Goal: Task Accomplishment & Management: Manage account settings

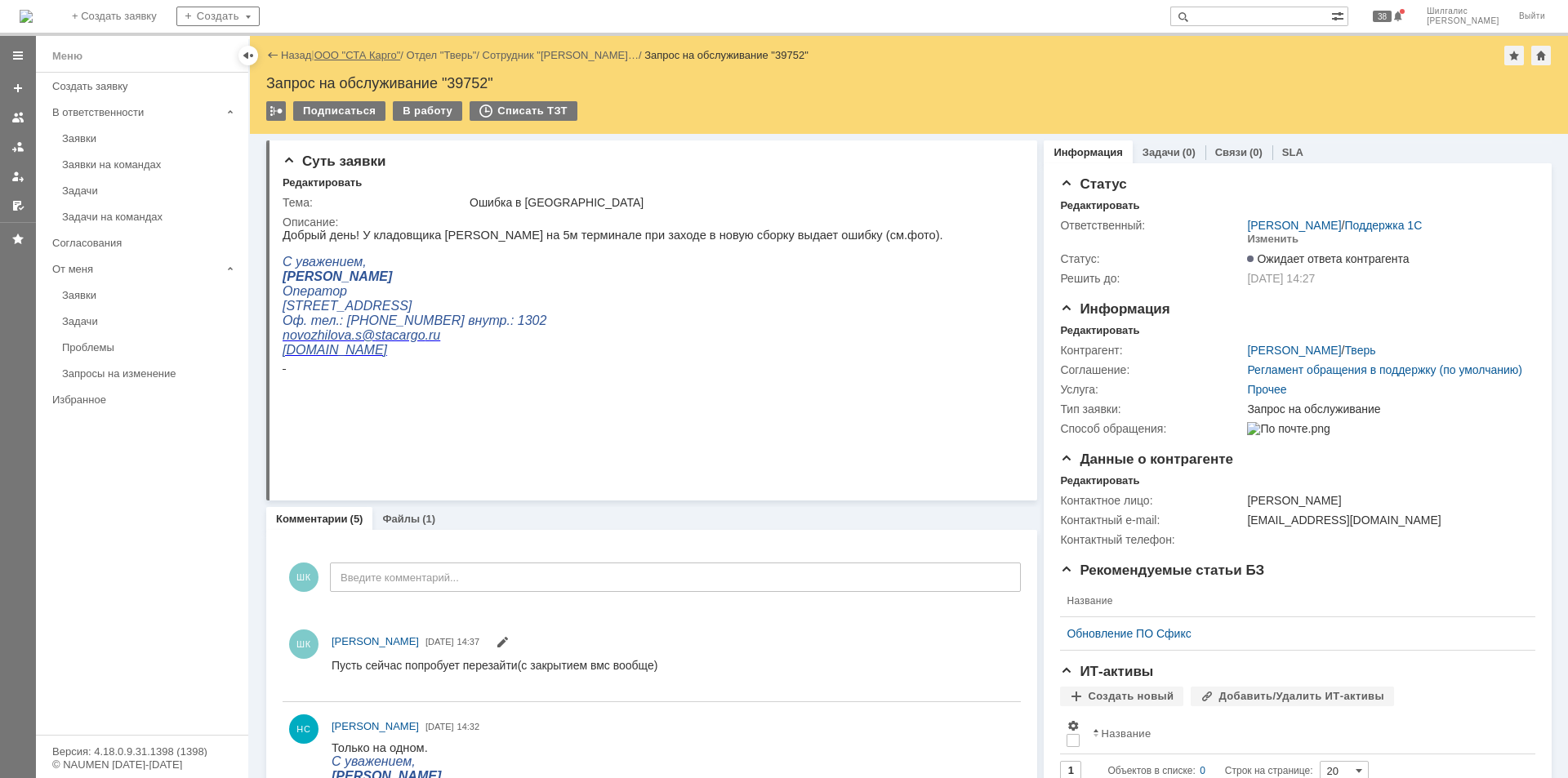
click at [353, 54] on link "ООО "СТА Карго"" at bounding box center [357, 54] width 86 height 13
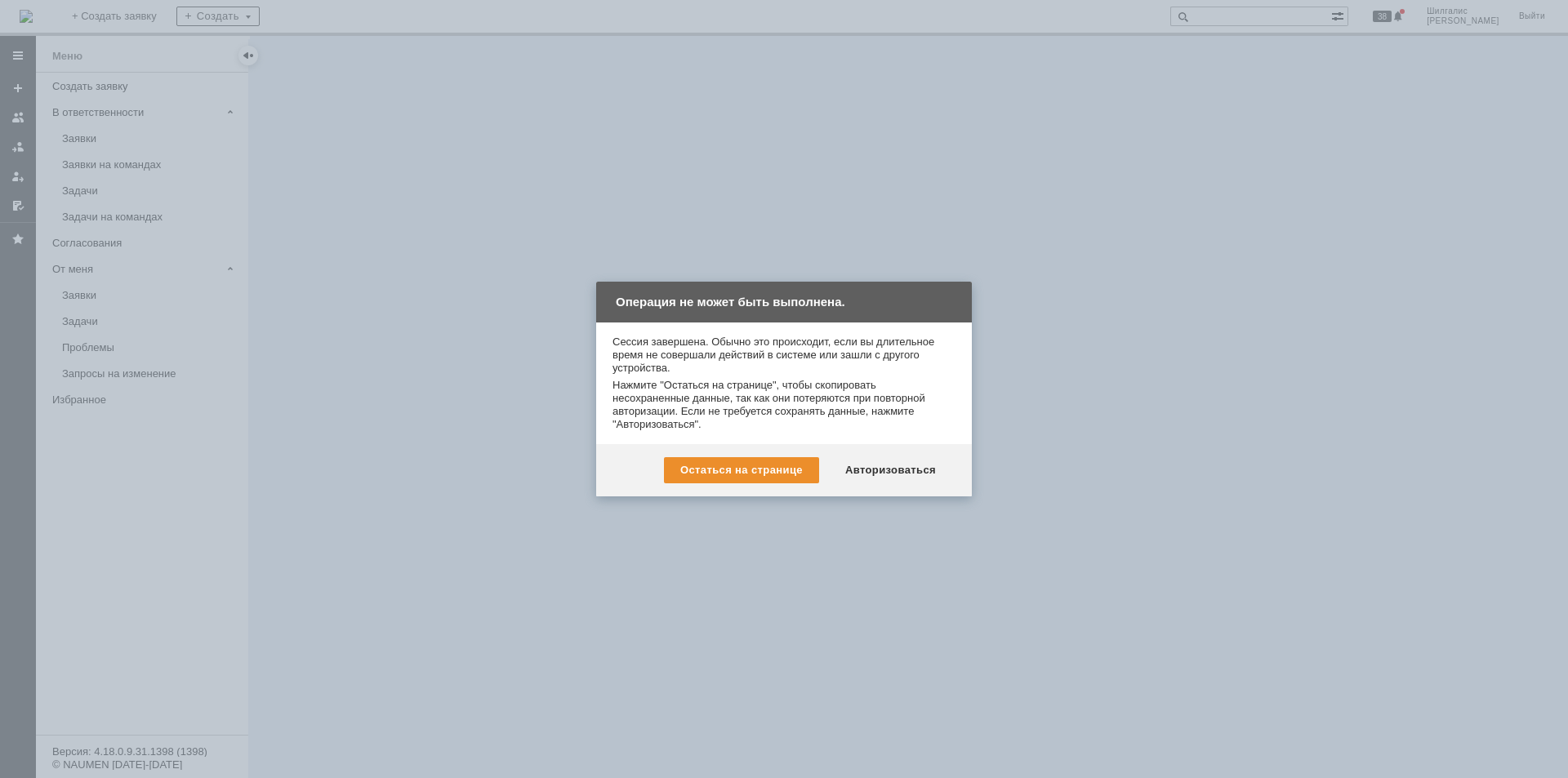
click at [890, 470] on div "Авторизоваться" at bounding box center [890, 470] width 123 height 26
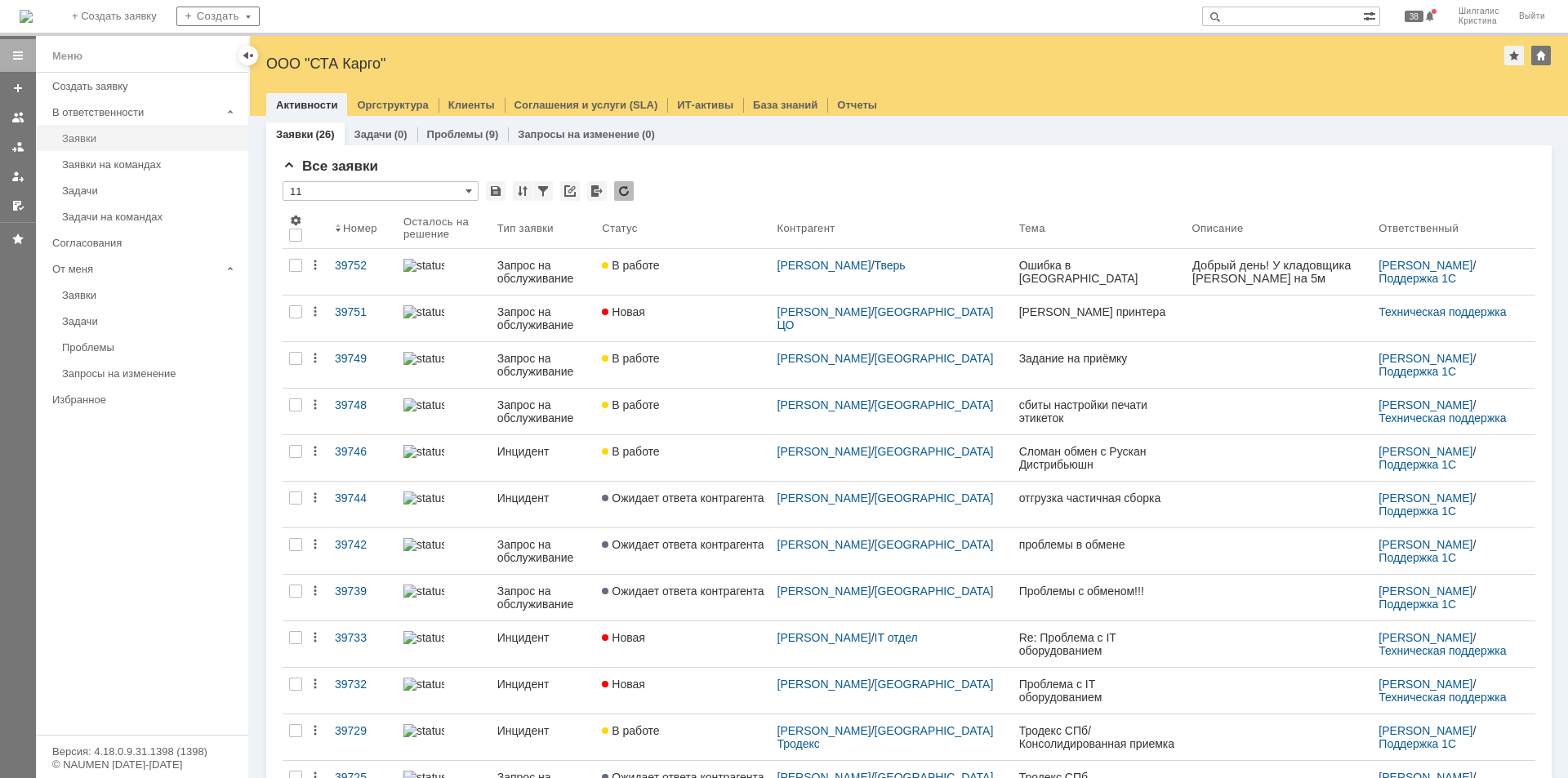
click at [115, 136] on div "Заявки" at bounding box center [150, 138] width 177 height 13
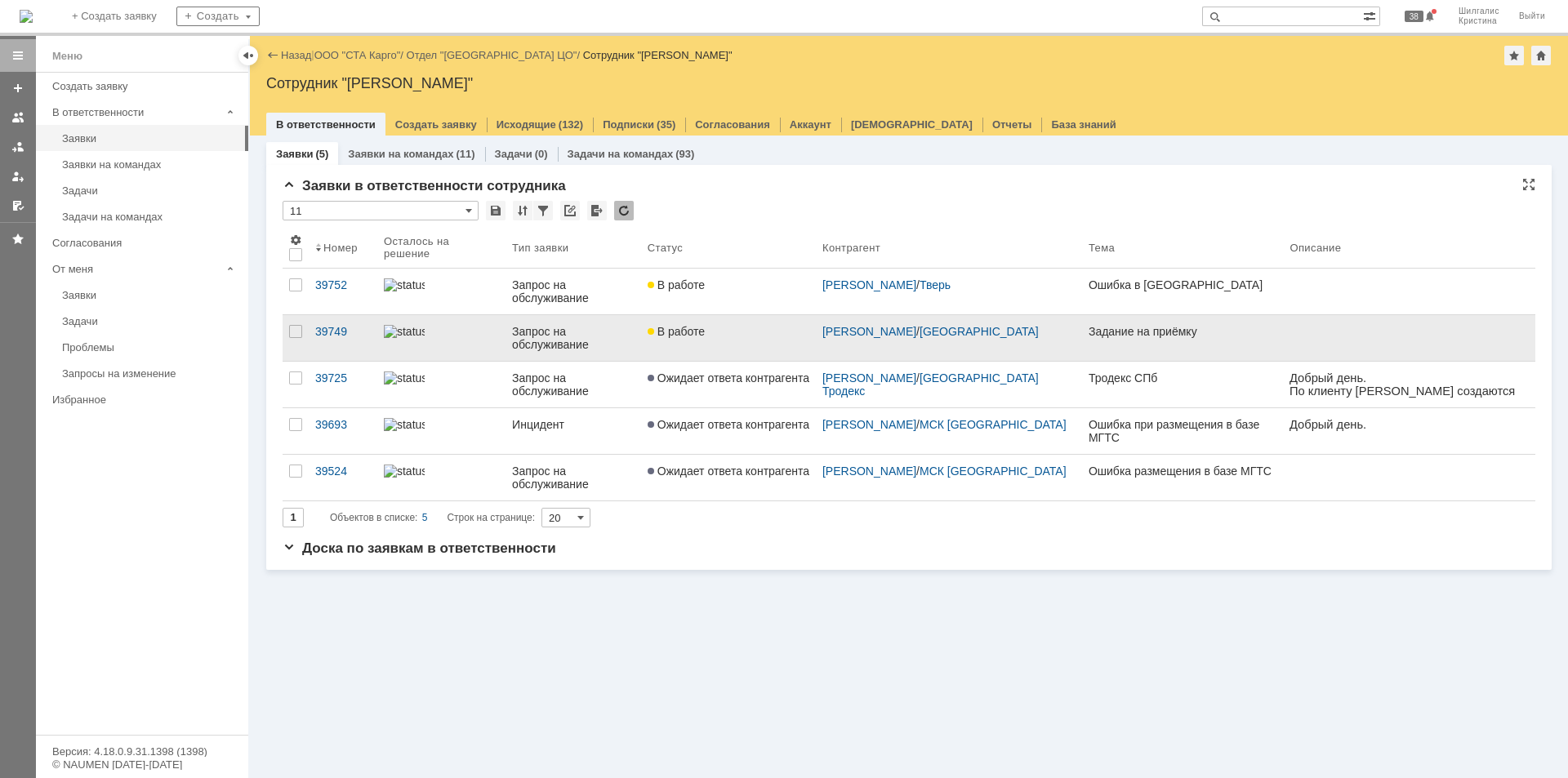
click at [730, 325] on div "В работе" at bounding box center [728, 332] width 162 height 13
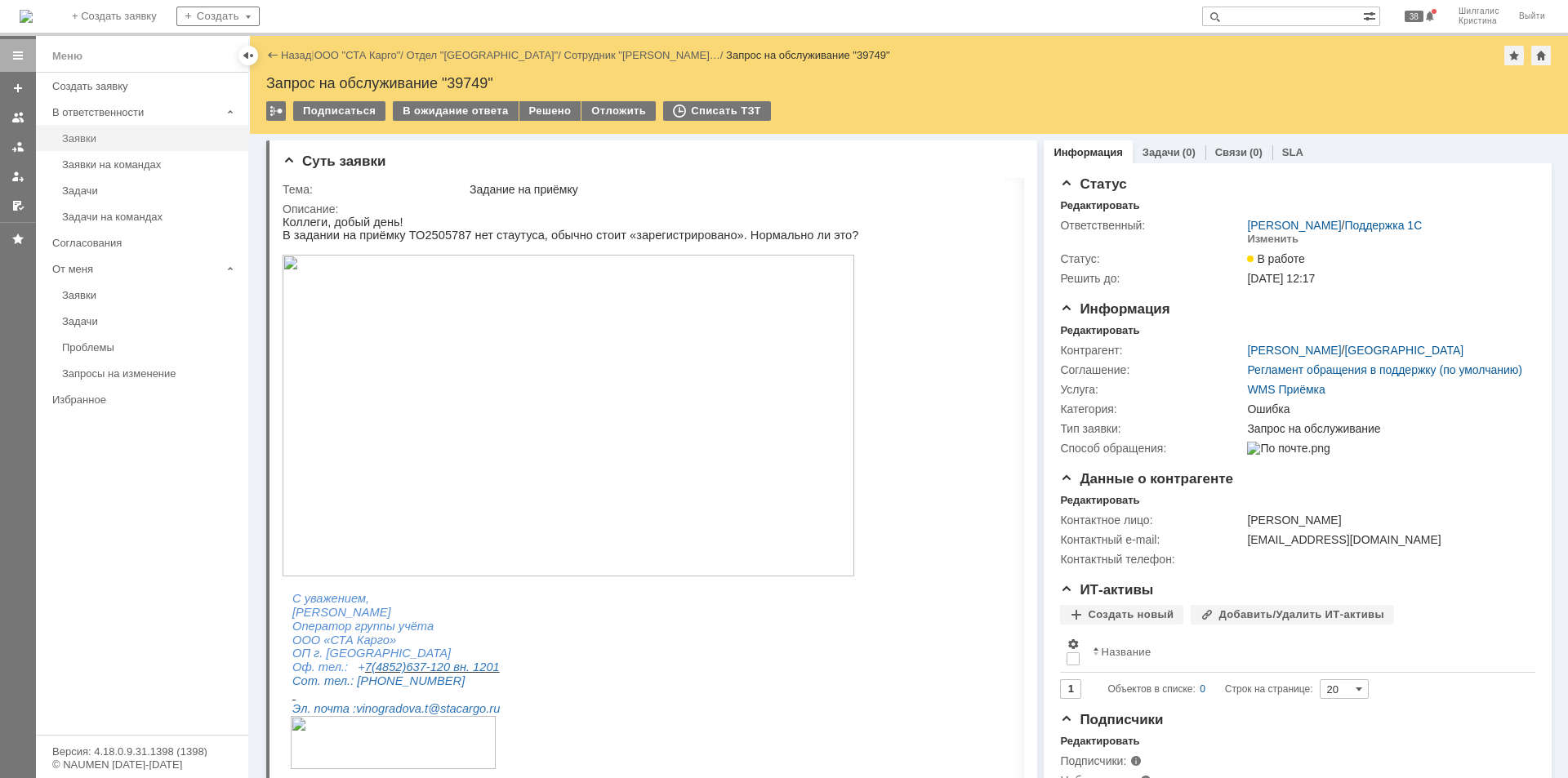
click at [140, 143] on div "Заявки" at bounding box center [150, 138] width 177 height 13
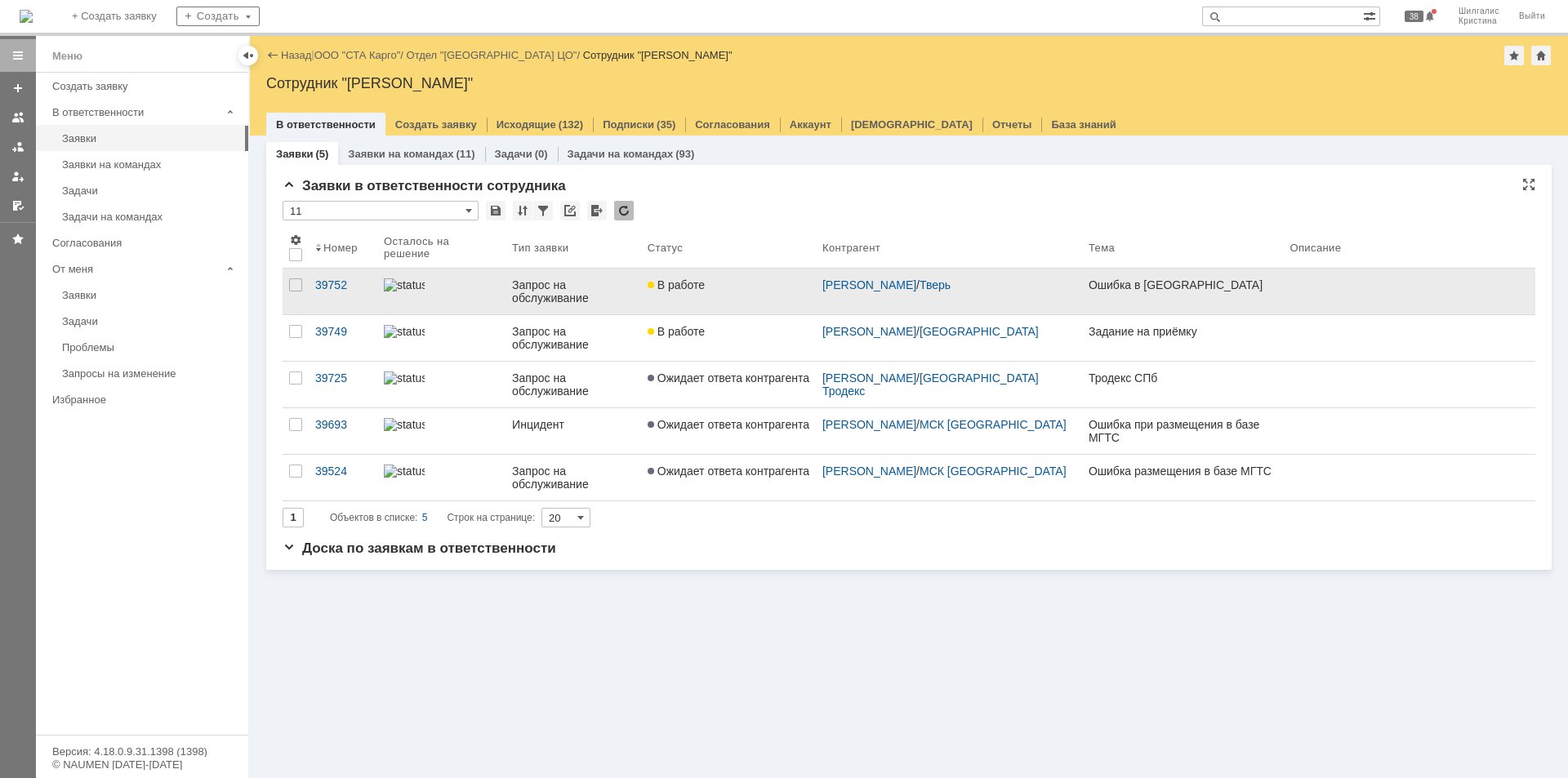
click at [740, 291] on link "В работе" at bounding box center [728, 291] width 175 height 46
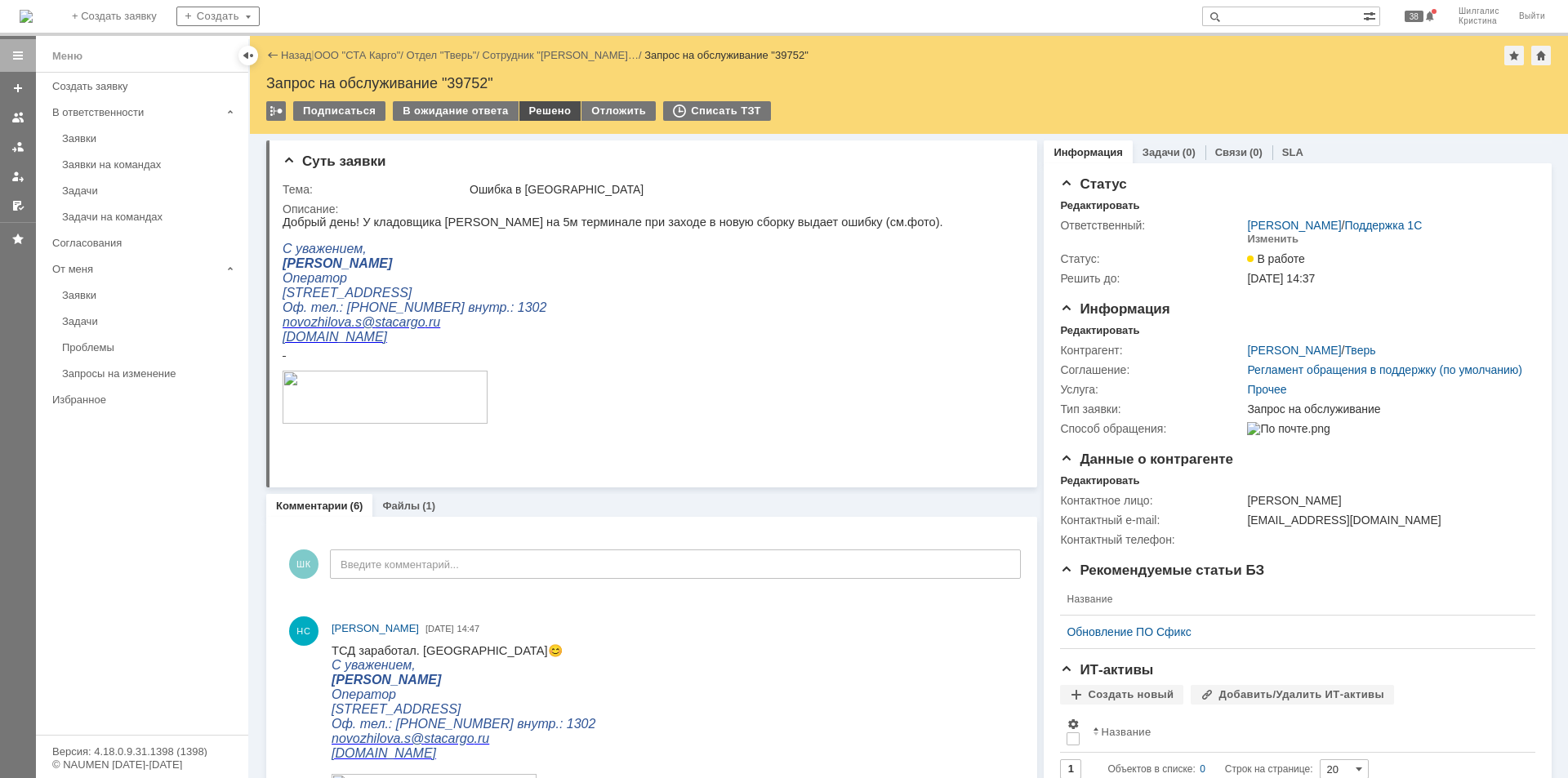
click at [539, 109] on div "Решено" at bounding box center [550, 111] width 62 height 19
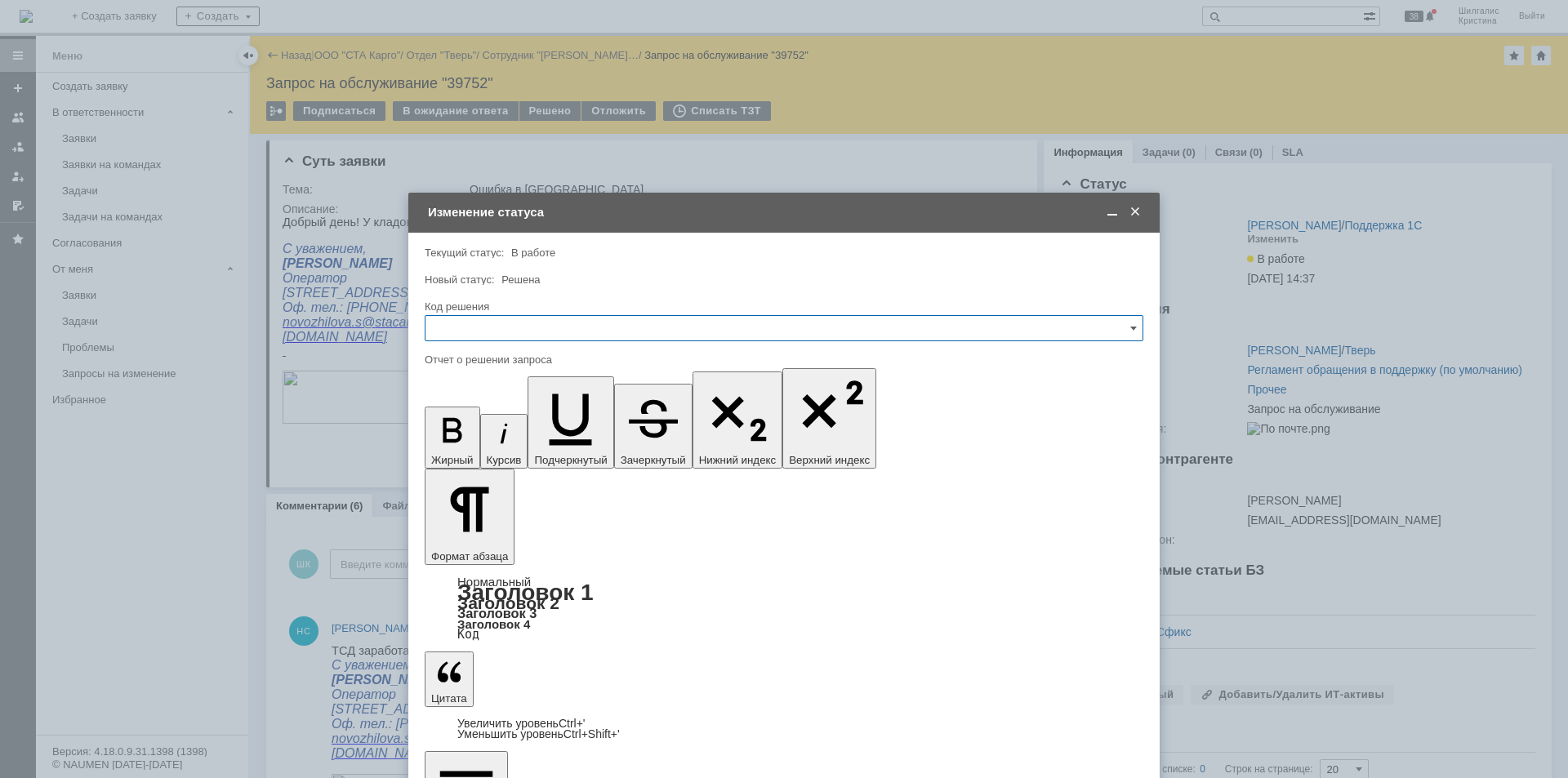
click at [511, 327] on input "text" at bounding box center [784, 327] width 719 height 26
click at [476, 553] on span "Решено" at bounding box center [784, 547] width 697 height 13
type input "Решено"
drag, startPoint x: 1137, startPoint y: 208, endPoint x: 1113, endPoint y: 216, distance: 25.3
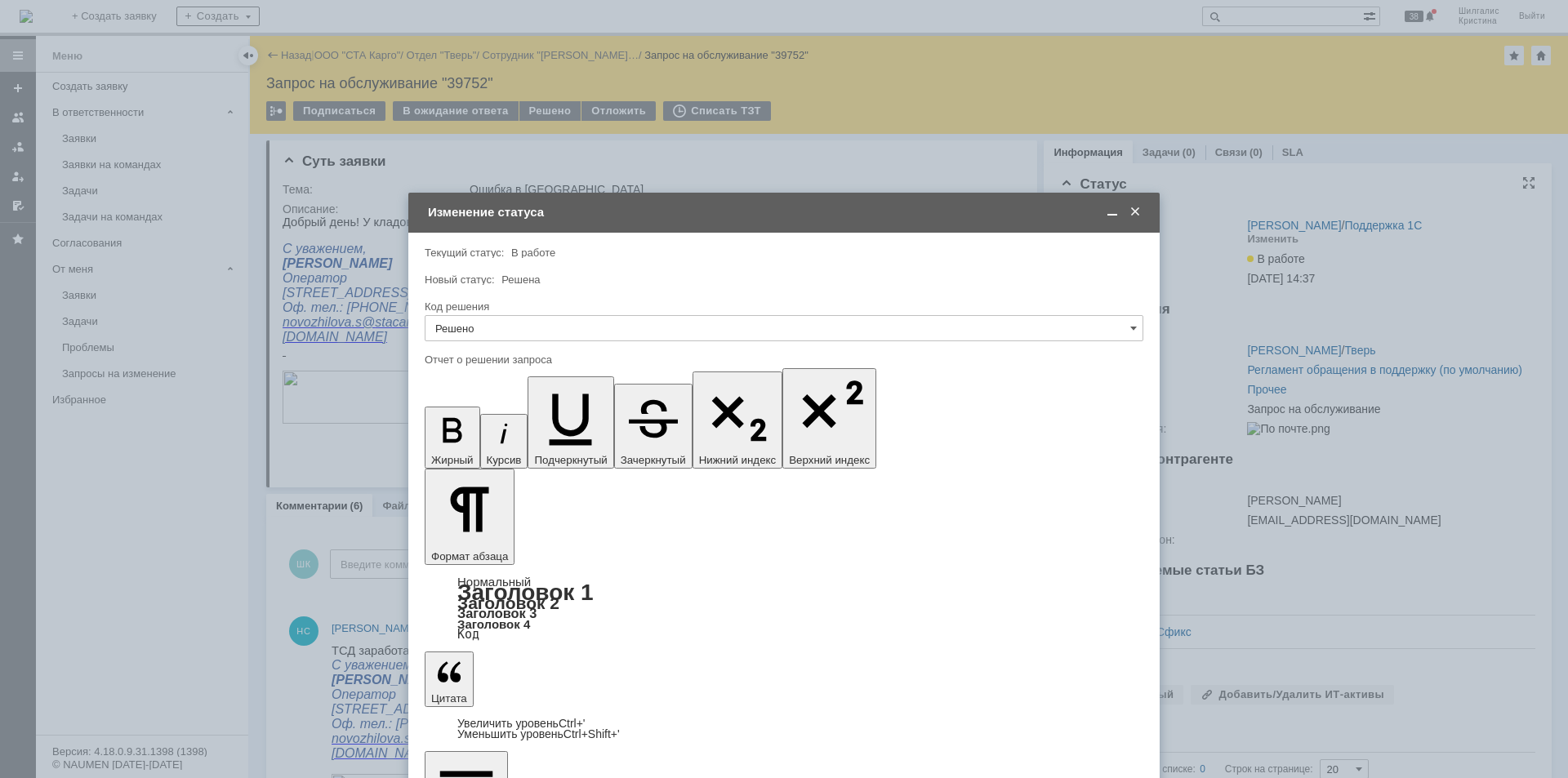
click at [1134, 208] on span at bounding box center [1134, 213] width 16 height 15
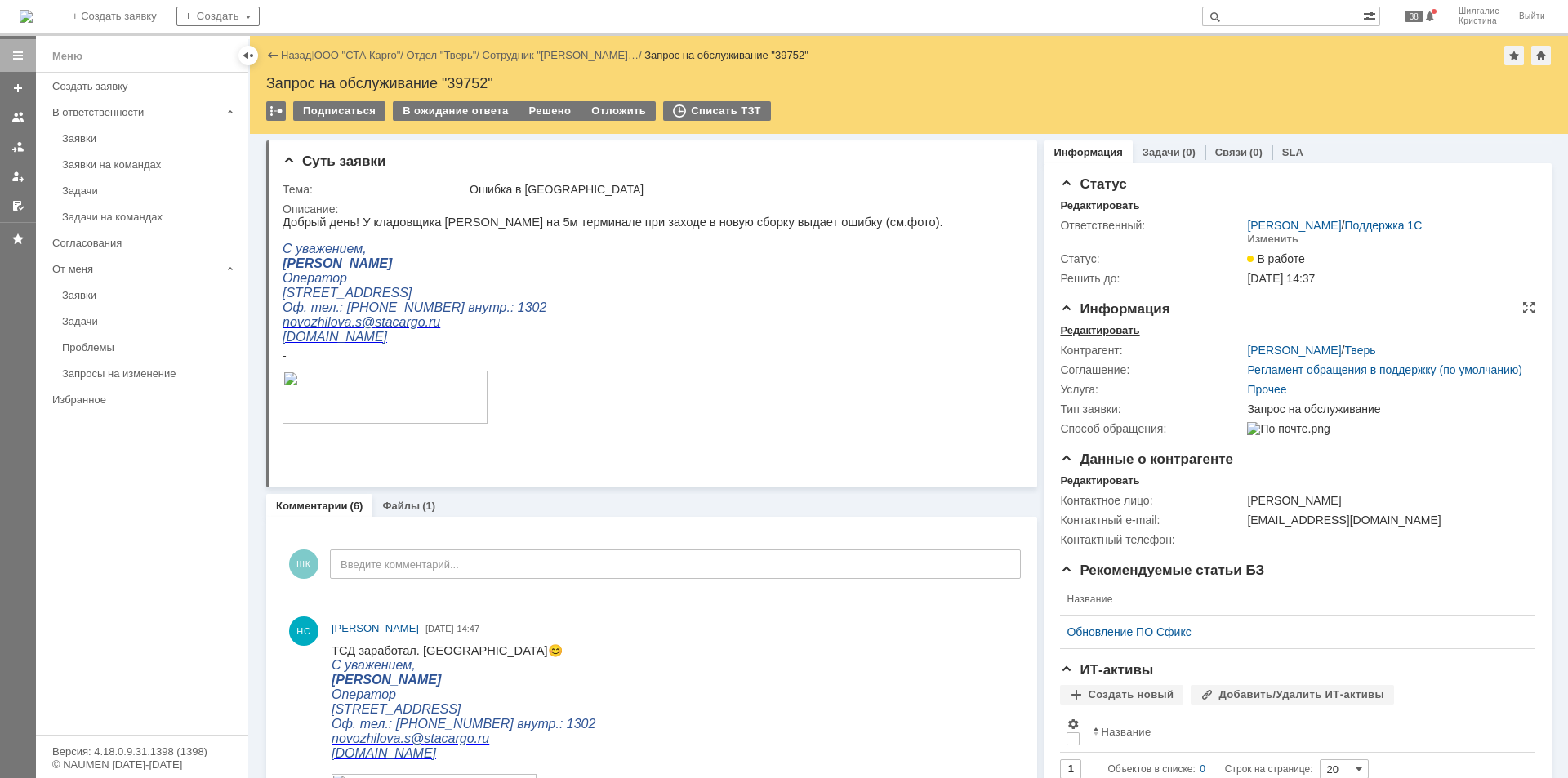
click at [1091, 324] on div "Редактировать" at bounding box center [1099, 331] width 80 height 13
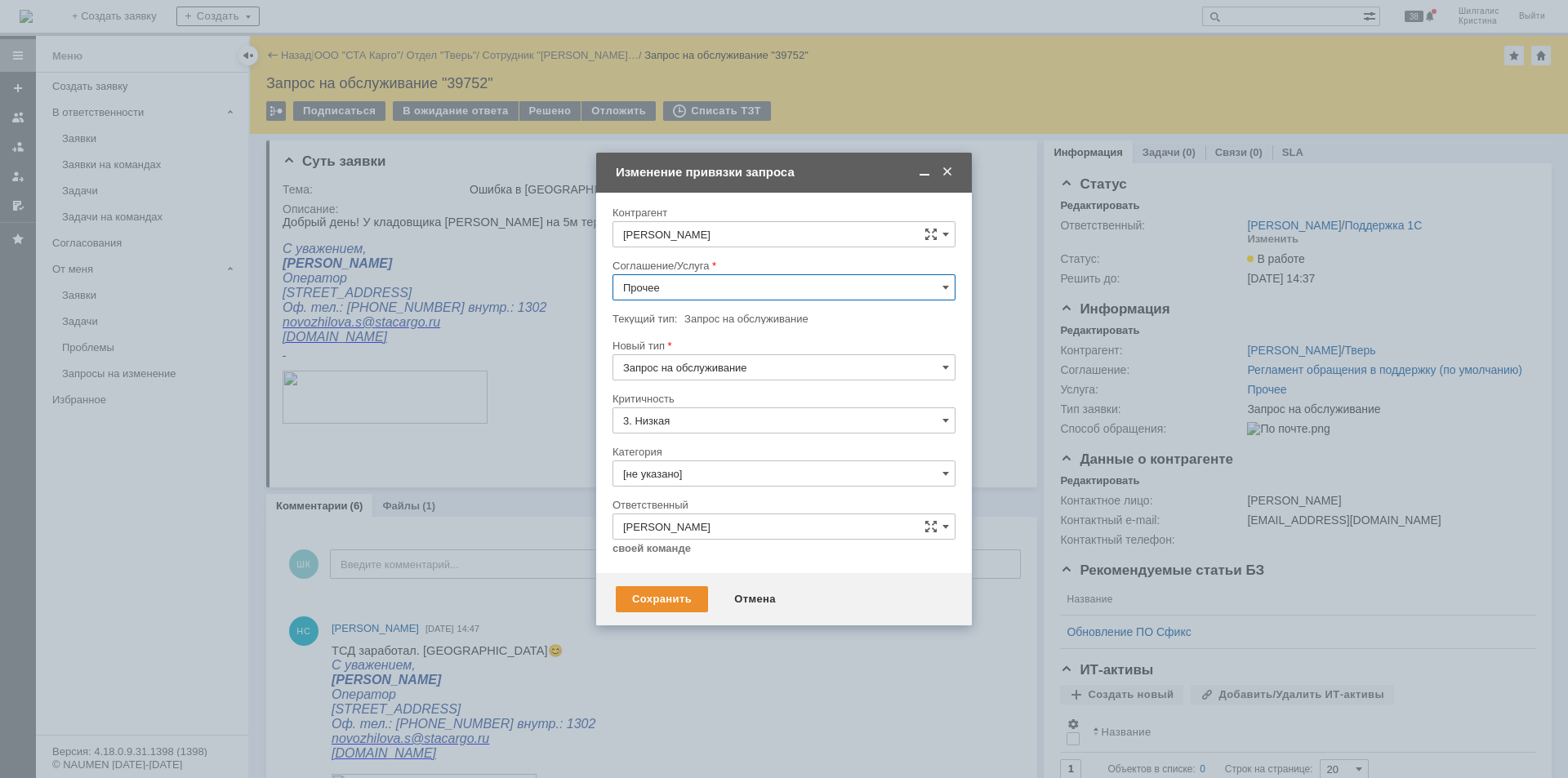
click at [689, 282] on input "Прочее" at bounding box center [783, 287] width 343 height 26
click at [698, 431] on span "WMS Прочее" at bounding box center [784, 431] width 322 height 13
type input "WMS Прочее"
click at [725, 463] on input "[не указано]" at bounding box center [783, 473] width 343 height 26
click at [698, 281] on input "WMS Прочее" at bounding box center [783, 287] width 343 height 26
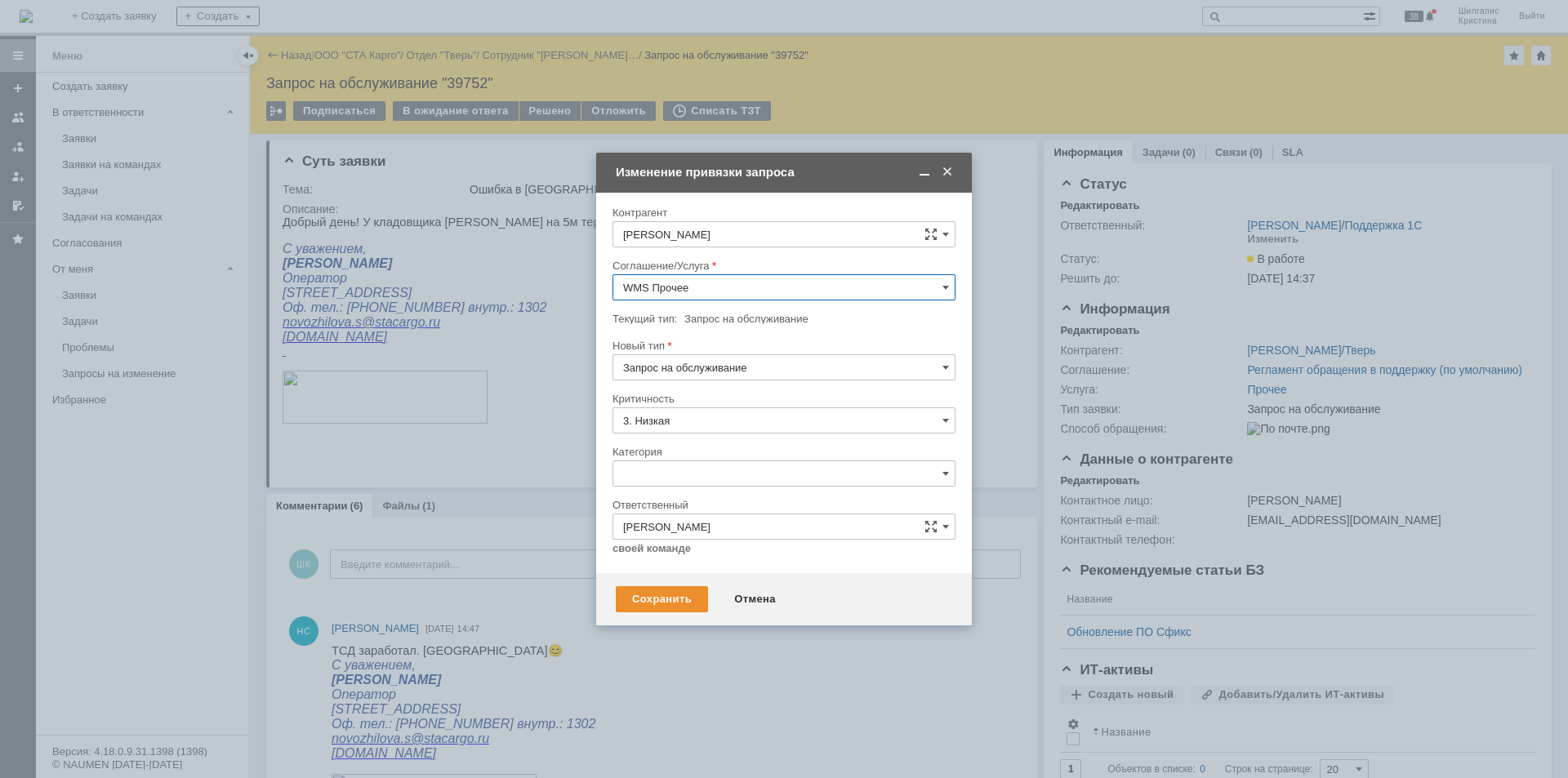
type input "[не указано]"
click at [701, 418] on span "WMS Сборка ТСД" at bounding box center [784, 422] width 322 height 13
type input "WMS Сборка ТСД"
click at [669, 480] on input "[не указано]" at bounding box center [783, 473] width 343 height 26
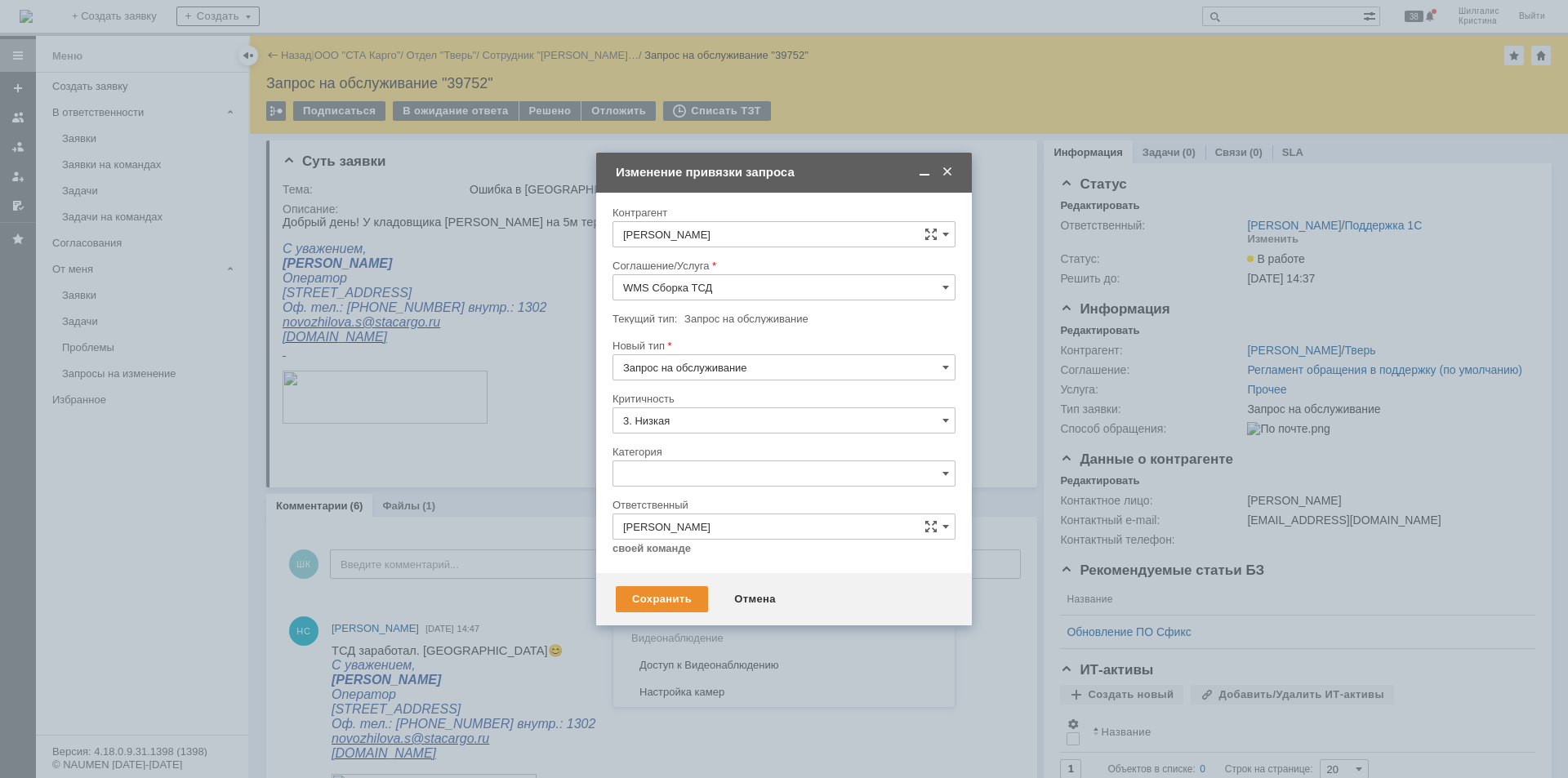
click at [680, 560] on span "Изменение" at bounding box center [784, 558] width 322 height 13
type input "Изменение"
click at [658, 595] on div "Сохранить" at bounding box center [662, 599] width 92 height 26
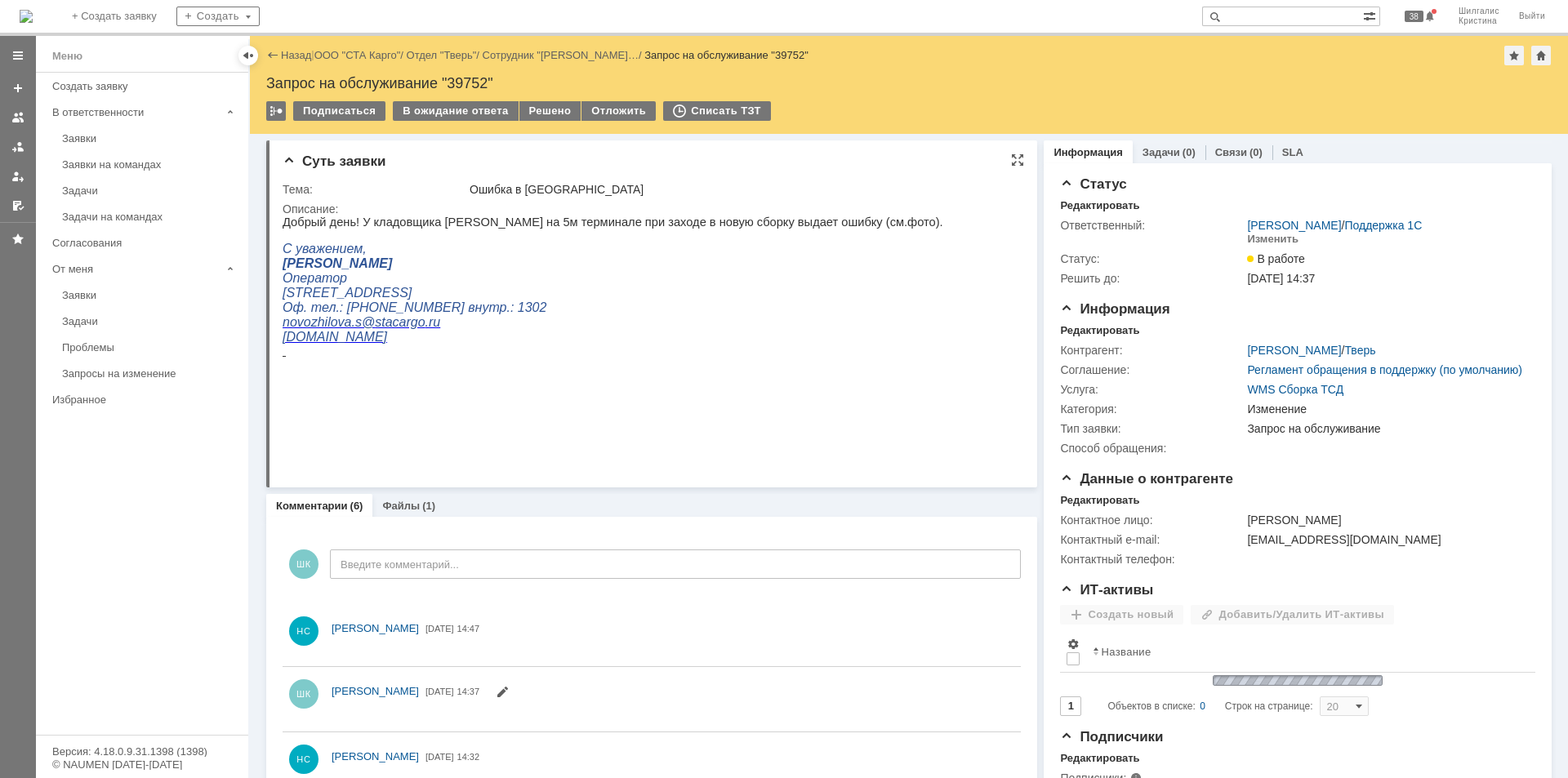
scroll to position [0, 0]
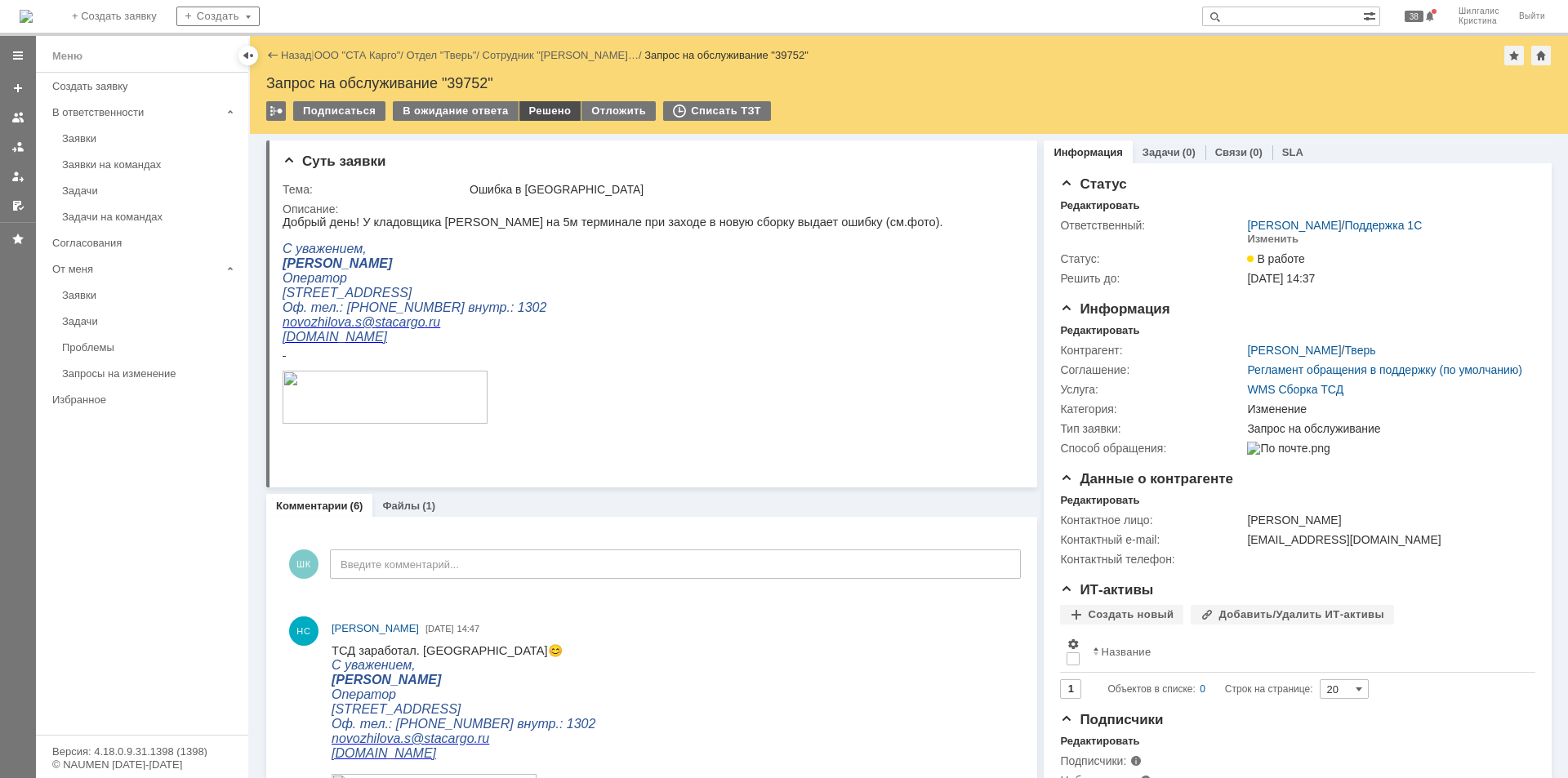
click at [539, 110] on div "Решено" at bounding box center [550, 111] width 62 height 19
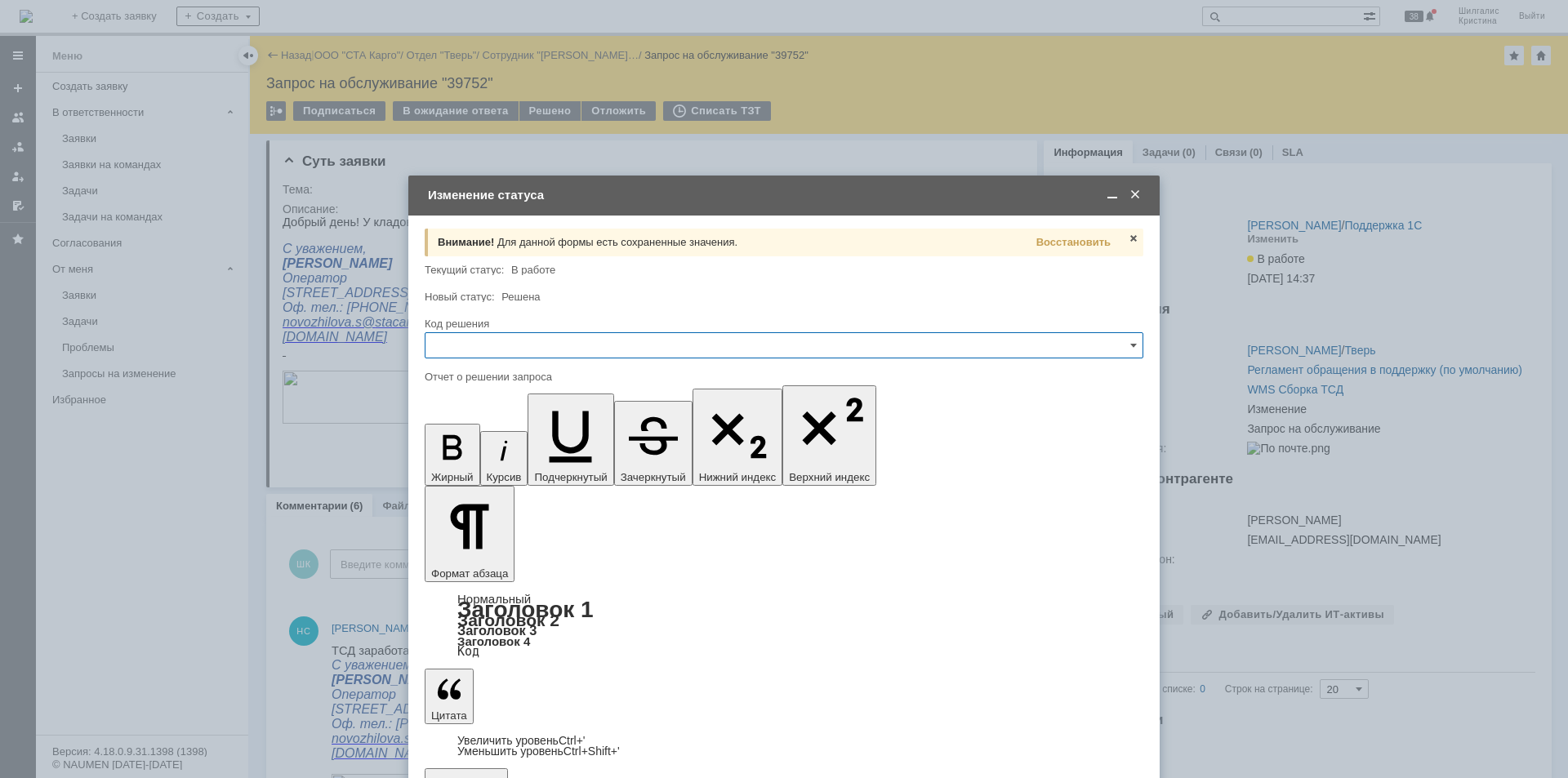
click at [522, 344] on input "text" at bounding box center [784, 345] width 719 height 26
click at [482, 570] on div "Решено" at bounding box center [784, 564] width 717 height 26
type input "Решено"
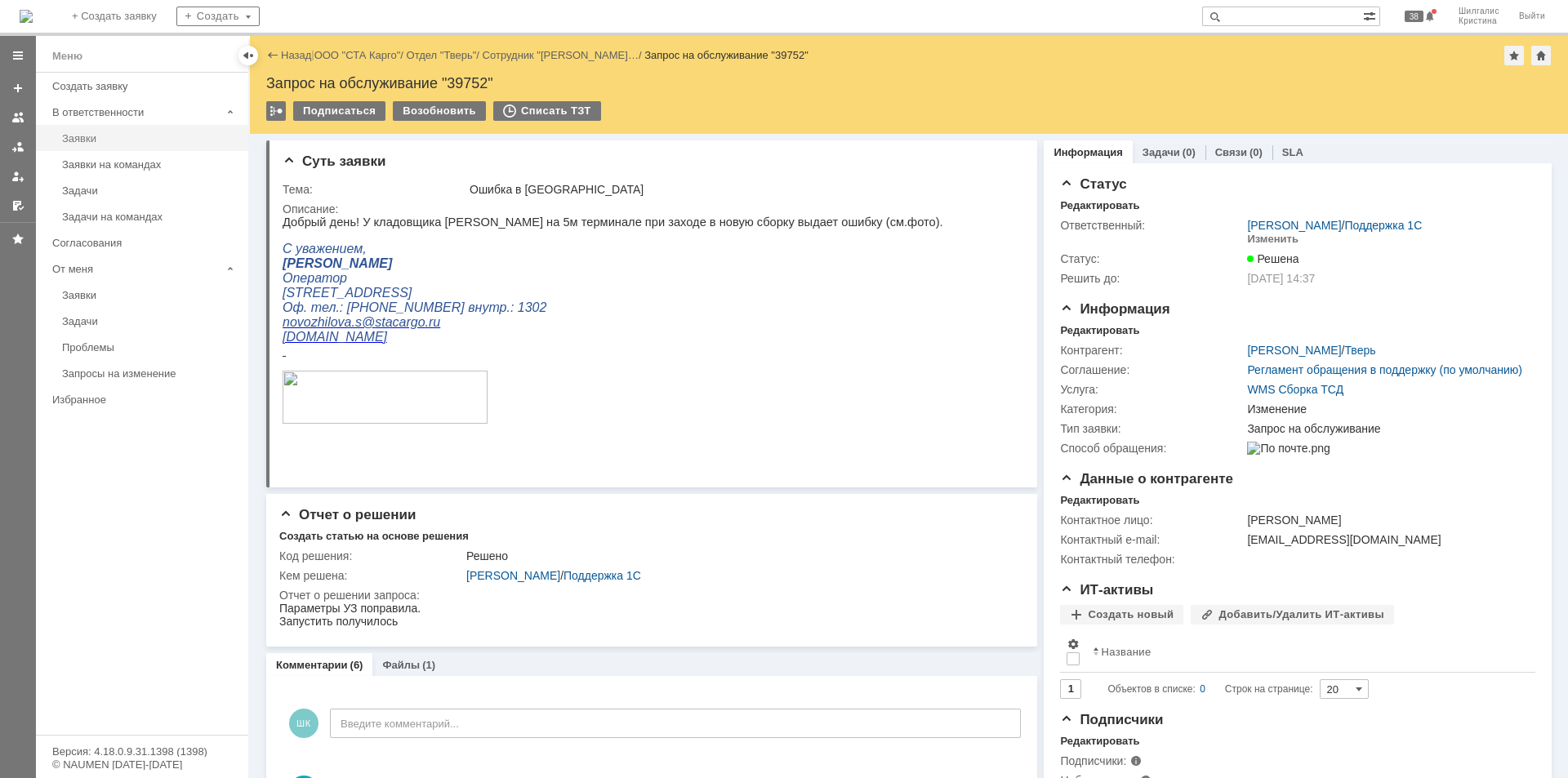
click at [116, 139] on div "Заявки" at bounding box center [150, 138] width 177 height 13
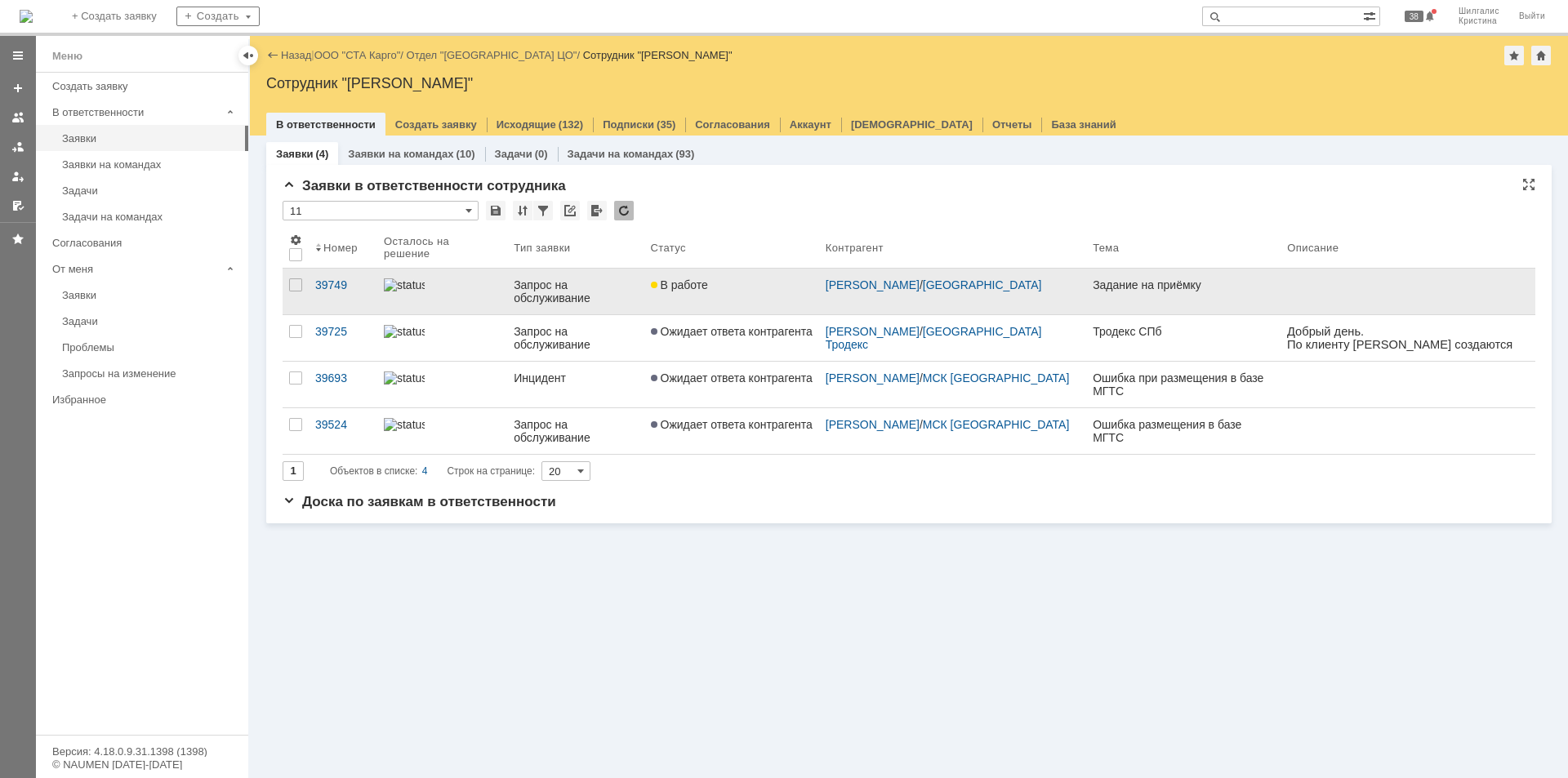
click at [720, 282] on div "В работе" at bounding box center [731, 285] width 162 height 13
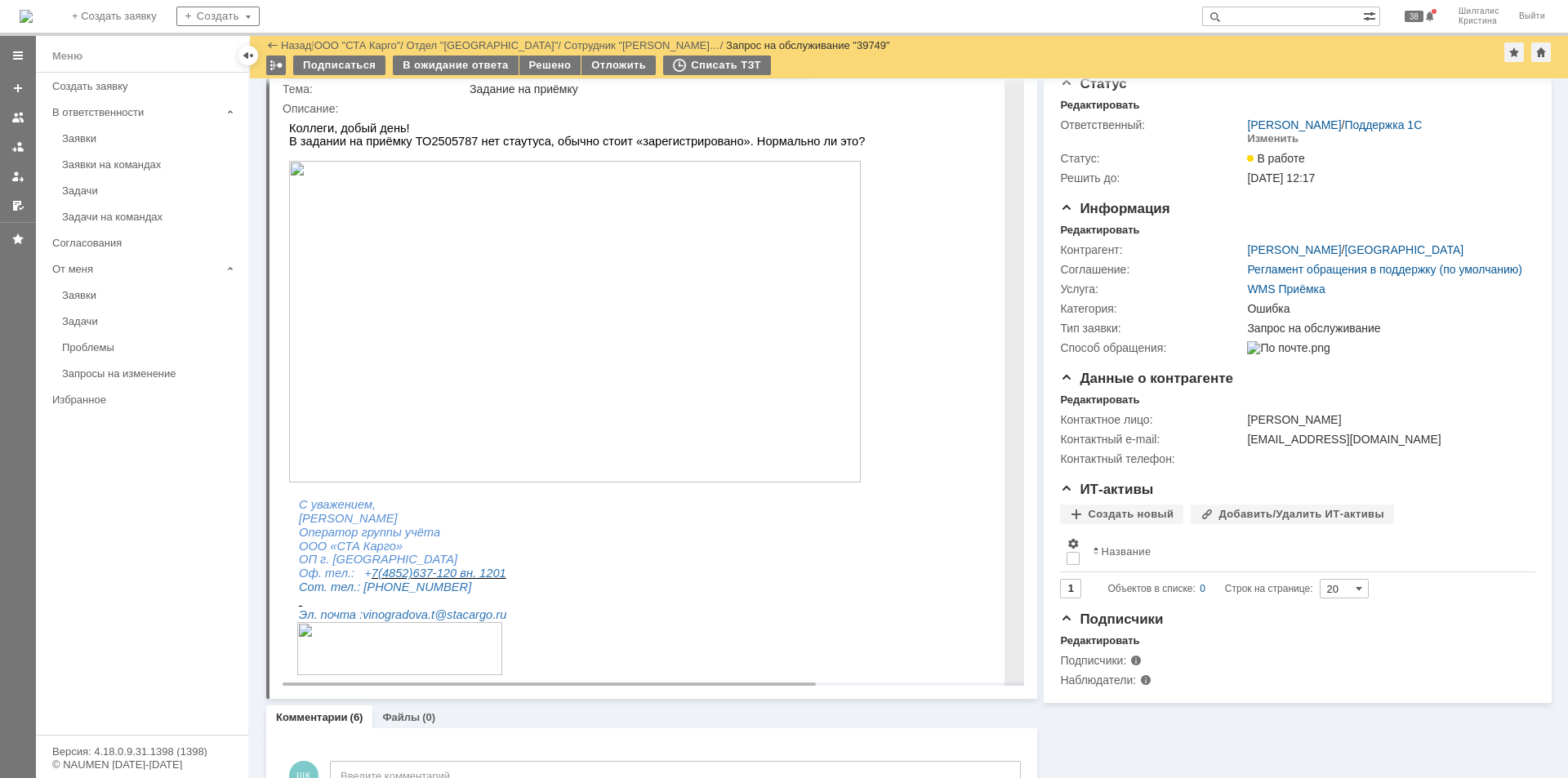
scroll to position [64, 0]
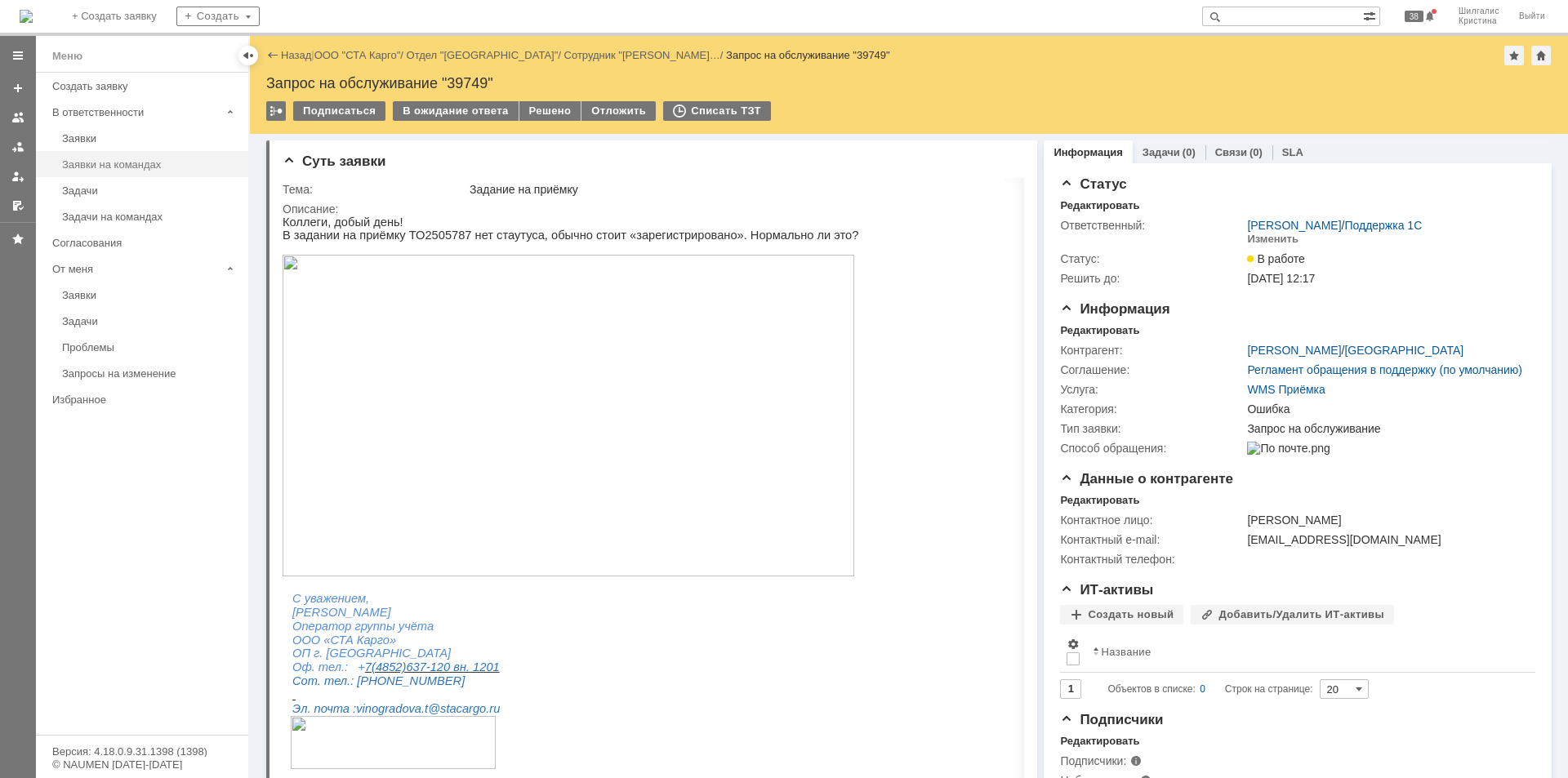
click at [114, 160] on div "Заявки на командах" at bounding box center [150, 164] width 177 height 13
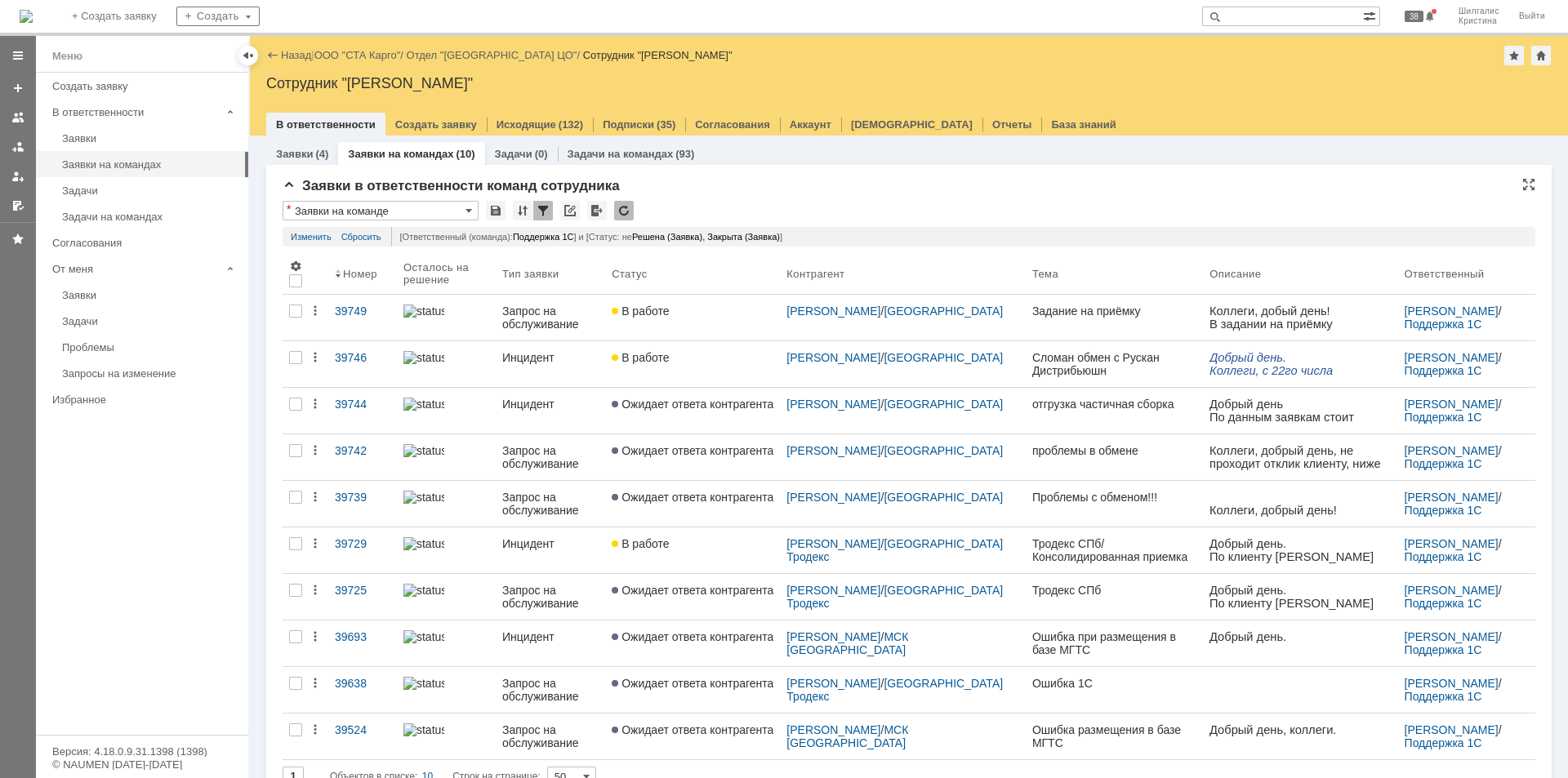
click at [753, 192] on div "Заявки в ответственности команд сотрудника" at bounding box center [908, 186] width 1252 height 16
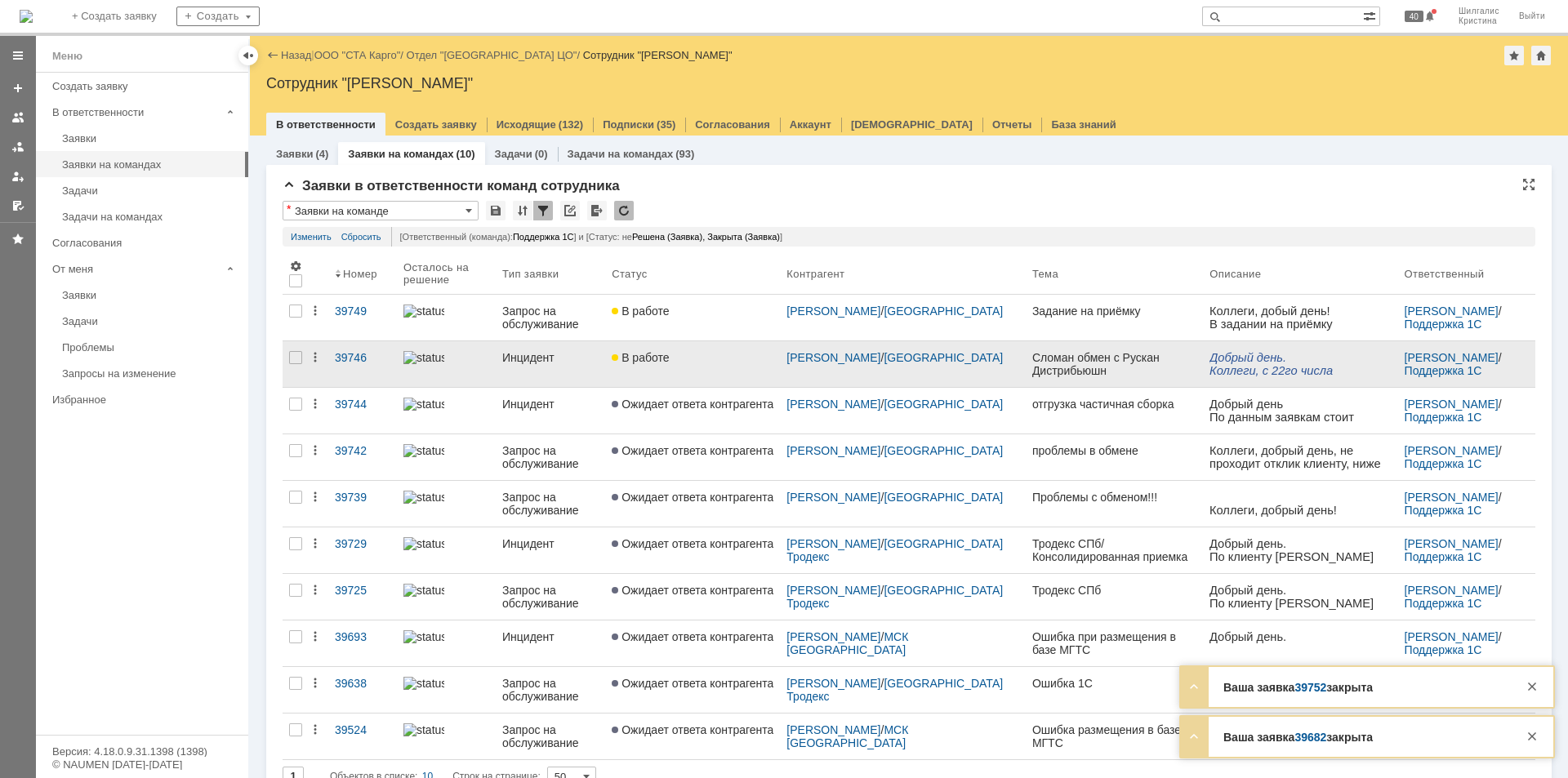
scroll to position [28, 0]
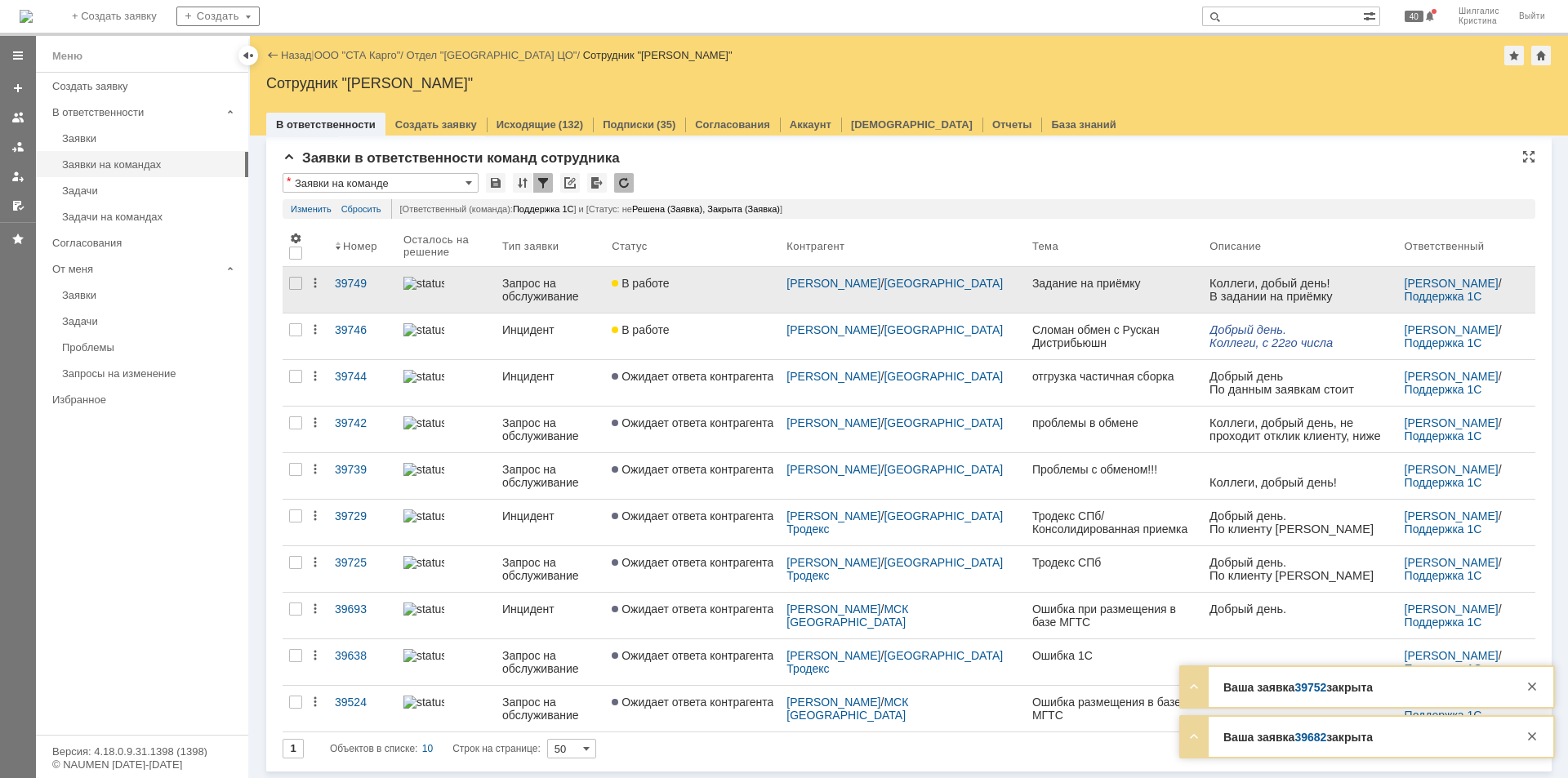
click at [688, 276] on link "В работе" at bounding box center [692, 290] width 175 height 46
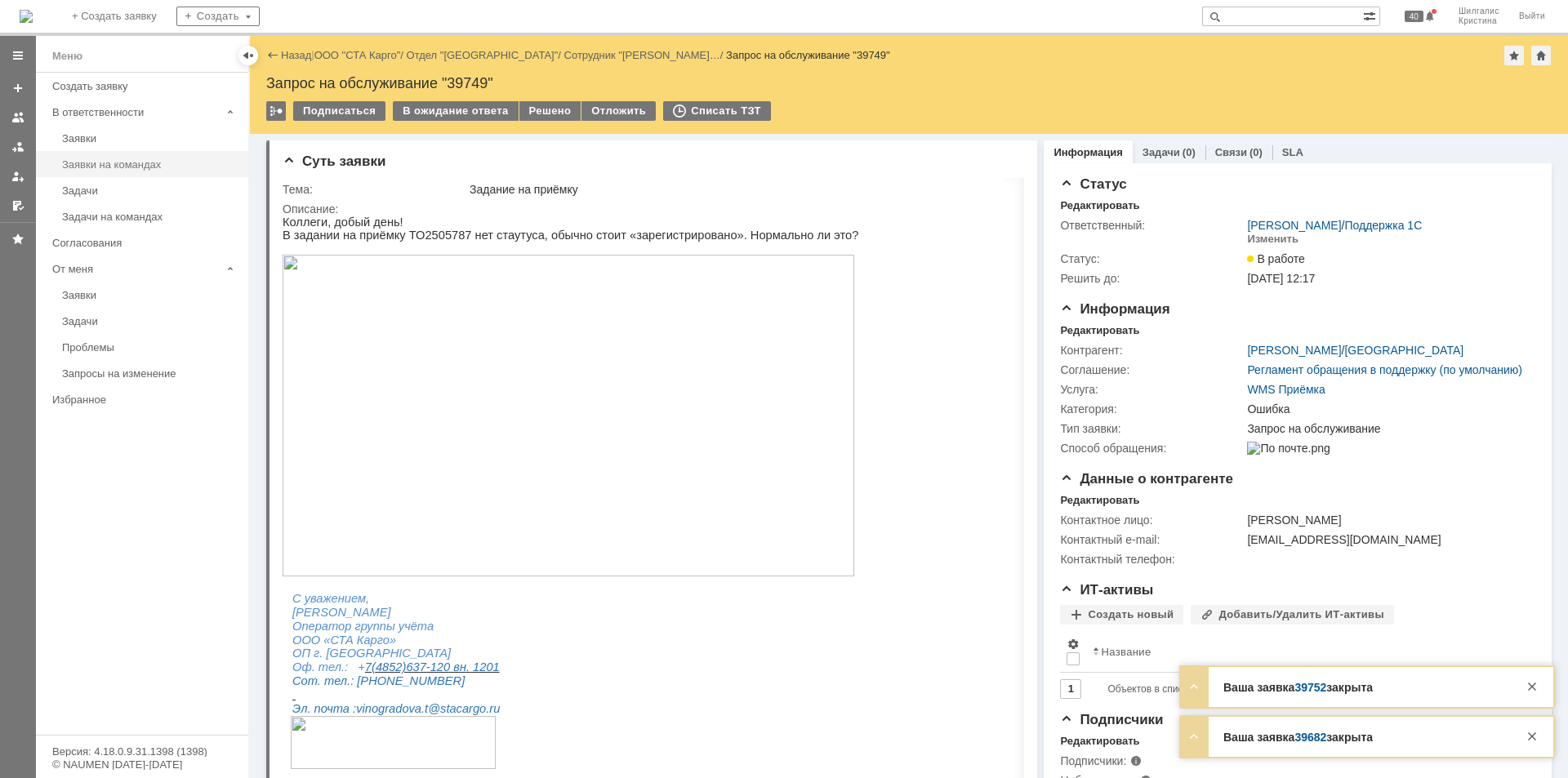
click at [117, 156] on link "Заявки на командах" at bounding box center [150, 164] width 189 height 25
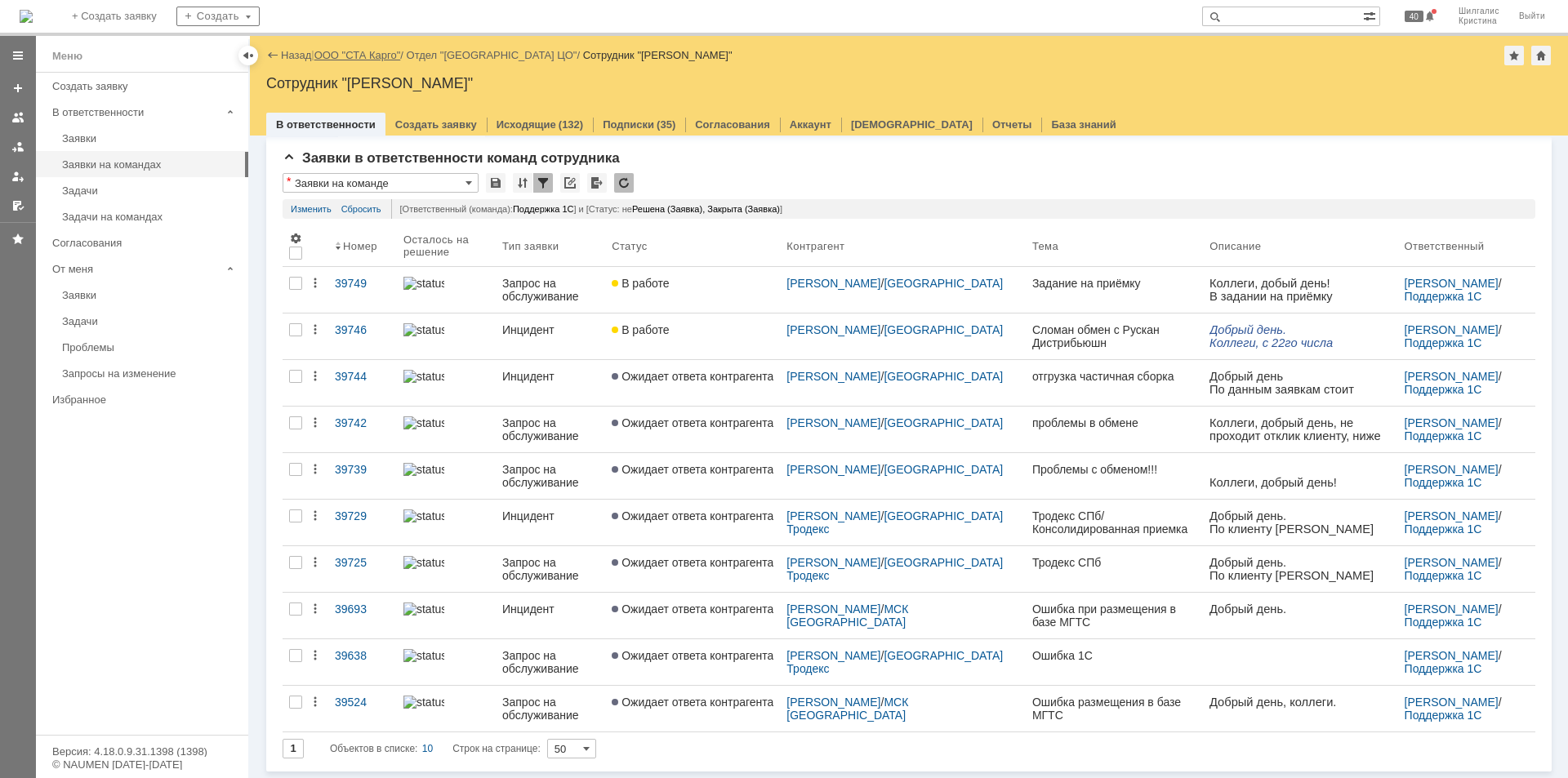
click at [358, 50] on link "ООО "СТА Карго"" at bounding box center [357, 54] width 86 height 13
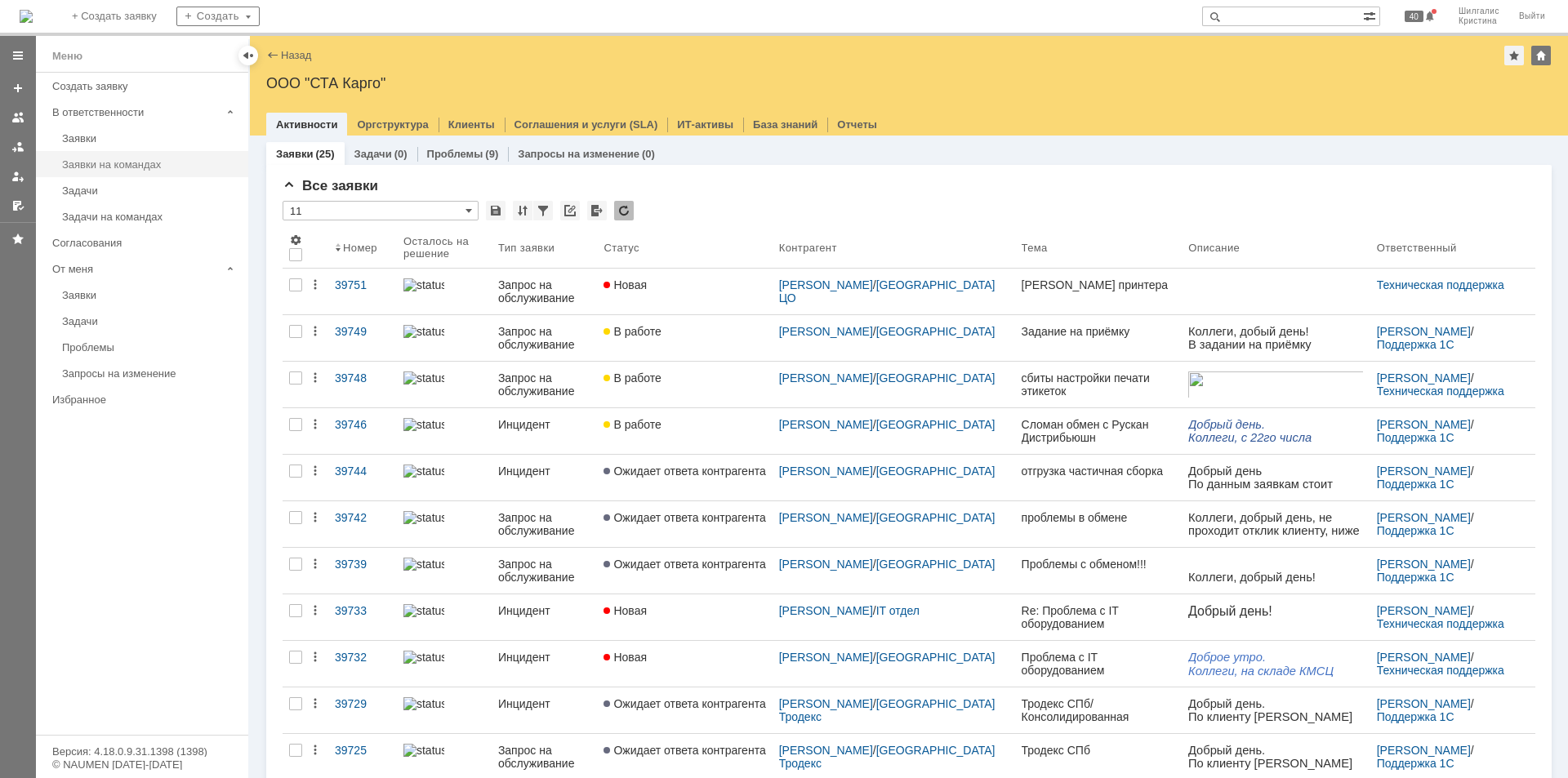
click at [101, 167] on div "Заявки на командах" at bounding box center [150, 164] width 177 height 13
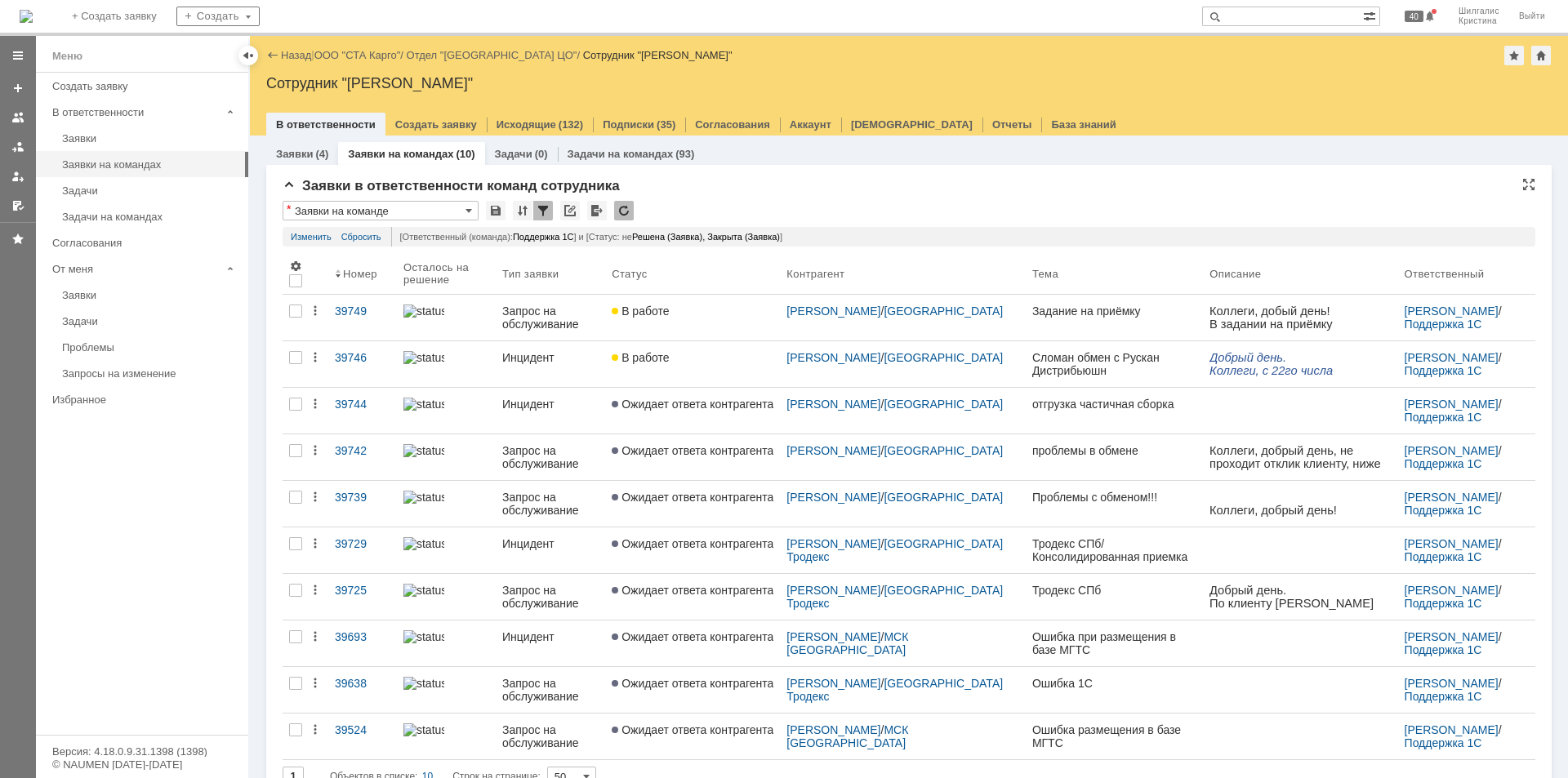
click at [738, 178] on div "Заявки в ответственности команд сотрудника" at bounding box center [908, 186] width 1252 height 16
click at [370, 50] on link "ООО "СТА Карго"" at bounding box center [357, 54] width 86 height 13
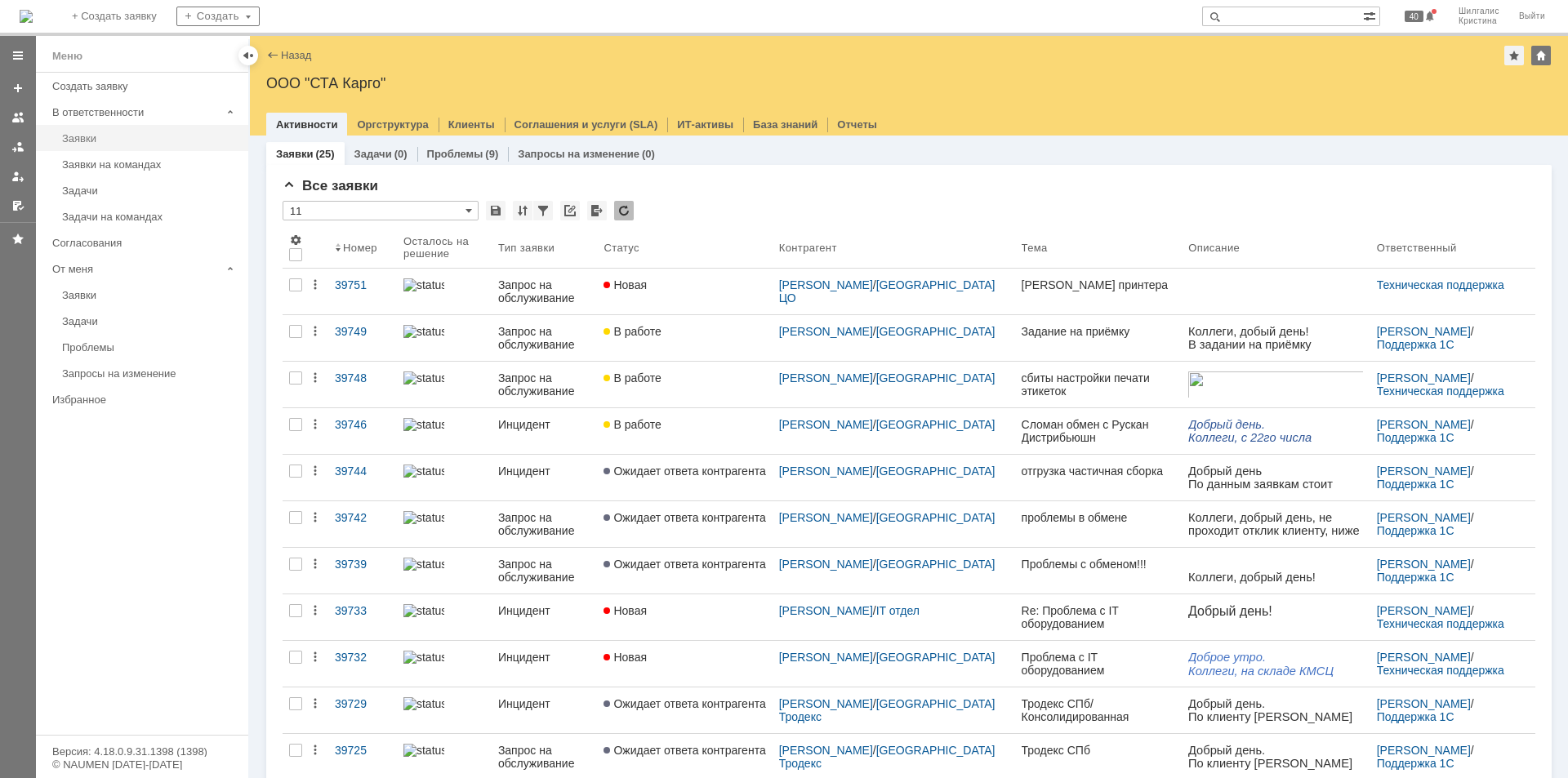
click at [93, 135] on div "Заявки" at bounding box center [150, 138] width 177 height 13
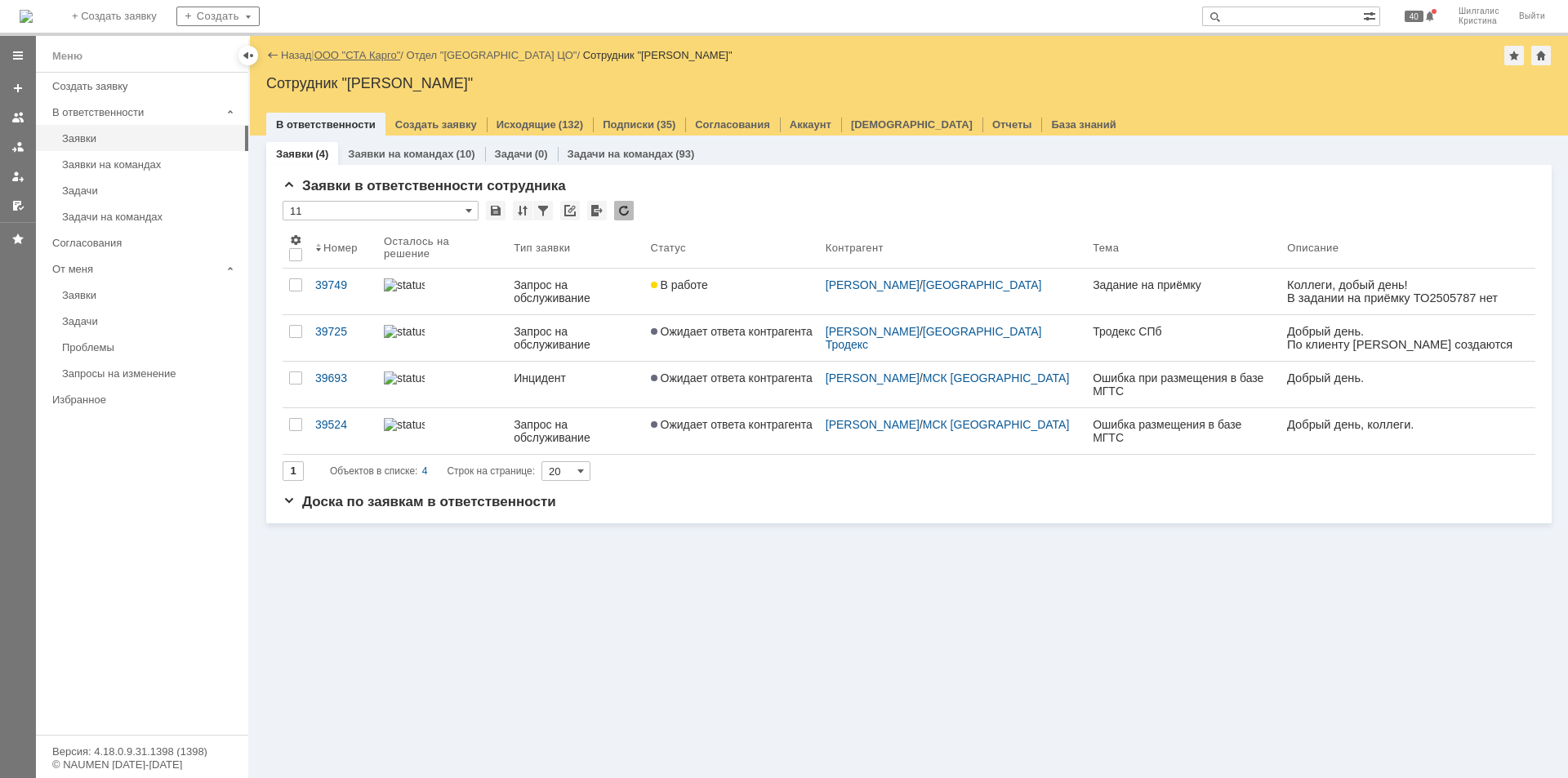
click at [366, 55] on link "ООО "СТА Карго"" at bounding box center [357, 54] width 86 height 13
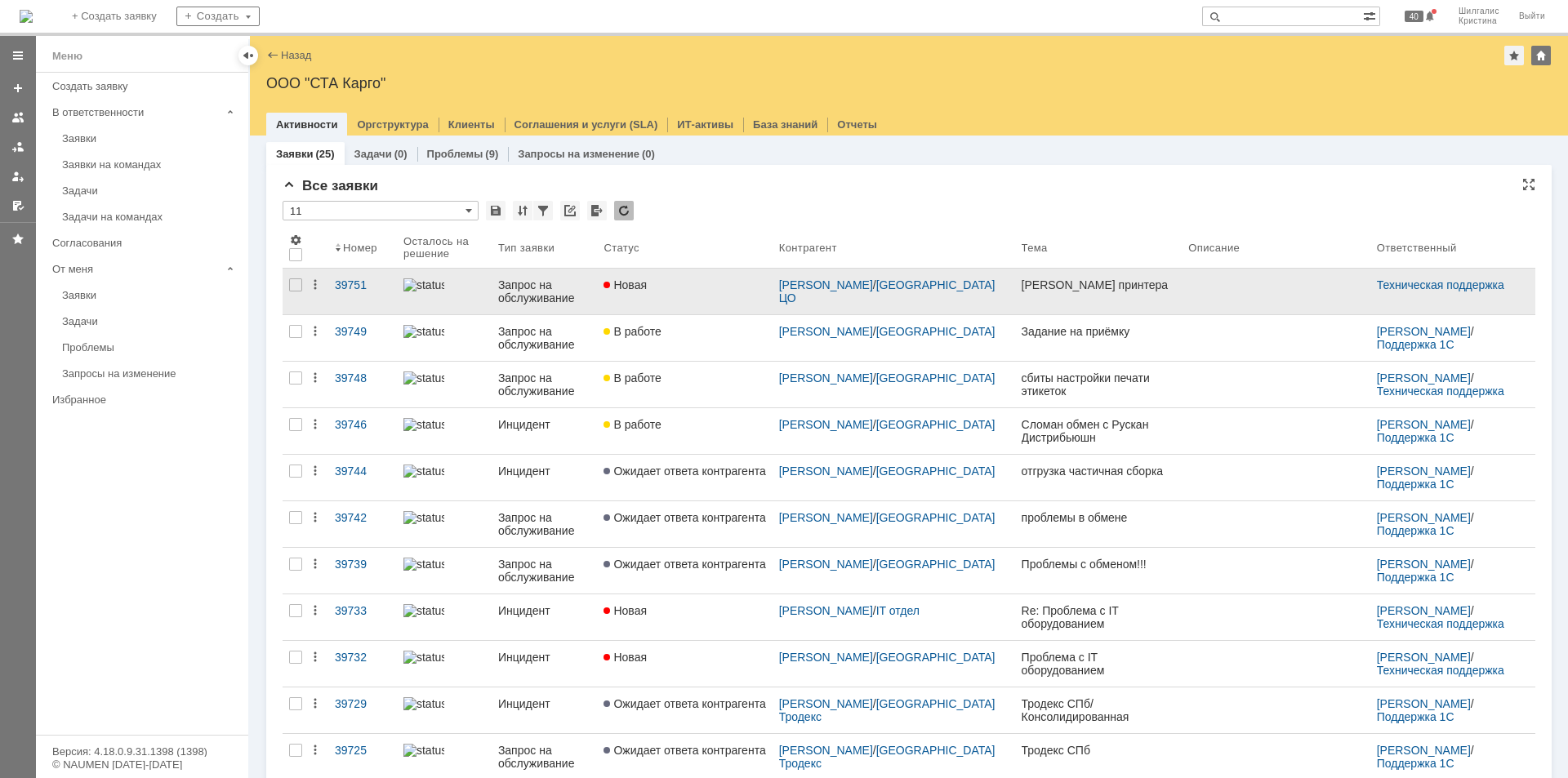
click at [703, 292] on link "Новая" at bounding box center [684, 291] width 175 height 46
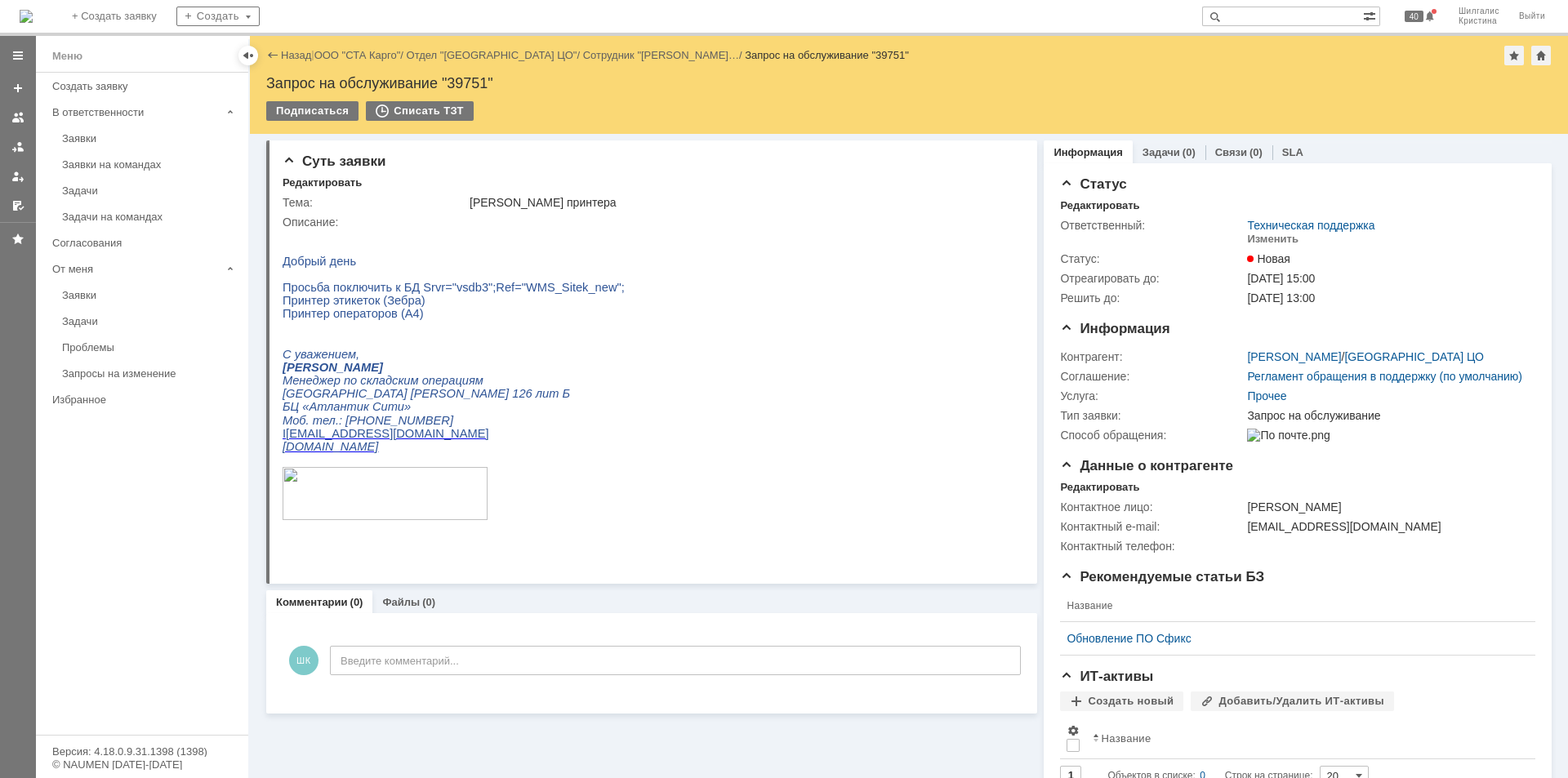
click at [715, 260] on p "Добрый день" at bounding box center [559, 261] width 554 height 13
click at [473, 83] on div "Запрос на обслуживание "39751"" at bounding box center [909, 83] width 1285 height 16
copy div "39751"
click at [368, 56] on link "ООО "СТА Карго"" at bounding box center [357, 54] width 86 height 13
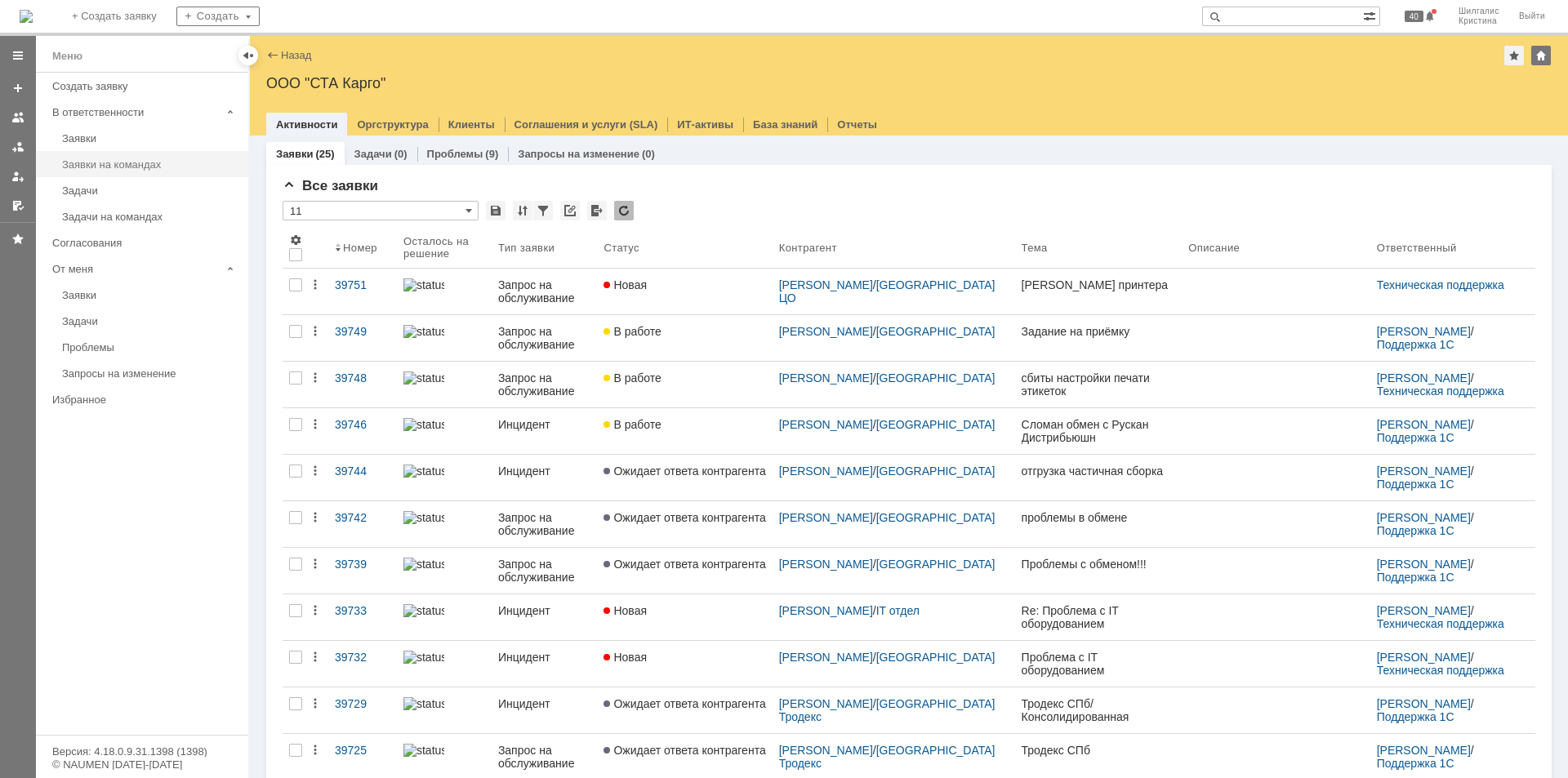
click at [120, 168] on div "Заявки на командах" at bounding box center [150, 164] width 177 height 13
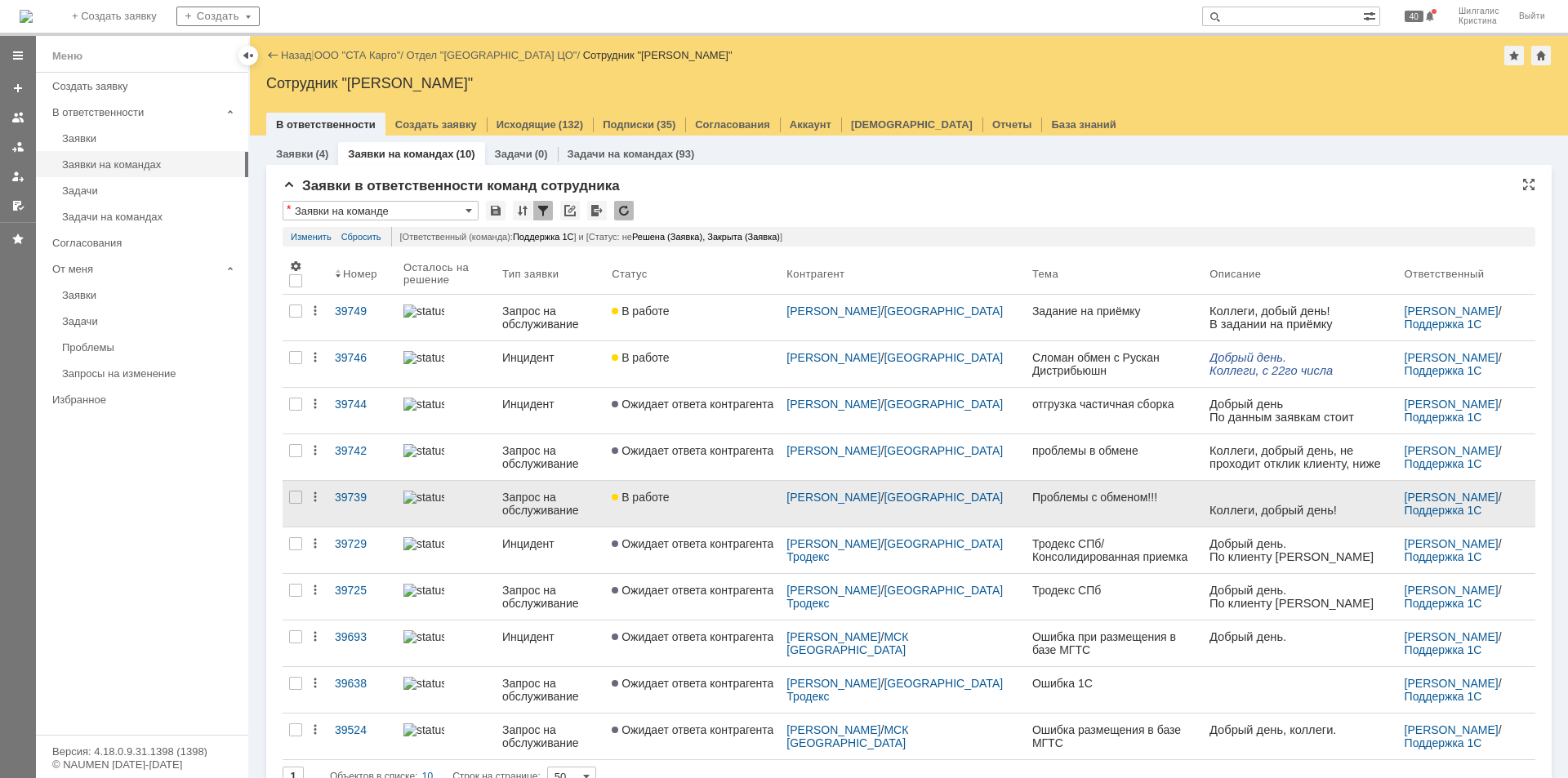
click at [724, 507] on link "В работе" at bounding box center [692, 503] width 175 height 46
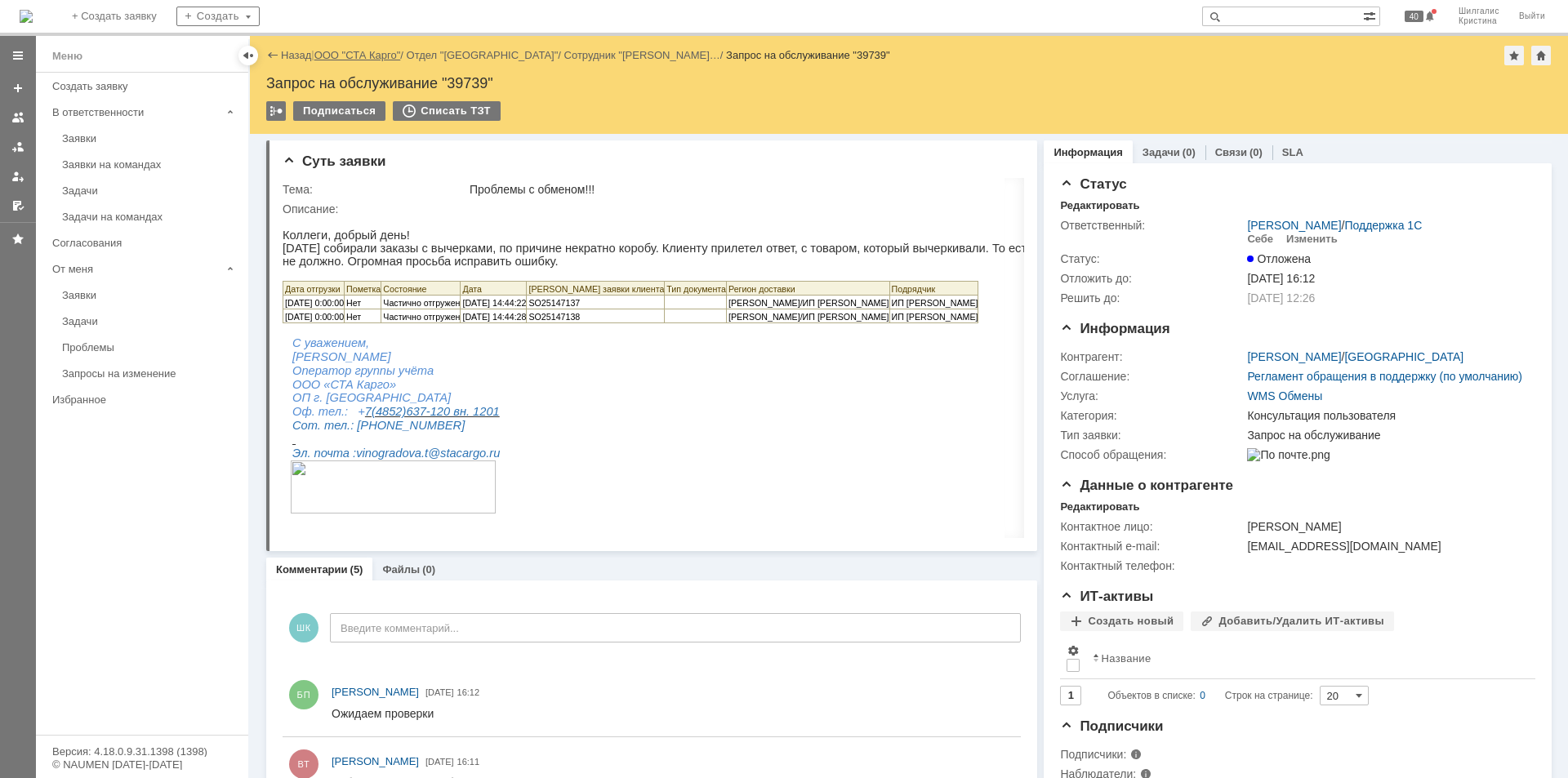
click at [347, 53] on link "ООО "СТА Карго"" at bounding box center [357, 54] width 86 height 13
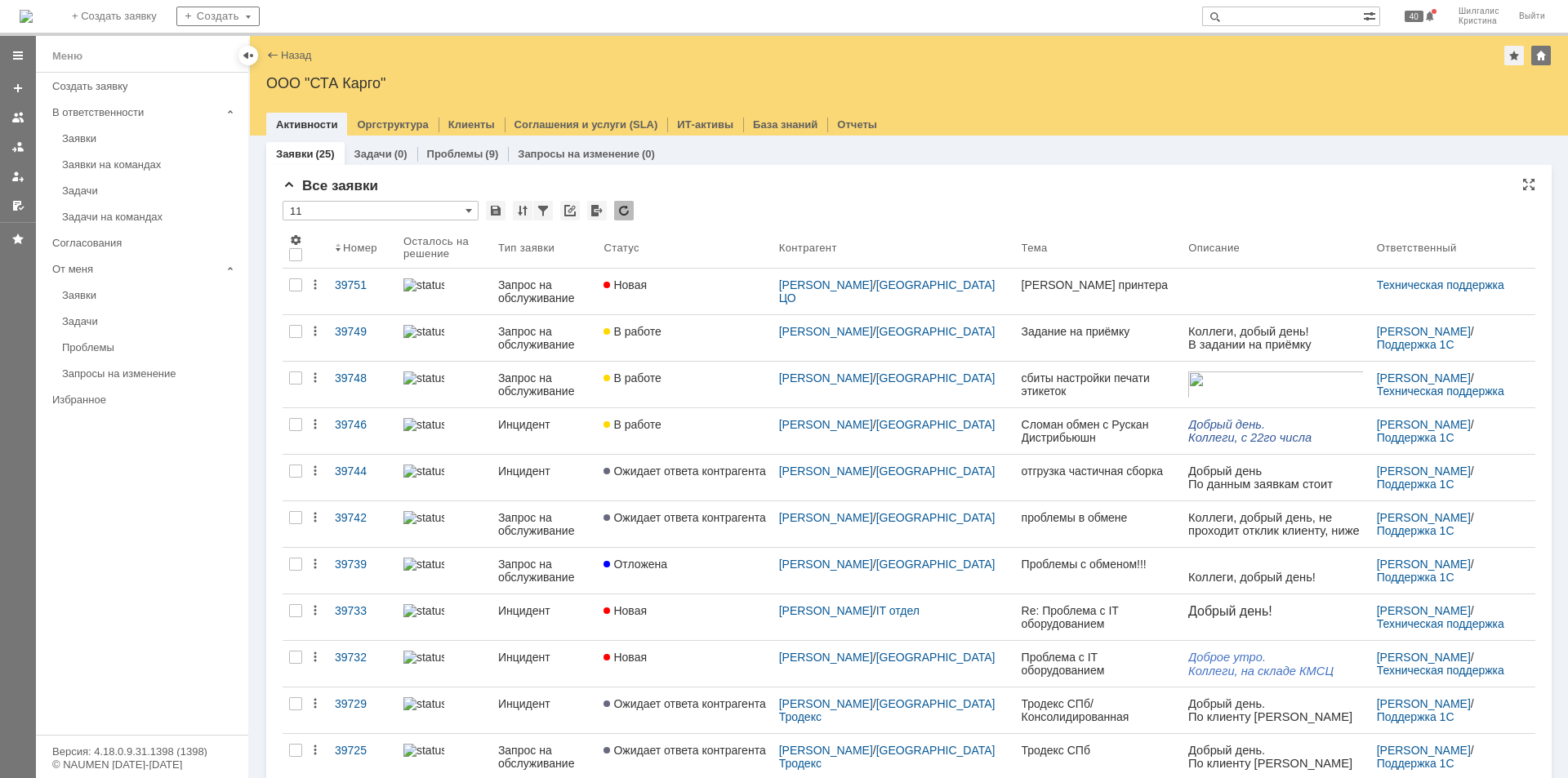
click at [739, 198] on div "Все заявки * 11 Результаты поиска: 1 2 Следующая > Объектов в списке: посчитать…" at bounding box center [908, 708] width 1252 height 1060
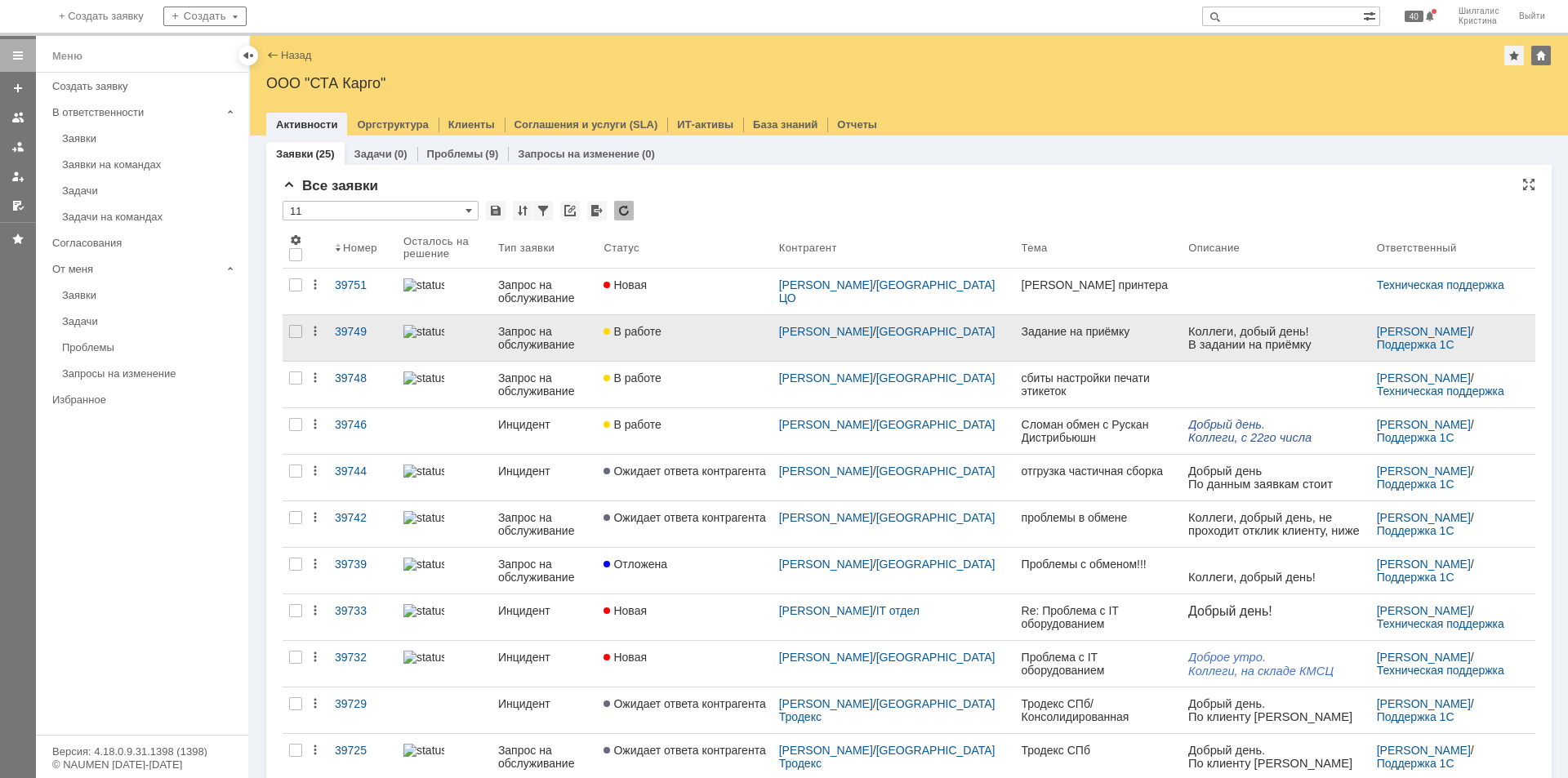
click at [726, 339] on link "В работе" at bounding box center [684, 337] width 175 height 46
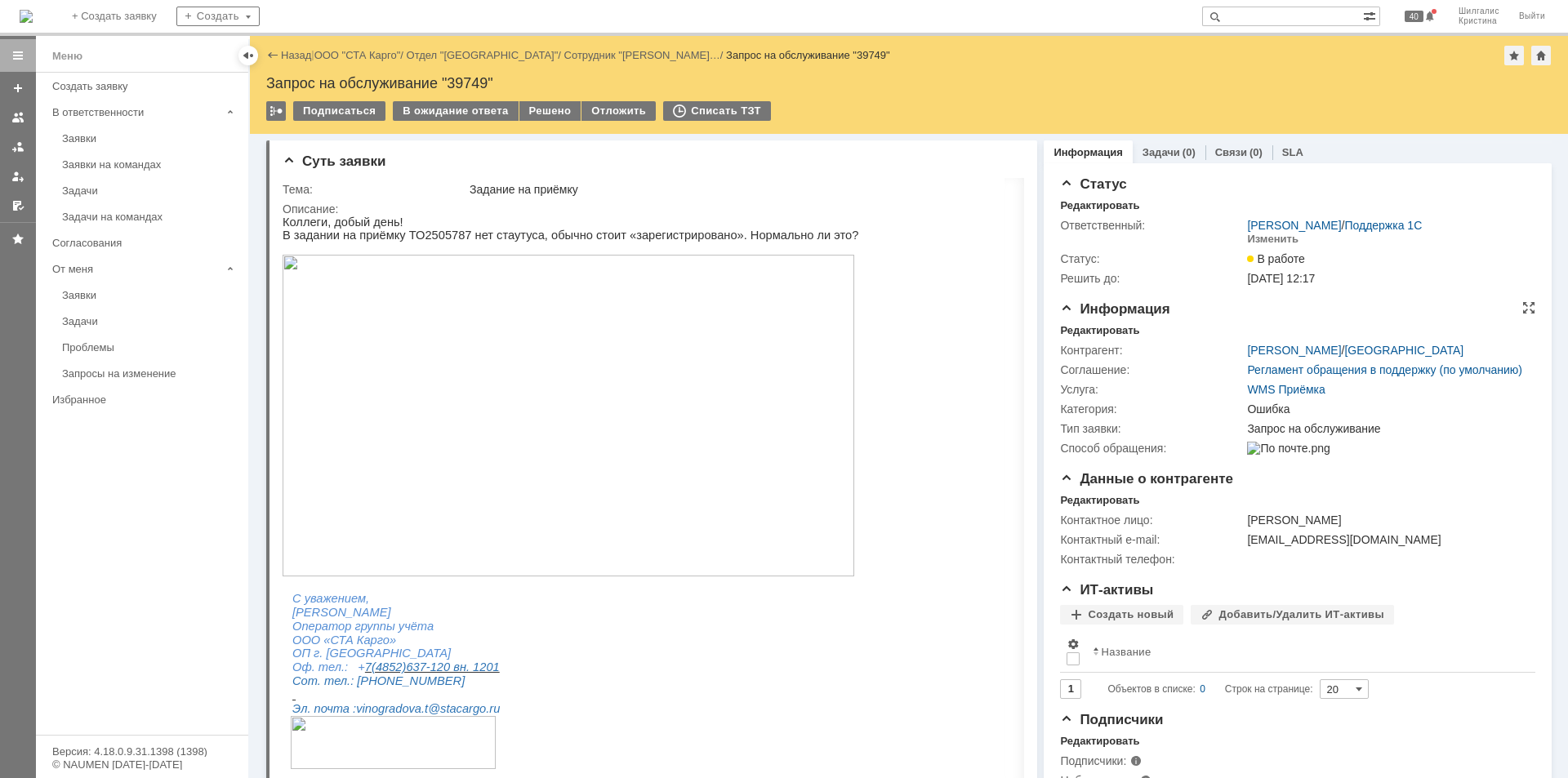
drag, startPoint x: 1113, startPoint y: 554, endPoint x: 1082, endPoint y: 301, distance: 254.9
click at [374, 56] on link "ООО "СТА Карго"" at bounding box center [357, 54] width 86 height 13
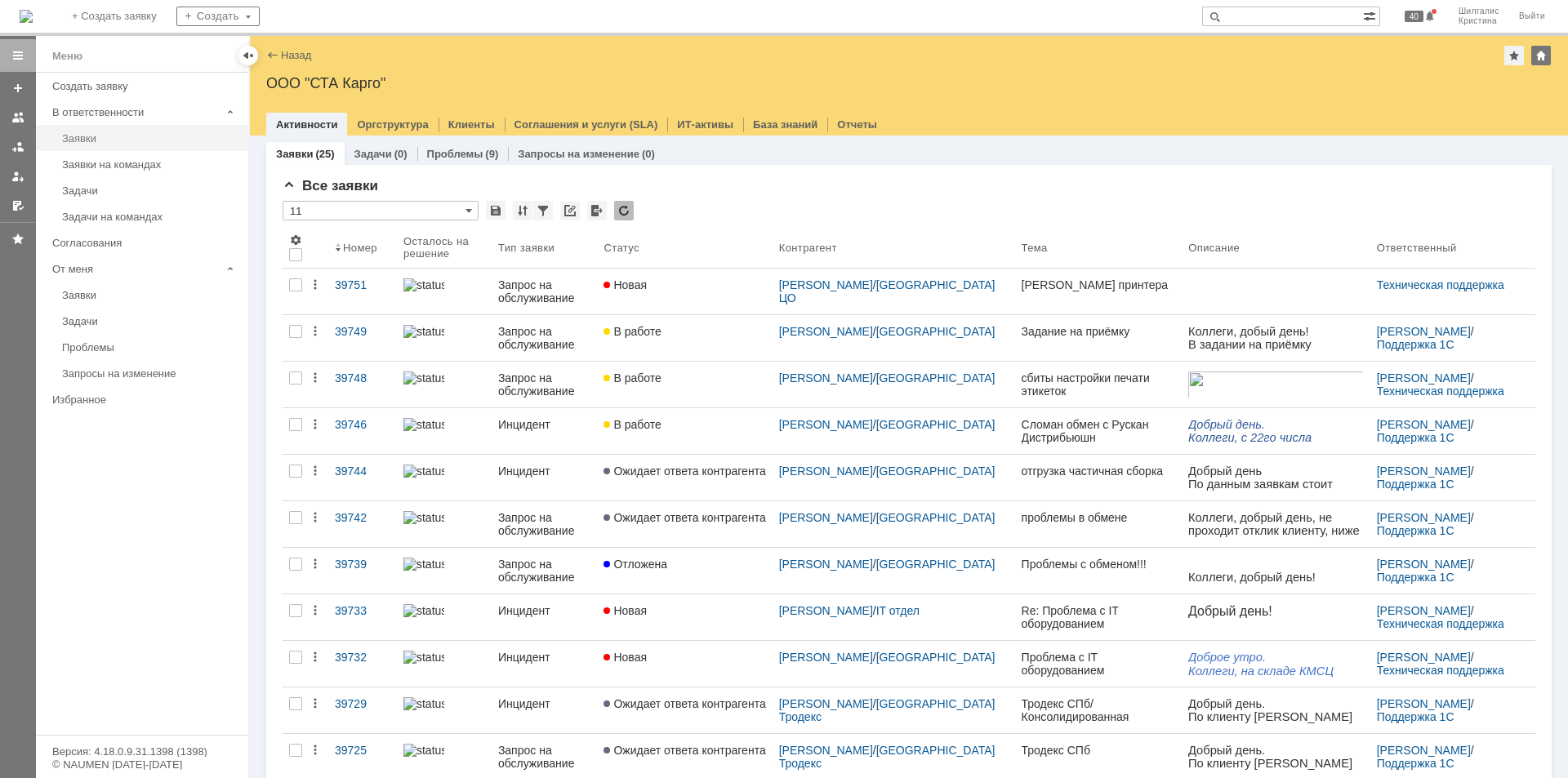
click at [109, 135] on div "Заявки" at bounding box center [150, 138] width 177 height 13
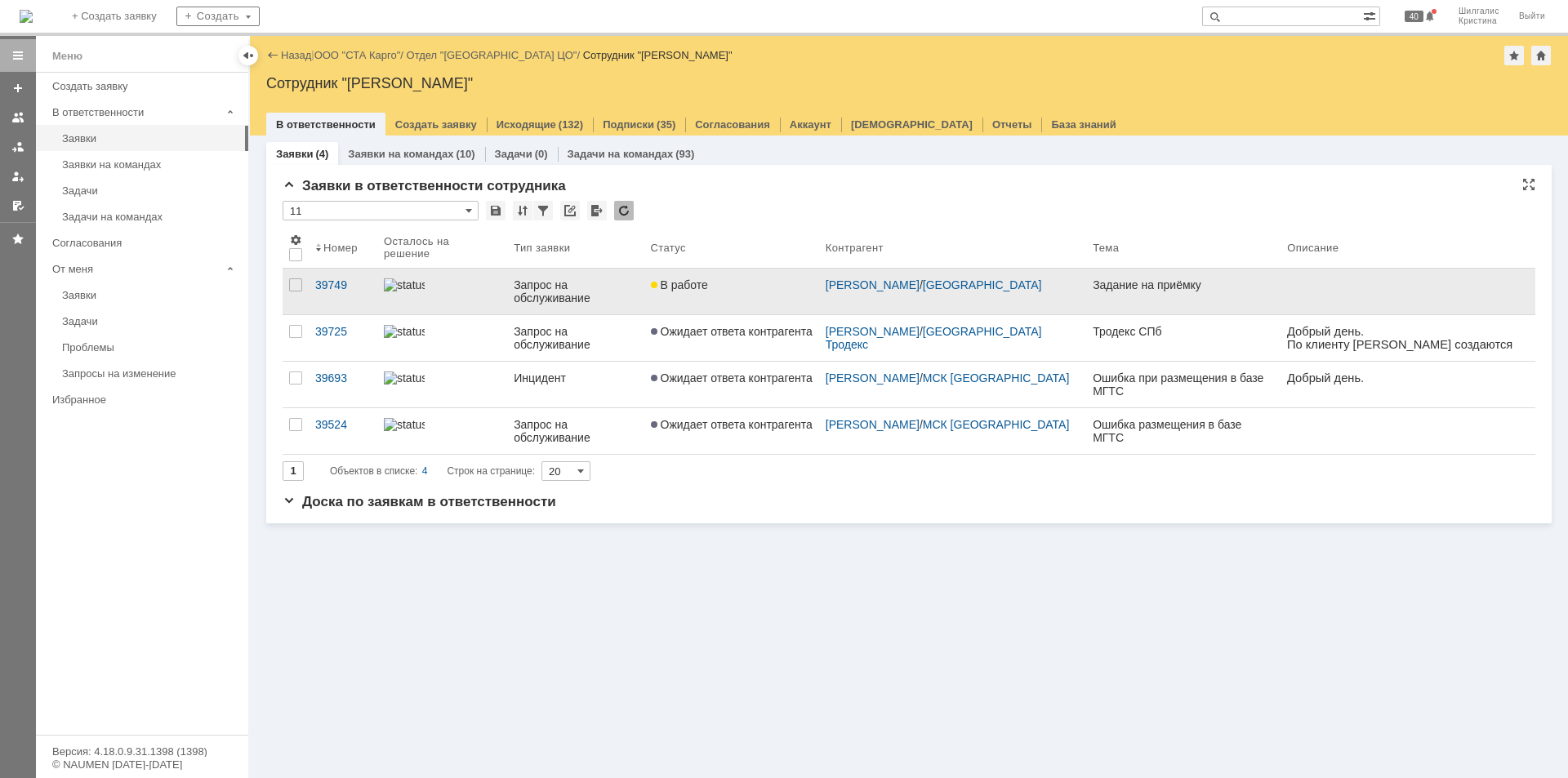
click at [725, 292] on link "В работе" at bounding box center [731, 291] width 175 height 46
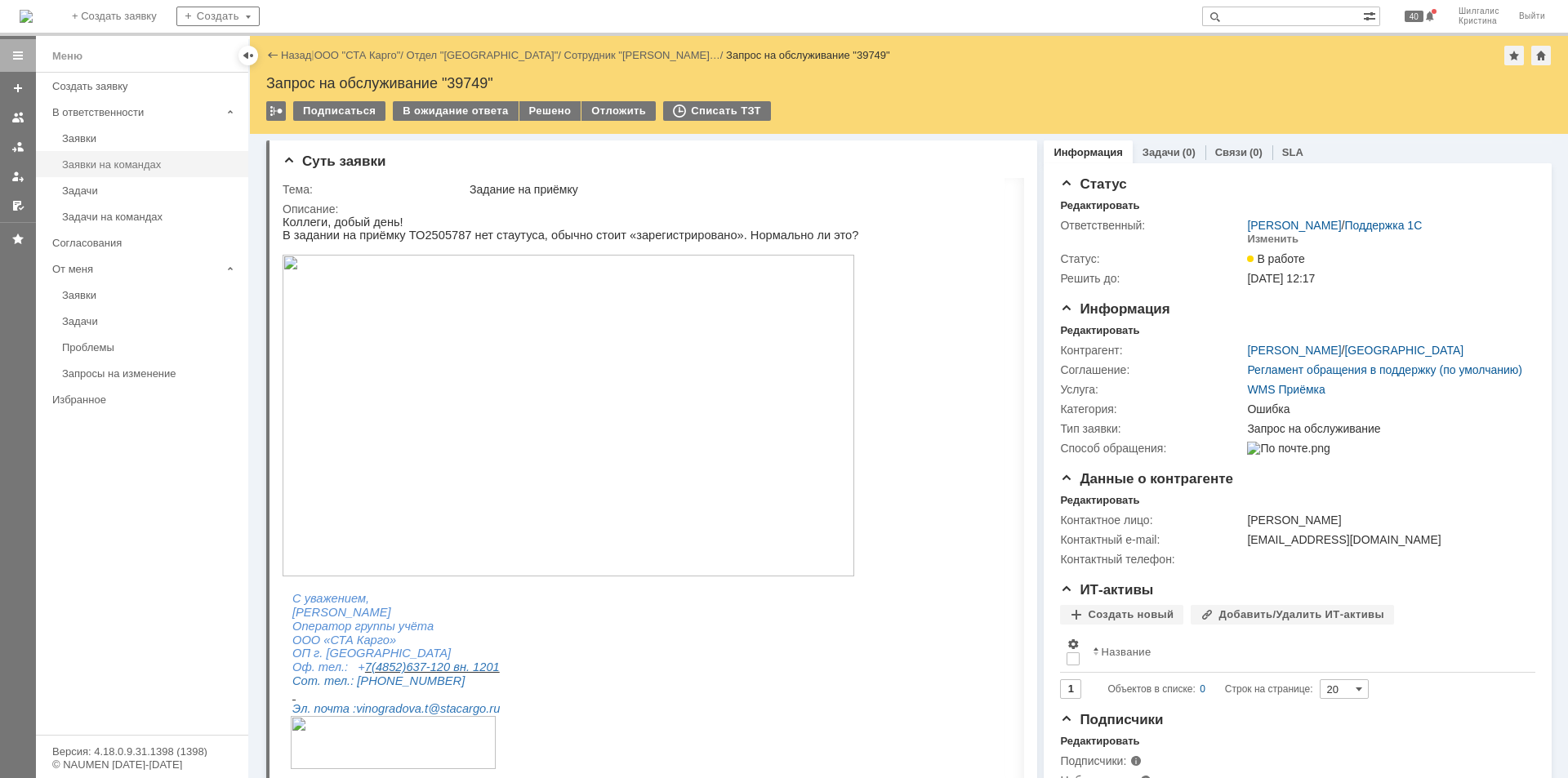
click at [157, 167] on div "Заявки на командах" at bounding box center [150, 164] width 177 height 13
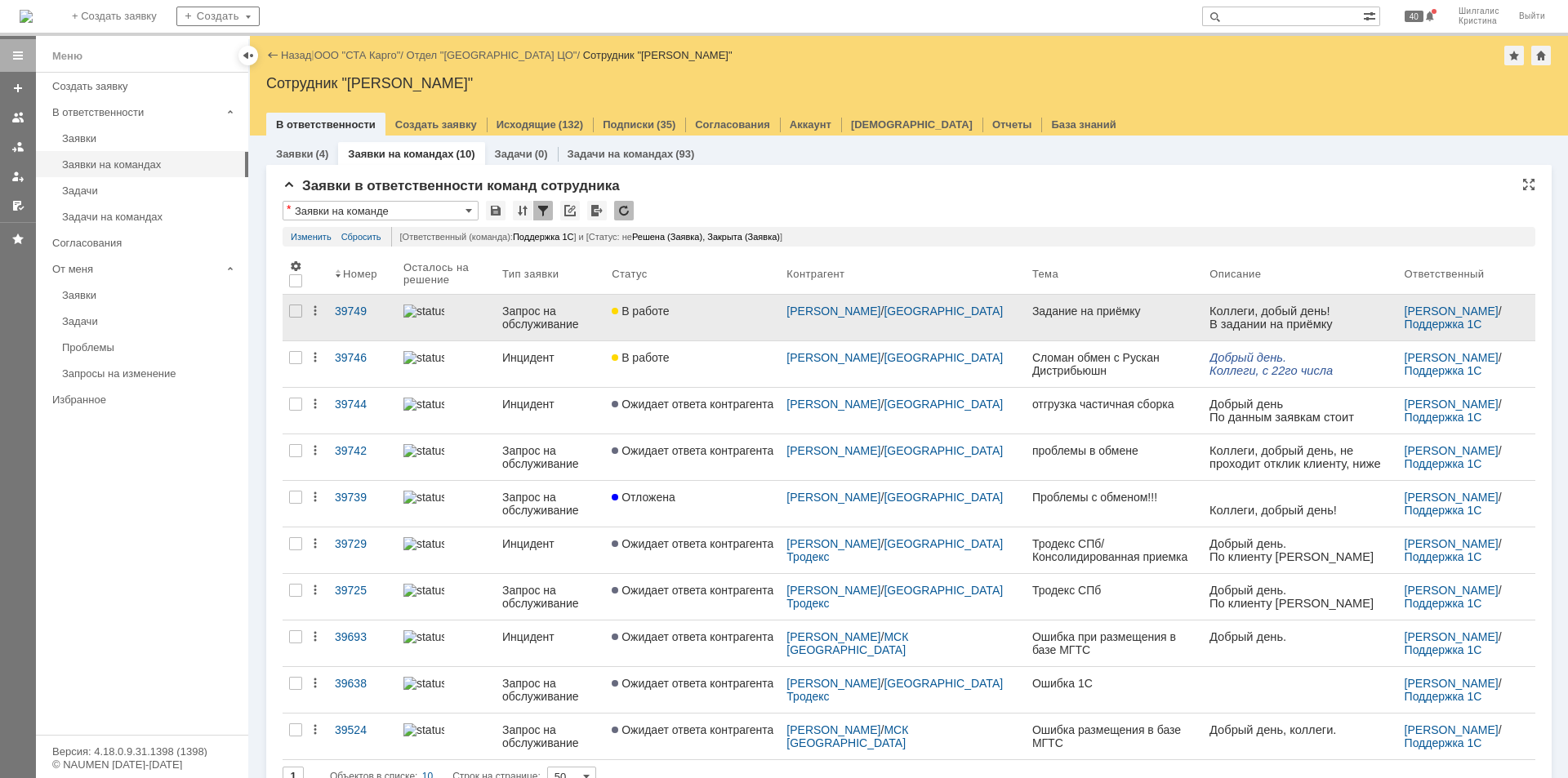
click at [720, 301] on link "В работе" at bounding box center [692, 317] width 175 height 46
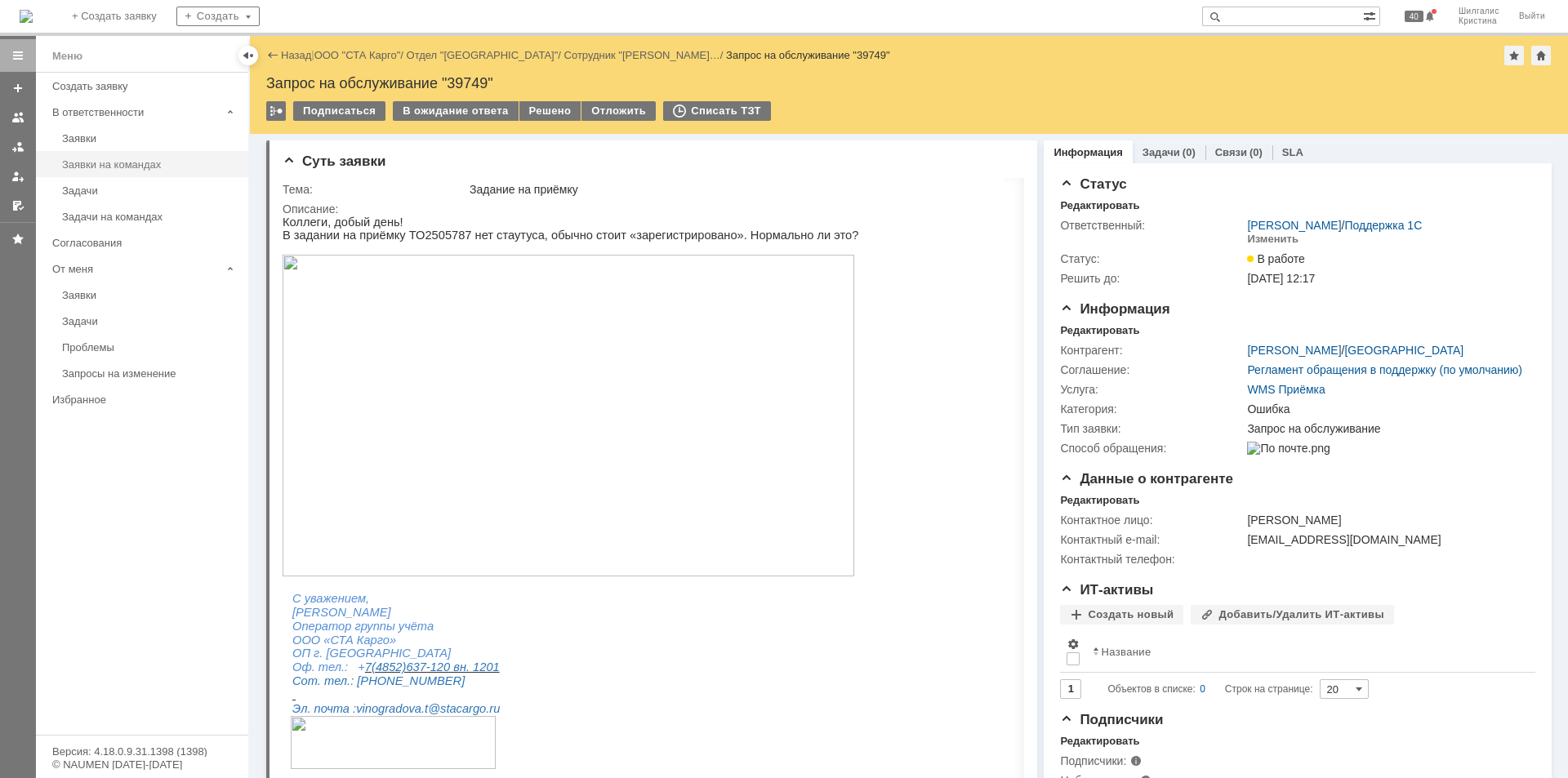
click at [143, 158] on div "Заявки на командах" at bounding box center [150, 164] width 177 height 13
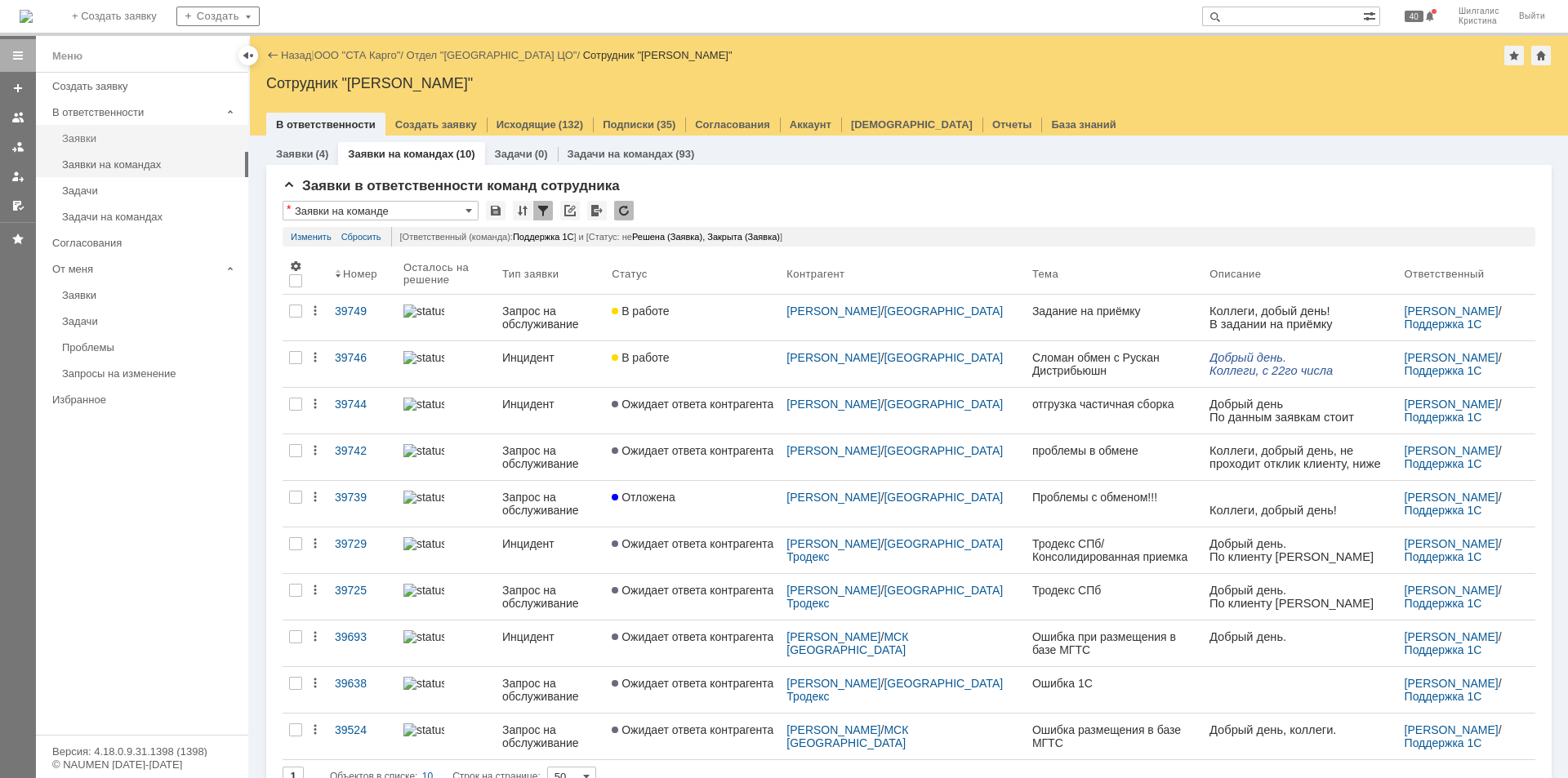
click at [132, 141] on div "Заявки" at bounding box center [150, 138] width 177 height 13
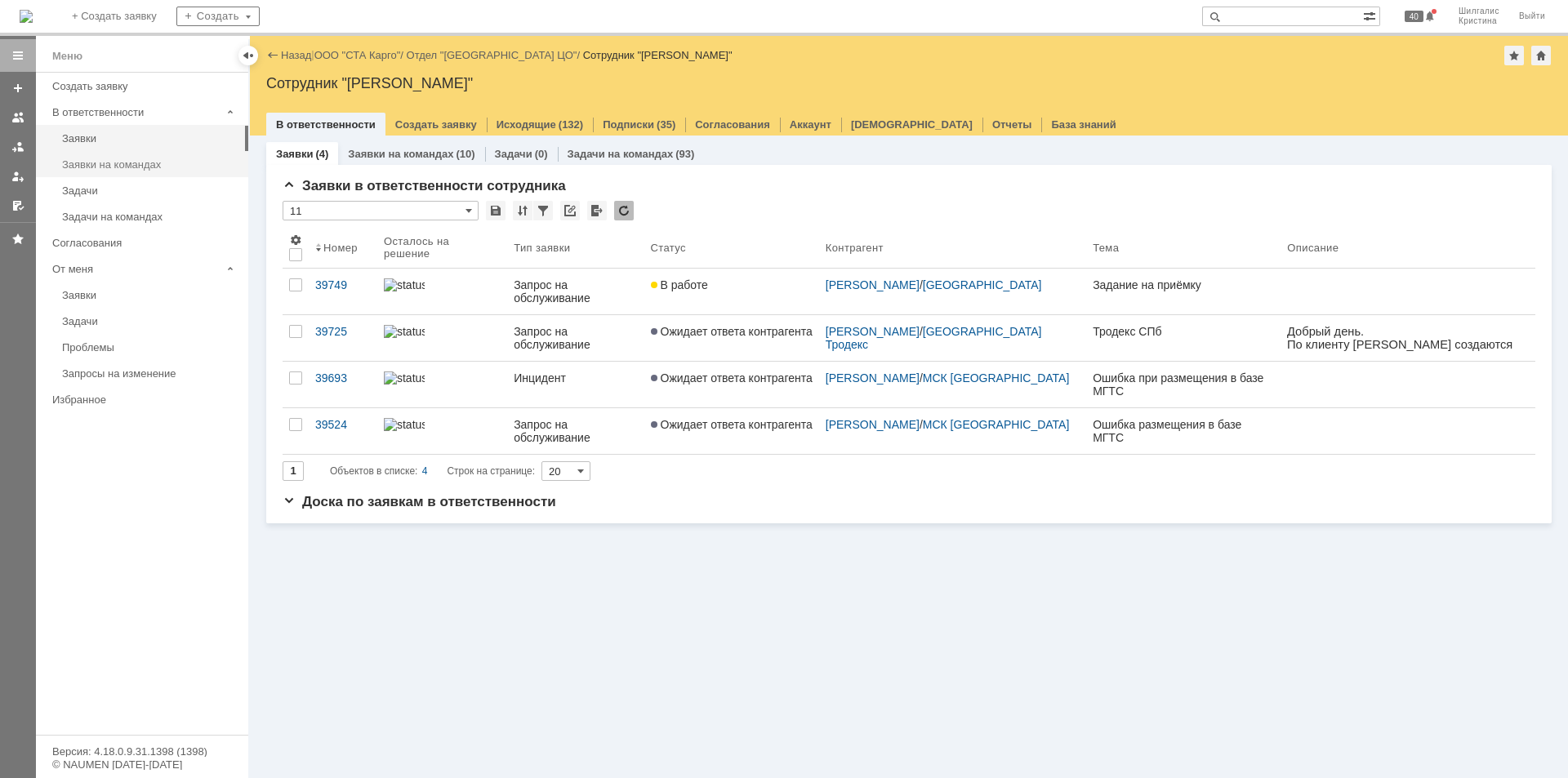
click at [131, 160] on div "Заявки на командах" at bounding box center [150, 164] width 177 height 13
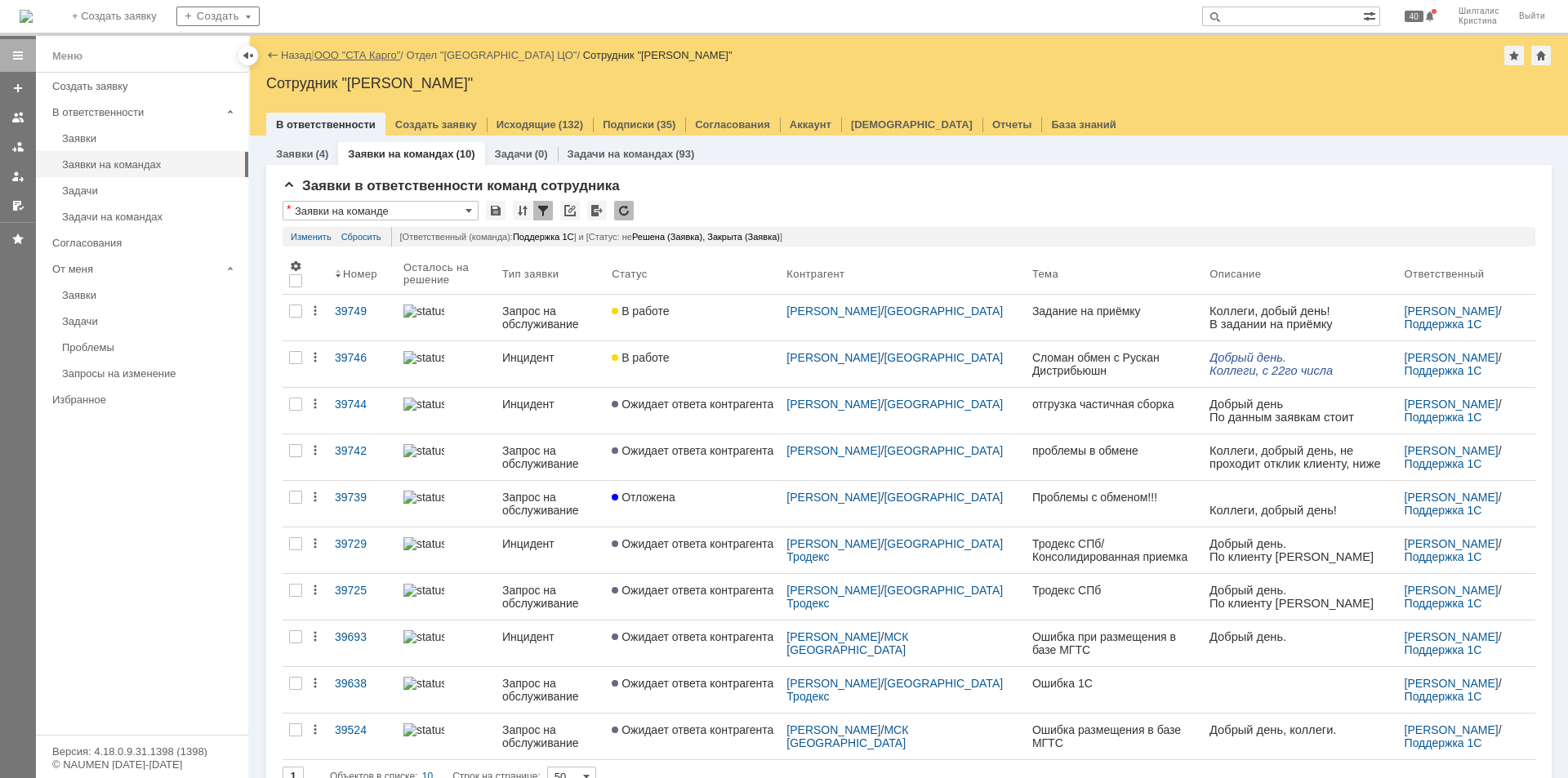
click at [353, 53] on link "ООО "СТА Карго"" at bounding box center [357, 54] width 86 height 13
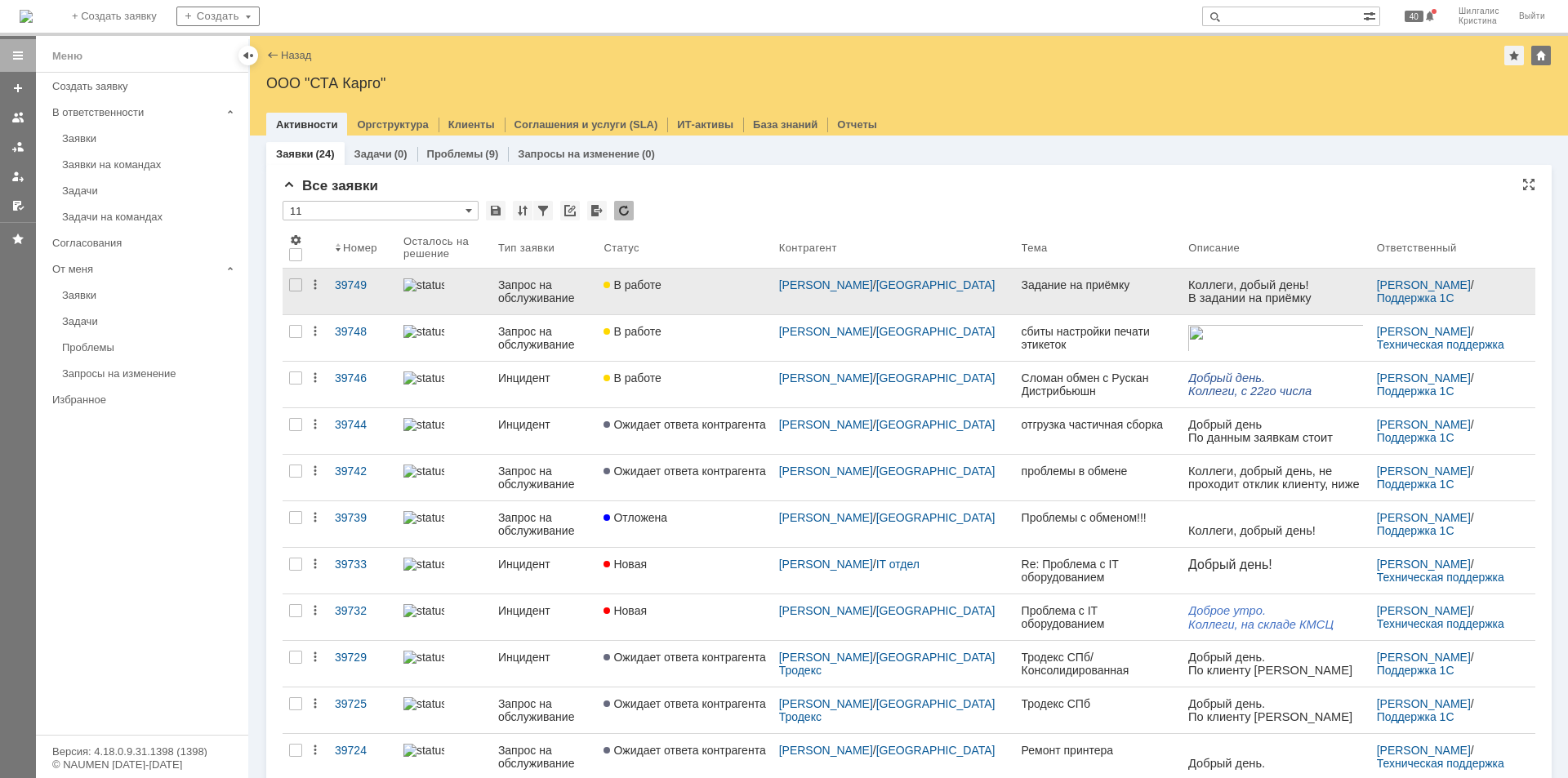
click at [733, 298] on link "В работе" at bounding box center [684, 291] width 175 height 46
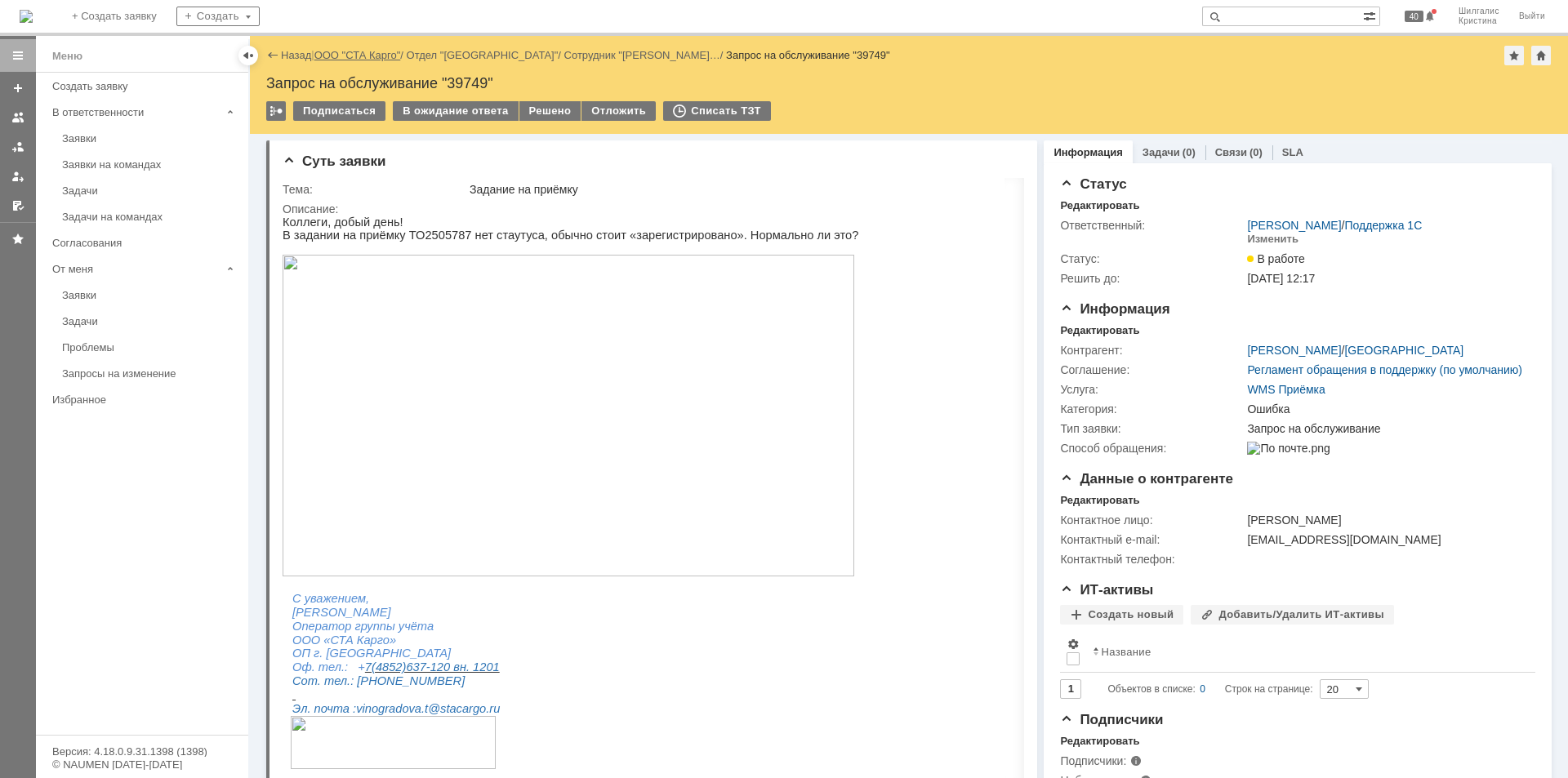
click at [348, 55] on link "ООО "СТА Карго"" at bounding box center [357, 54] width 86 height 13
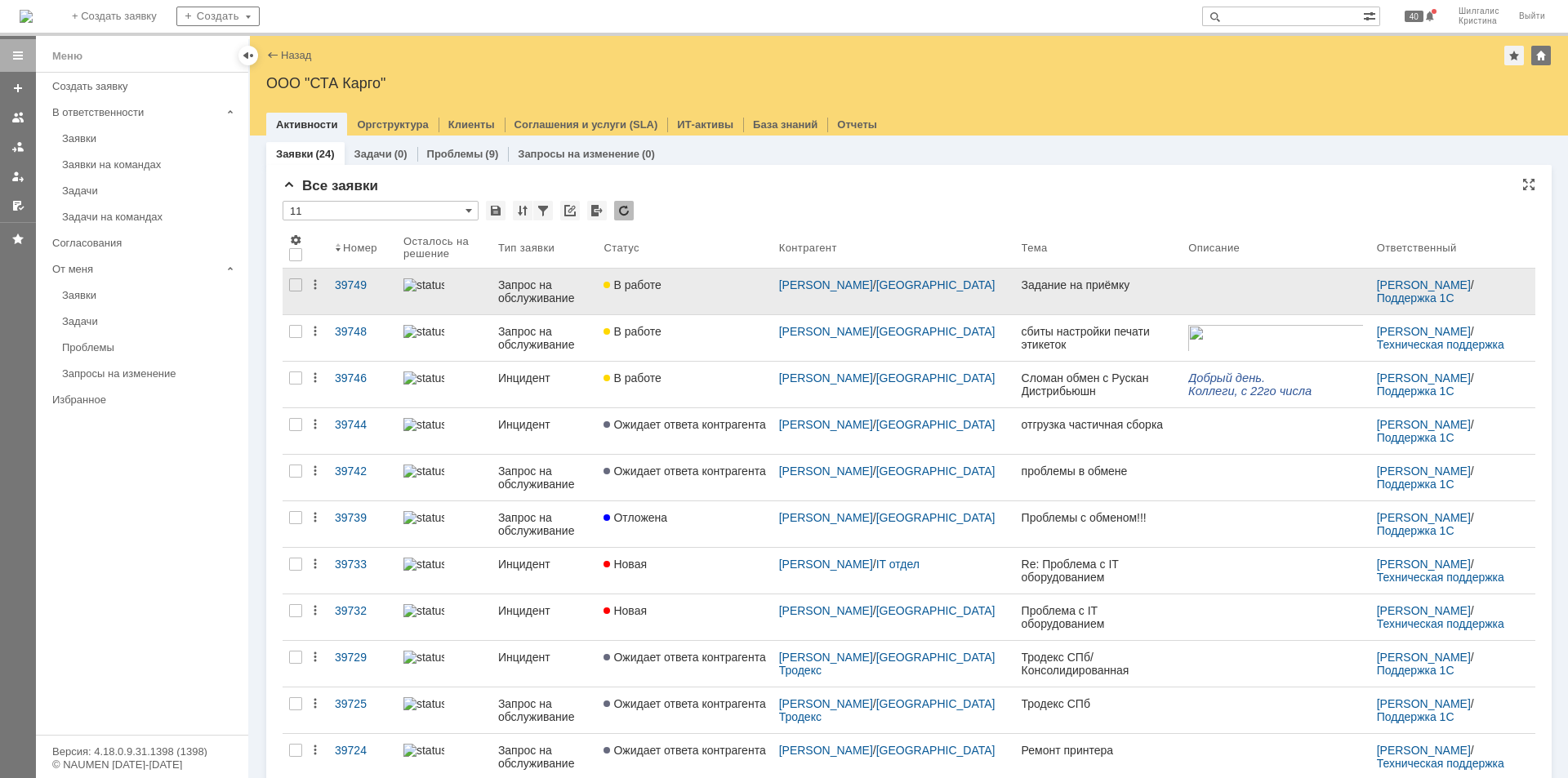
click at [682, 283] on div "В работе" at bounding box center [683, 285] width 162 height 13
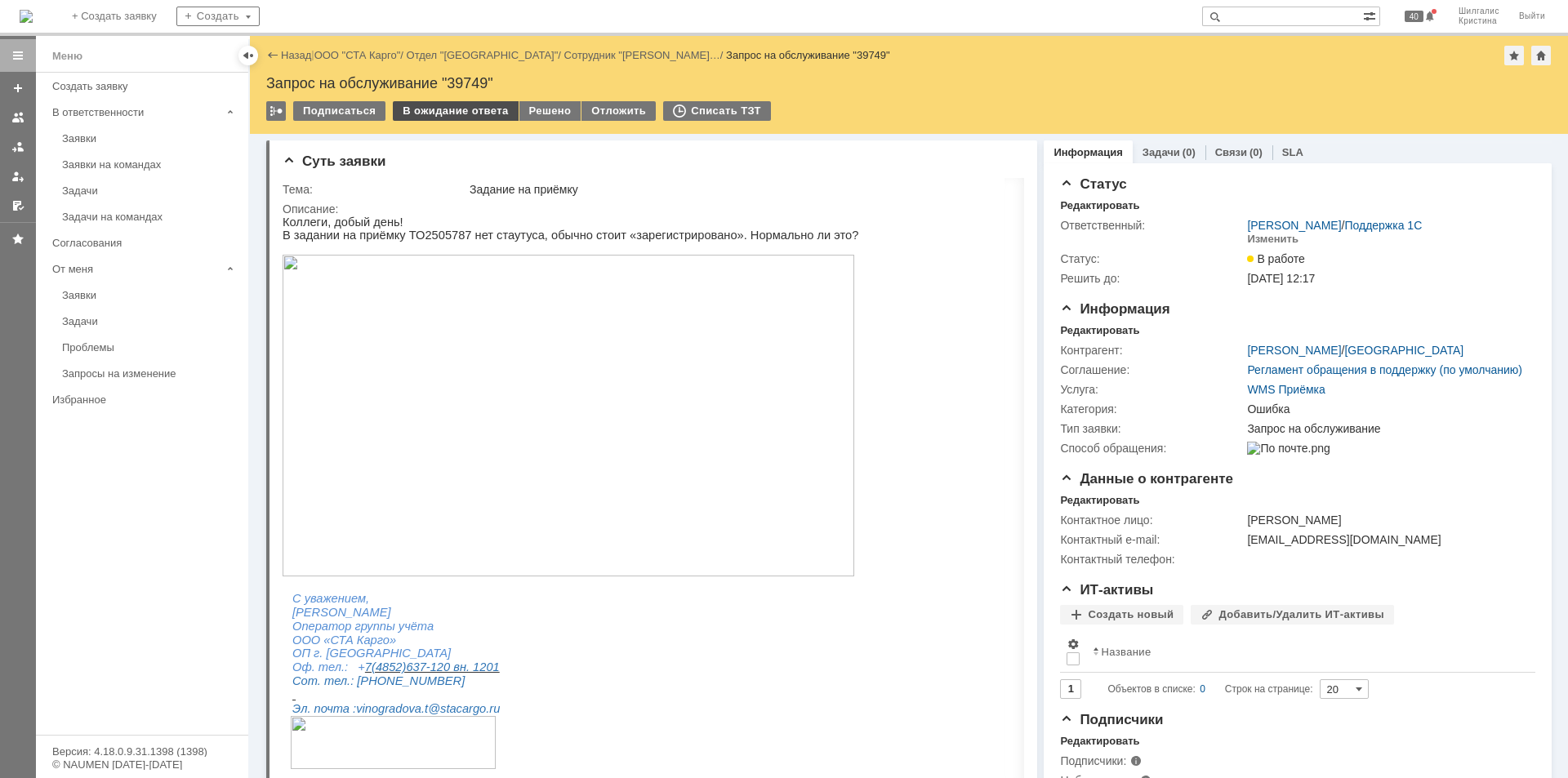
click at [440, 105] on div "В ожидание ответа" at bounding box center [455, 111] width 125 height 19
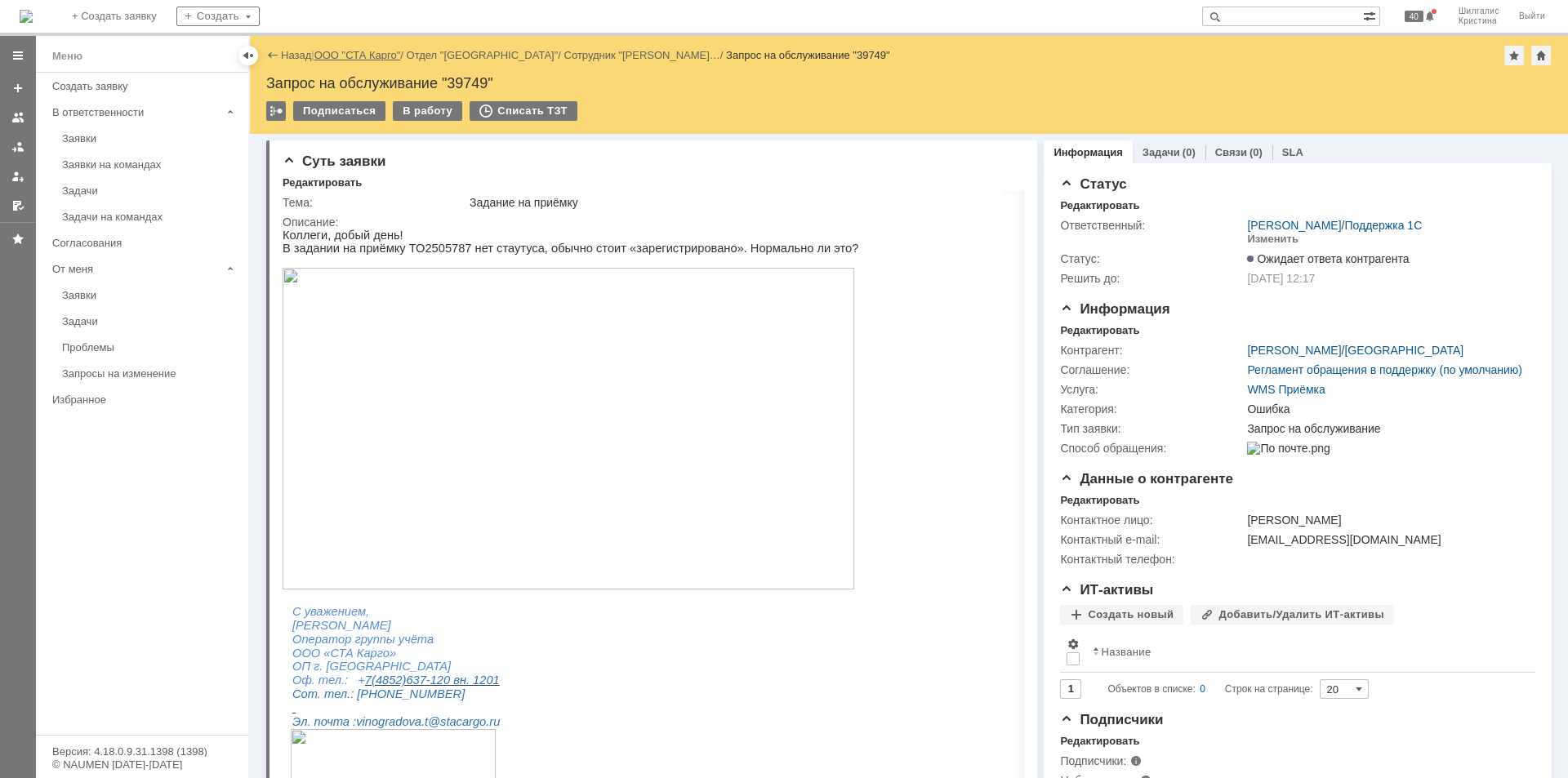
click at [364, 53] on link "ООО "СТА Карго"" at bounding box center [357, 54] width 86 height 13
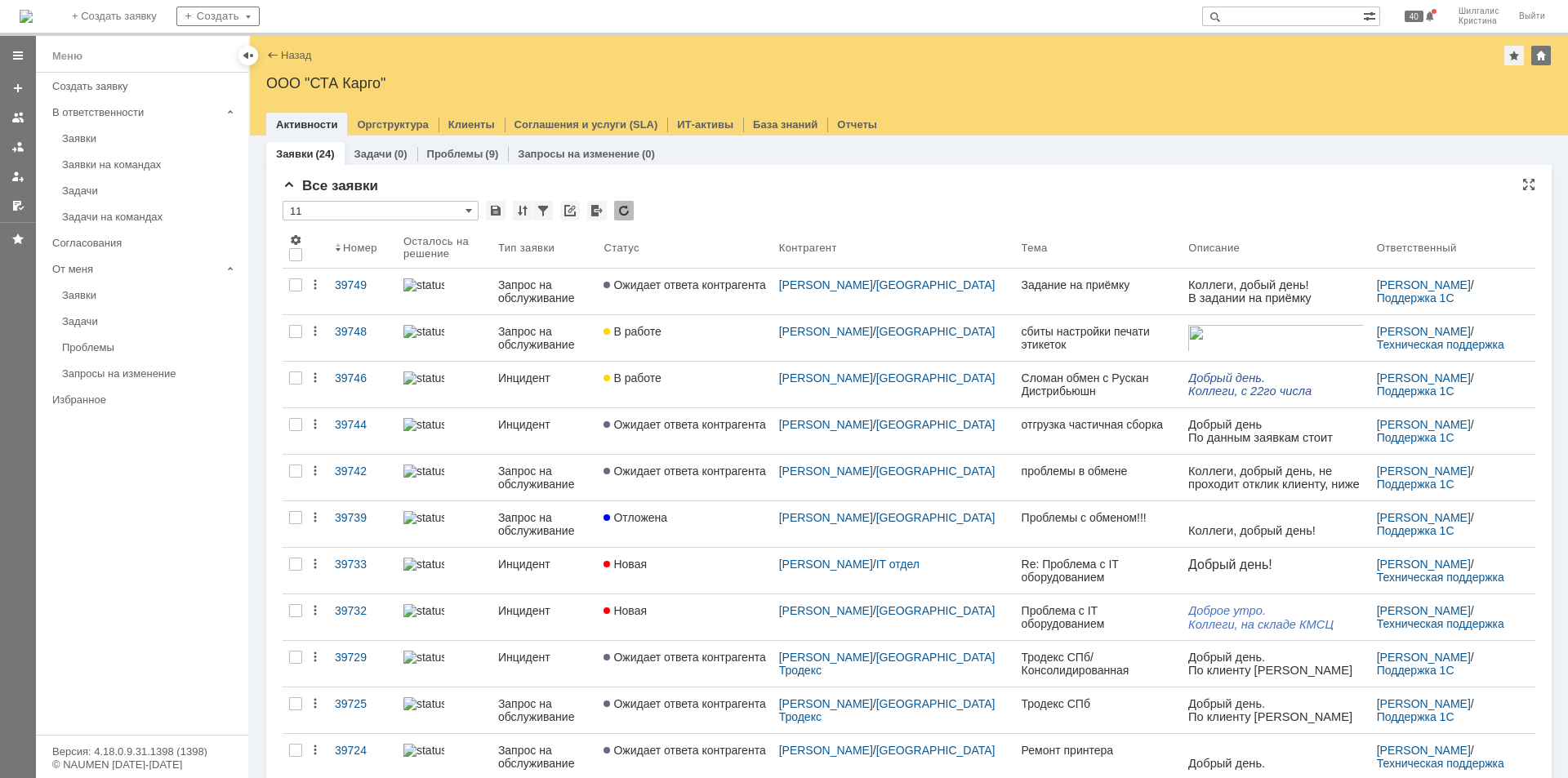
click at [418, 207] on input "11" at bounding box center [380, 210] width 196 height 19
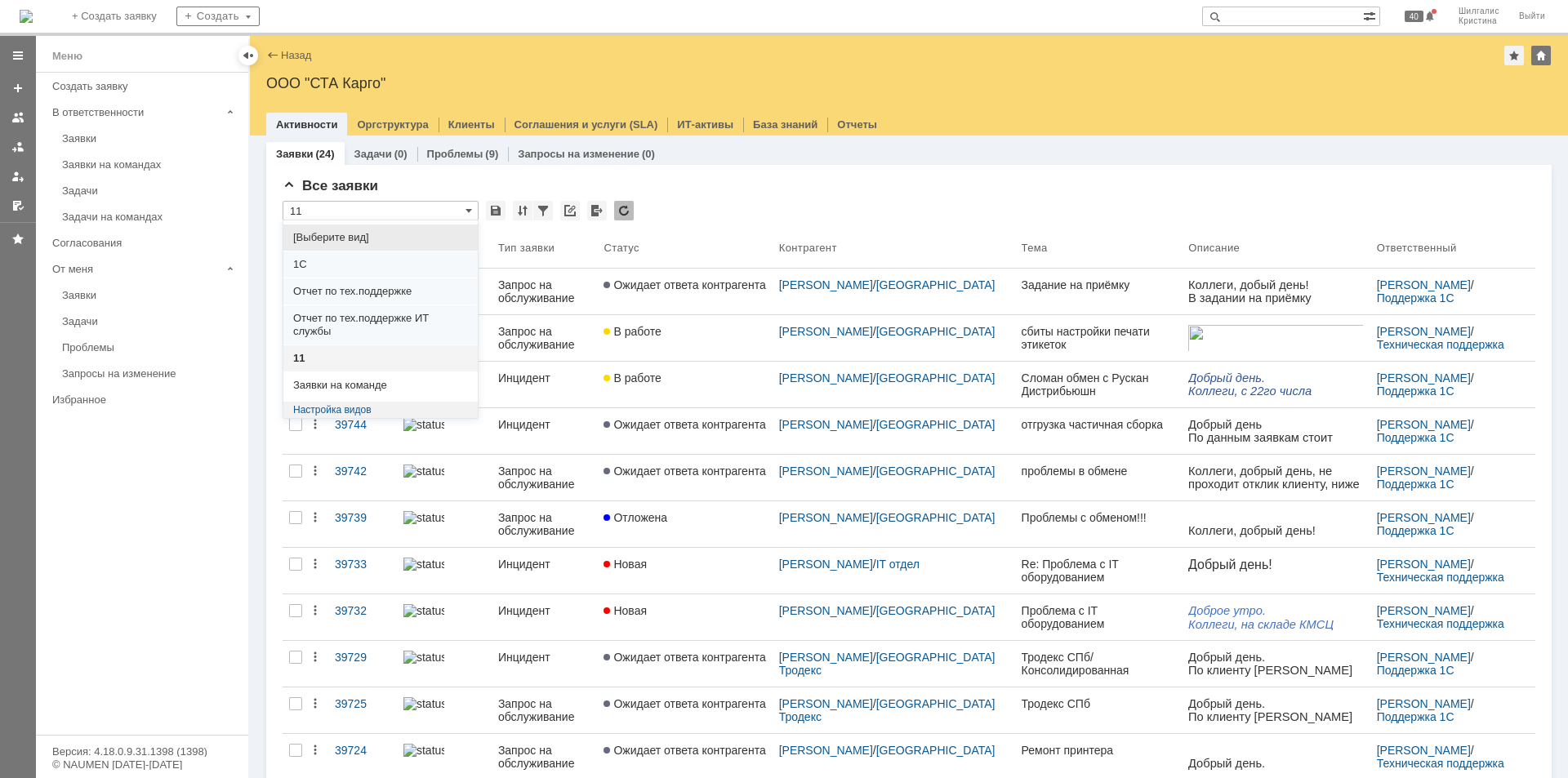
click at [369, 239] on span "[Выберите вид]" at bounding box center [380, 238] width 175 height 13
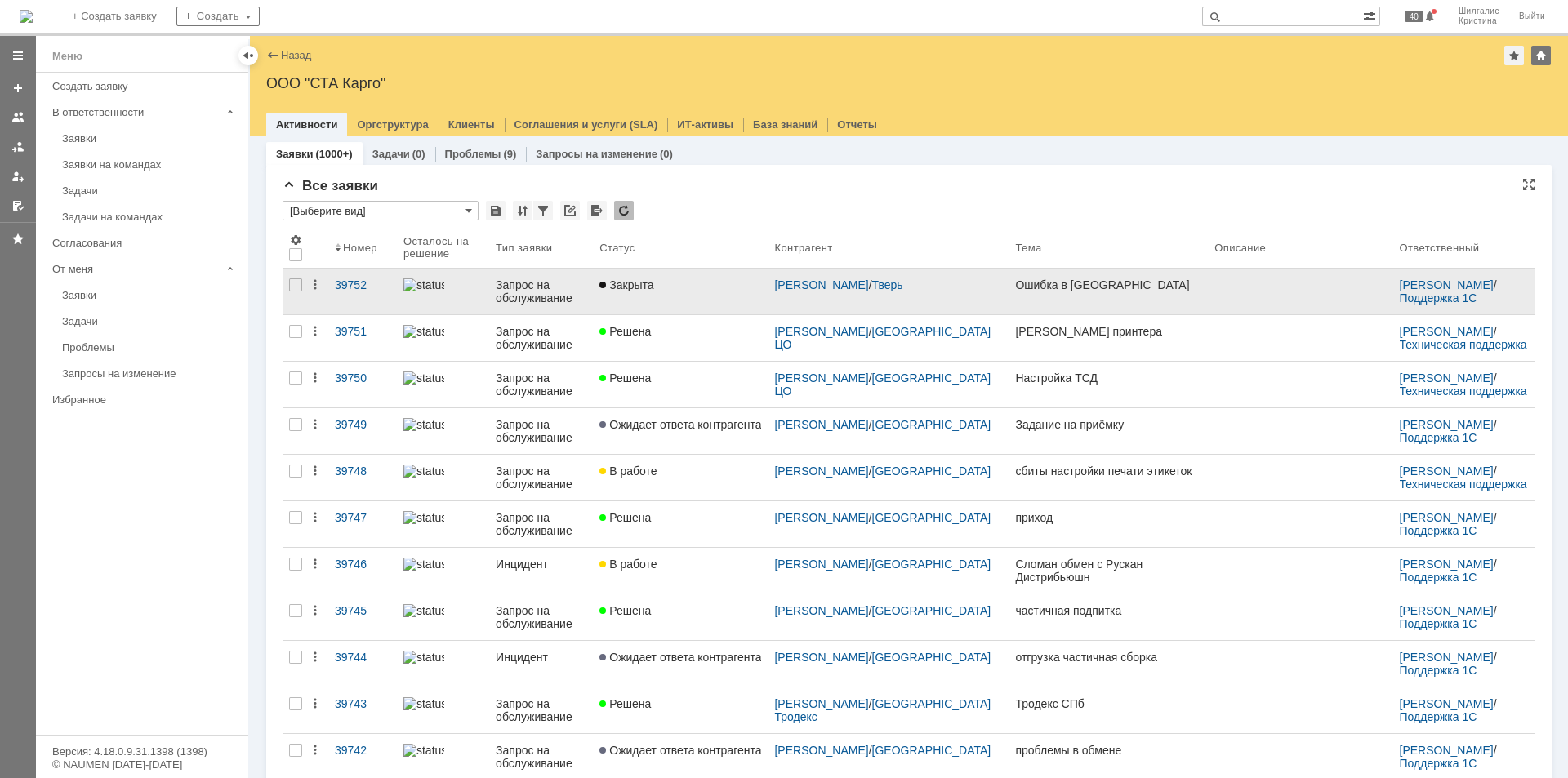
type input "[Выберите вид]"
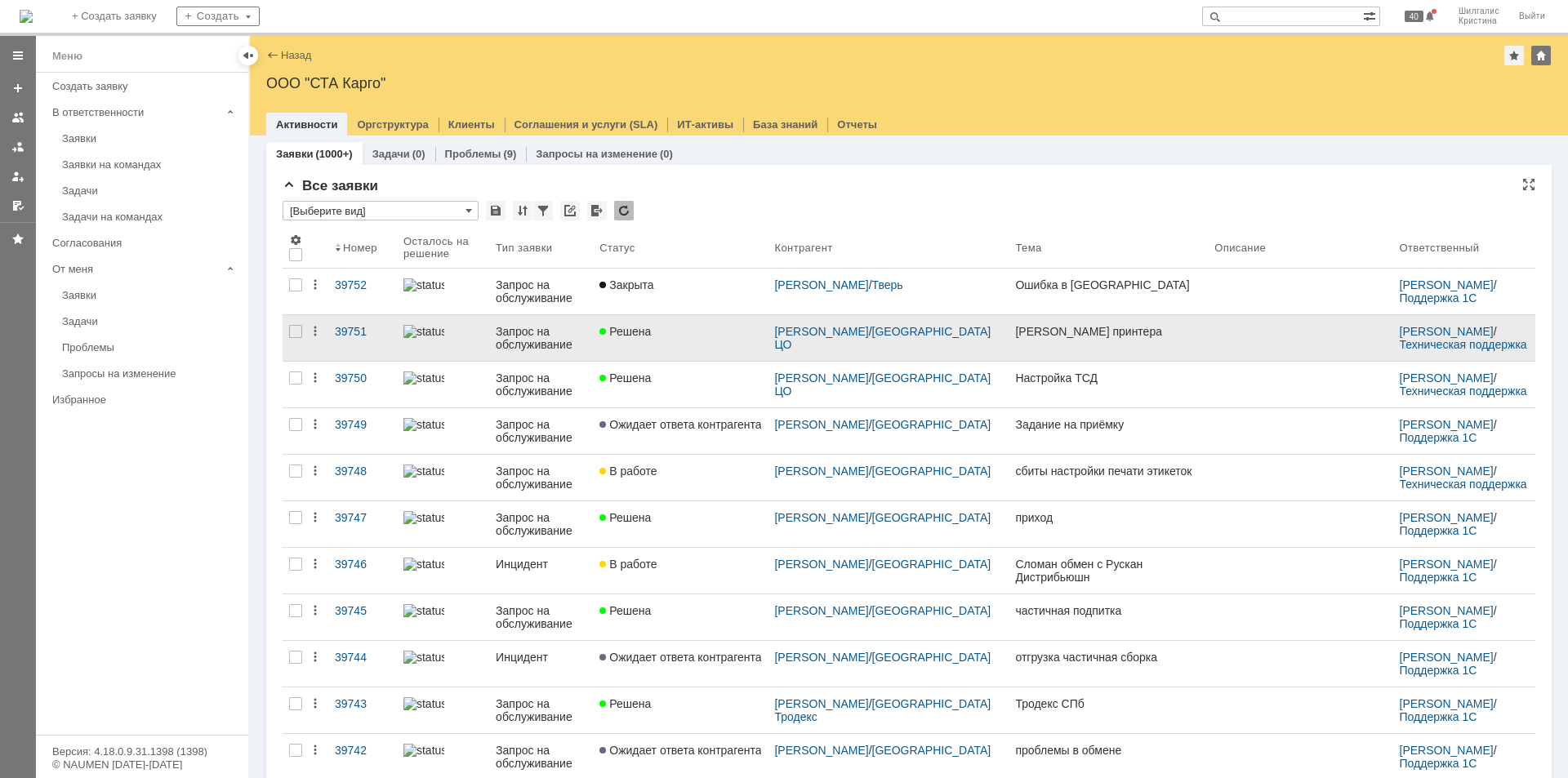
click at [725, 340] on link "Решена" at bounding box center [680, 337] width 175 height 46
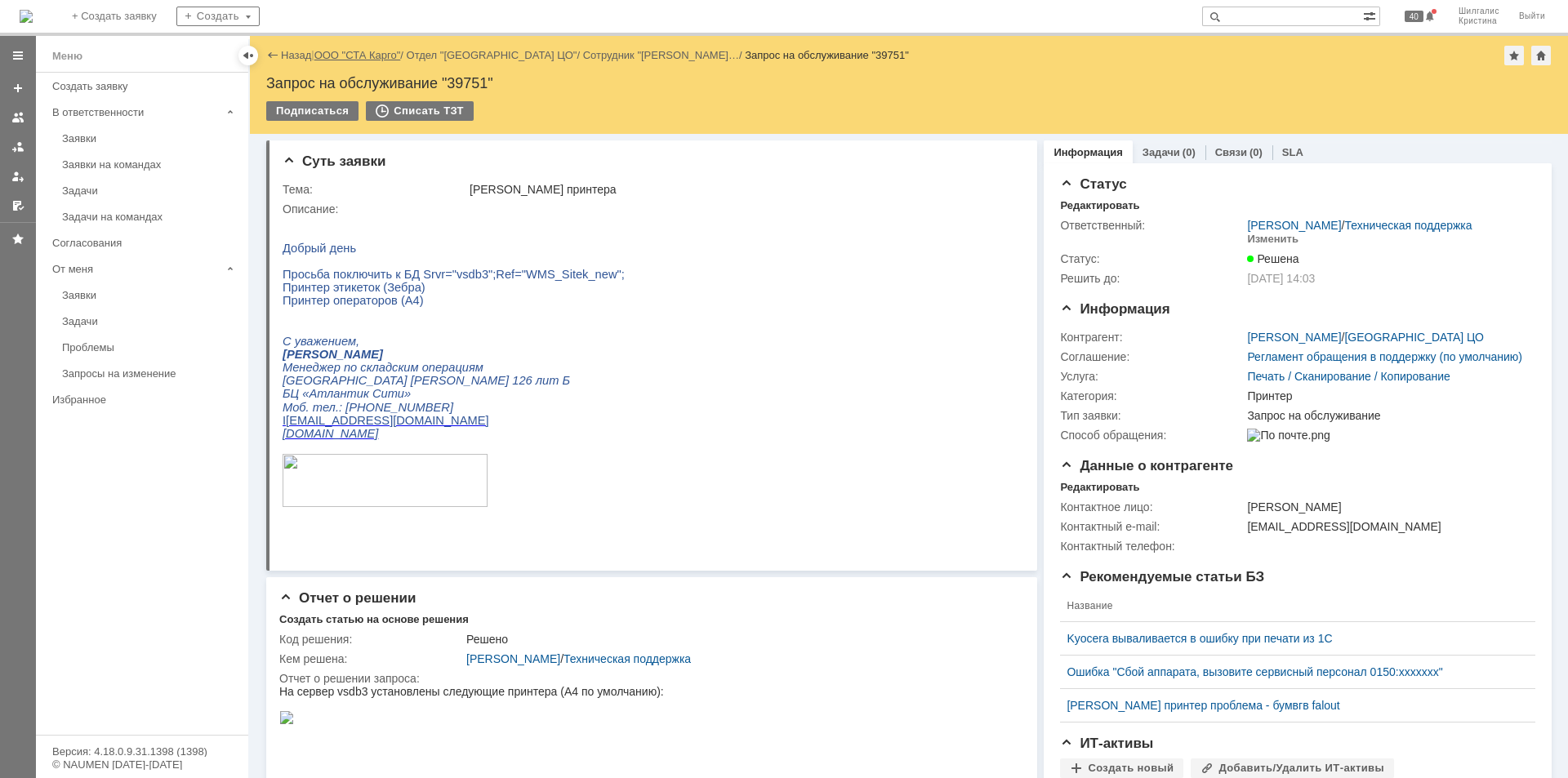
click at [371, 54] on link "ООО "СТА Карго"" at bounding box center [357, 54] width 86 height 13
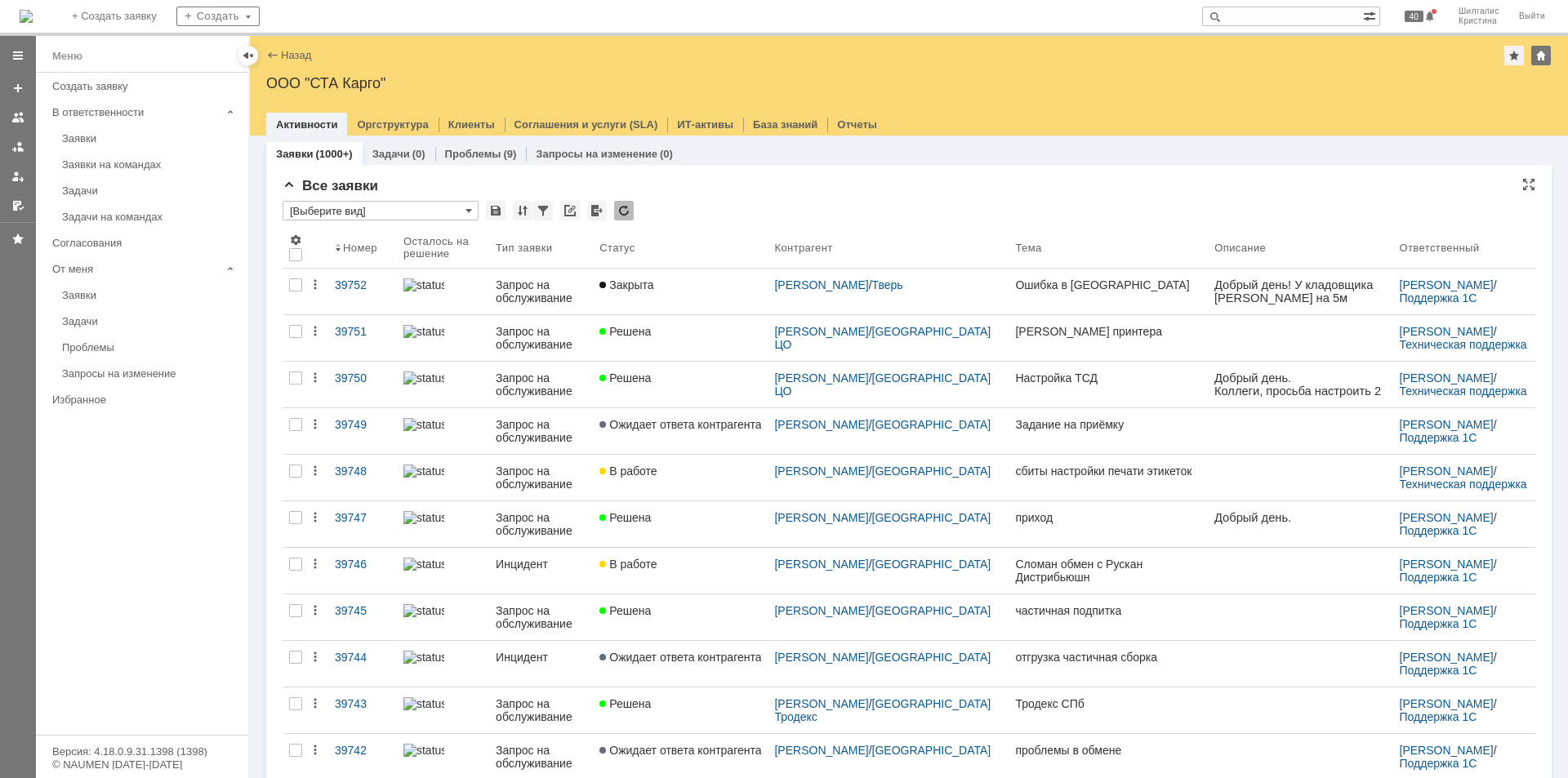
click at [413, 211] on input "[Выберите вид]" at bounding box center [380, 210] width 196 height 19
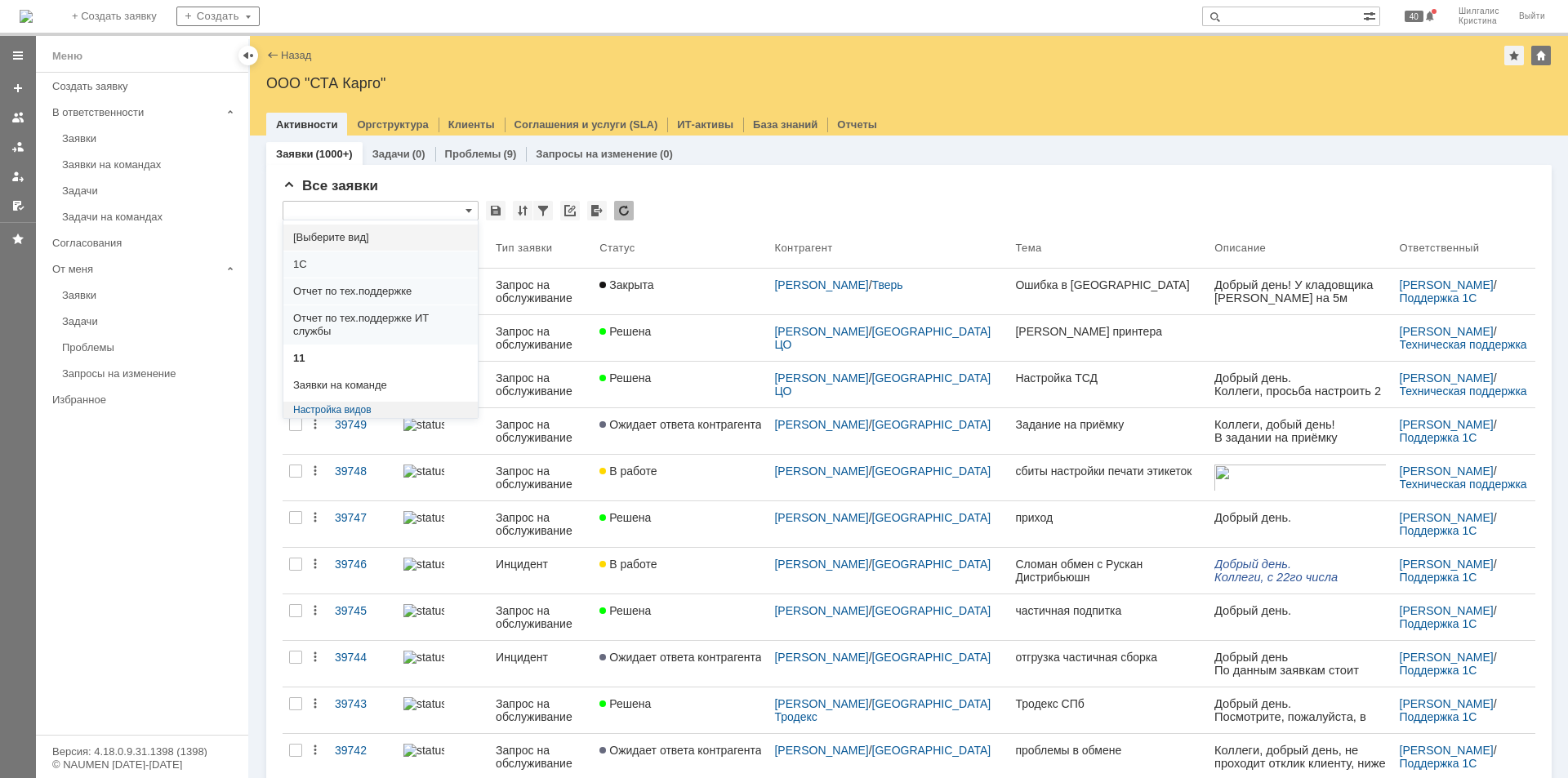
click at [374, 234] on span "[Выберите вид]" at bounding box center [380, 238] width 175 height 13
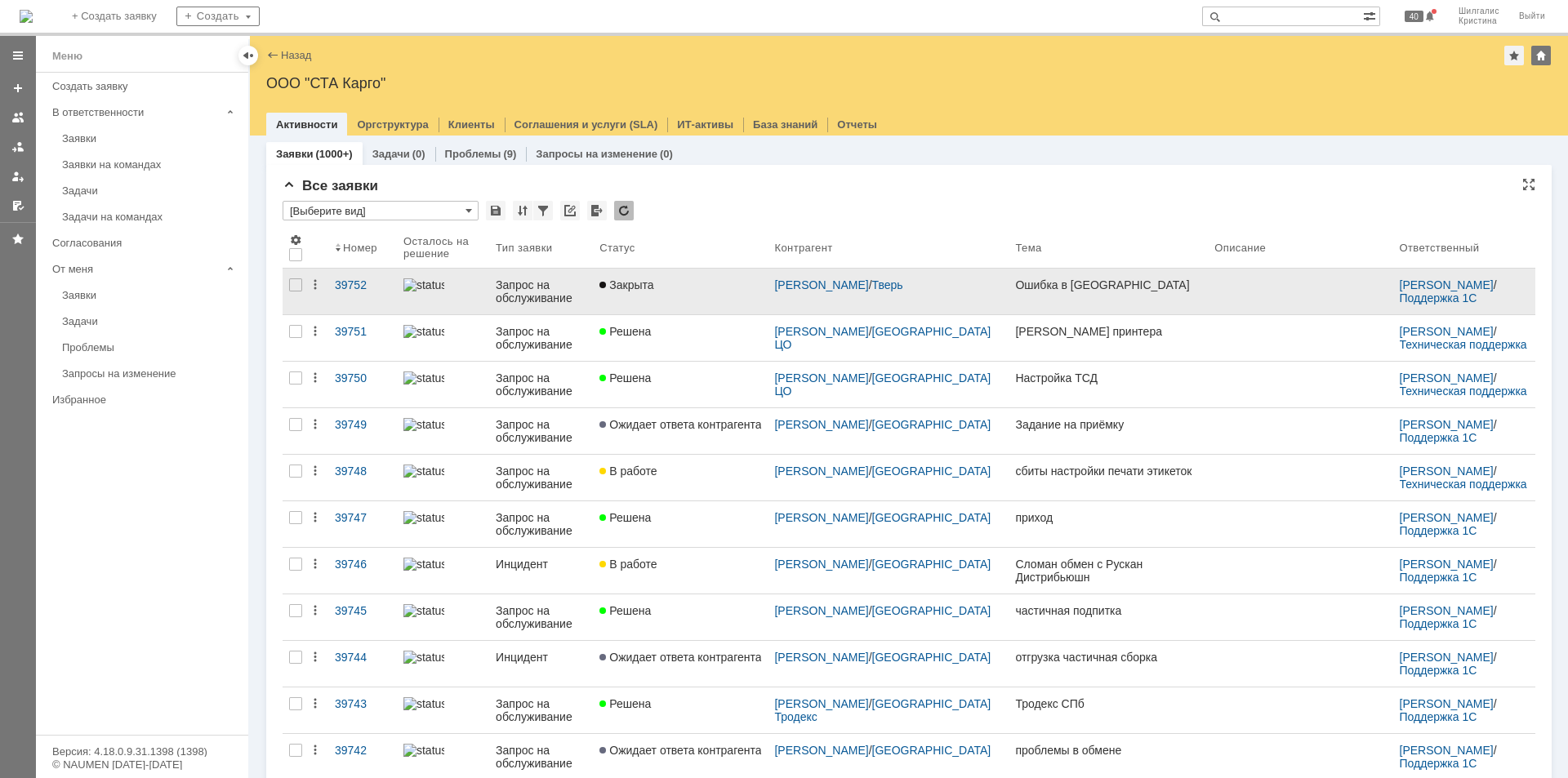
type input "[Выберите вид]"
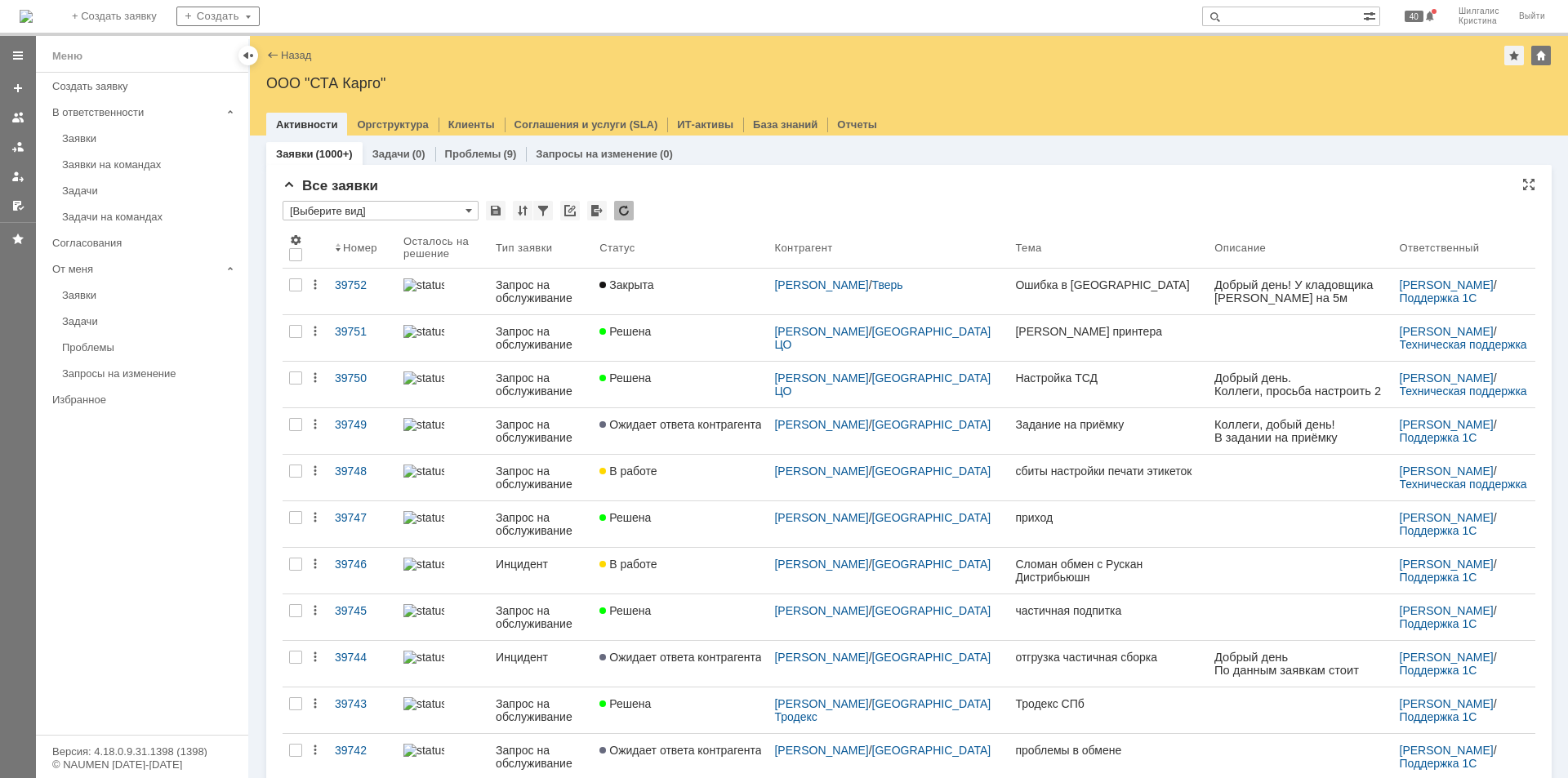
click at [733, 194] on div "Все заявки * [Выберите вид] Результаты поиска: Изменить Сбросить Сортировать по…" at bounding box center [908, 708] width 1252 height 1060
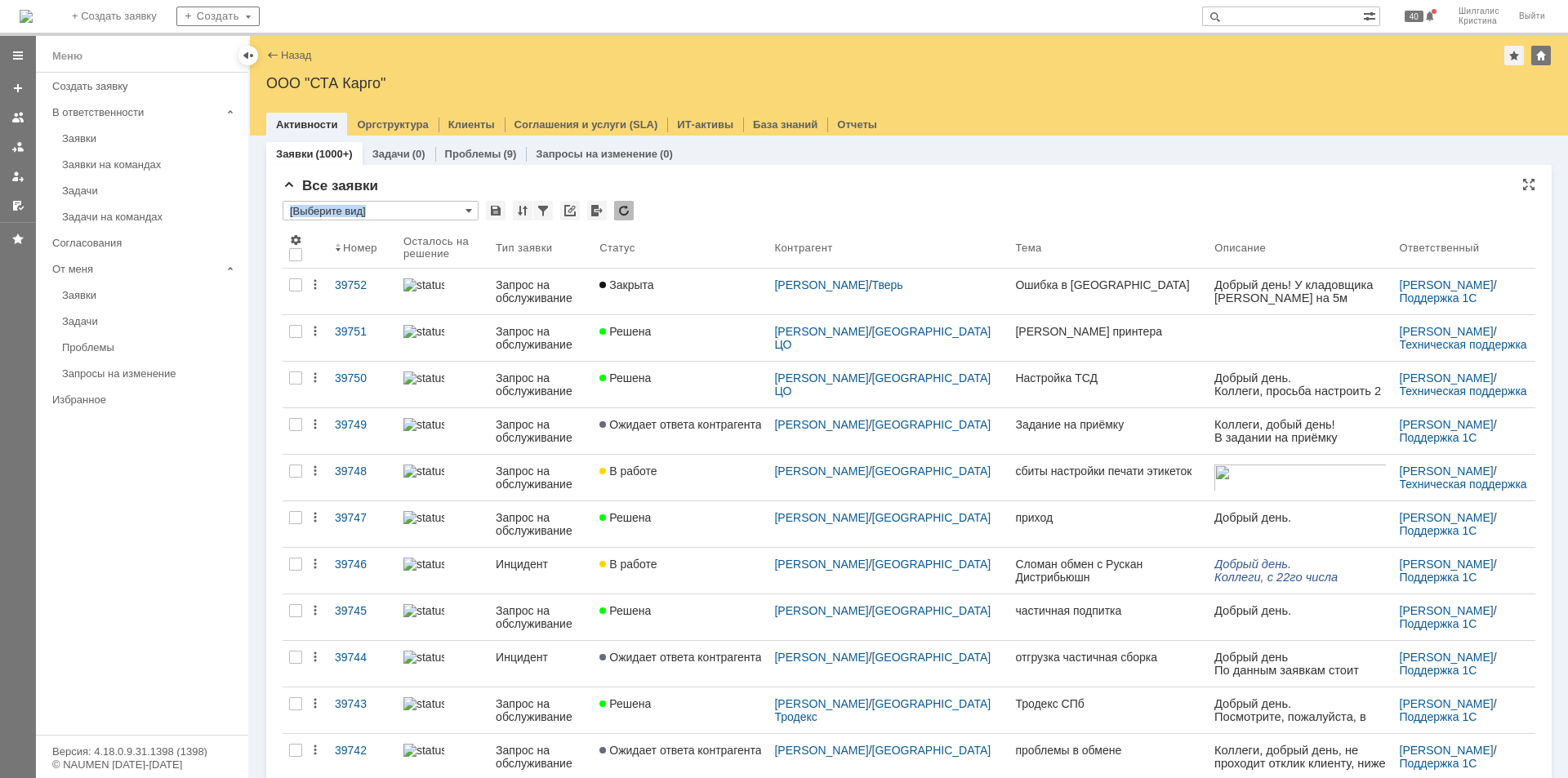
click at [369, 213] on input "[Выберите вид]" at bounding box center [380, 210] width 196 height 19
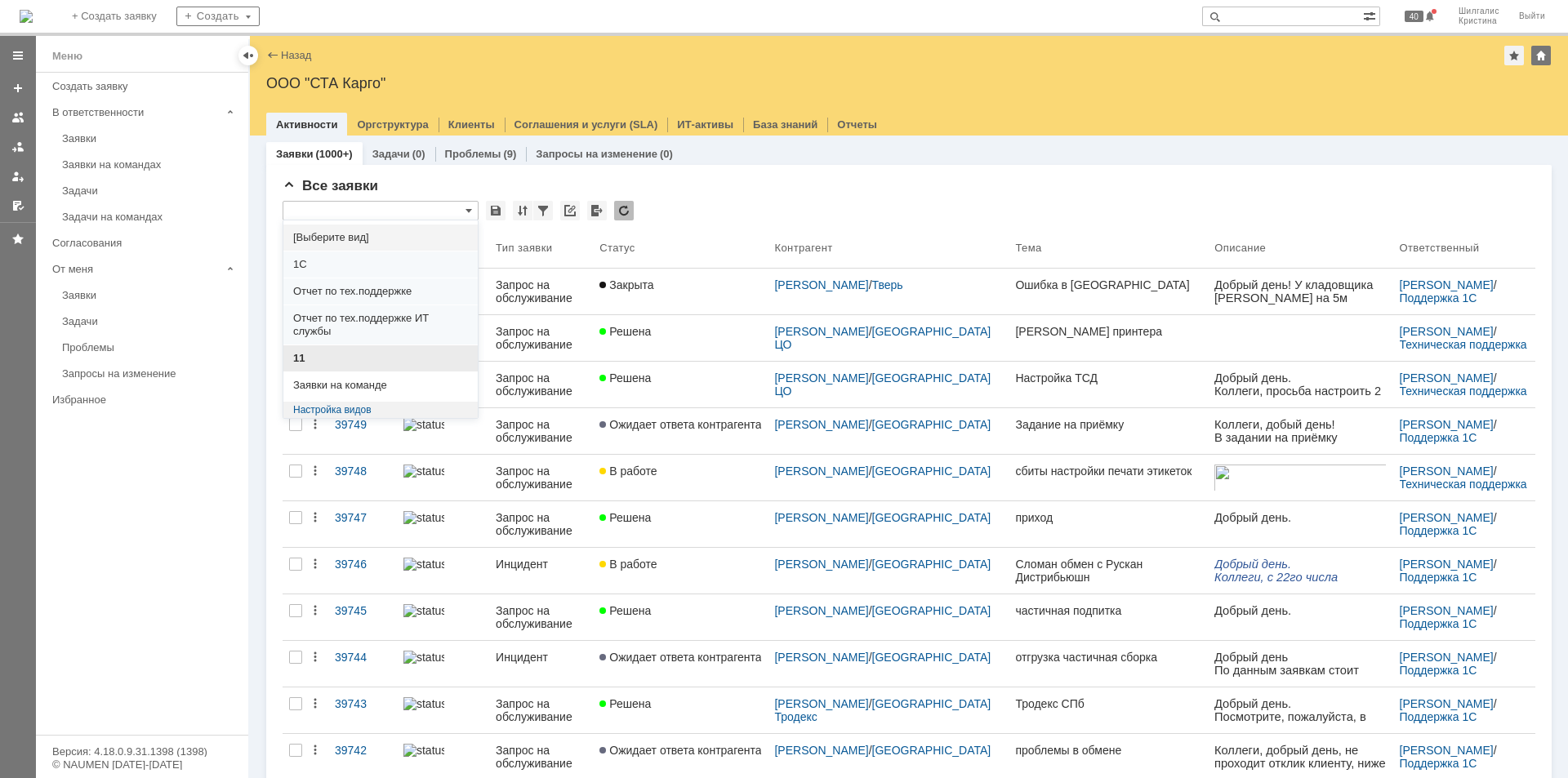
click at [317, 364] on span "11" at bounding box center [380, 358] width 175 height 13
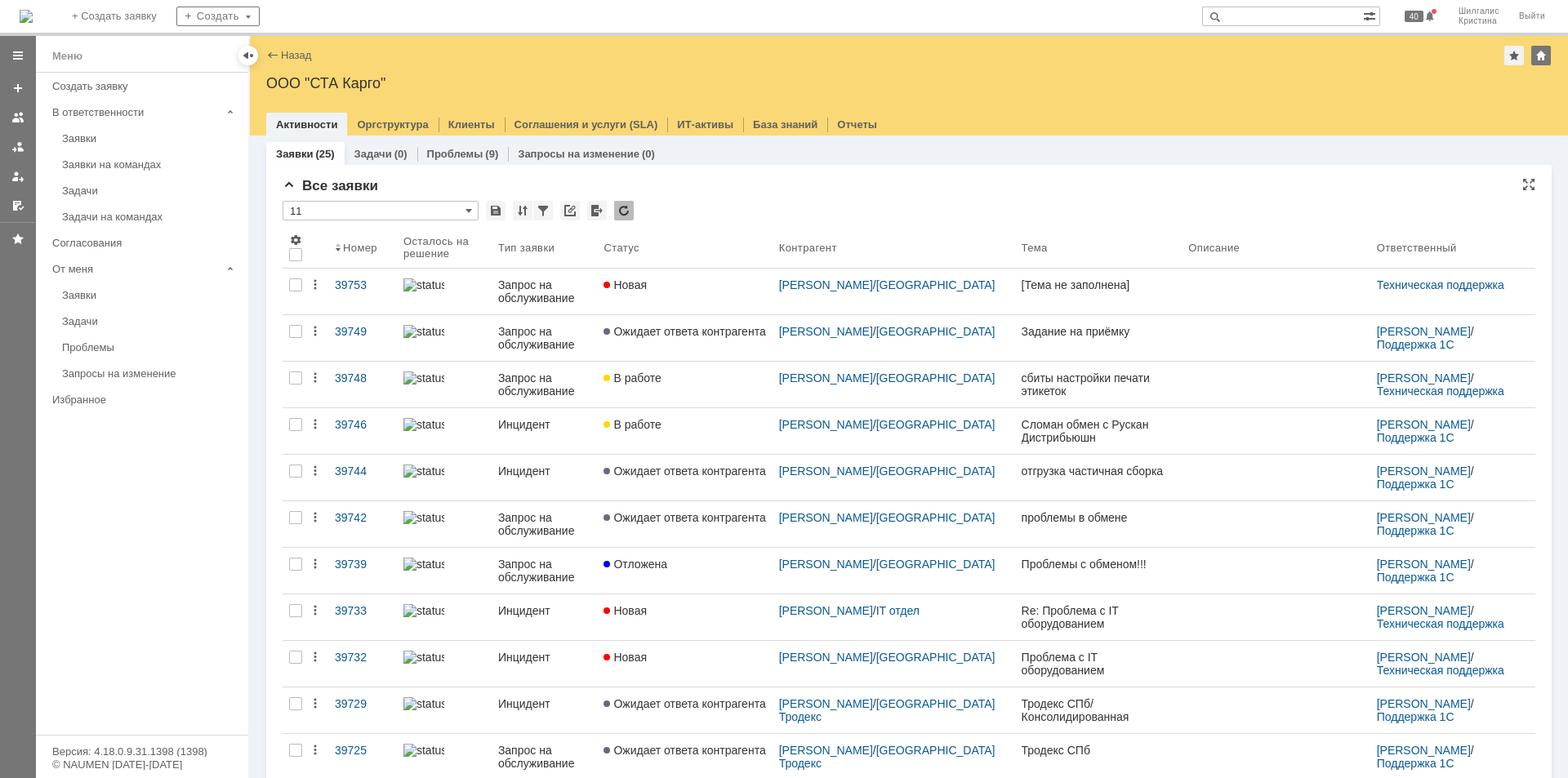
type input "11"
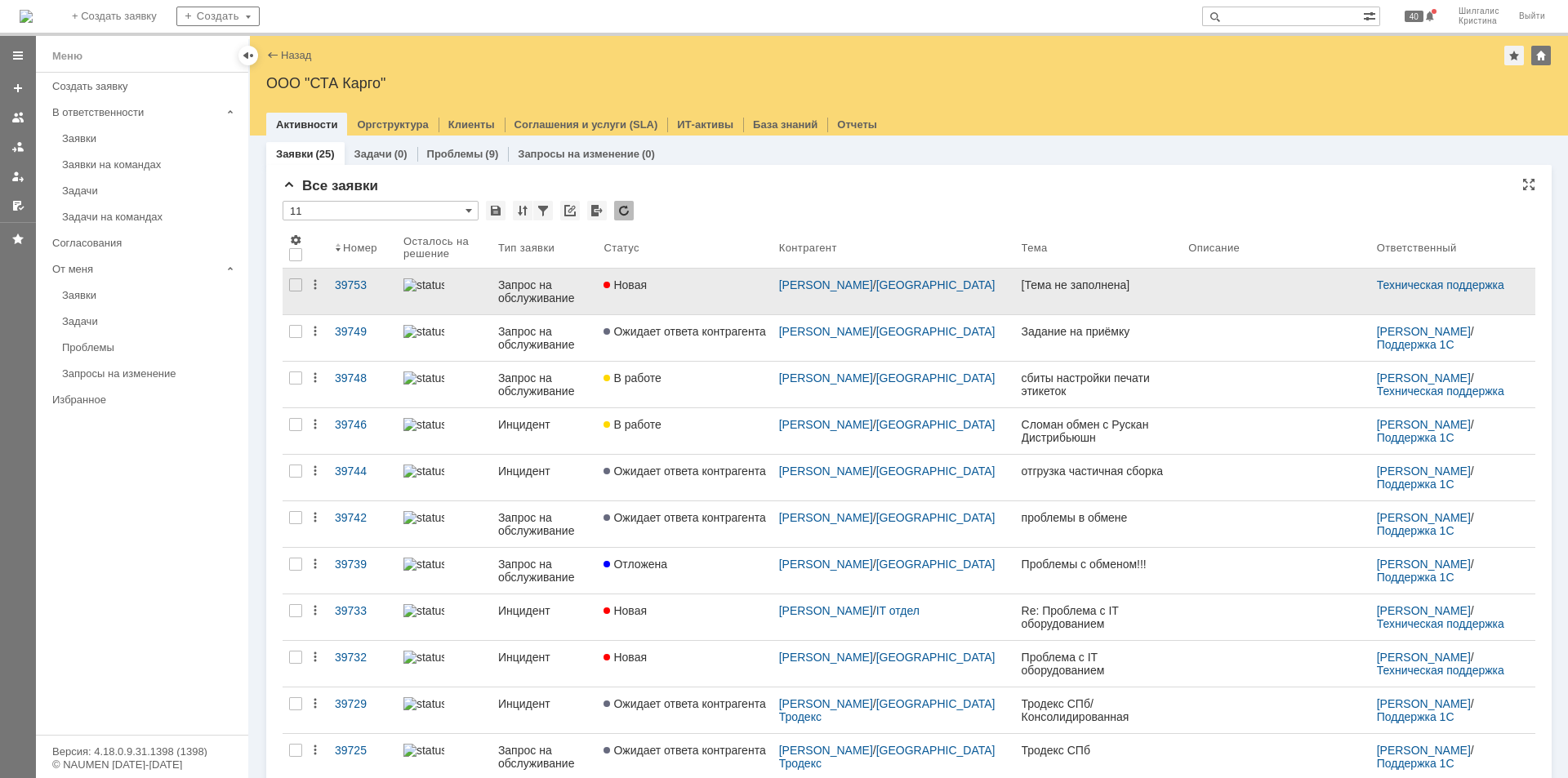
click at [653, 297] on link "Новая" at bounding box center [684, 291] width 175 height 46
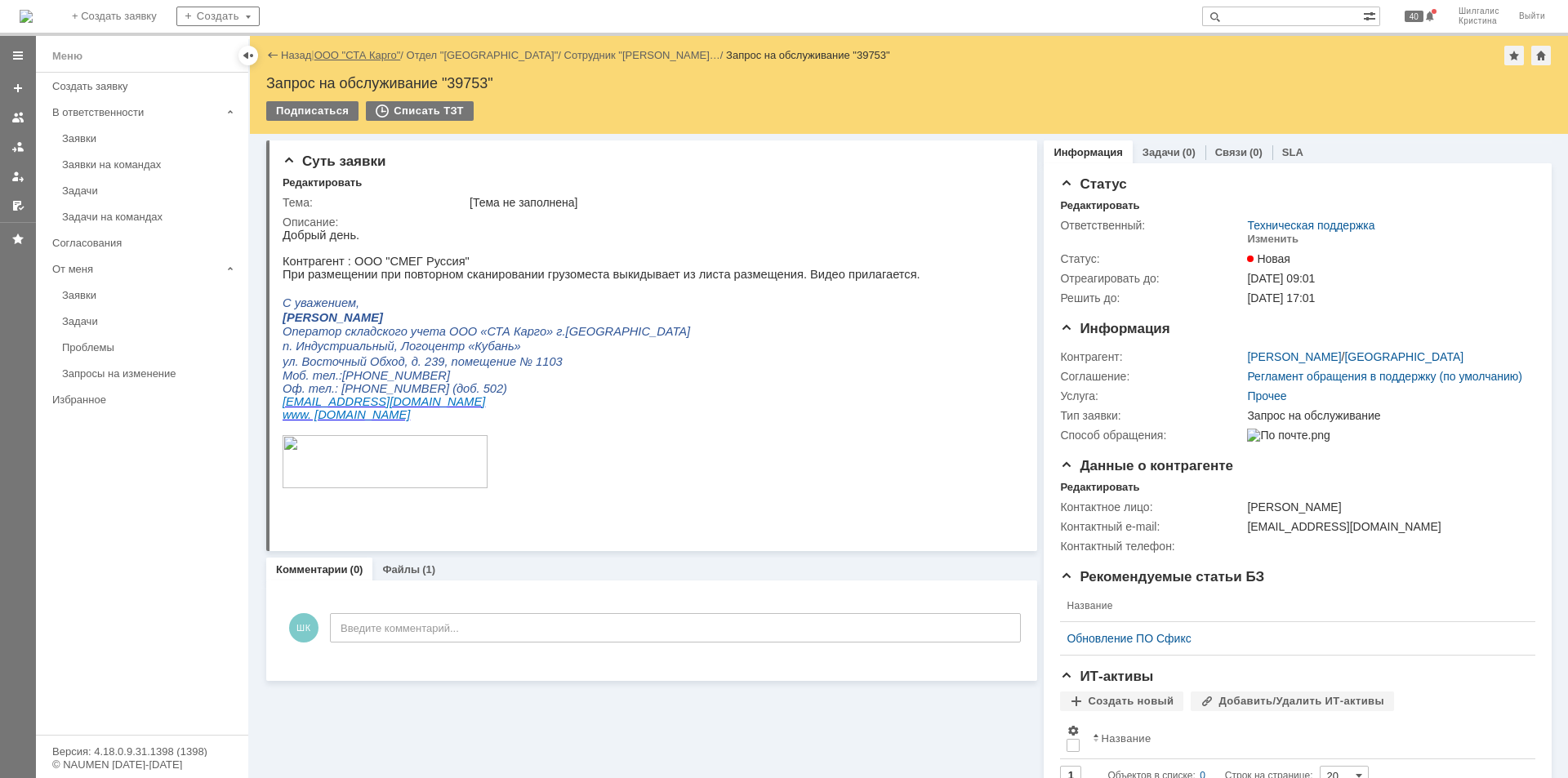
click at [386, 49] on link "ООО "СТА Карго"" at bounding box center [357, 54] width 86 height 13
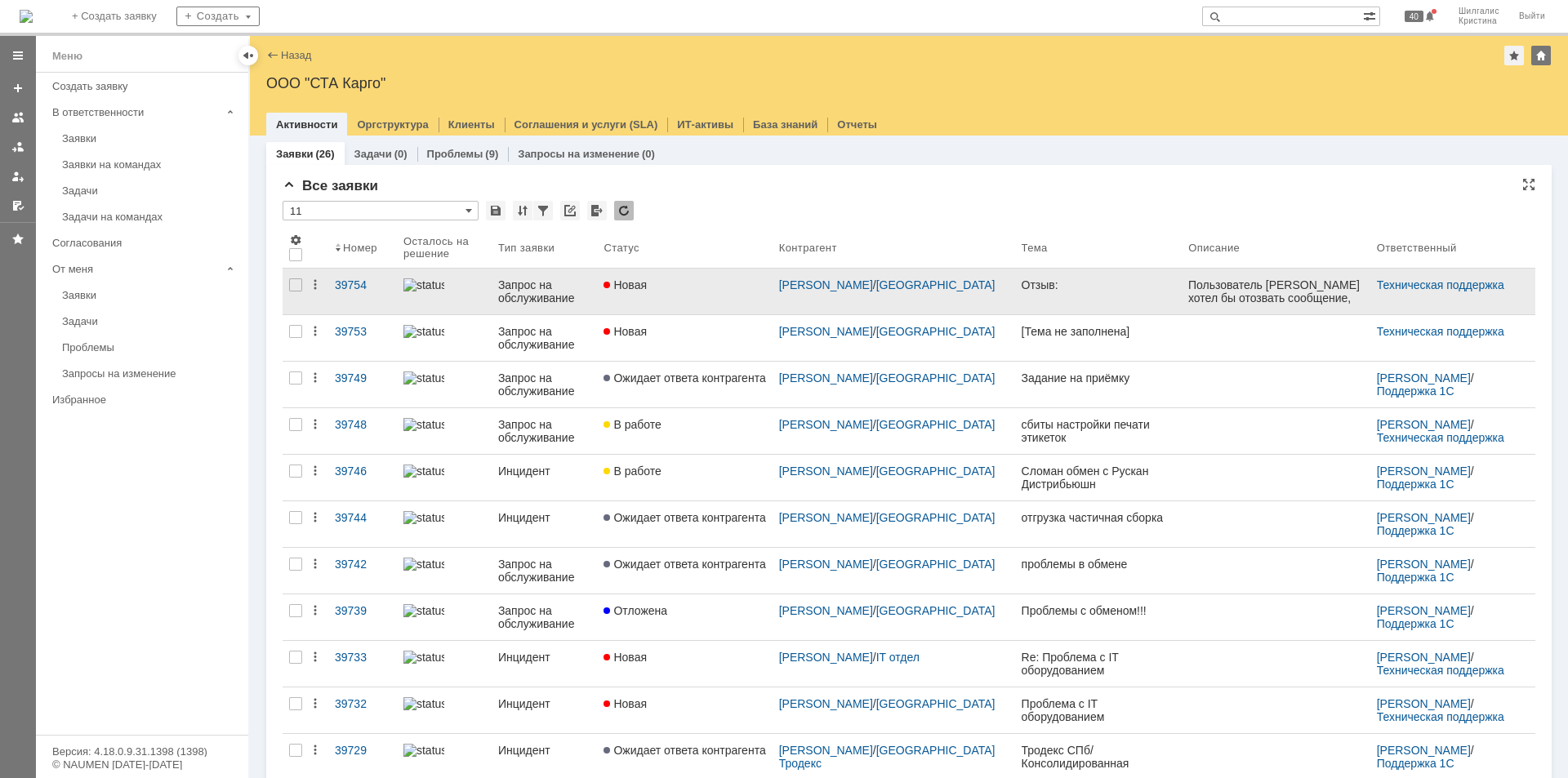
click at [697, 284] on div "Новая" at bounding box center [683, 285] width 162 height 13
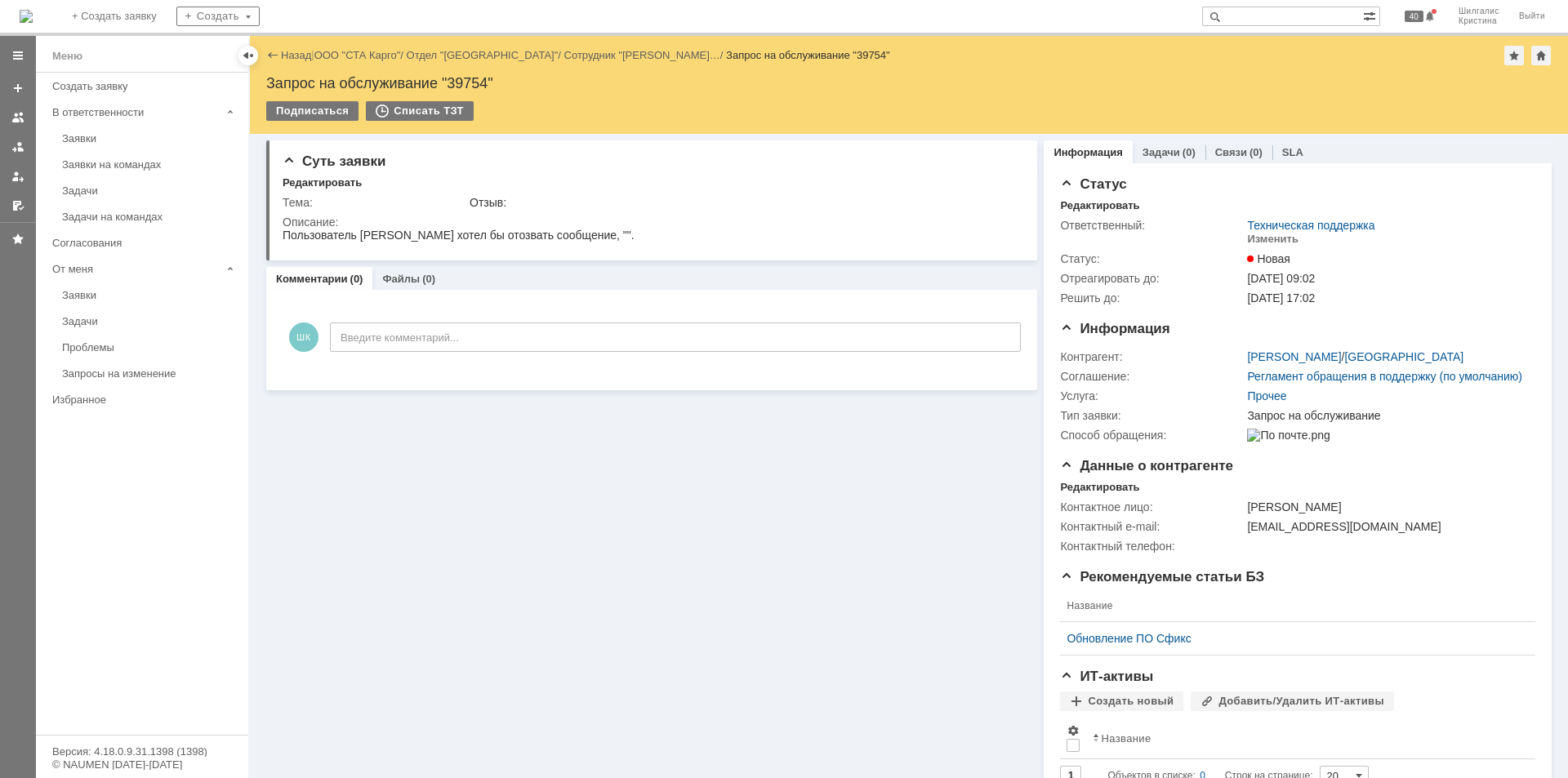
click at [362, 48] on div "Назад | ООО "СТА Карго" / Отдел "Краснодар" / Сотрудник "Соловьёва Екатерина… /…" at bounding box center [909, 55] width 1285 height 19
click at [365, 56] on link "ООО "СТА Карго"" at bounding box center [357, 54] width 86 height 13
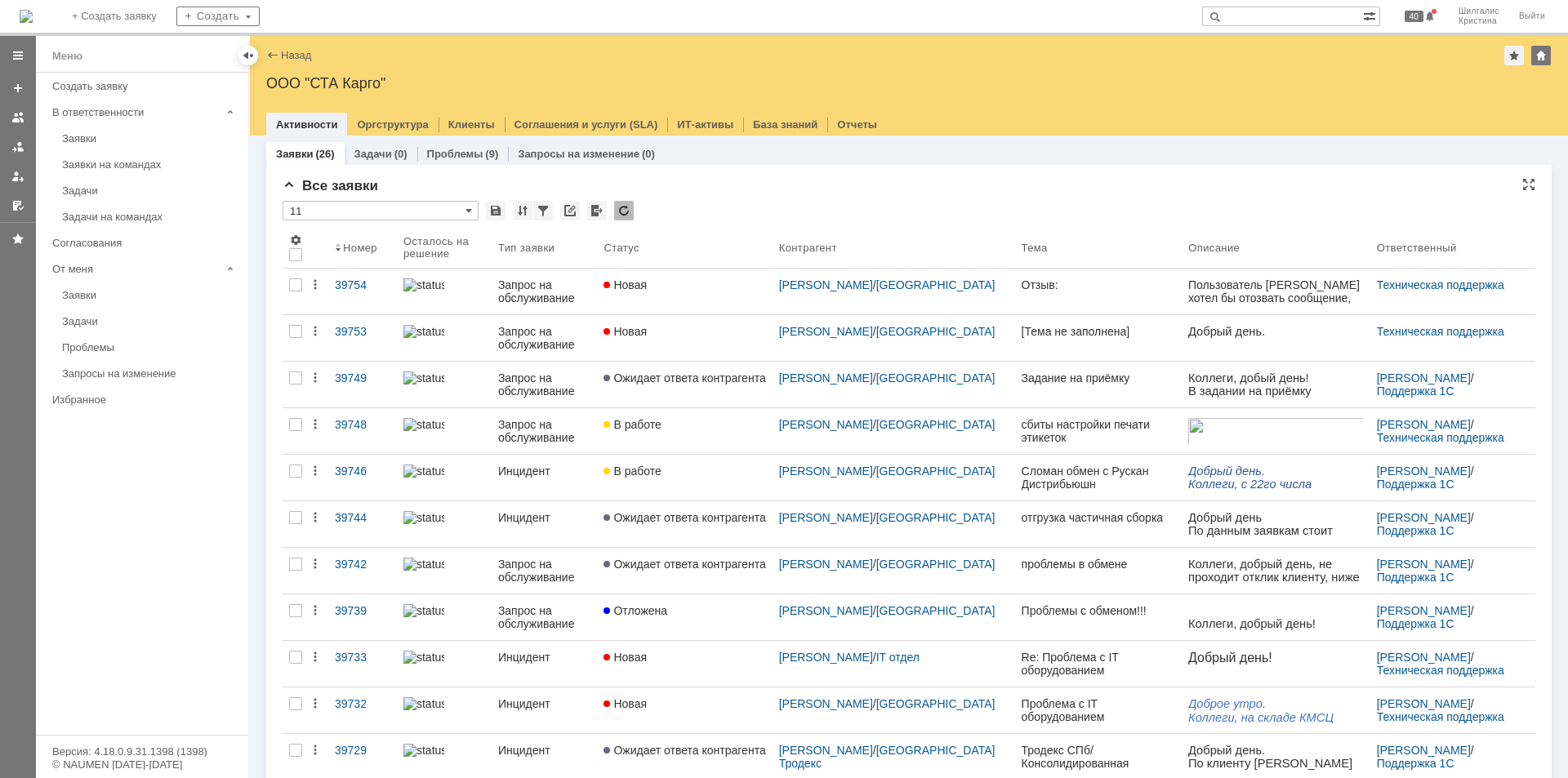
click at [783, 184] on div "Все заявки" at bounding box center [908, 186] width 1252 height 16
click at [141, 131] on link "Заявки" at bounding box center [150, 138] width 189 height 25
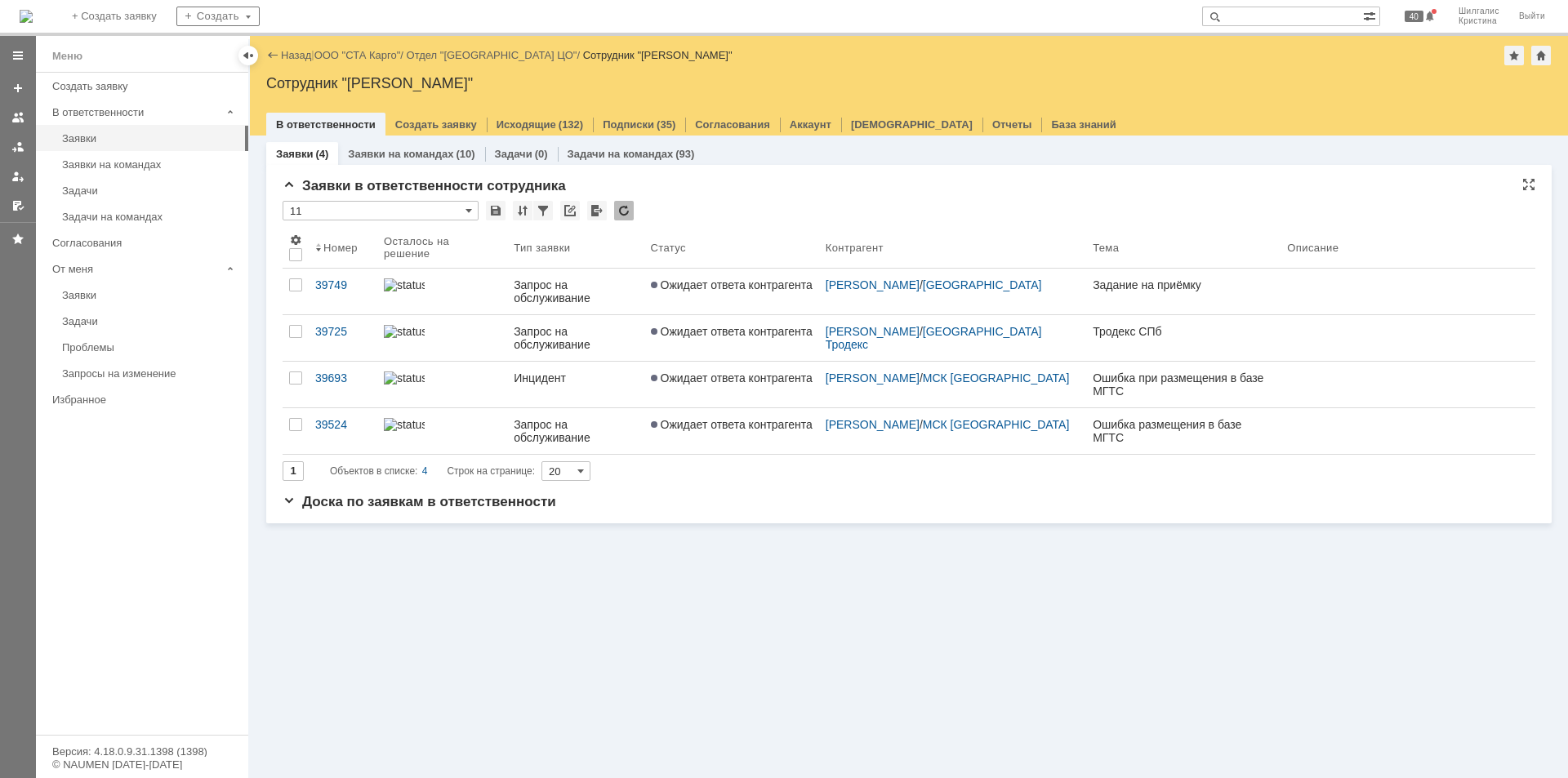
click at [772, 183] on div "Заявки в ответственности сотрудника" at bounding box center [908, 186] width 1252 height 16
click at [353, 54] on link "ООО "СТА Карго"" at bounding box center [357, 54] width 86 height 13
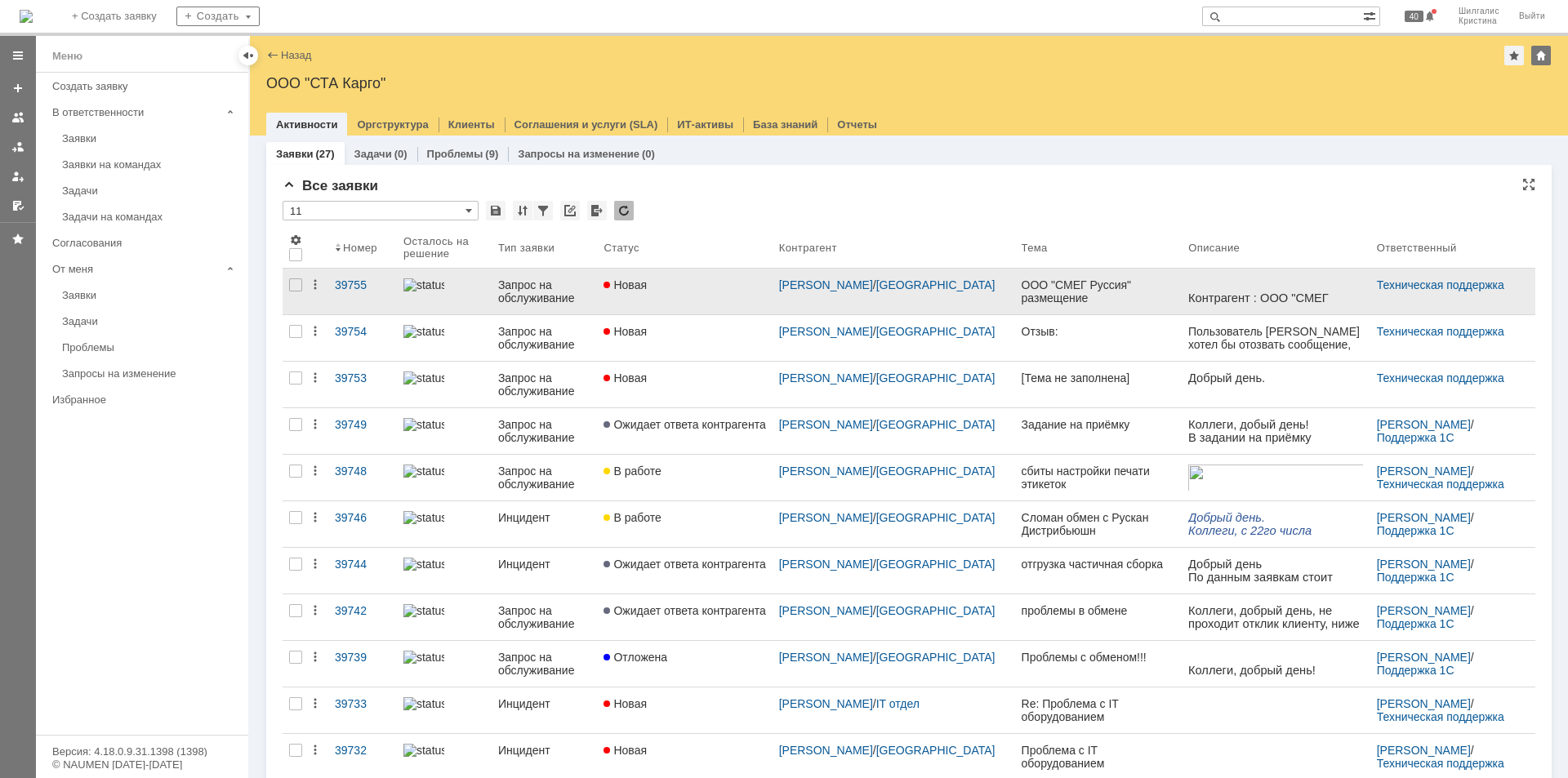
click at [706, 284] on div "Новая" at bounding box center [683, 285] width 162 height 13
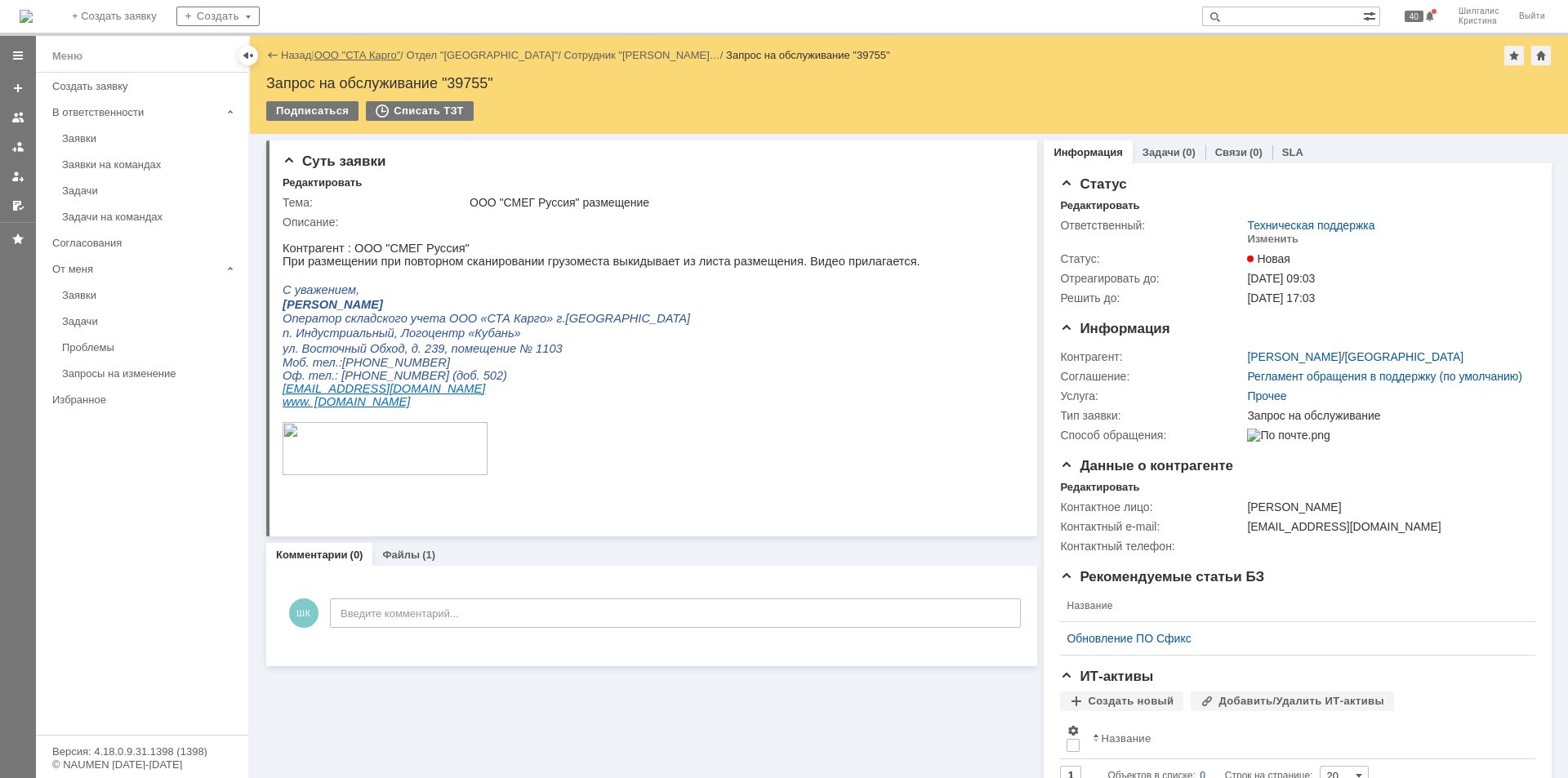
click at [361, 52] on link "ООО "СТА Карго"" at bounding box center [357, 54] width 86 height 13
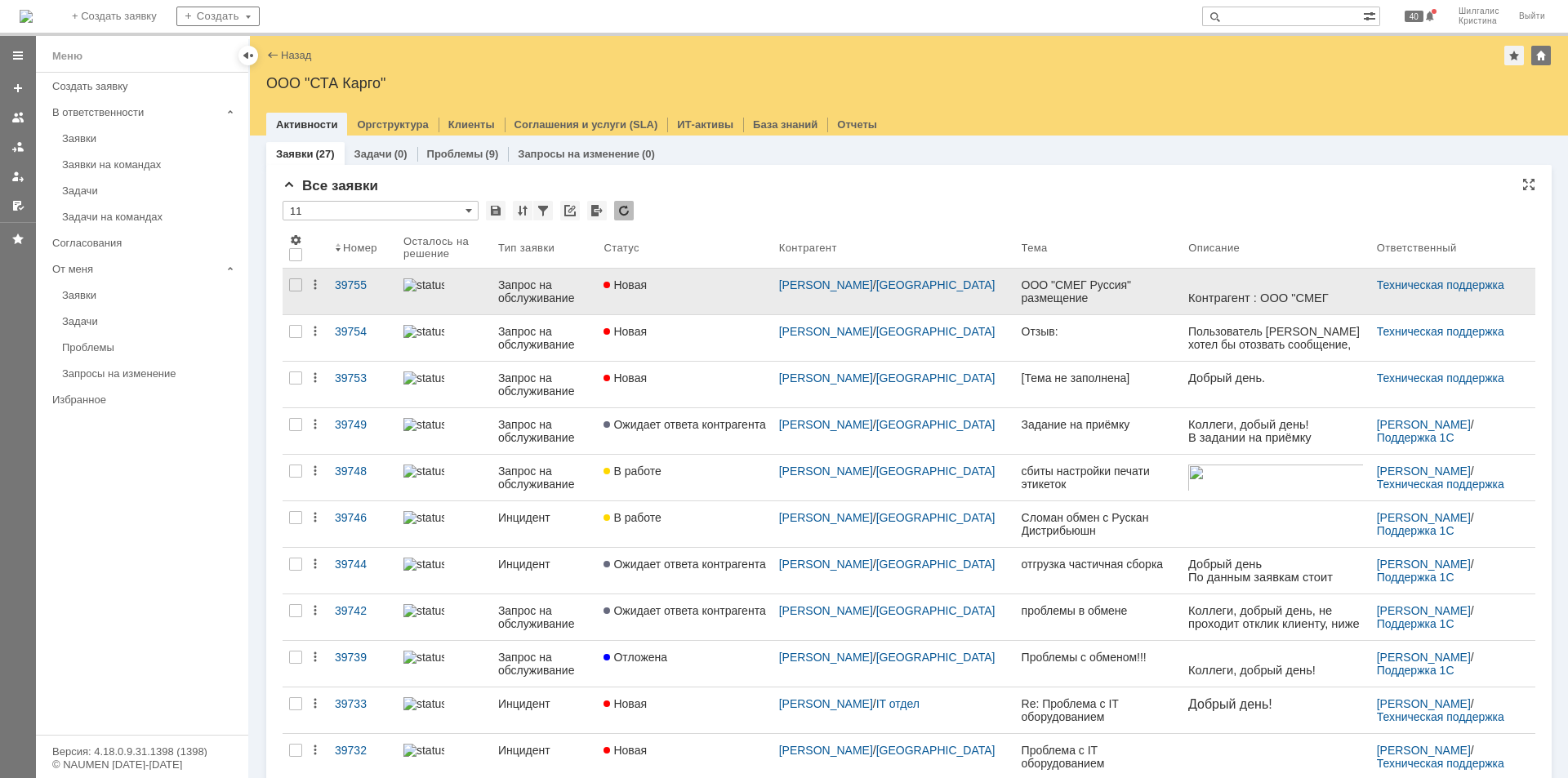
click at [719, 297] on link "Новая" at bounding box center [684, 291] width 175 height 46
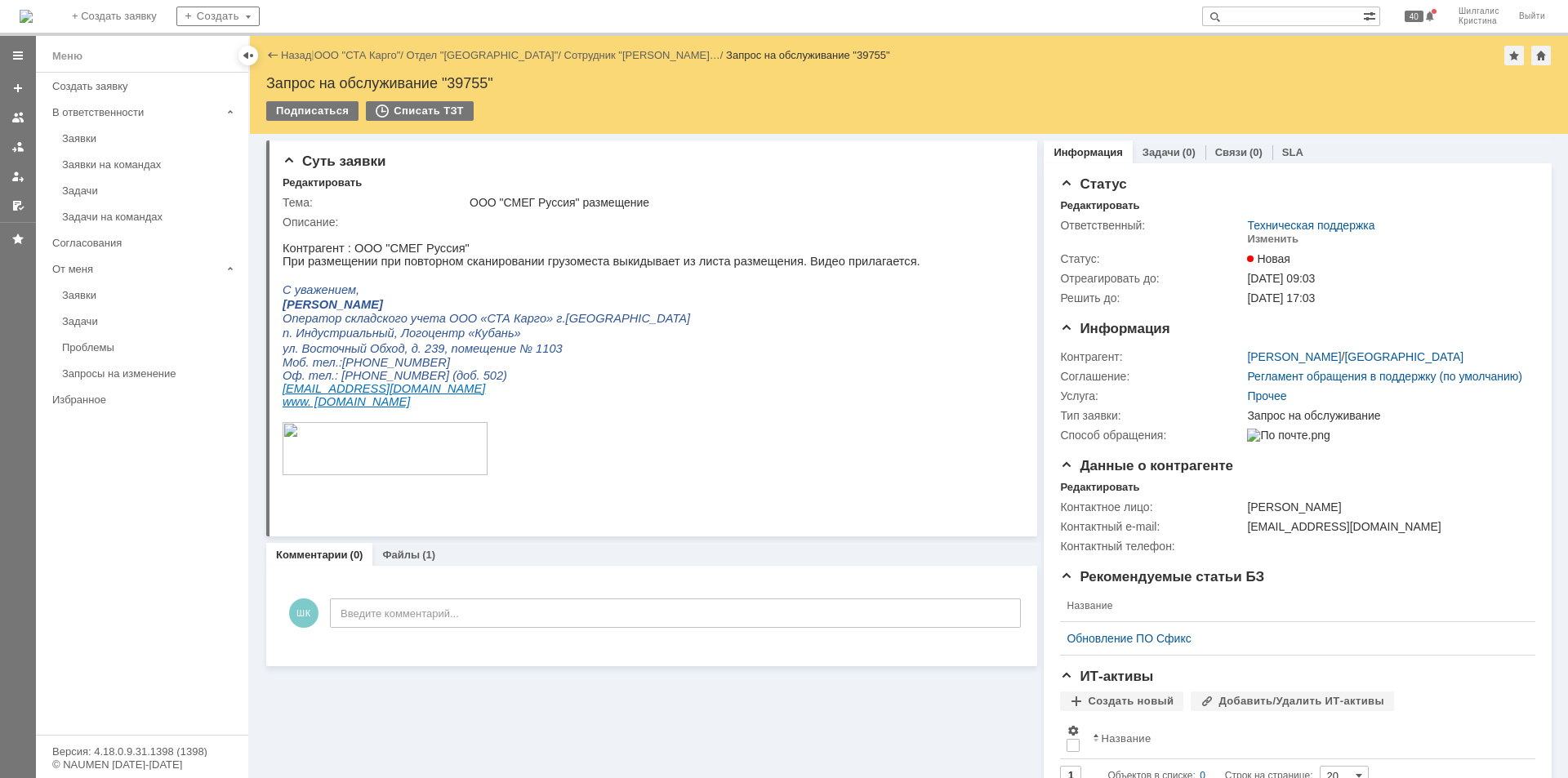
click at [474, 76] on div "Запрос на обслуживание "39755"" at bounding box center [909, 83] width 1285 height 16
copy div "39755"
click at [375, 50] on link "ООО "СТА Карго"" at bounding box center [357, 54] width 86 height 13
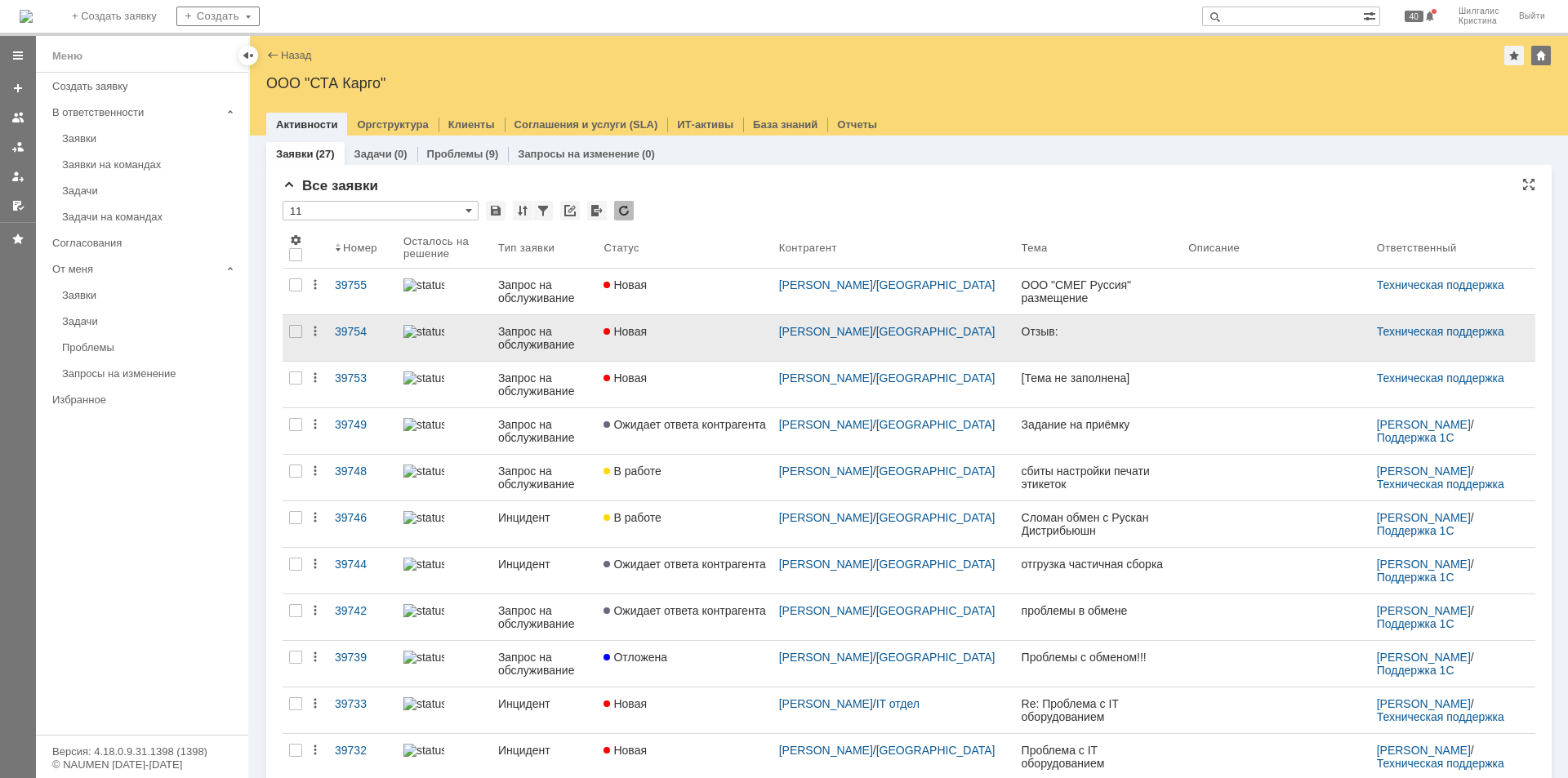
click at [682, 335] on div "Новая" at bounding box center [683, 332] width 162 height 13
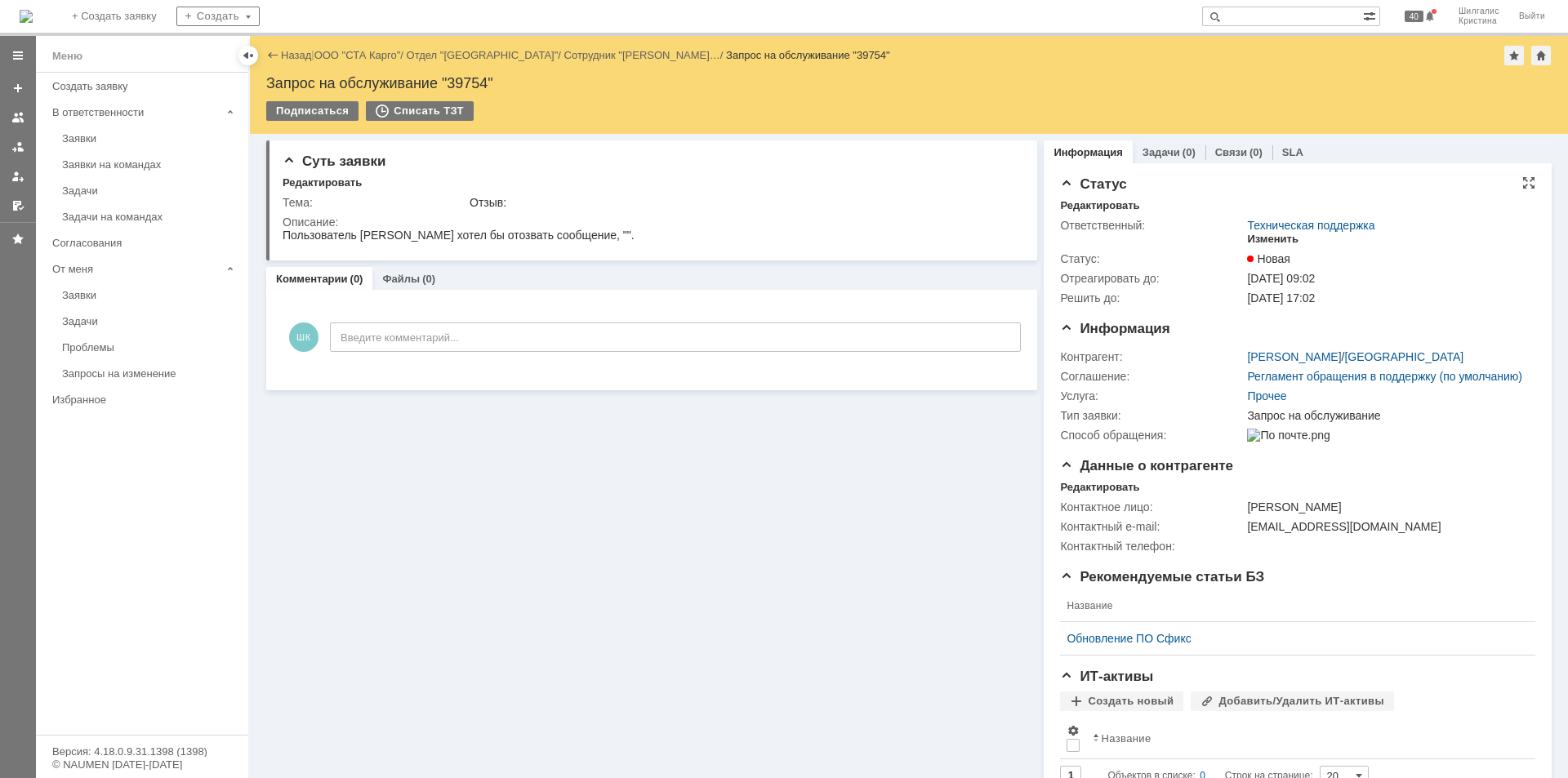
click at [1262, 241] on div "Изменить" at bounding box center [1272, 240] width 51 height 13
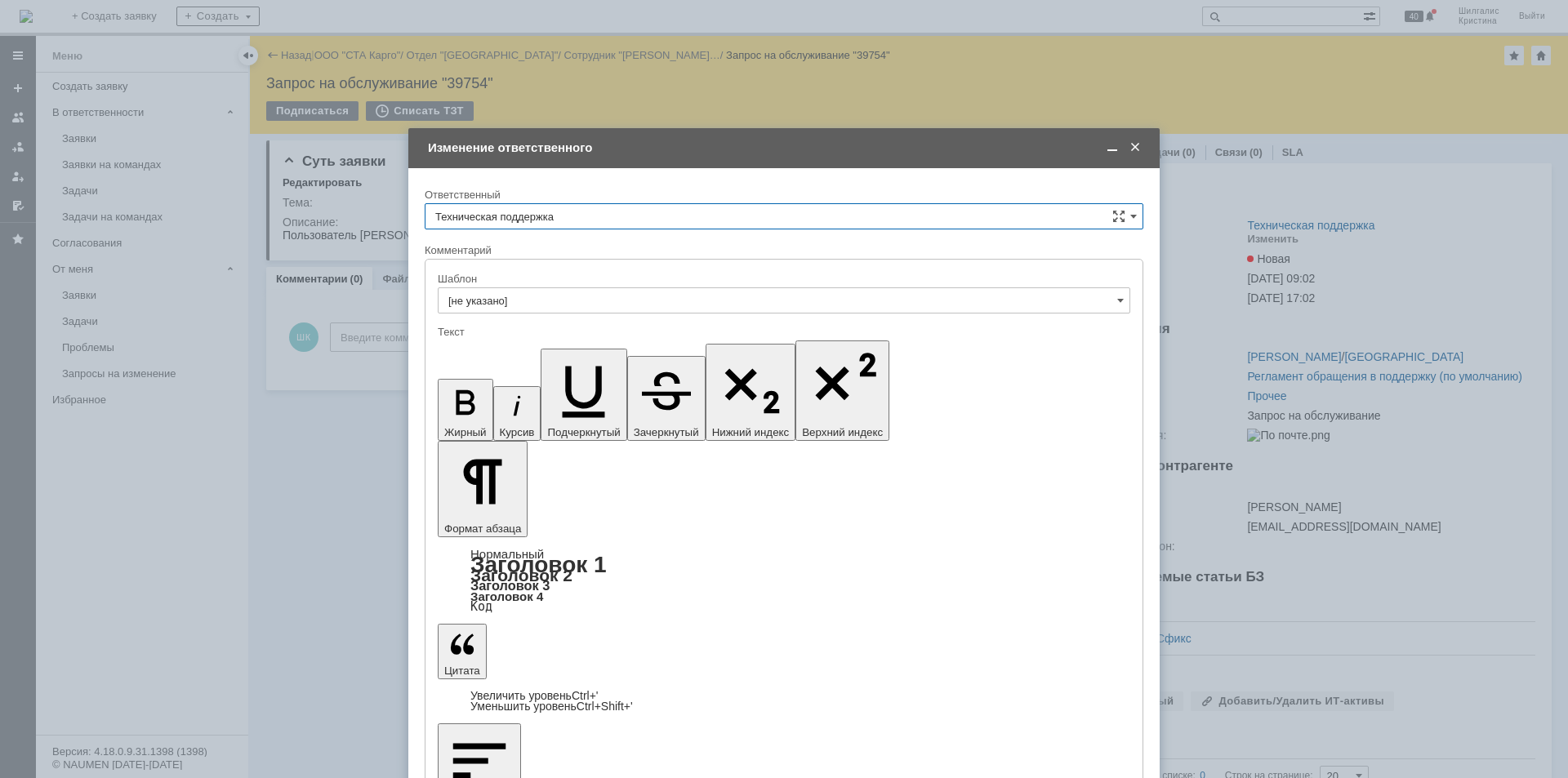
click at [616, 213] on input "Техническая поддержка" at bounding box center [784, 216] width 719 height 26
click at [567, 275] on span "Поддержка 1С" at bounding box center [784, 274] width 697 height 13
type input "Поддержка 1С"
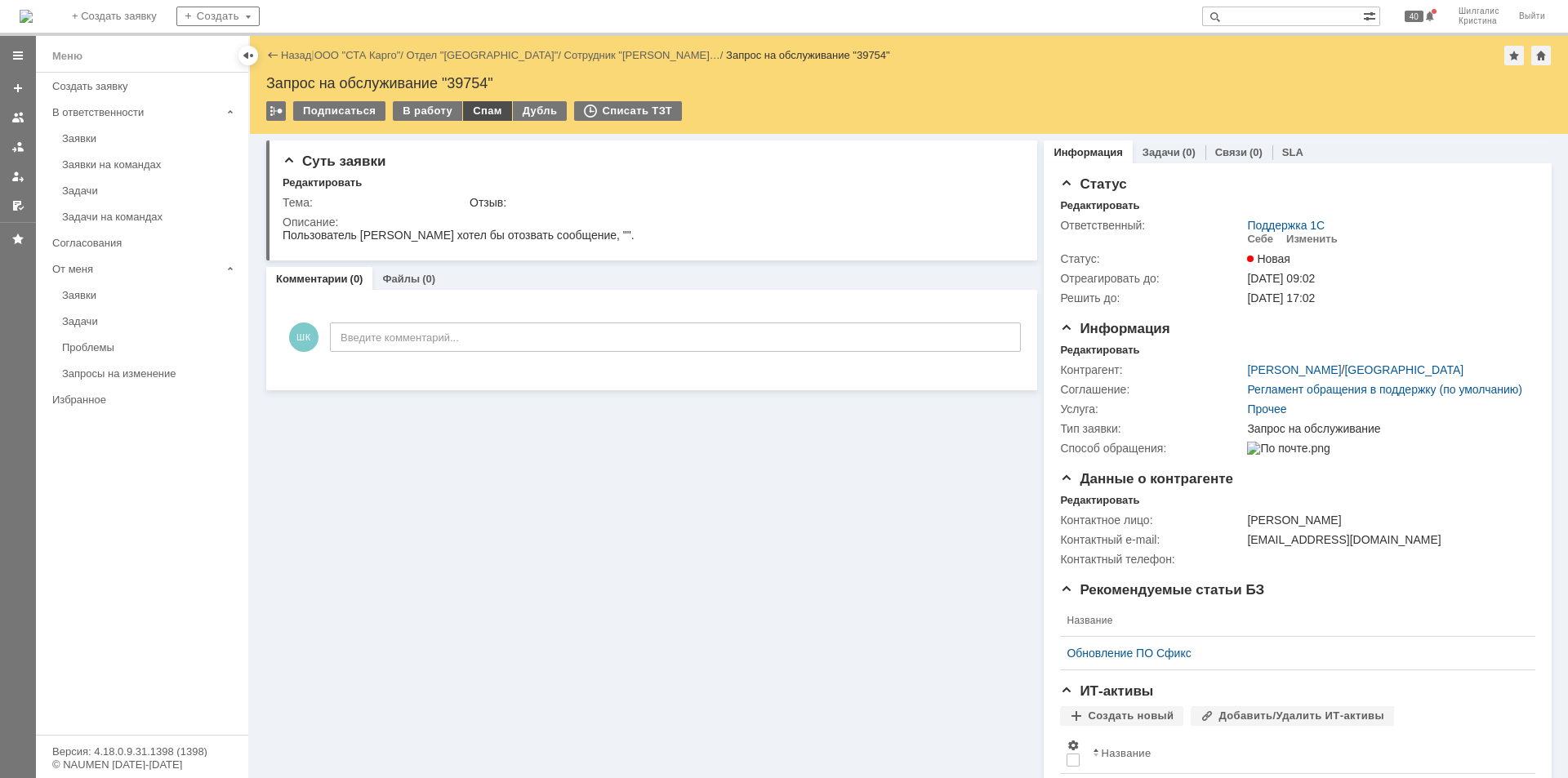
click at [485, 108] on div "Спам" at bounding box center [487, 111] width 49 height 19
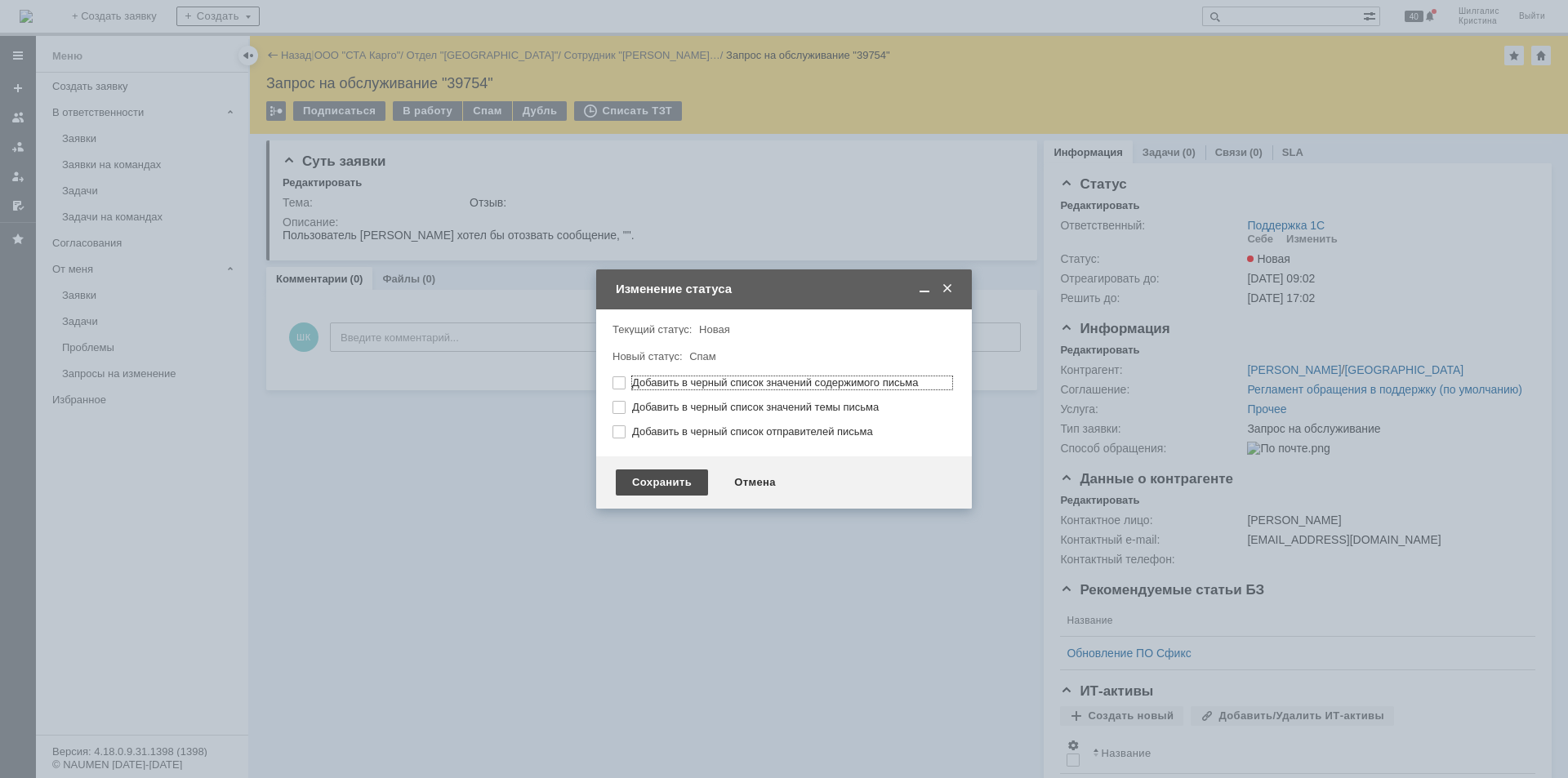
click at [659, 477] on div "Сохранить" at bounding box center [662, 482] width 92 height 26
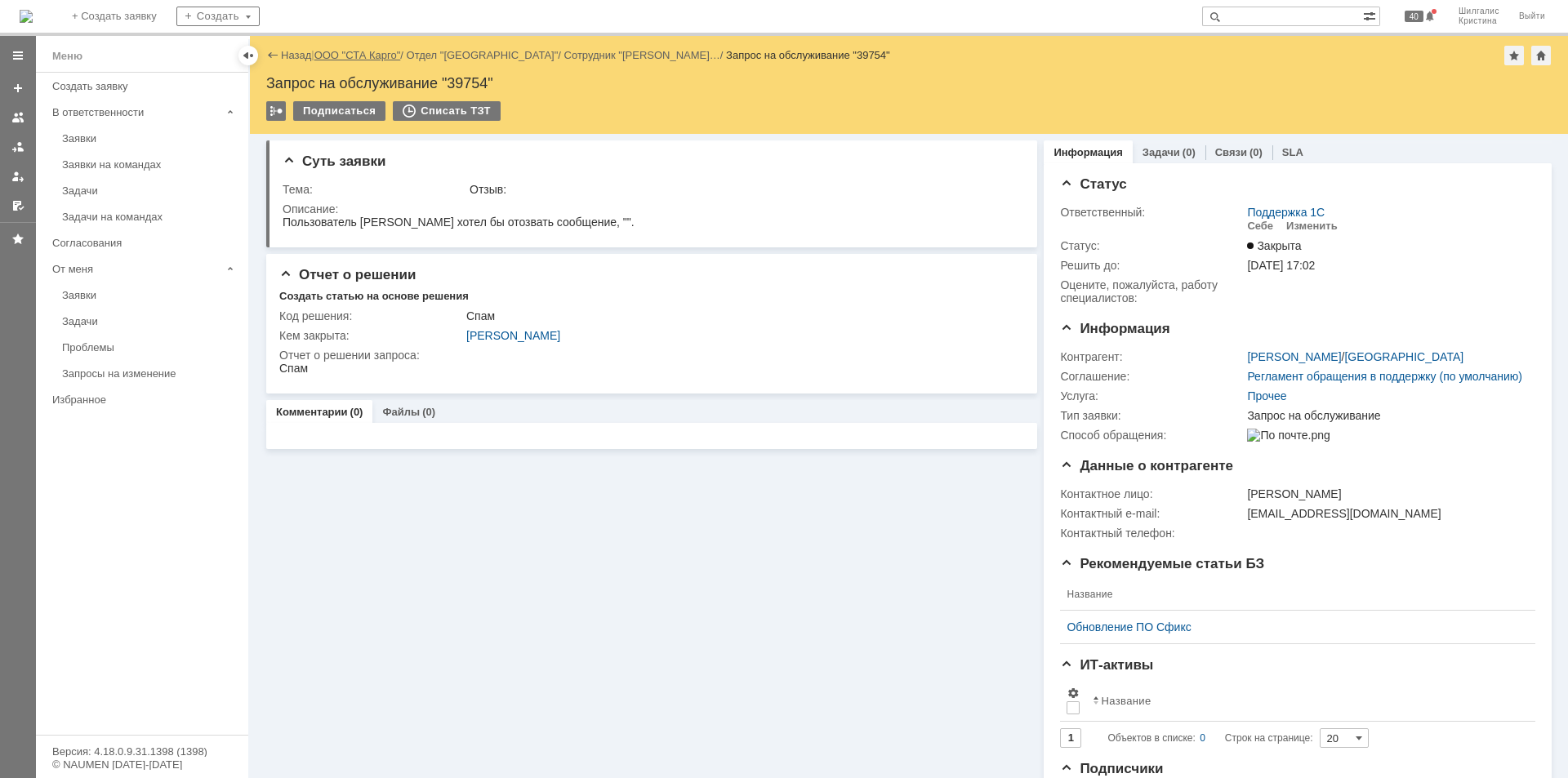
click at [369, 56] on link "ООО "СТА Карго"" at bounding box center [357, 54] width 86 height 13
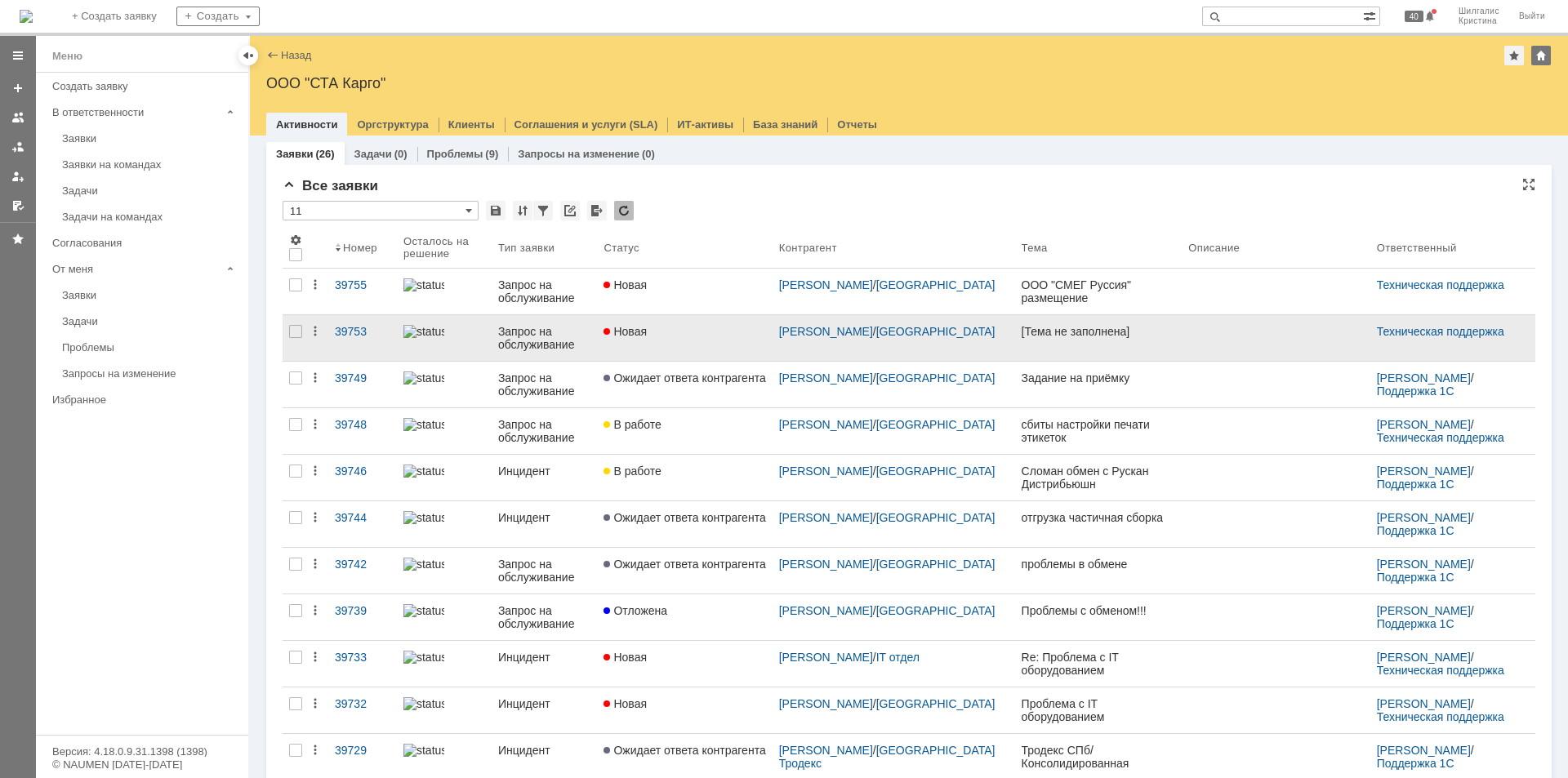
click at [697, 339] on link "Новая" at bounding box center [684, 337] width 175 height 46
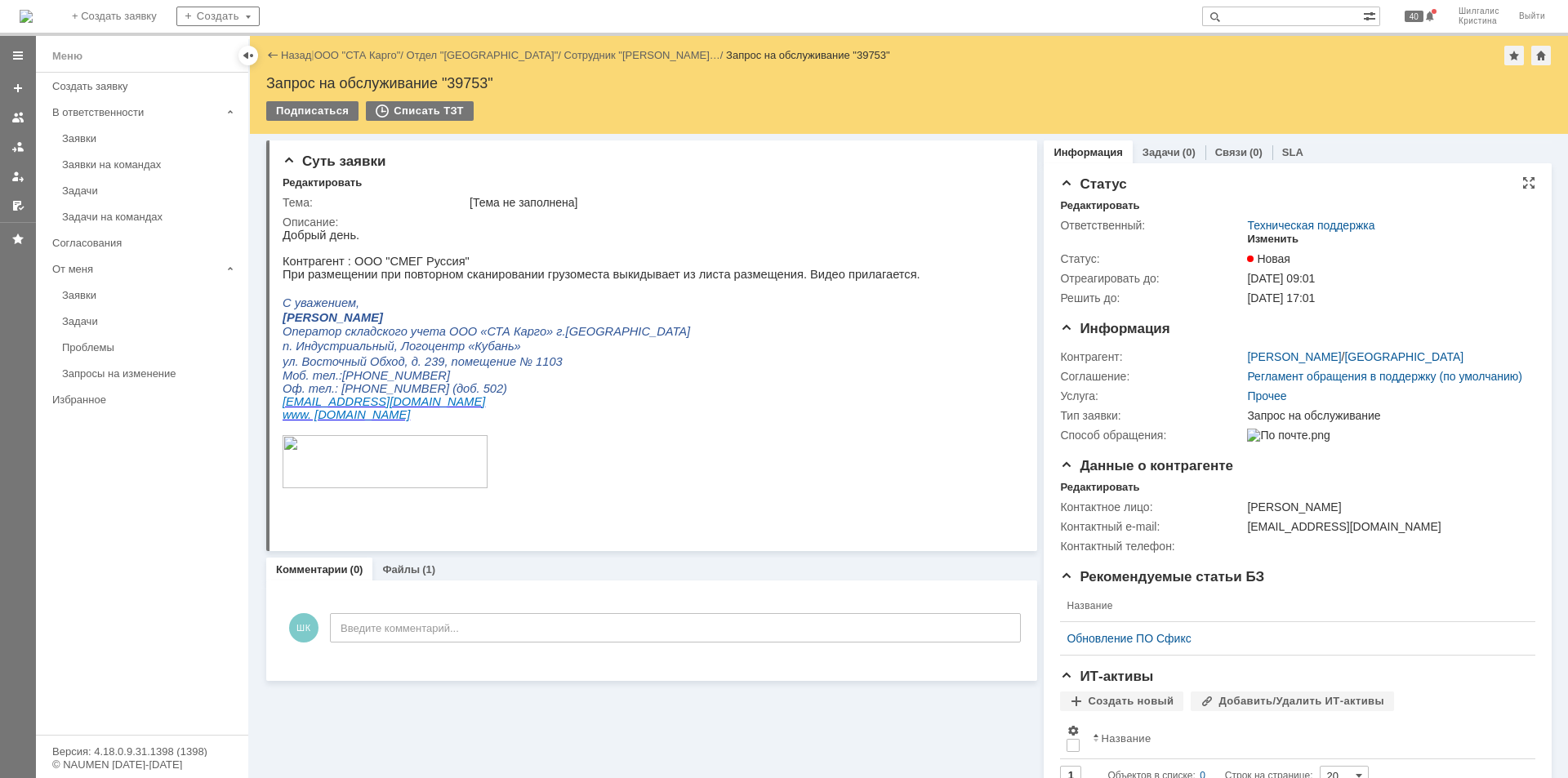
click at [1277, 235] on div "Изменить" at bounding box center [1272, 240] width 51 height 13
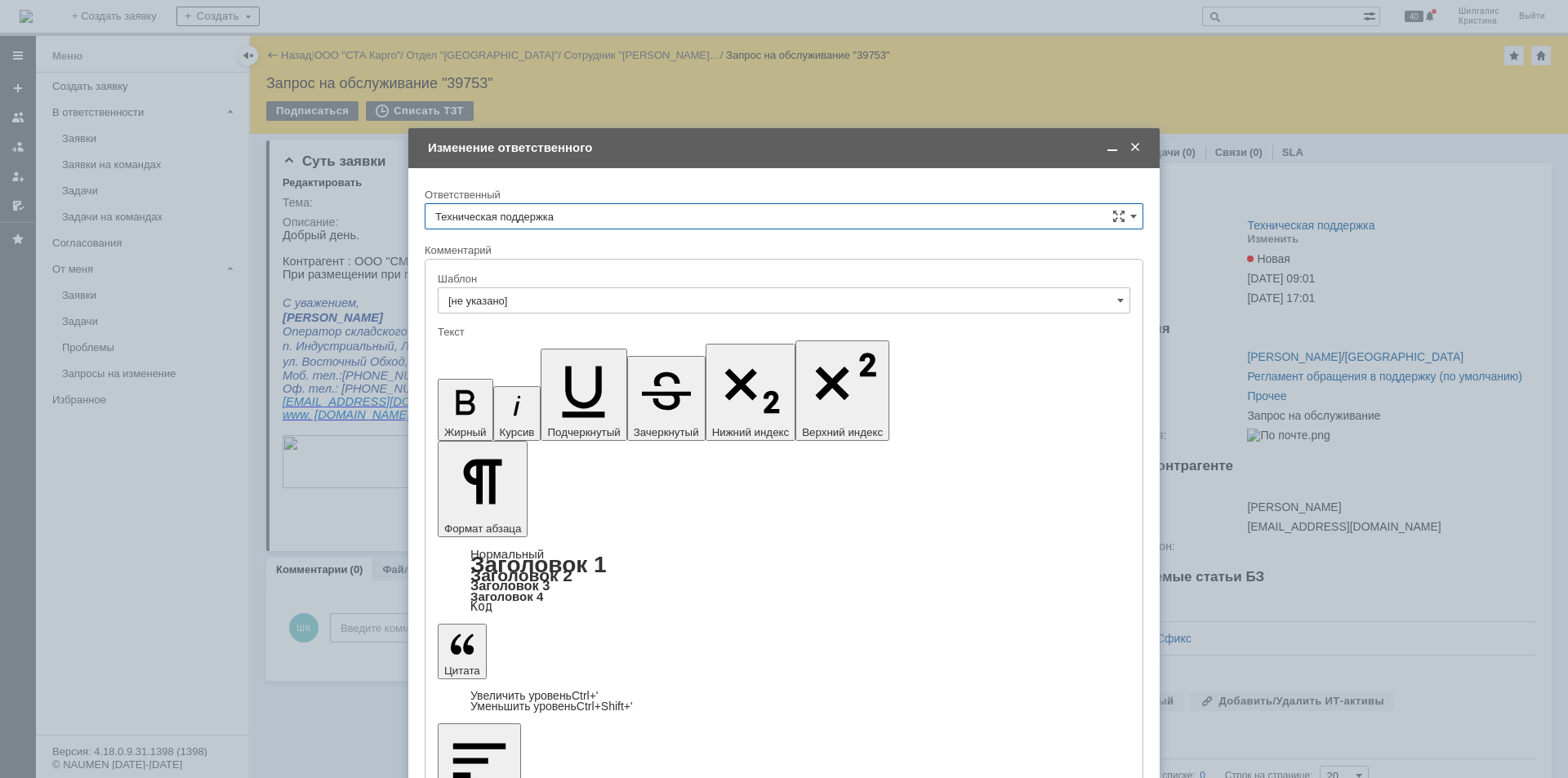
click at [720, 209] on input "Техническая поддержка" at bounding box center [784, 216] width 719 height 26
click at [508, 276] on span "Поддержка 1С" at bounding box center [784, 274] width 697 height 13
type input "Поддержка 1С"
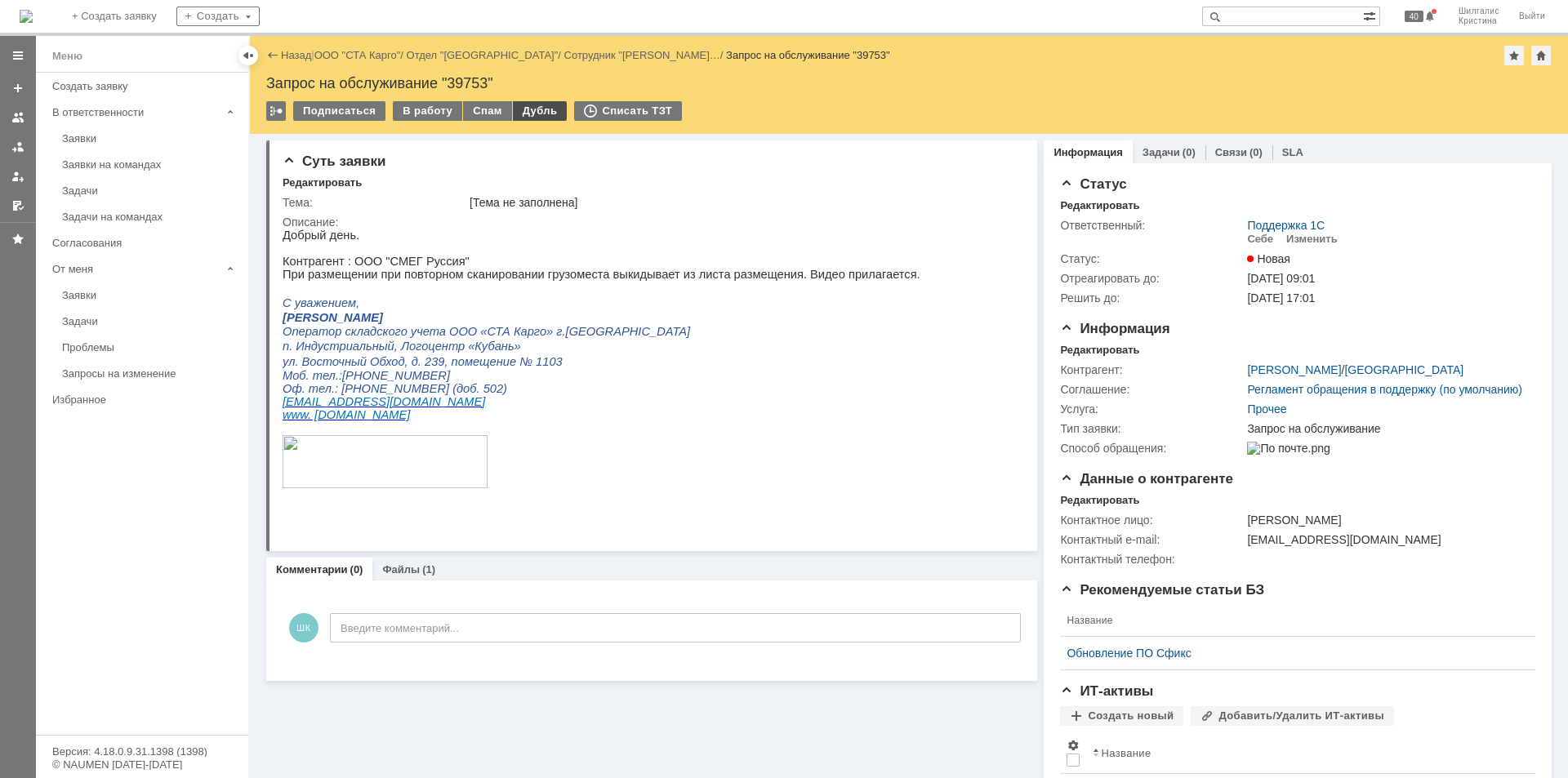
click at [532, 110] on div "Дубль" at bounding box center [539, 111] width 54 height 19
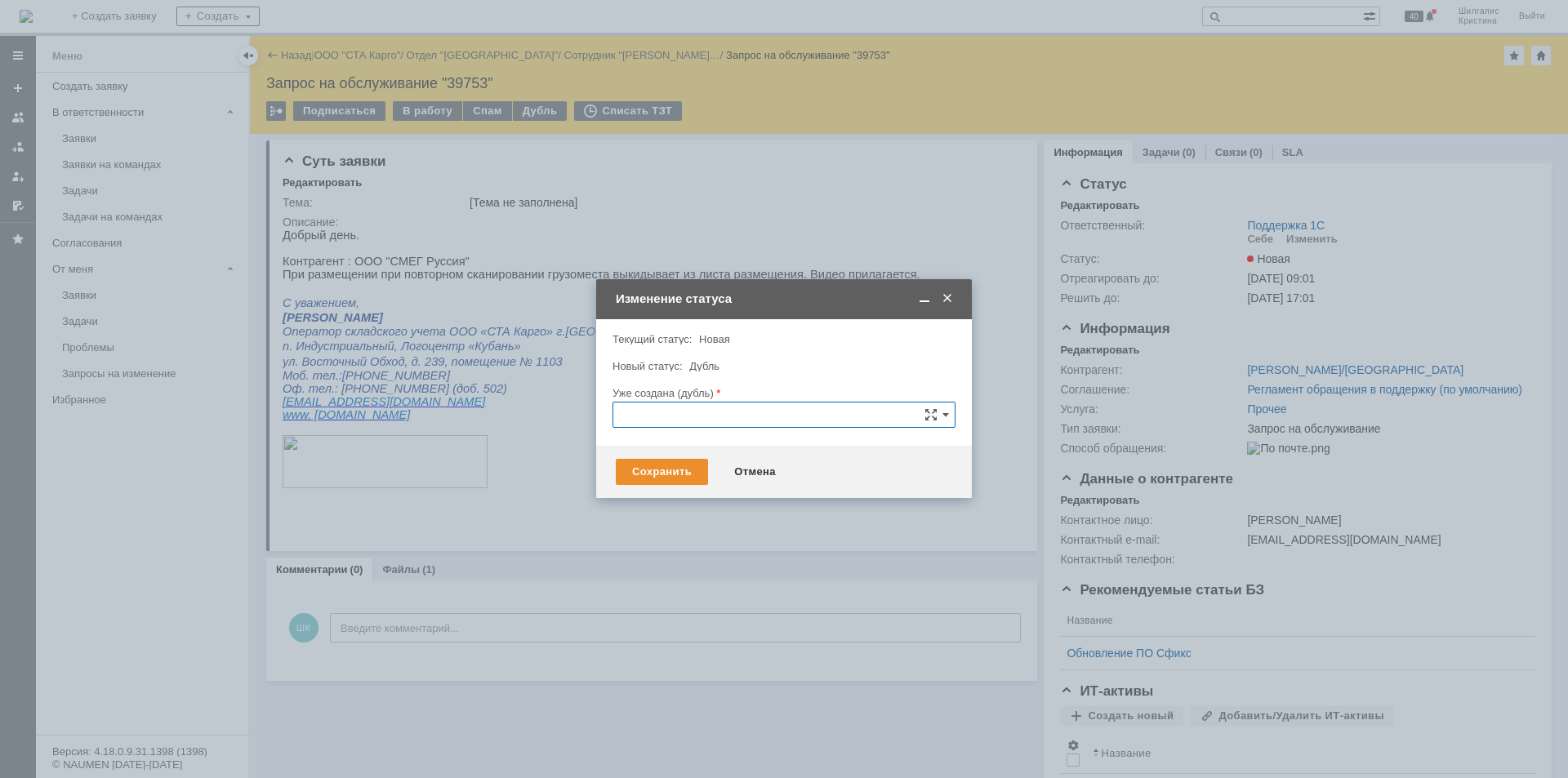
paste input "39755"
click at [665, 508] on span "39755" at bounding box center [784, 508] width 322 height 13
type input "39755"
click at [677, 466] on div "Сохранить" at bounding box center [662, 471] width 92 height 26
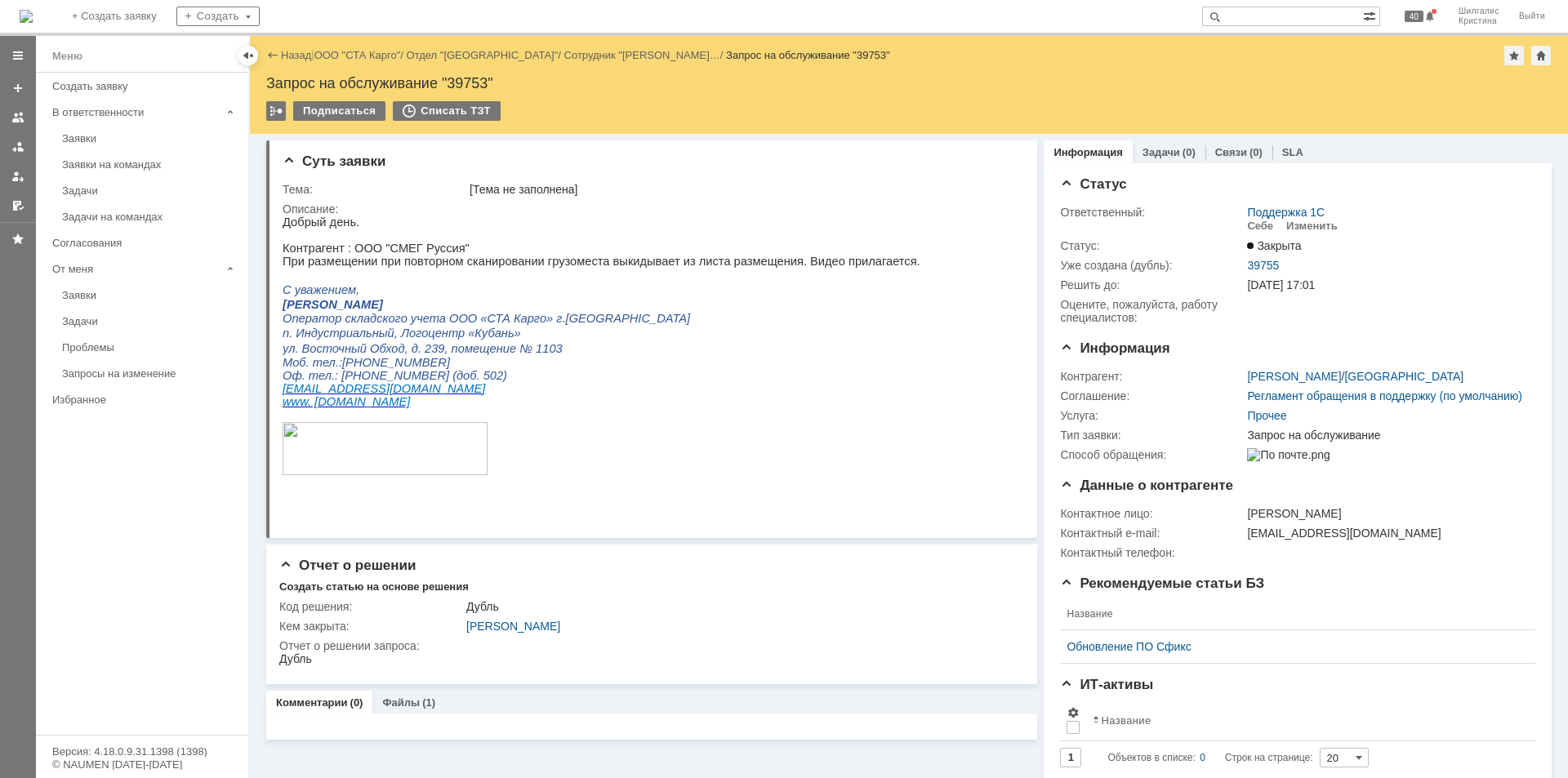
click at [369, 49] on div "Назад | ООО "СТА Карго" / Отдел "Краснодар" / Сотрудник "Соловьёва Екатерина… /…" at bounding box center [909, 55] width 1285 height 19
click at [369, 54] on link "ООО "СТА Карго"" at bounding box center [357, 54] width 86 height 13
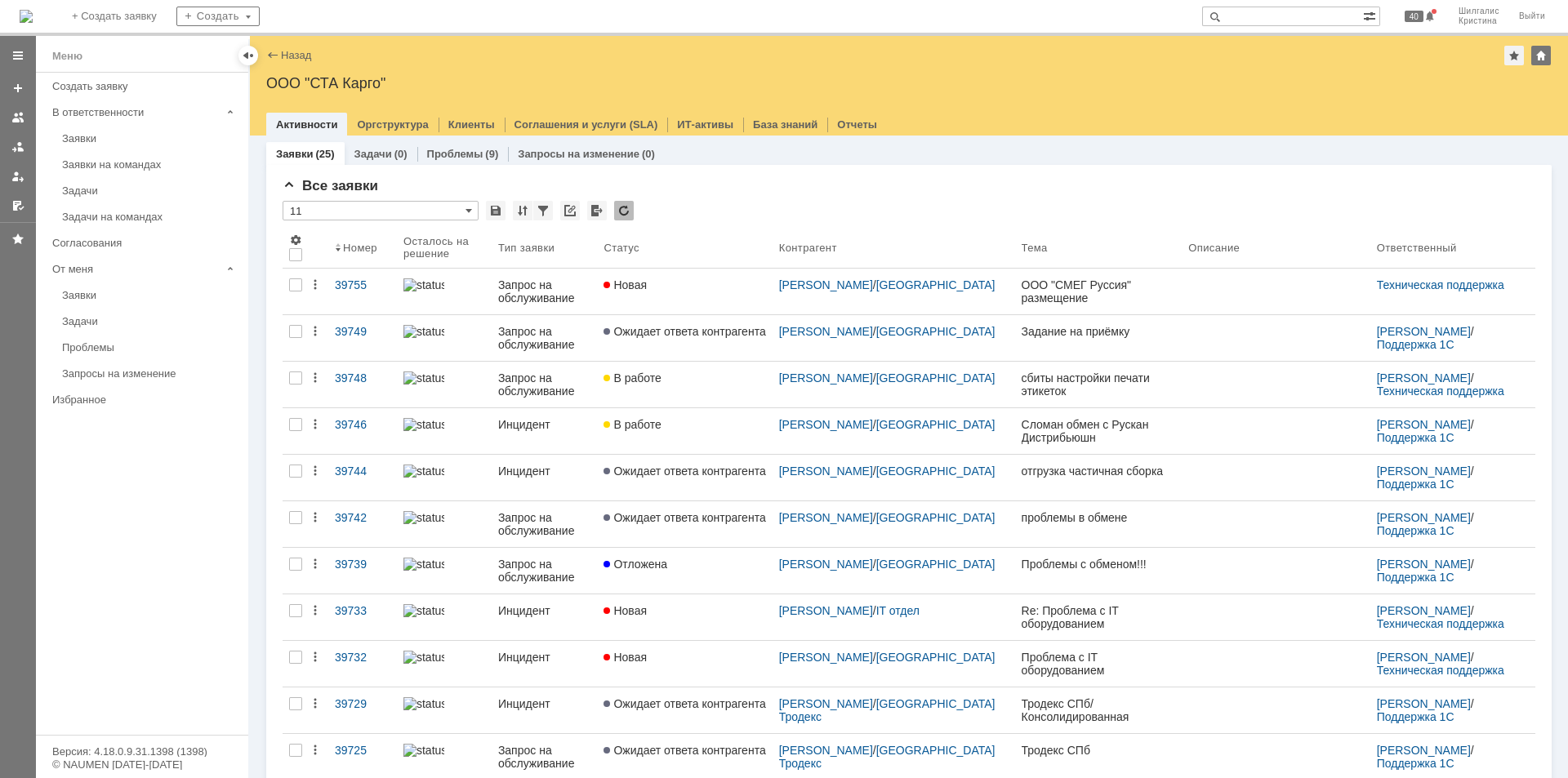
click at [671, 283] on div "Новая" at bounding box center [683, 285] width 162 height 13
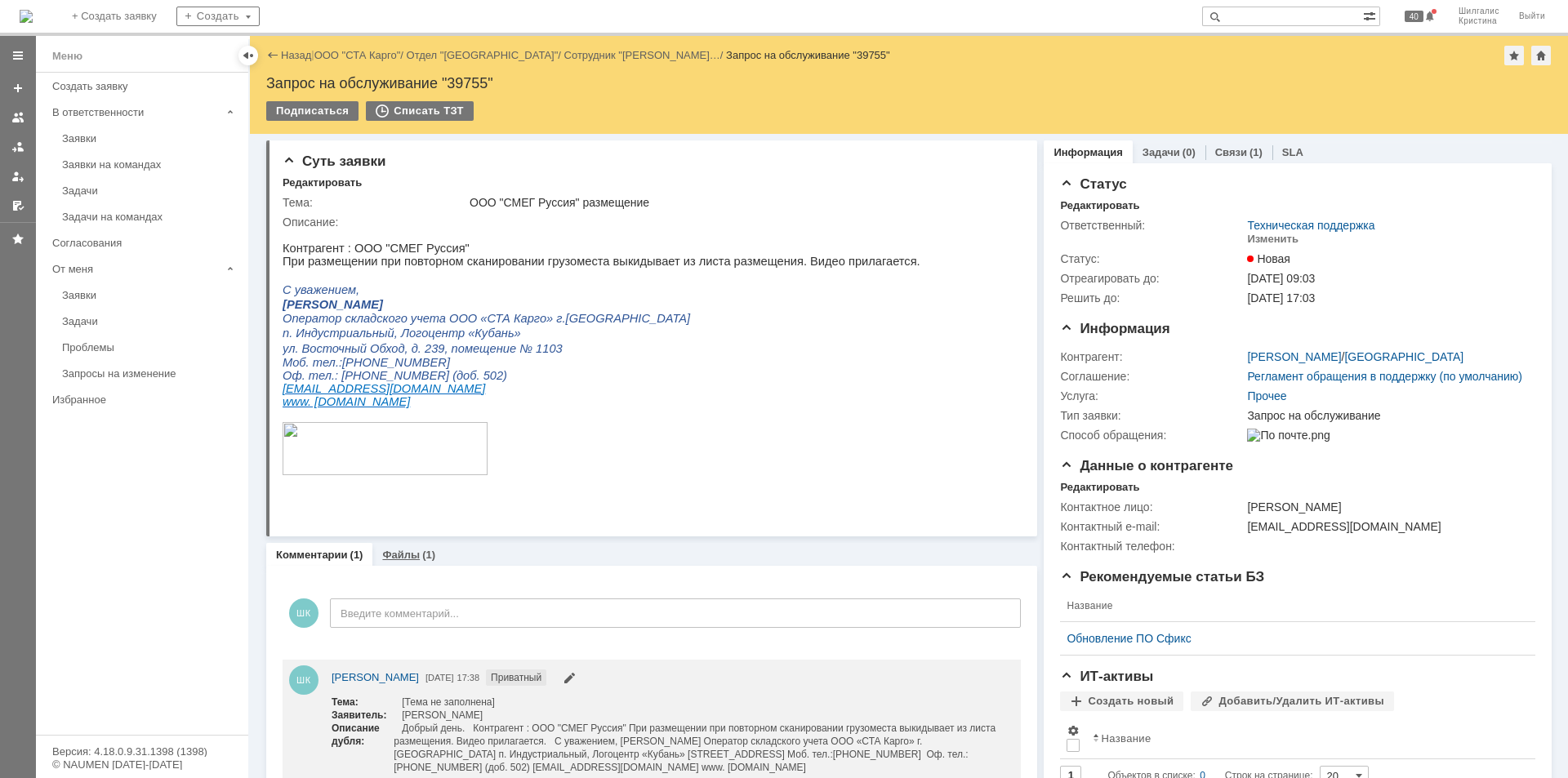
click at [415, 555] on link "Файлы" at bounding box center [400, 554] width 38 height 13
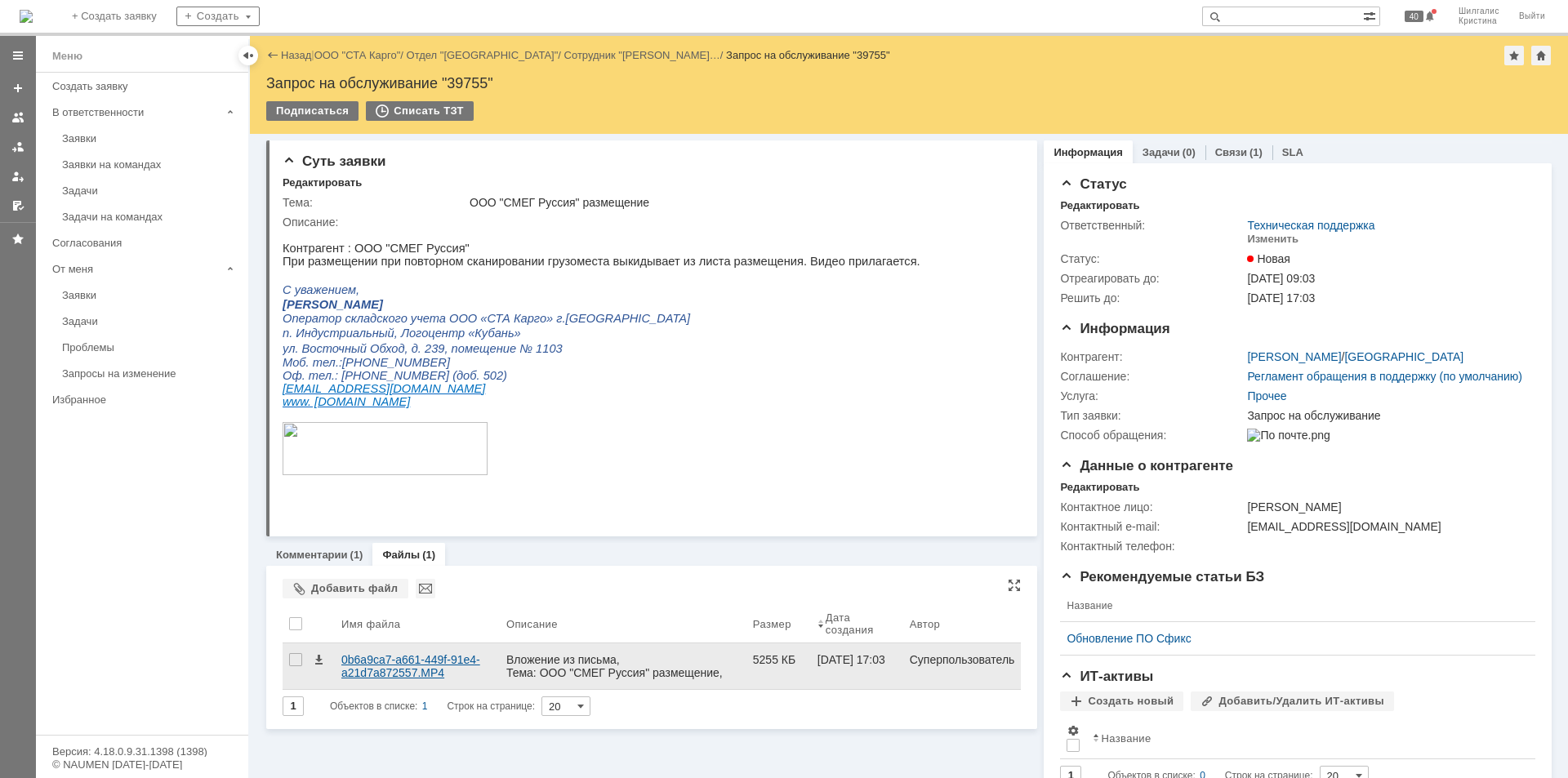
click at [384, 662] on div "0b6a9ca7-a661-449f-91e4-a21d7a872557.MP4" at bounding box center [416, 666] width 152 height 26
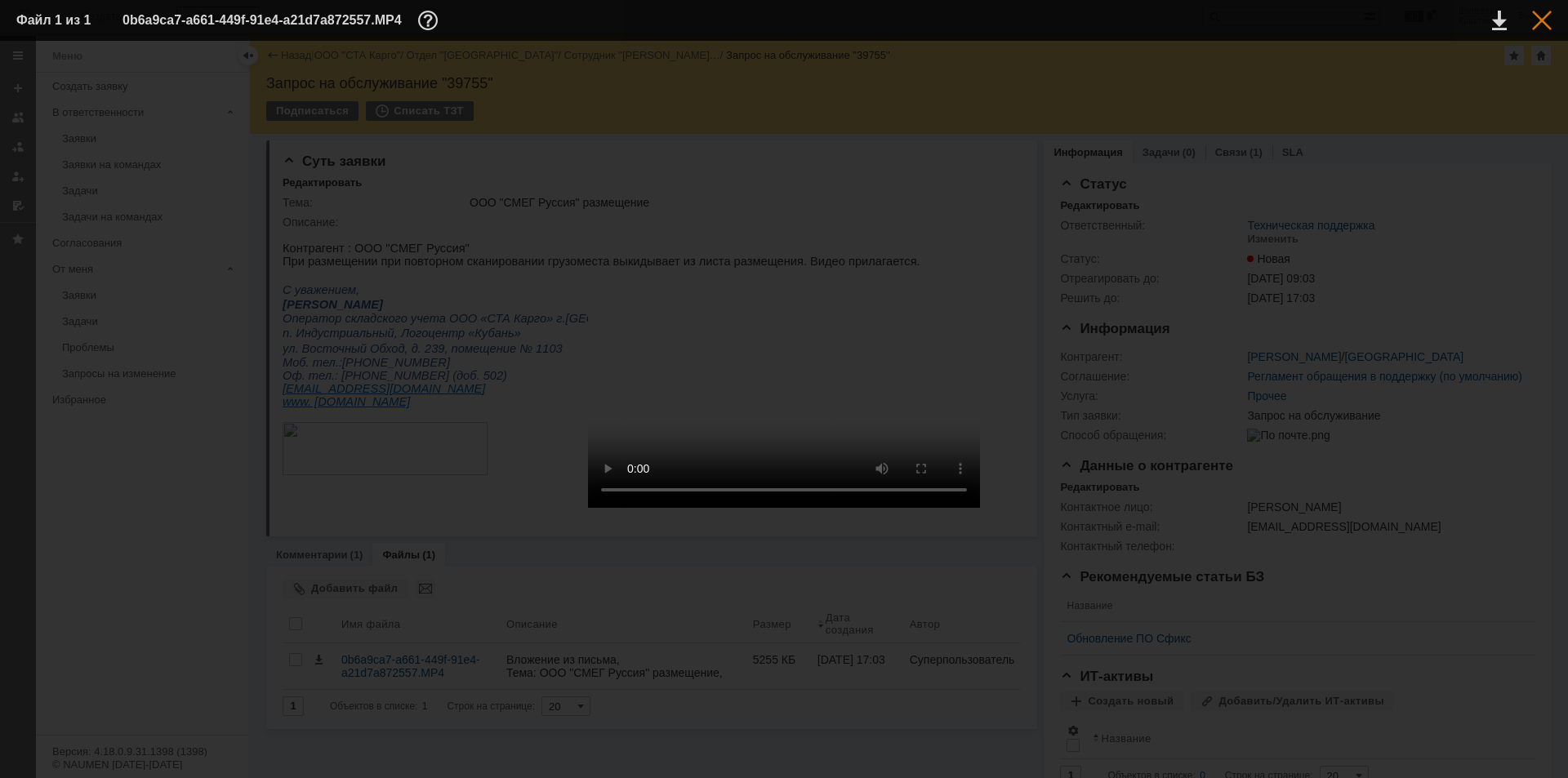
click at [1543, 18] on div at bounding box center [1541, 20] width 19 height 19
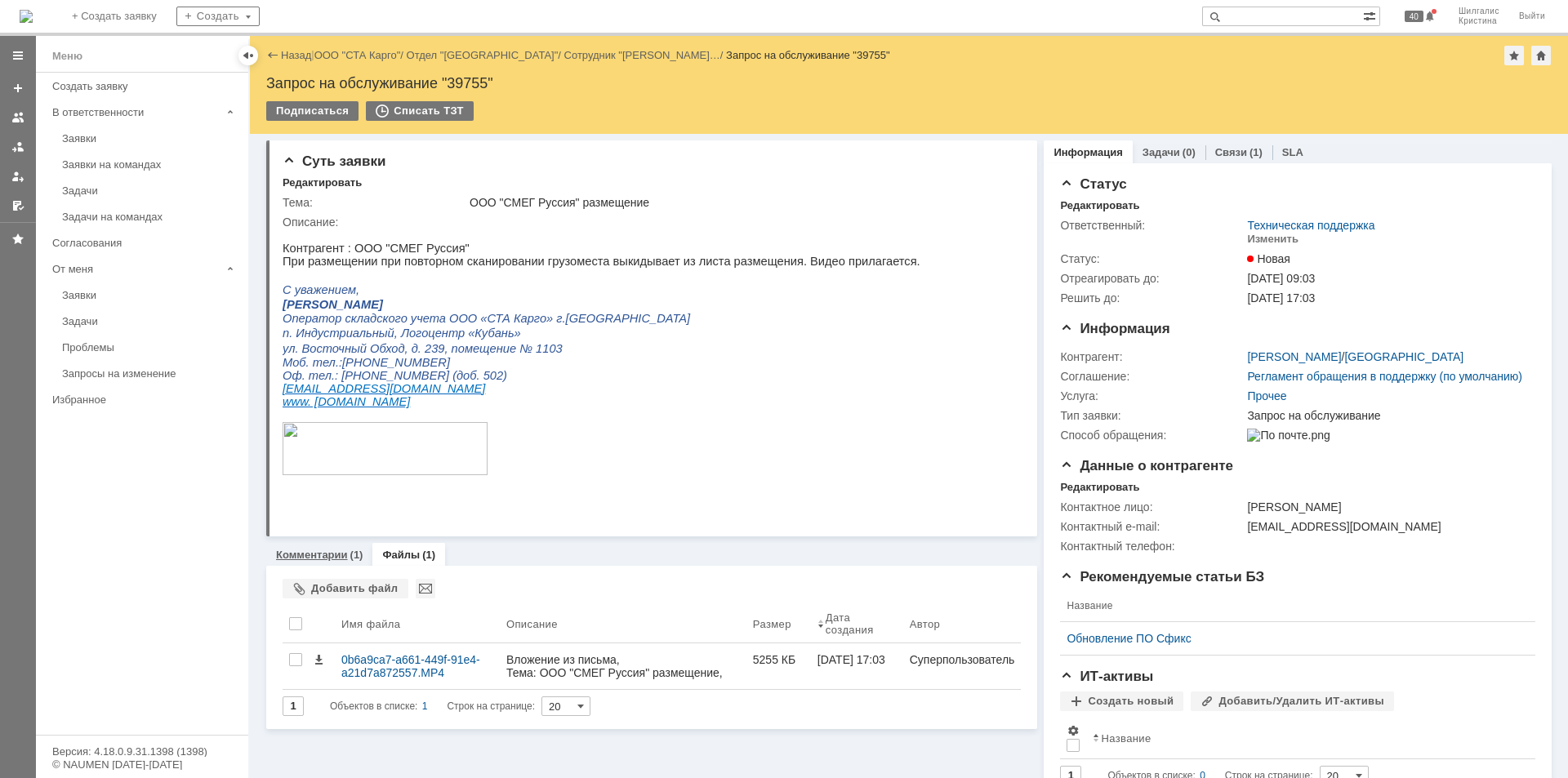
click at [342, 562] on div "Комментарии (1)" at bounding box center [319, 554] width 106 height 23
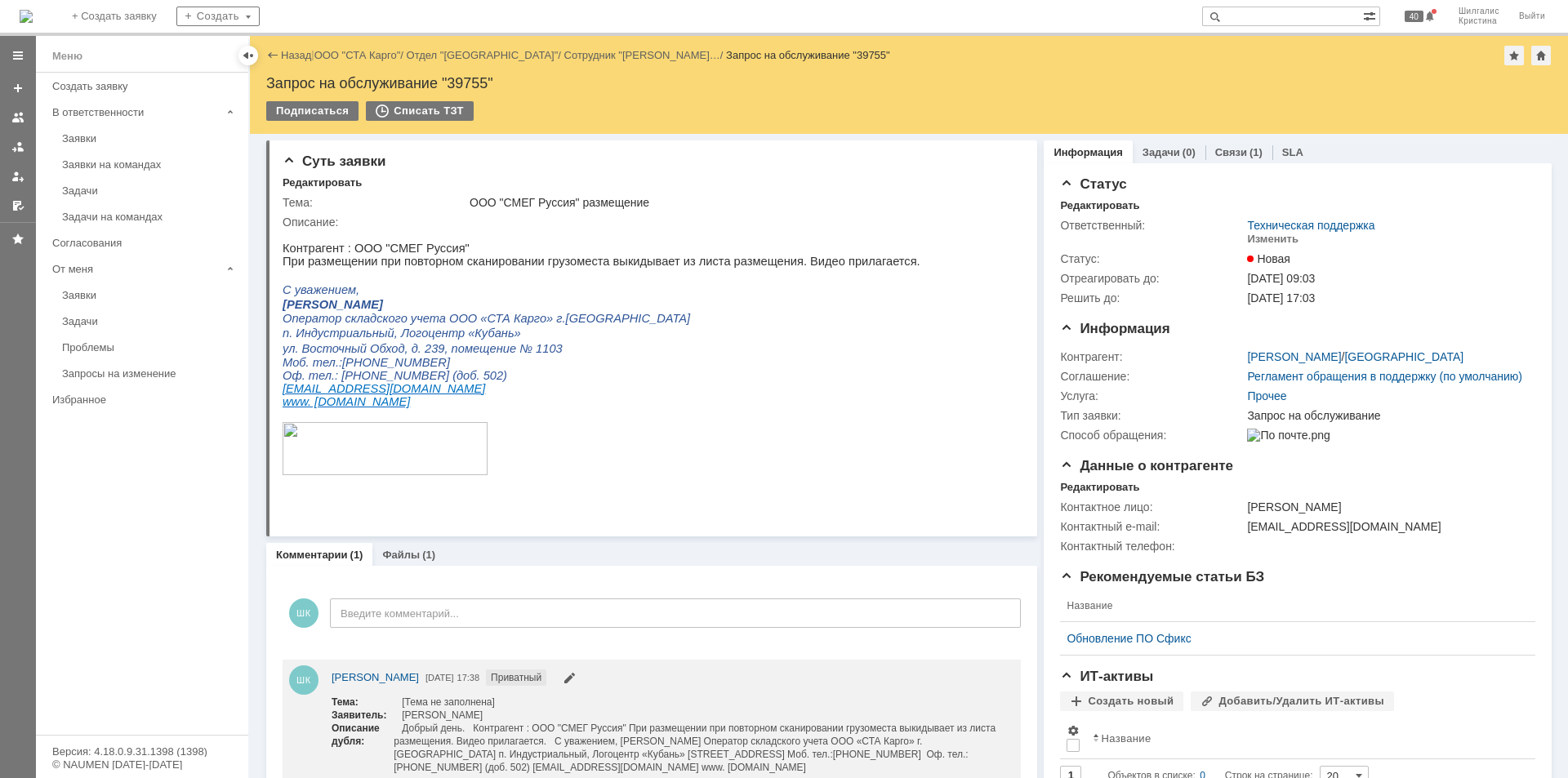
click at [461, 77] on div "Запрос на обслуживание "39755"" at bounding box center [909, 83] width 1285 height 16
click at [461, 80] on div "Запрос на обслуживание "39755"" at bounding box center [909, 83] width 1285 height 16
copy div "39755"
drag, startPoint x: 413, startPoint y: 548, endPoint x: 421, endPoint y: 558, distance: 12.8
click at [413, 549] on div "Файлы (1)" at bounding box center [409, 554] width 73 height 23
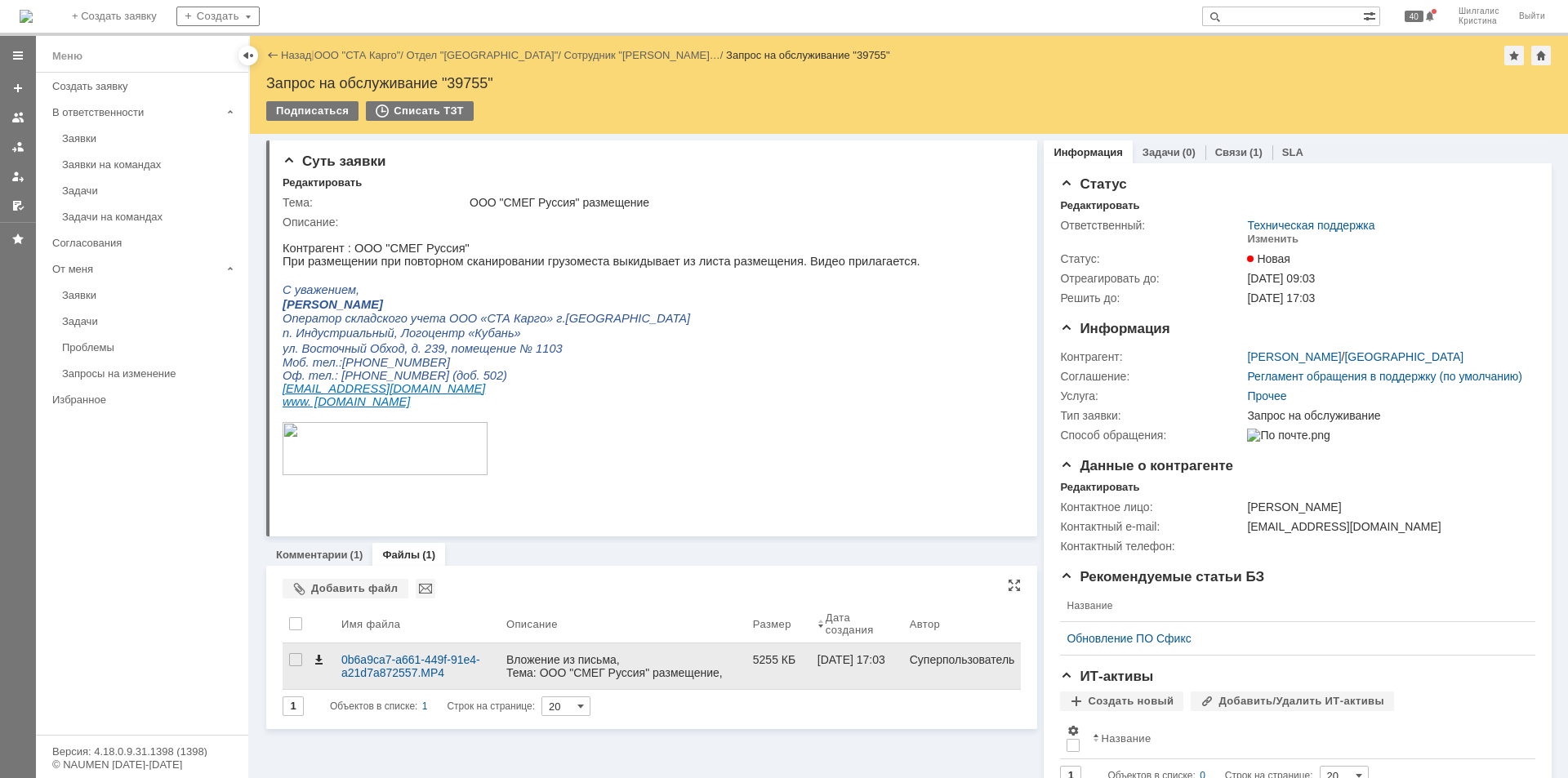
click at [316, 660] on span at bounding box center [318, 660] width 13 height 13
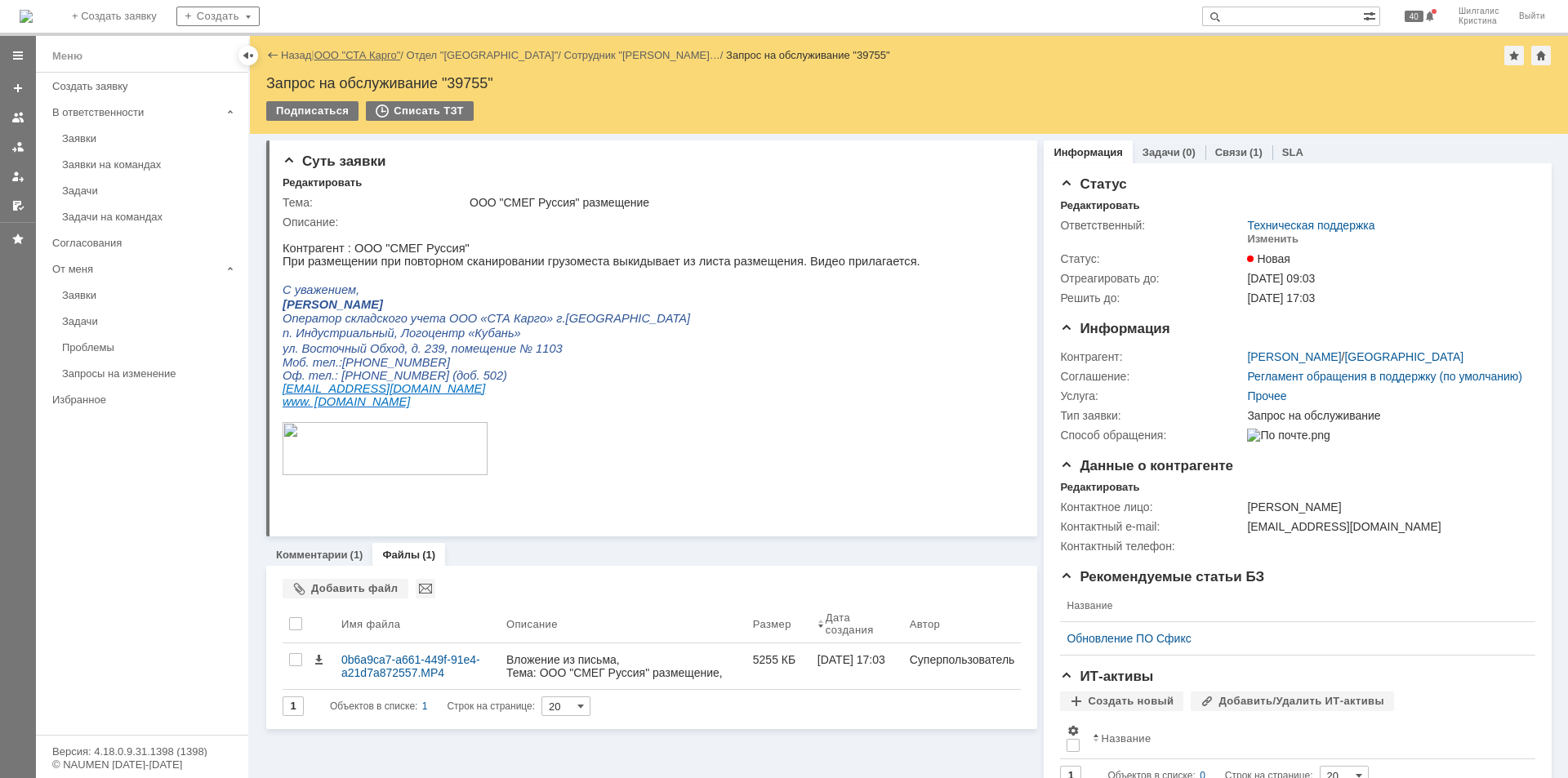
click at [363, 54] on link "ООО "СТА Карго"" at bounding box center [357, 54] width 86 height 13
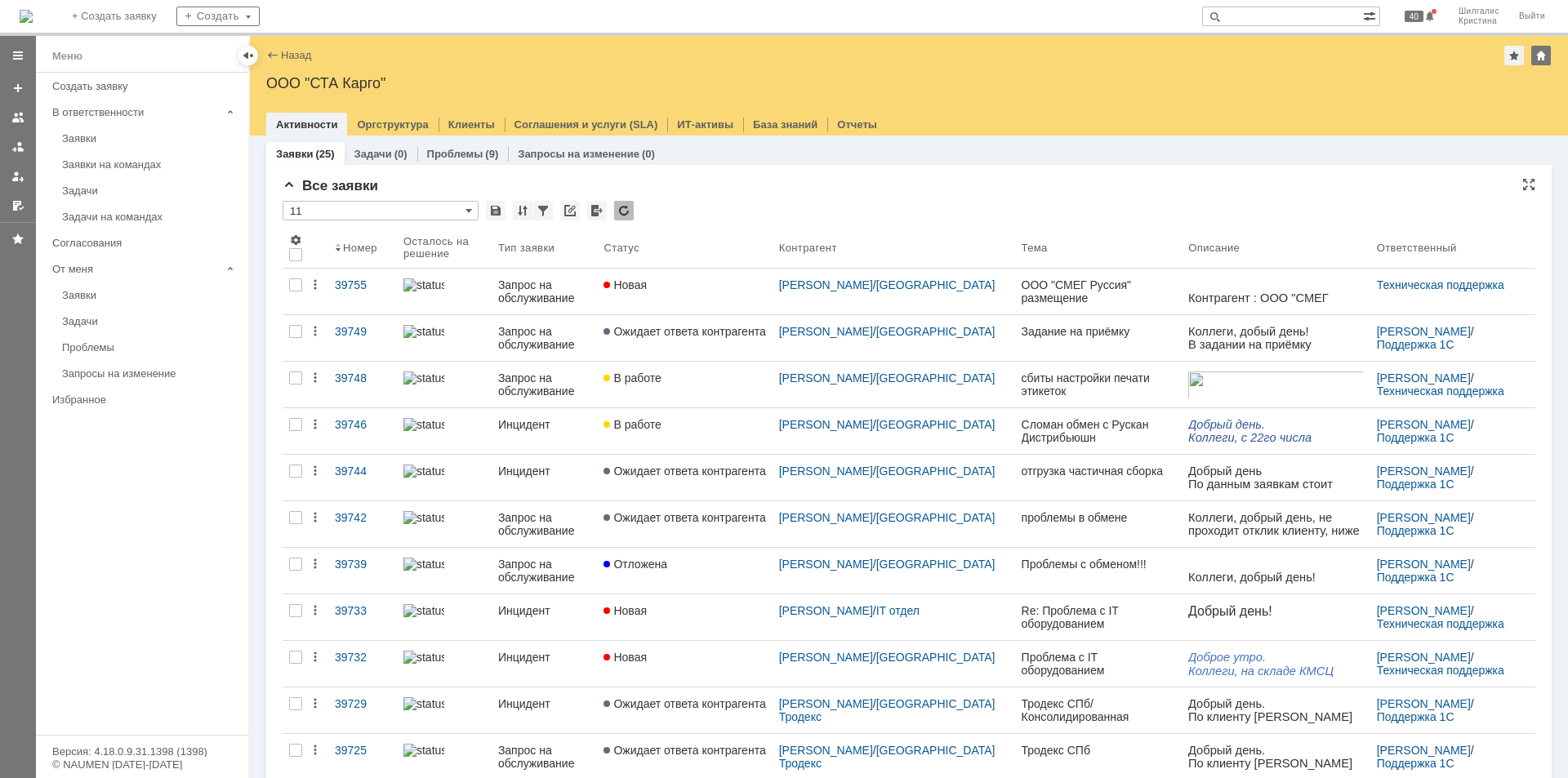
click at [717, 209] on div "* 11" at bounding box center [908, 211] width 1252 height 21
click at [703, 477] on span "Ожидает ответа контрагента" at bounding box center [683, 471] width 162 height 13
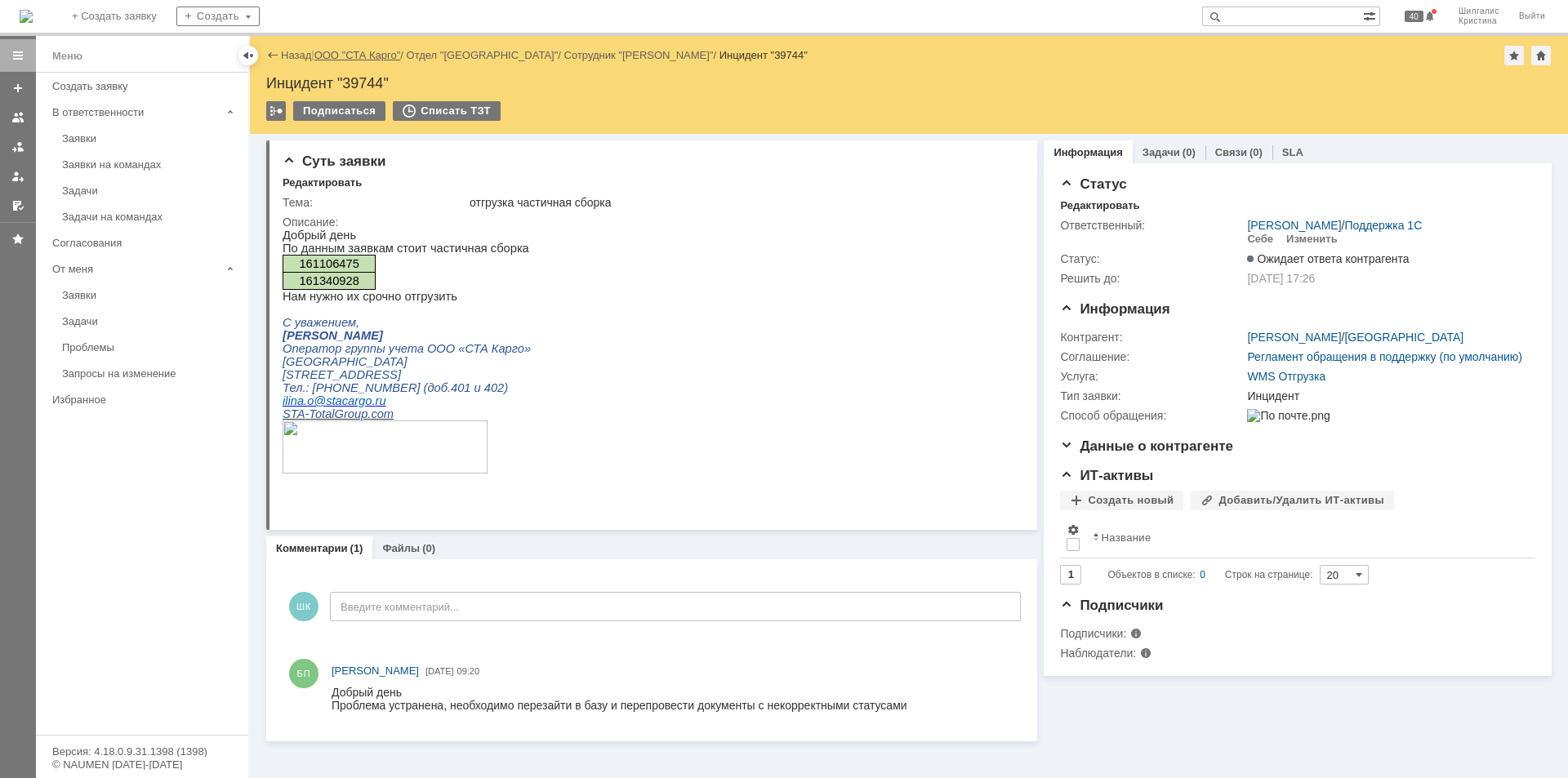
click at [352, 58] on link "ООО "СТА Карго"" at bounding box center [357, 54] width 86 height 13
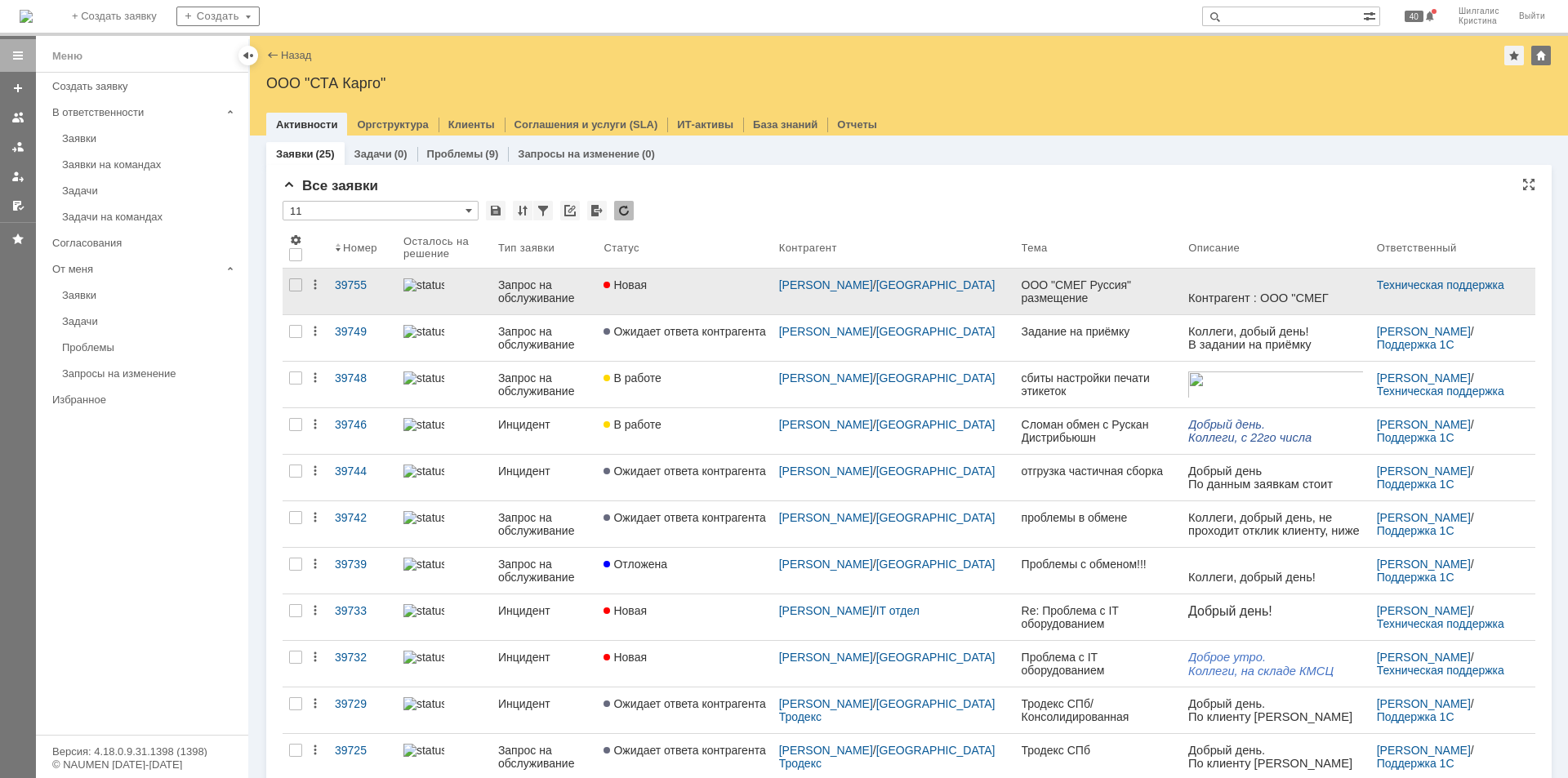
click at [722, 286] on div "Новая" at bounding box center [683, 285] width 162 height 13
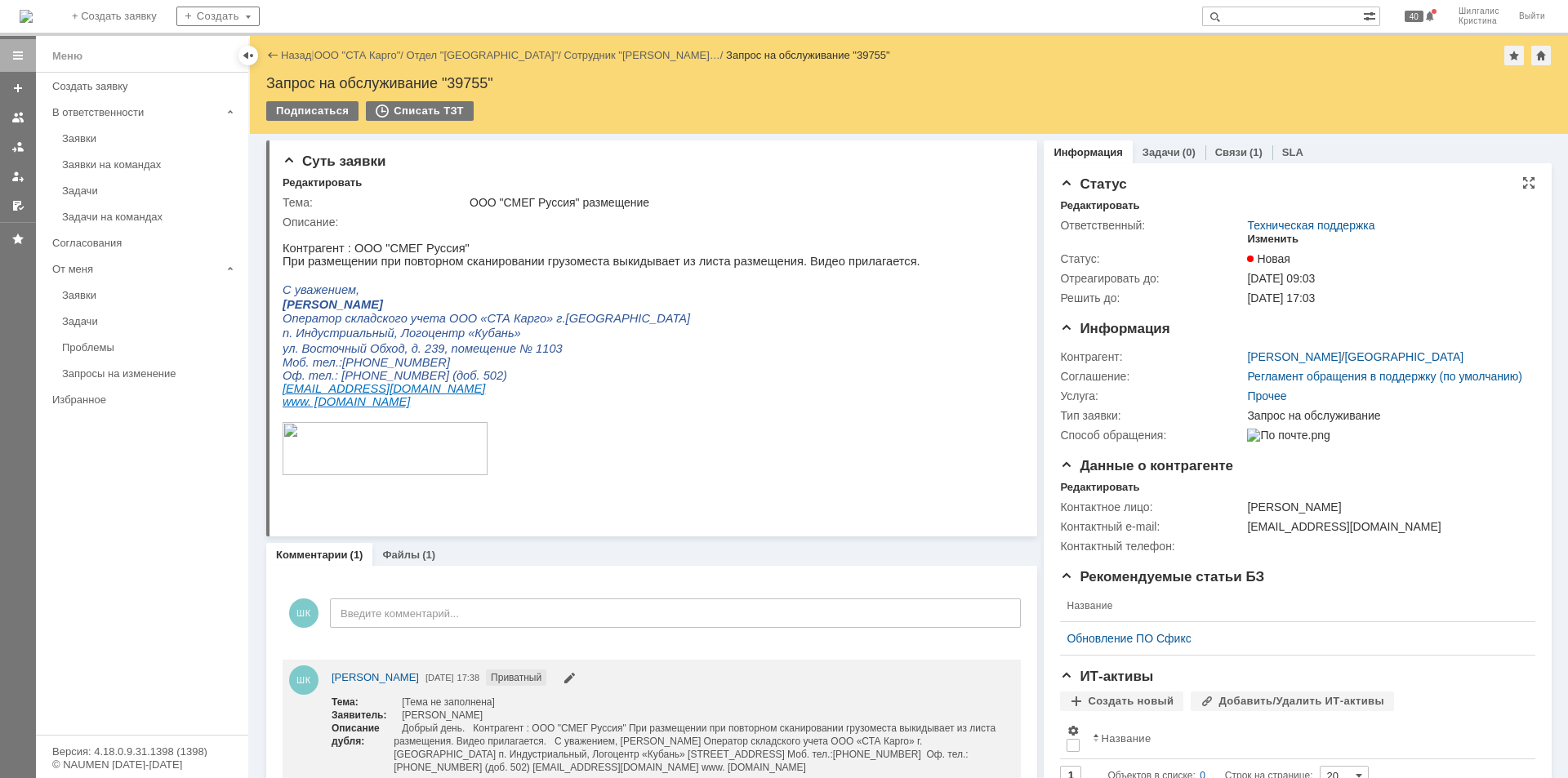
click at [1260, 234] on div "Изменить" at bounding box center [1272, 240] width 51 height 13
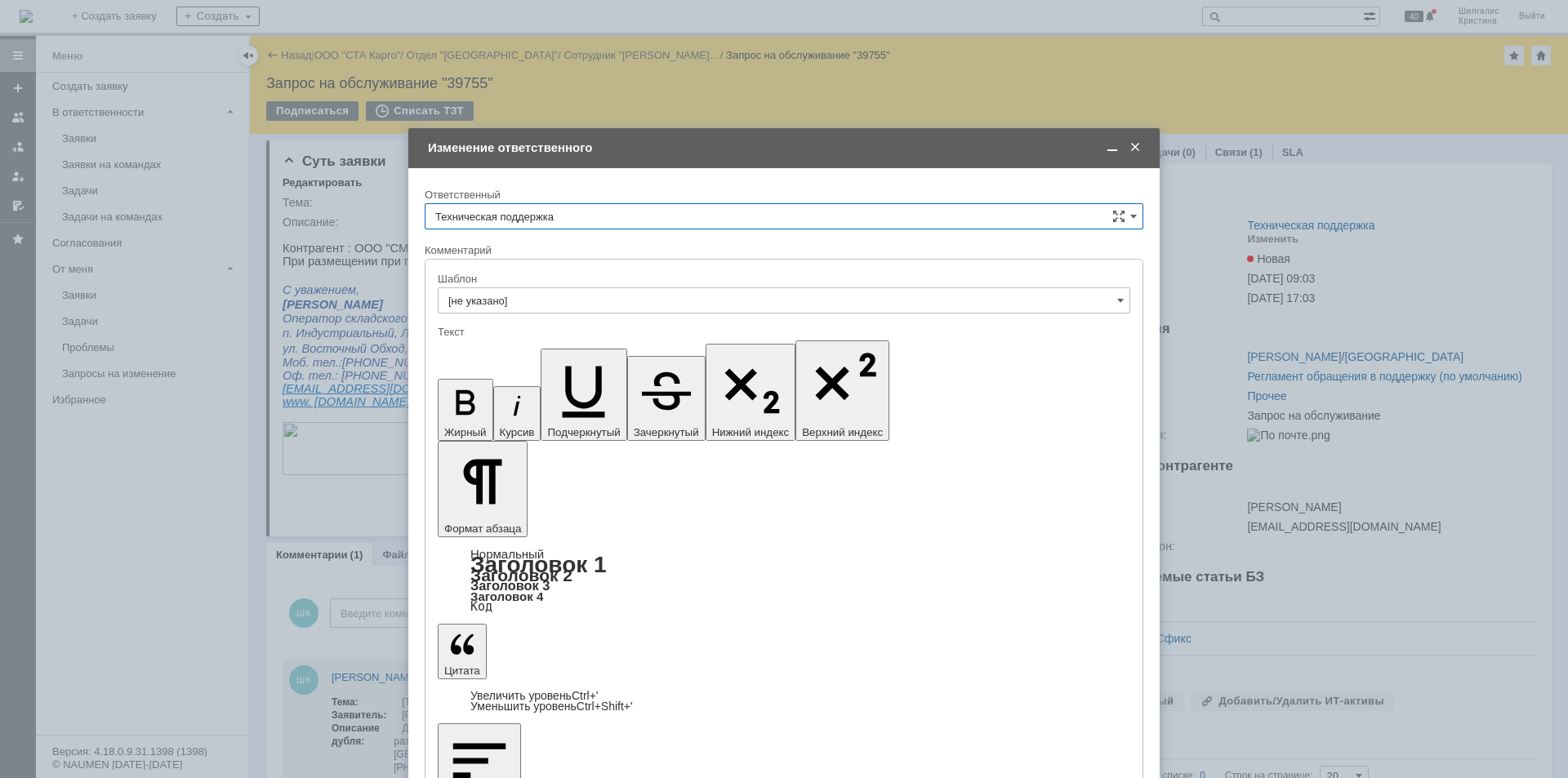
click at [542, 209] on input "Техническая поддержка" at bounding box center [784, 216] width 719 height 26
click at [562, 302] on span "[PERSON_NAME]" at bounding box center [784, 301] width 697 height 13
type input "[PERSON_NAME]"
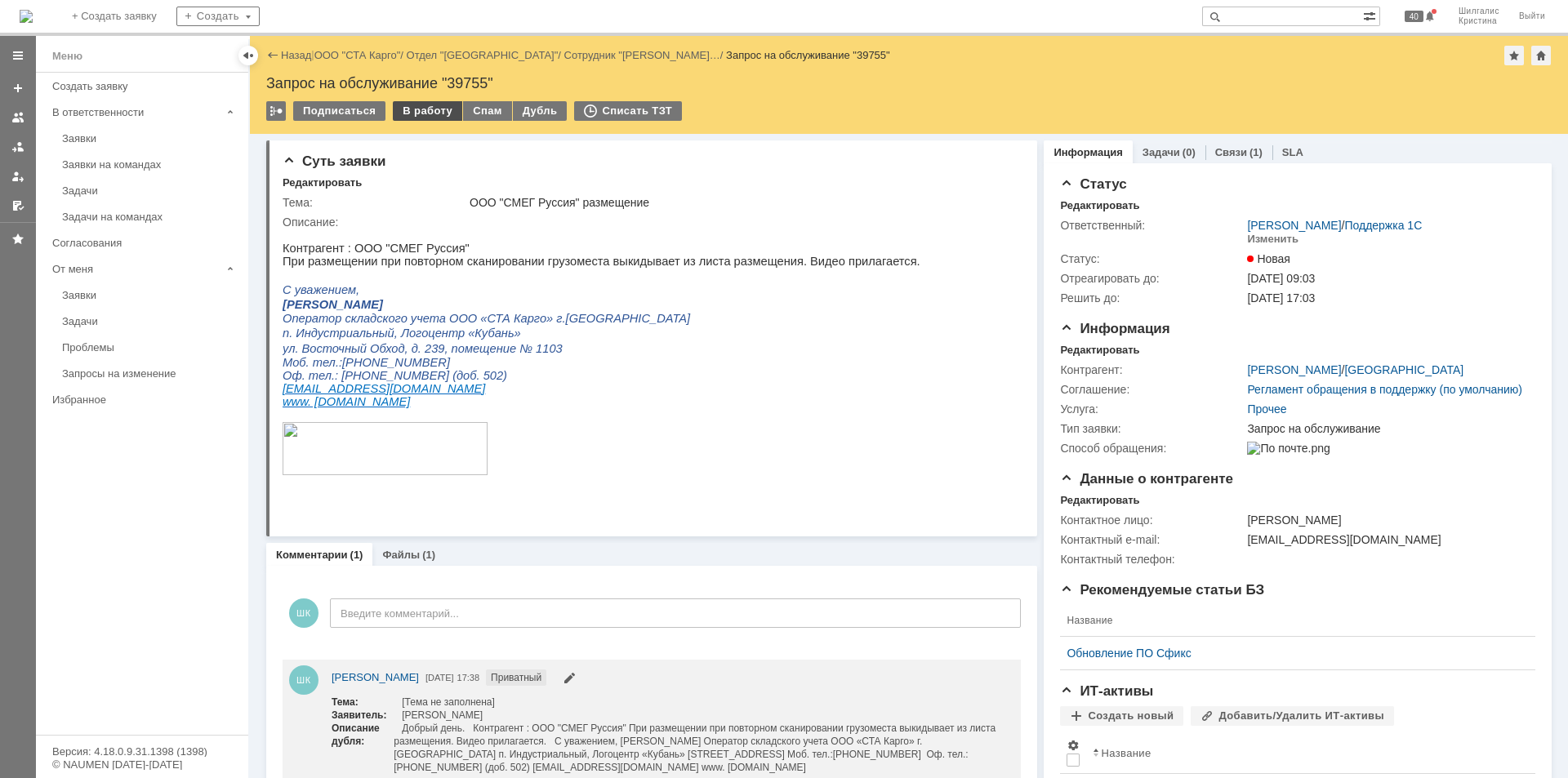
click at [428, 108] on div "В работу" at bounding box center [427, 111] width 70 height 19
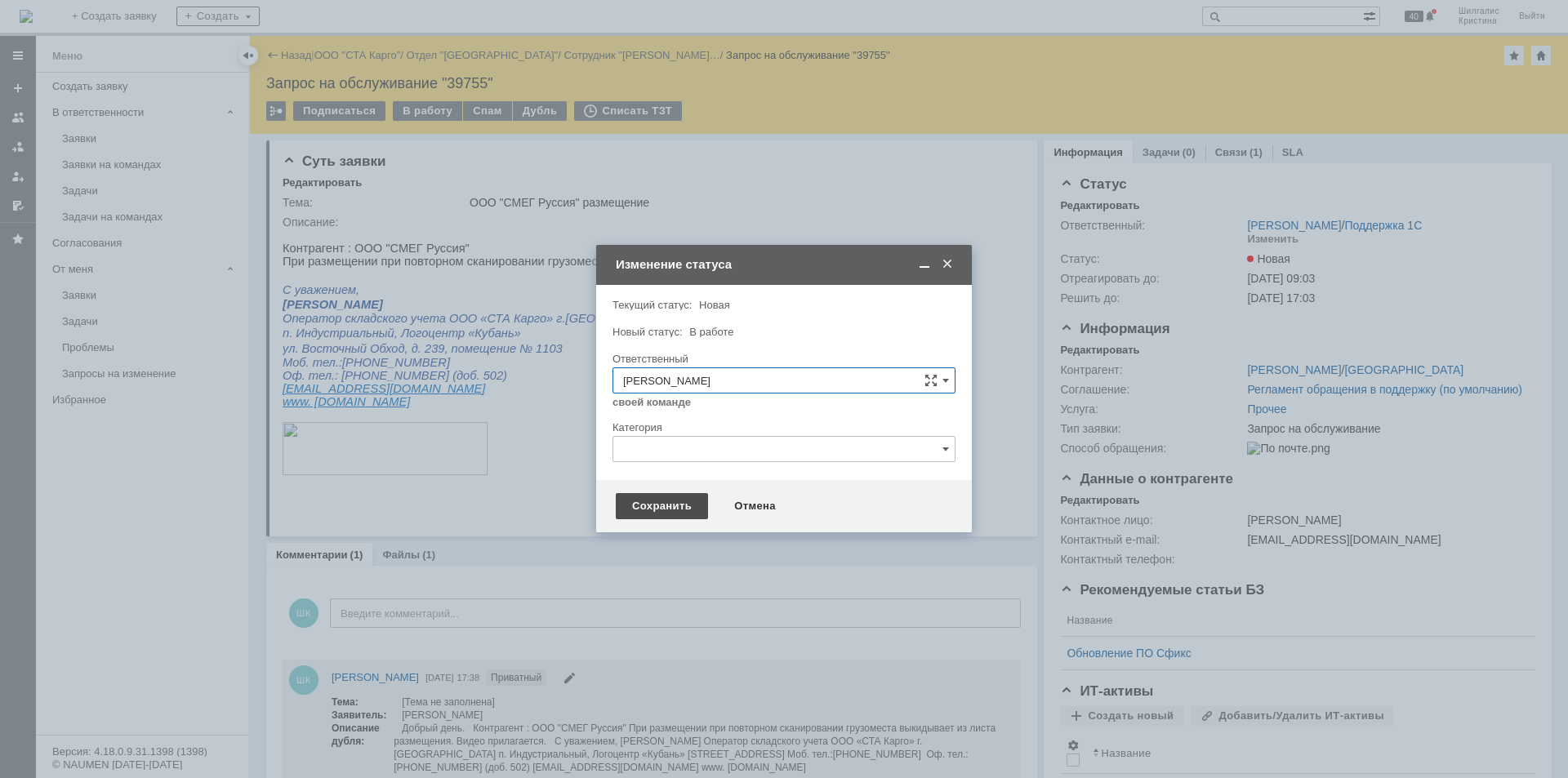
click at [658, 515] on div "Сохранить" at bounding box center [662, 506] width 92 height 26
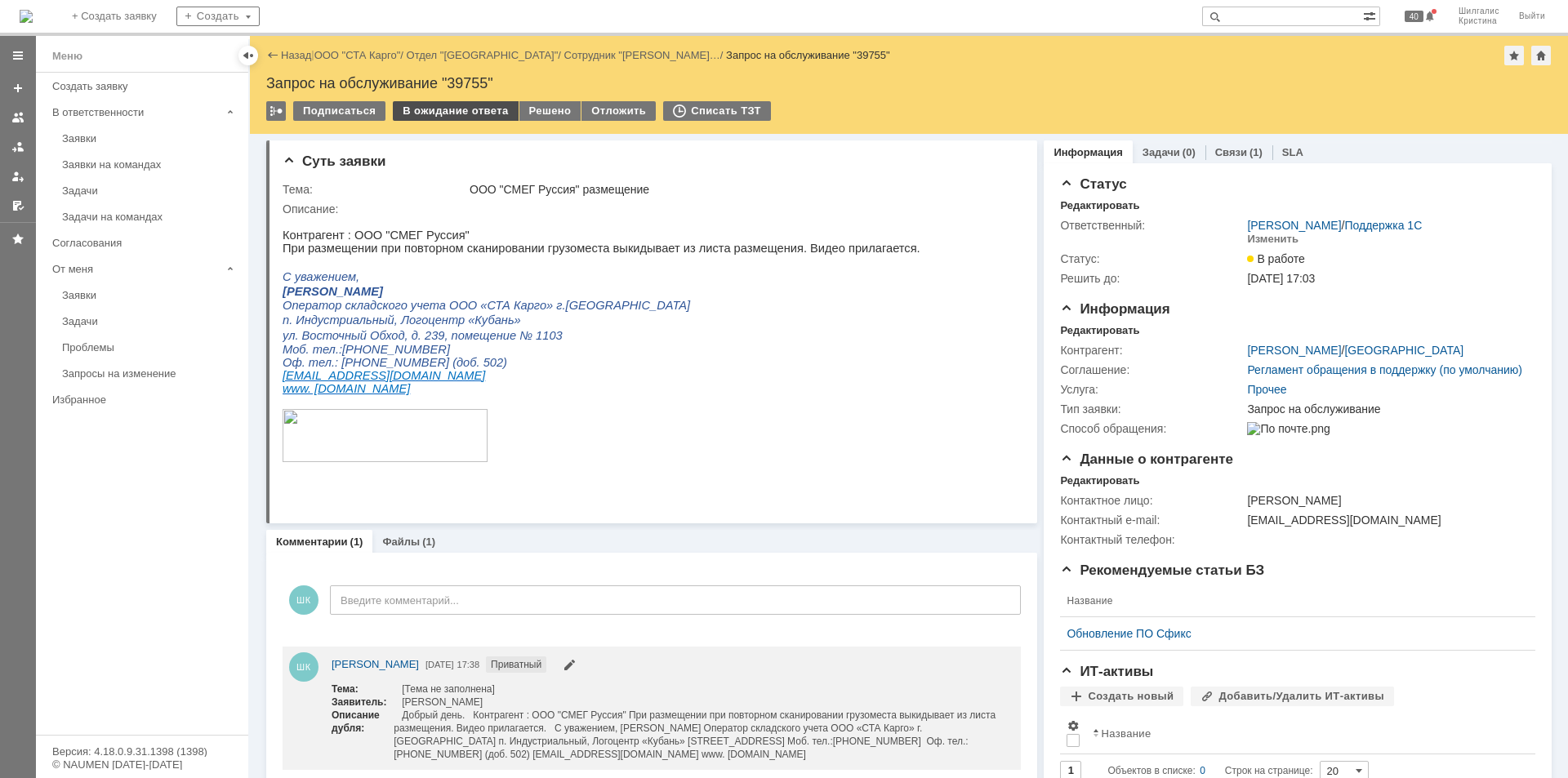
click at [473, 115] on div "В ожидание ответа" at bounding box center [455, 111] width 125 height 19
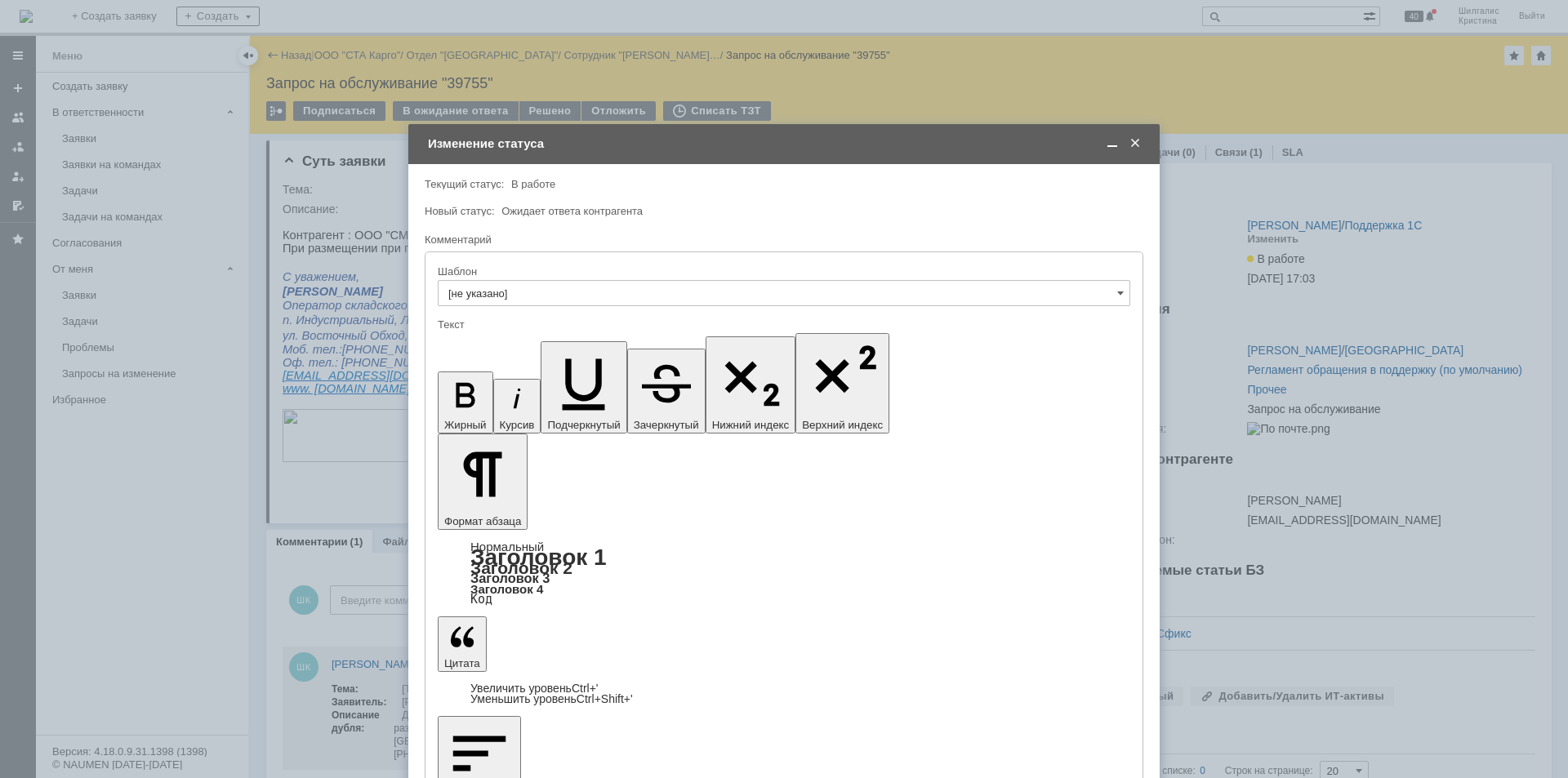
drag, startPoint x: 628, startPoint y: 4626, endPoint x: 570, endPoint y: 4631, distance: 58.2
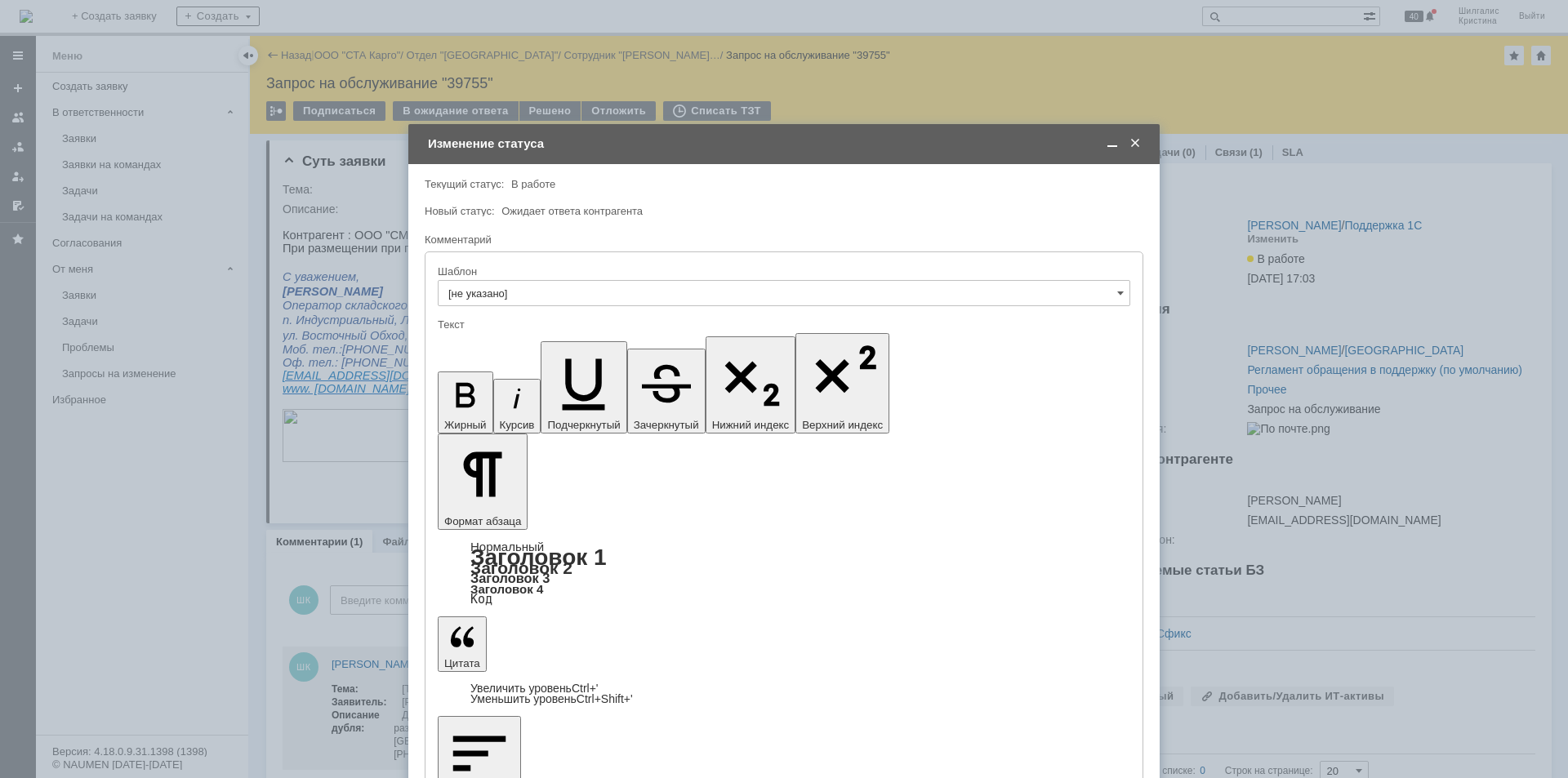
drag, startPoint x: 805, startPoint y: 4628, endPoint x: 869, endPoint y: 4593, distance: 72.9
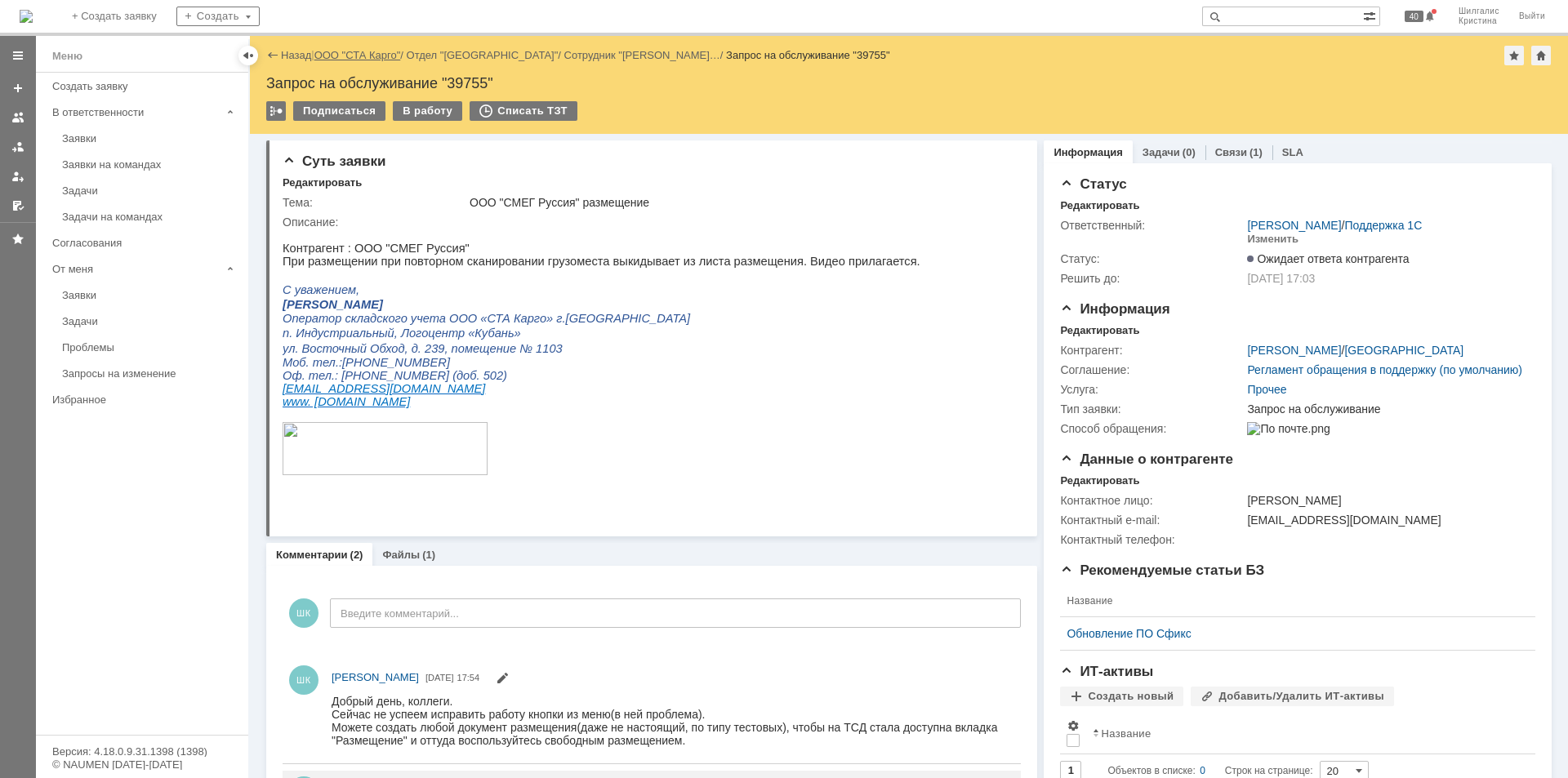
click at [350, 53] on link "ООО "СТА Карго"" at bounding box center [357, 54] width 86 height 13
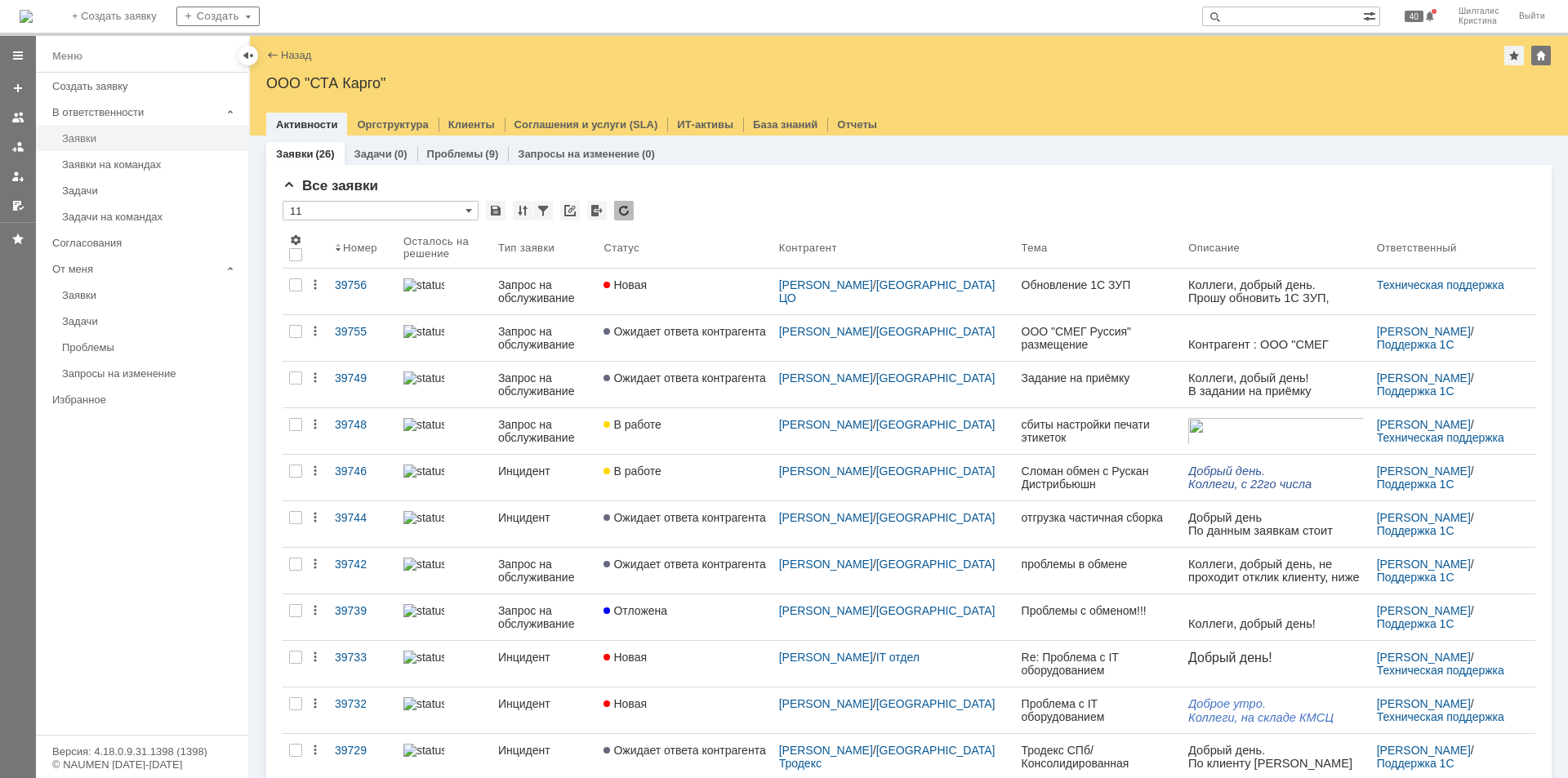
click at [110, 141] on div "Заявки" at bounding box center [150, 138] width 177 height 13
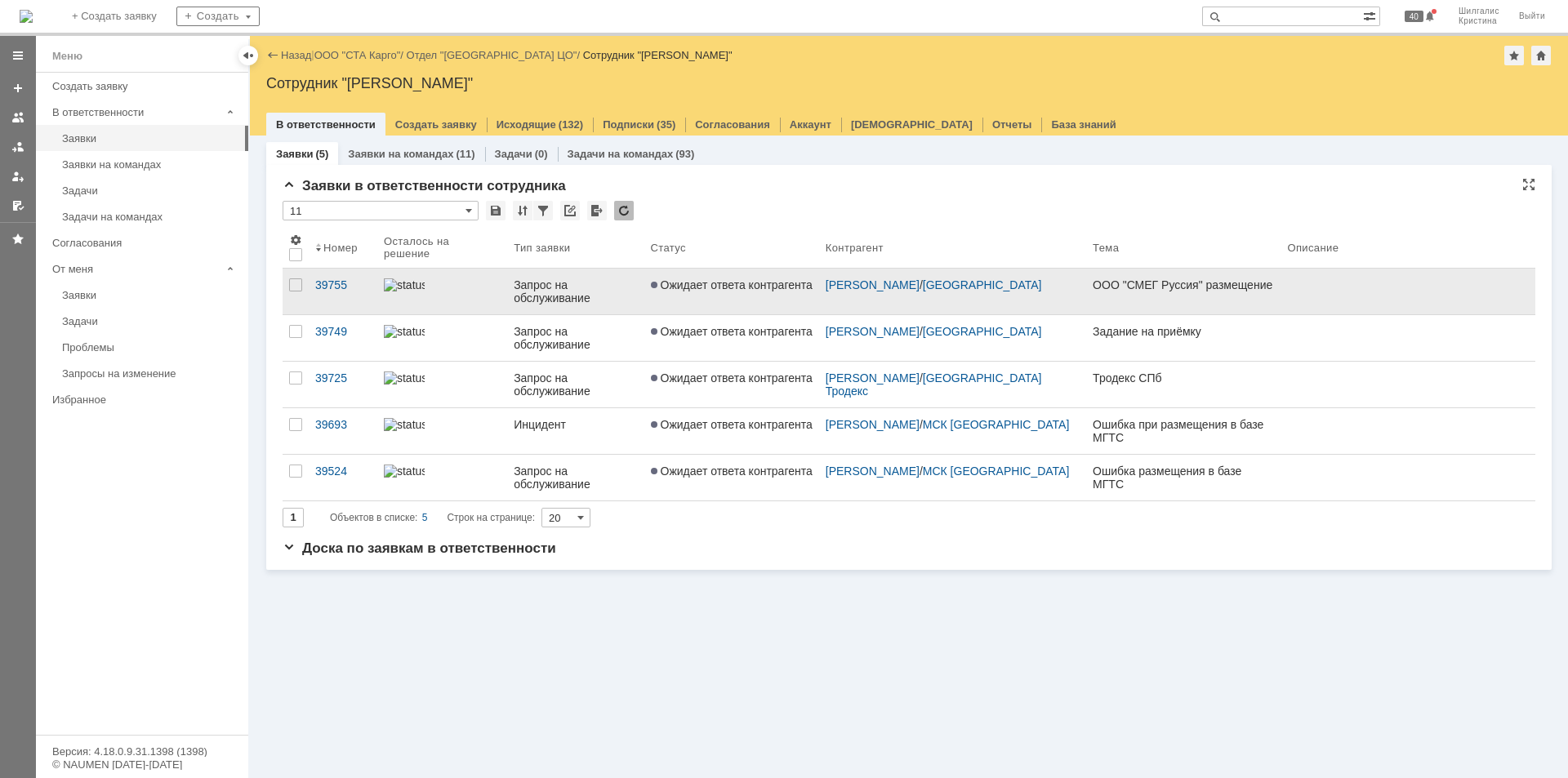
click at [739, 287] on span "Ожидает ответа контрагента" at bounding box center [731, 285] width 162 height 13
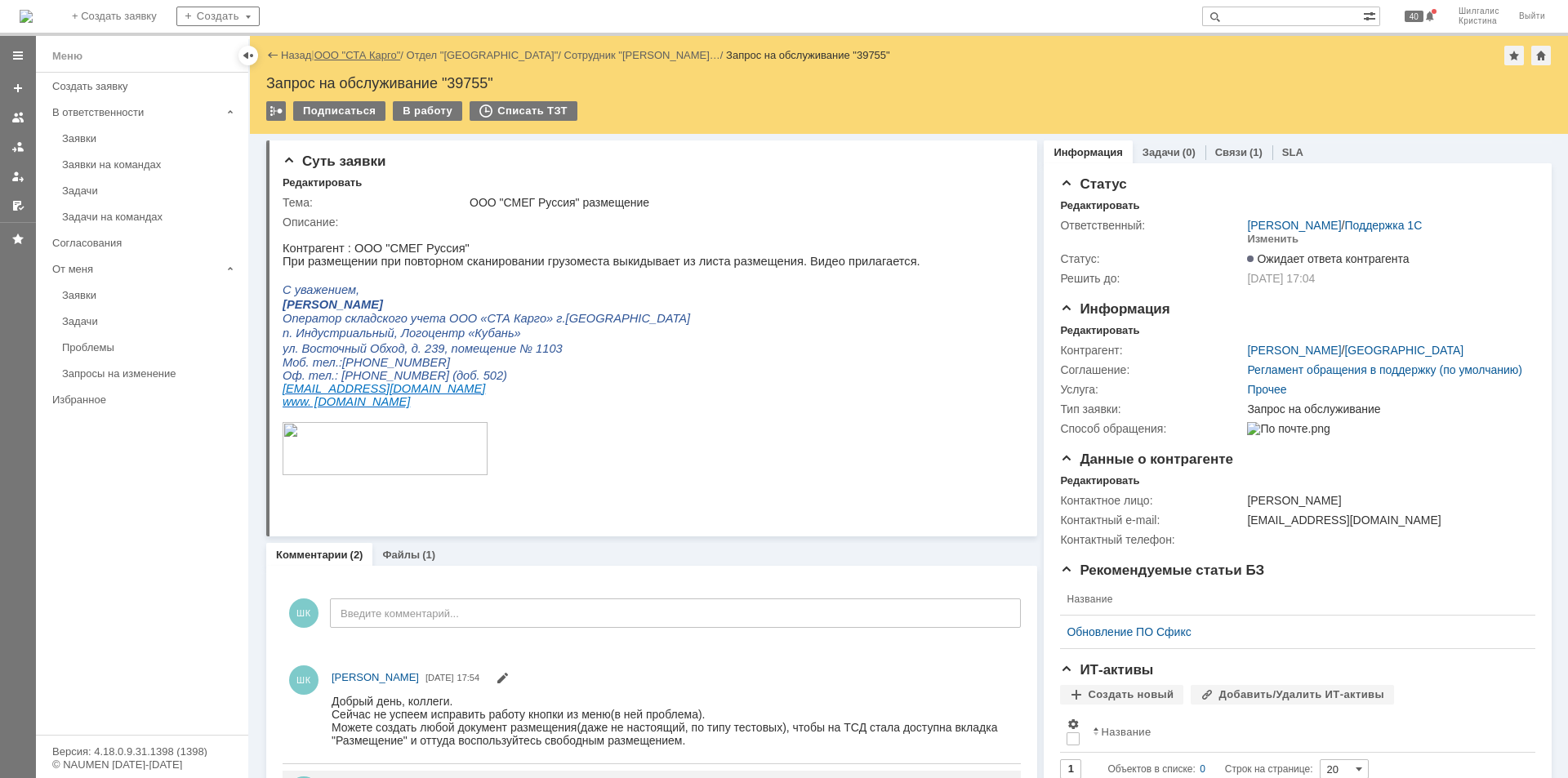
click at [356, 52] on link "ООО "СТА Карго"" at bounding box center [357, 54] width 86 height 13
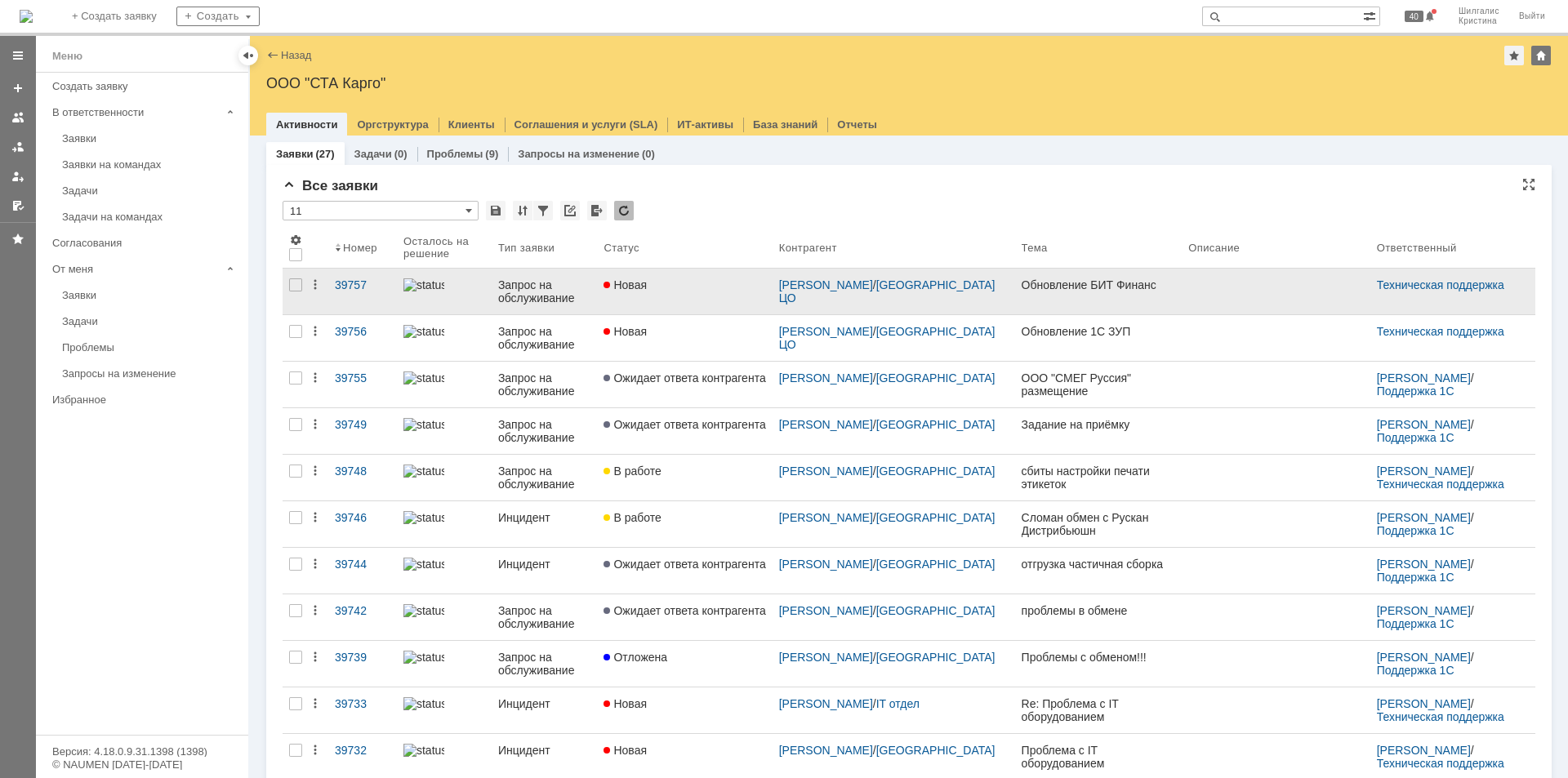
click at [704, 296] on link "Новая" at bounding box center [684, 291] width 175 height 46
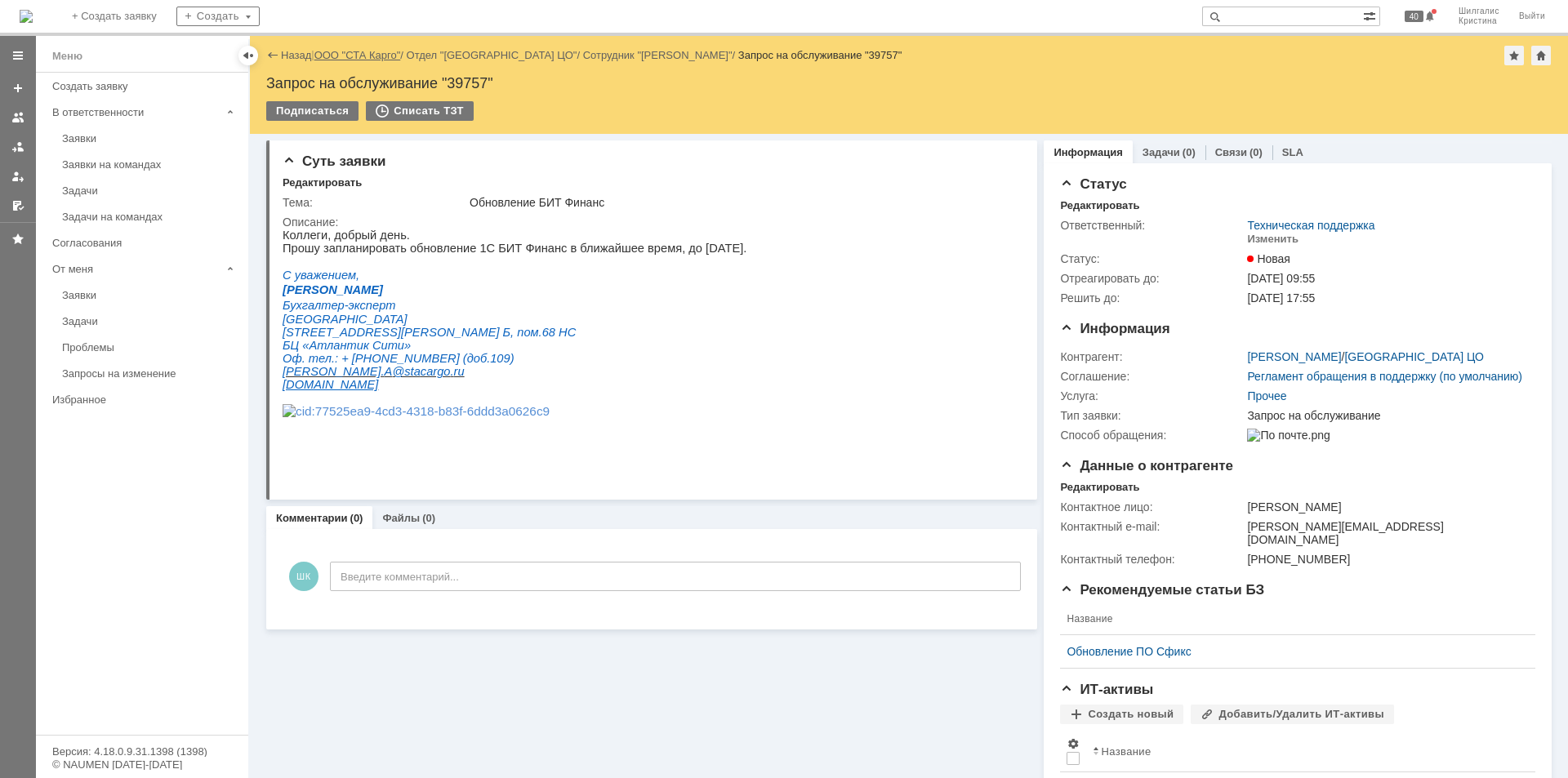
click at [374, 52] on link "ООО "СТА Карго"" at bounding box center [357, 54] width 86 height 13
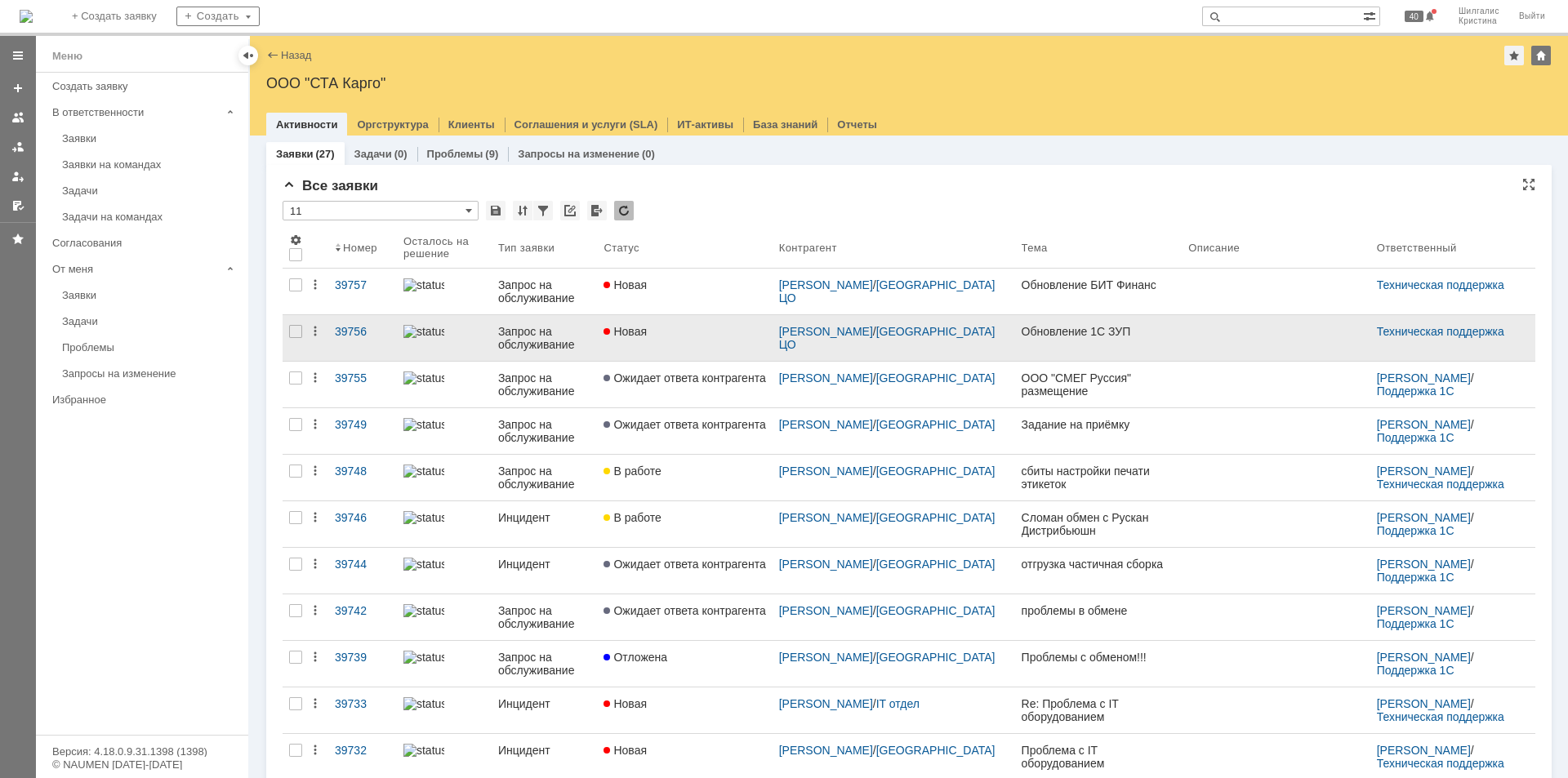
click at [698, 332] on div "Новая" at bounding box center [683, 332] width 162 height 13
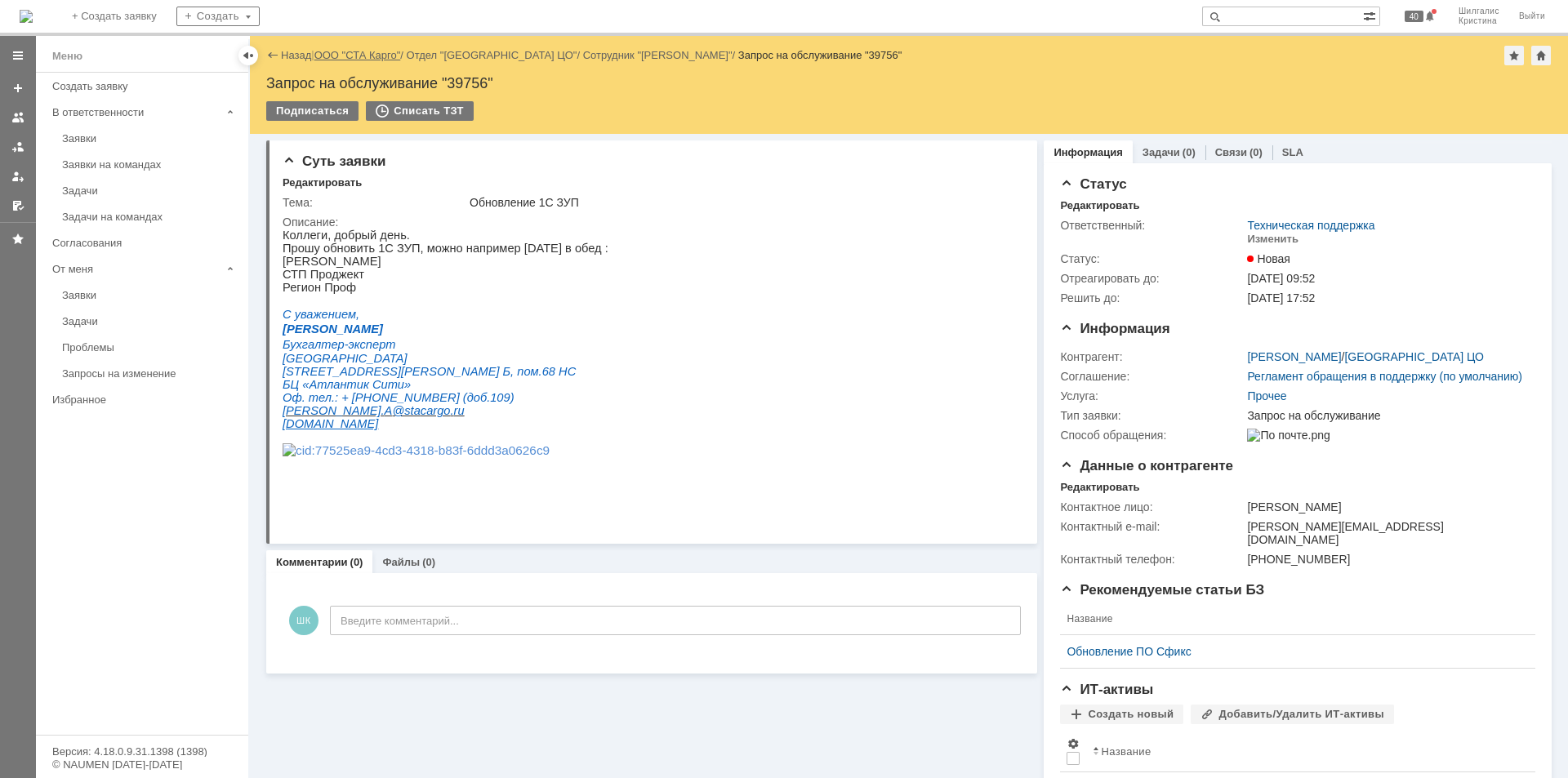
click at [367, 55] on link "ООО "СТА Карго"" at bounding box center [357, 54] width 86 height 13
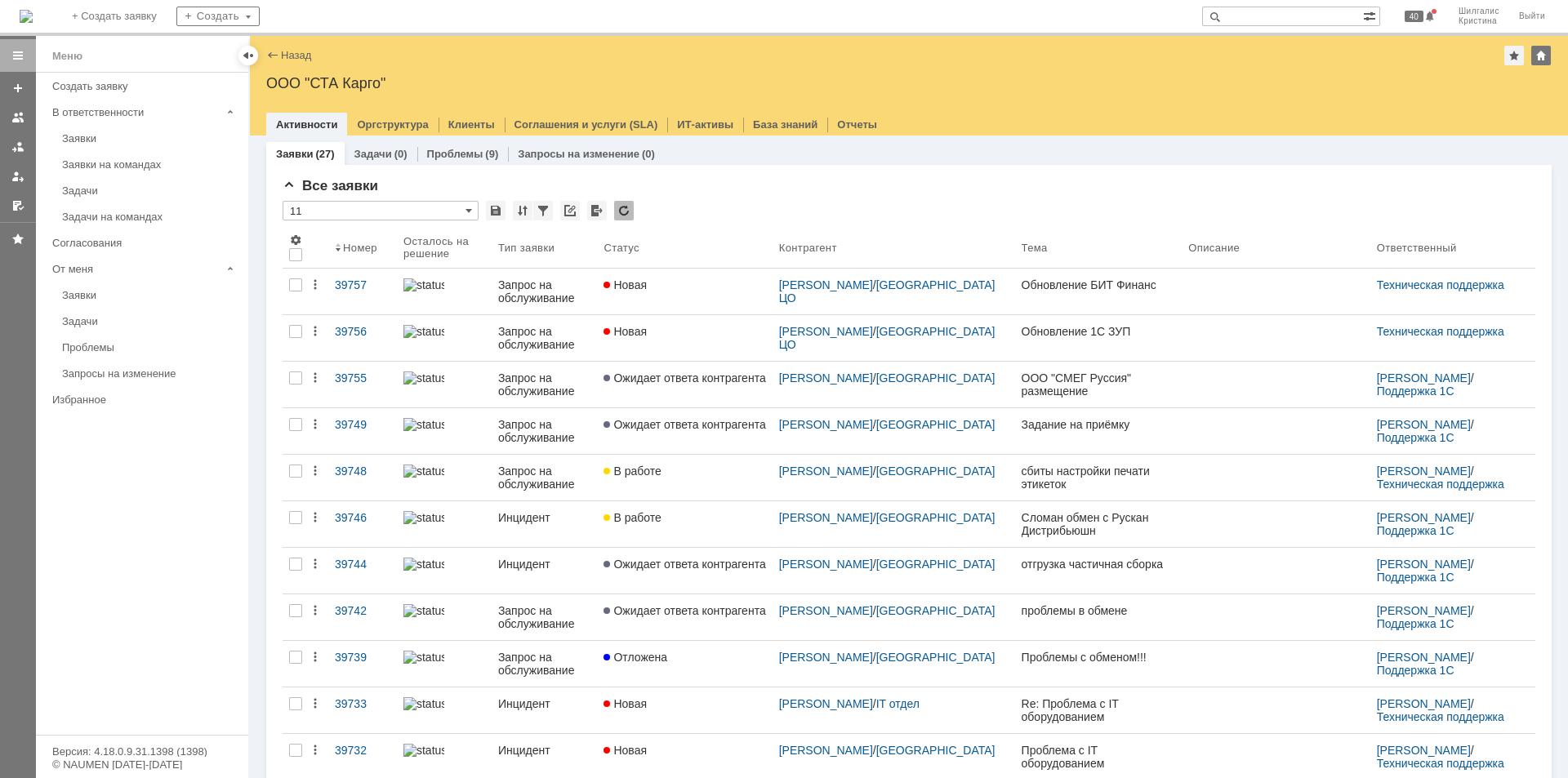
click at [132, 148] on link "Заявки" at bounding box center [150, 138] width 189 height 25
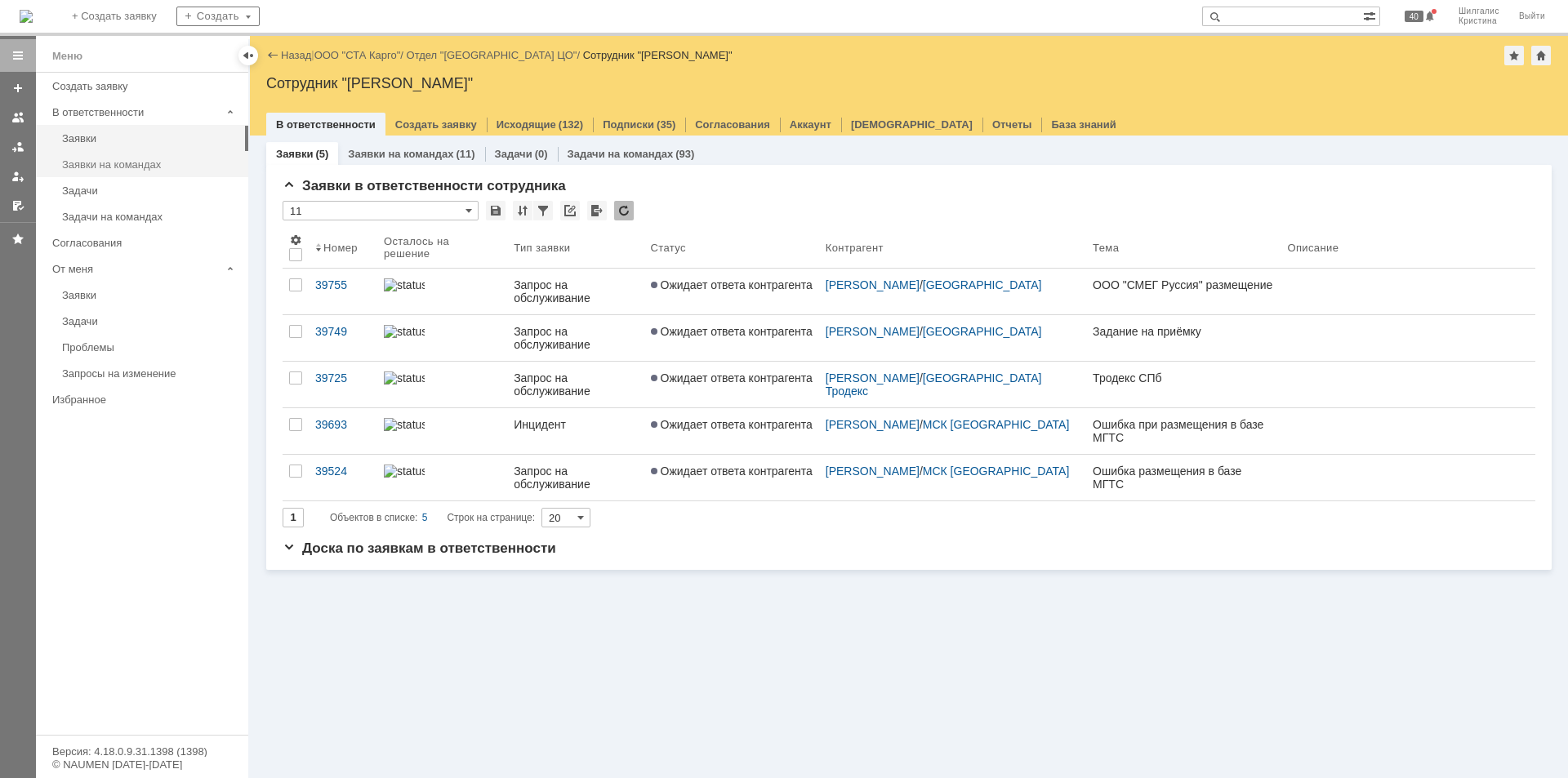
click at [111, 165] on div "Заявки на командах" at bounding box center [150, 164] width 177 height 13
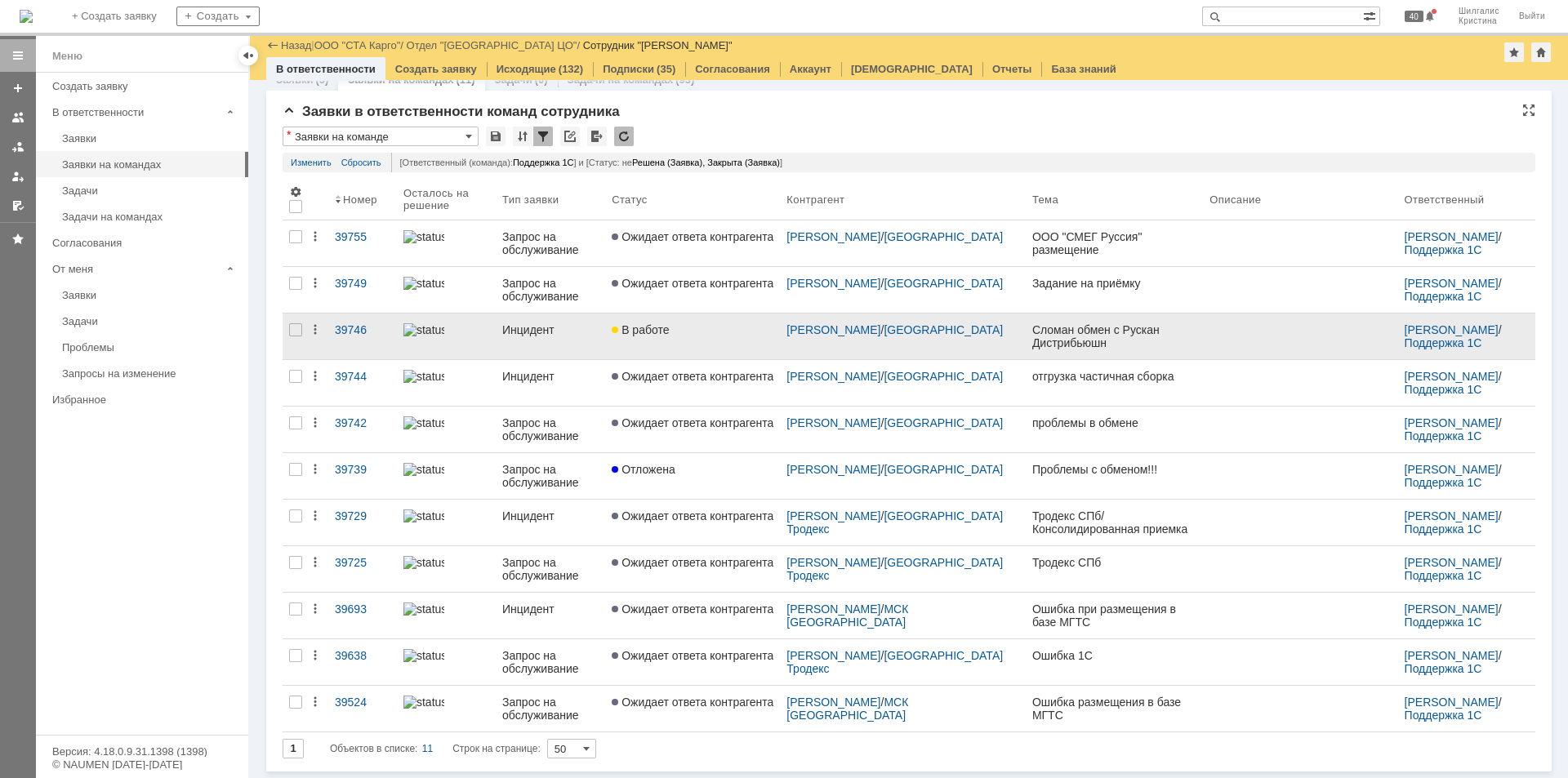
click at [691, 320] on link "В работе" at bounding box center [692, 336] width 175 height 46
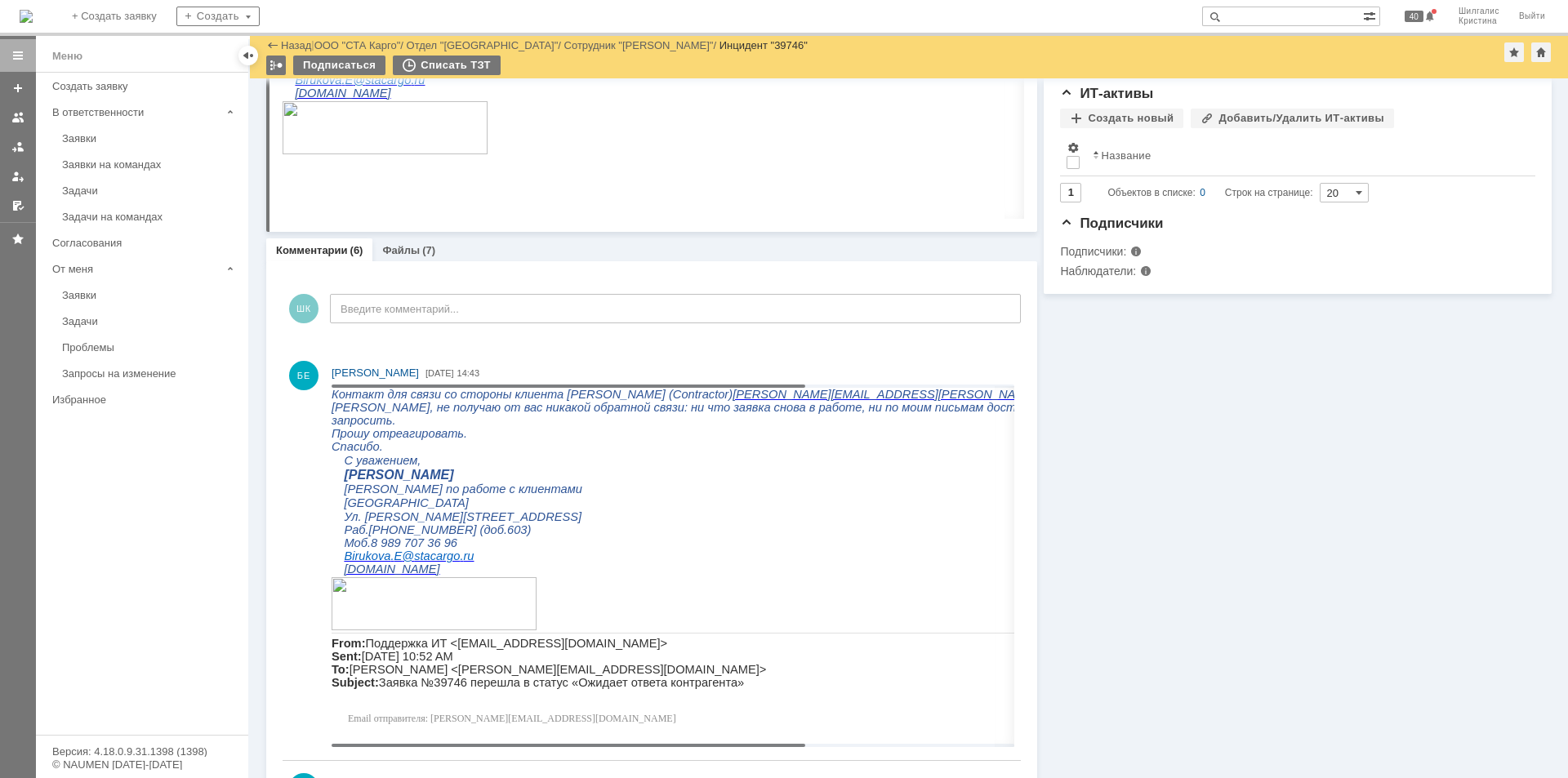
drag, startPoint x: 622, startPoint y: 745, endPoint x: 490, endPoint y: 703, distance: 138.5
click at [490, 703] on body "Идет загрузка, пожалуйста, подождите. На домашнюю + Создать заявку Создать 40 Ш…" at bounding box center [784, 389] width 1568 height 778
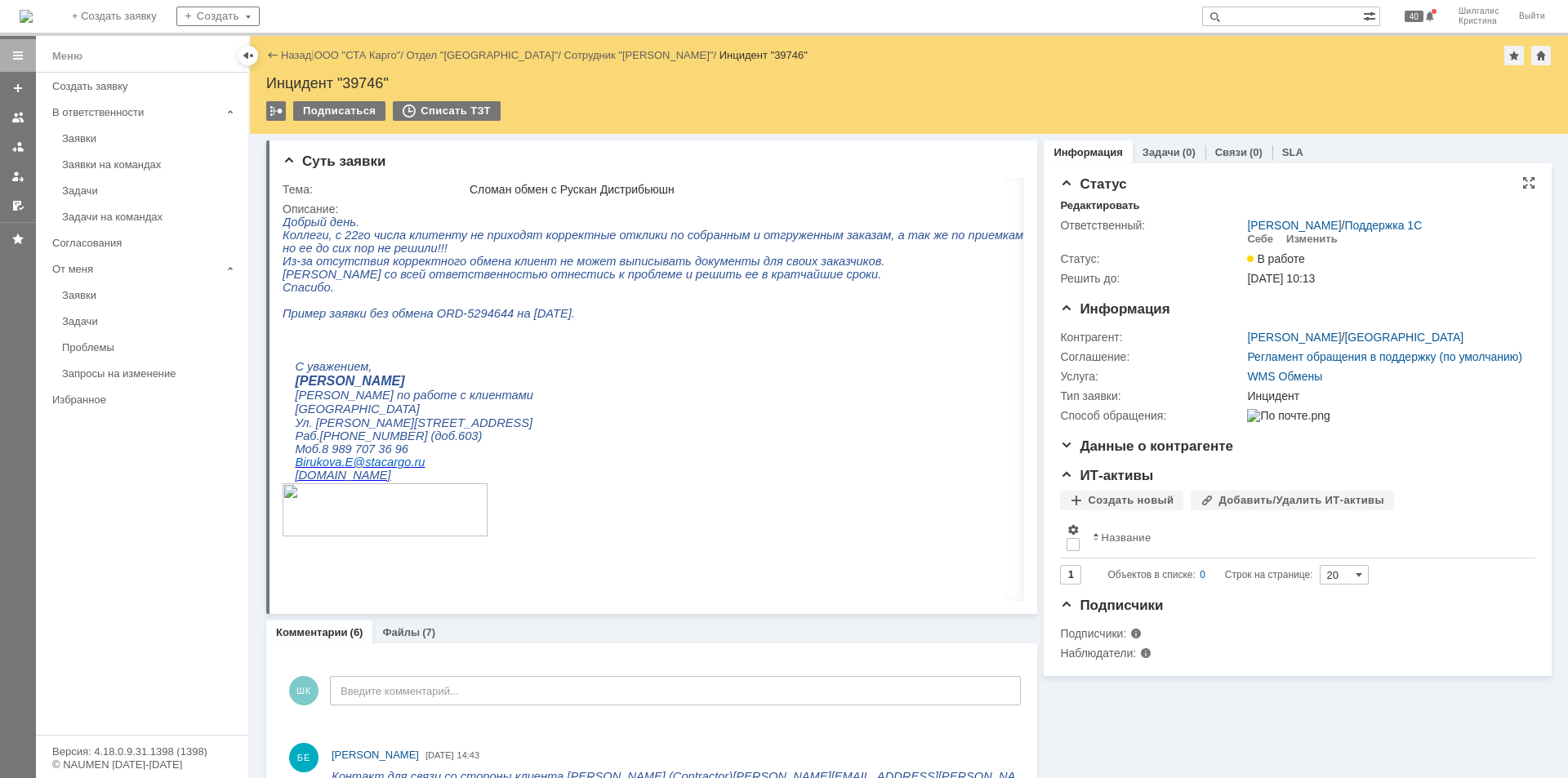
drag, startPoint x: 1243, startPoint y: 595, endPoint x: 1075, endPoint y: 192, distance: 436.6
click at [343, 54] on link "ООО "СТА Карго"" at bounding box center [357, 54] width 86 height 13
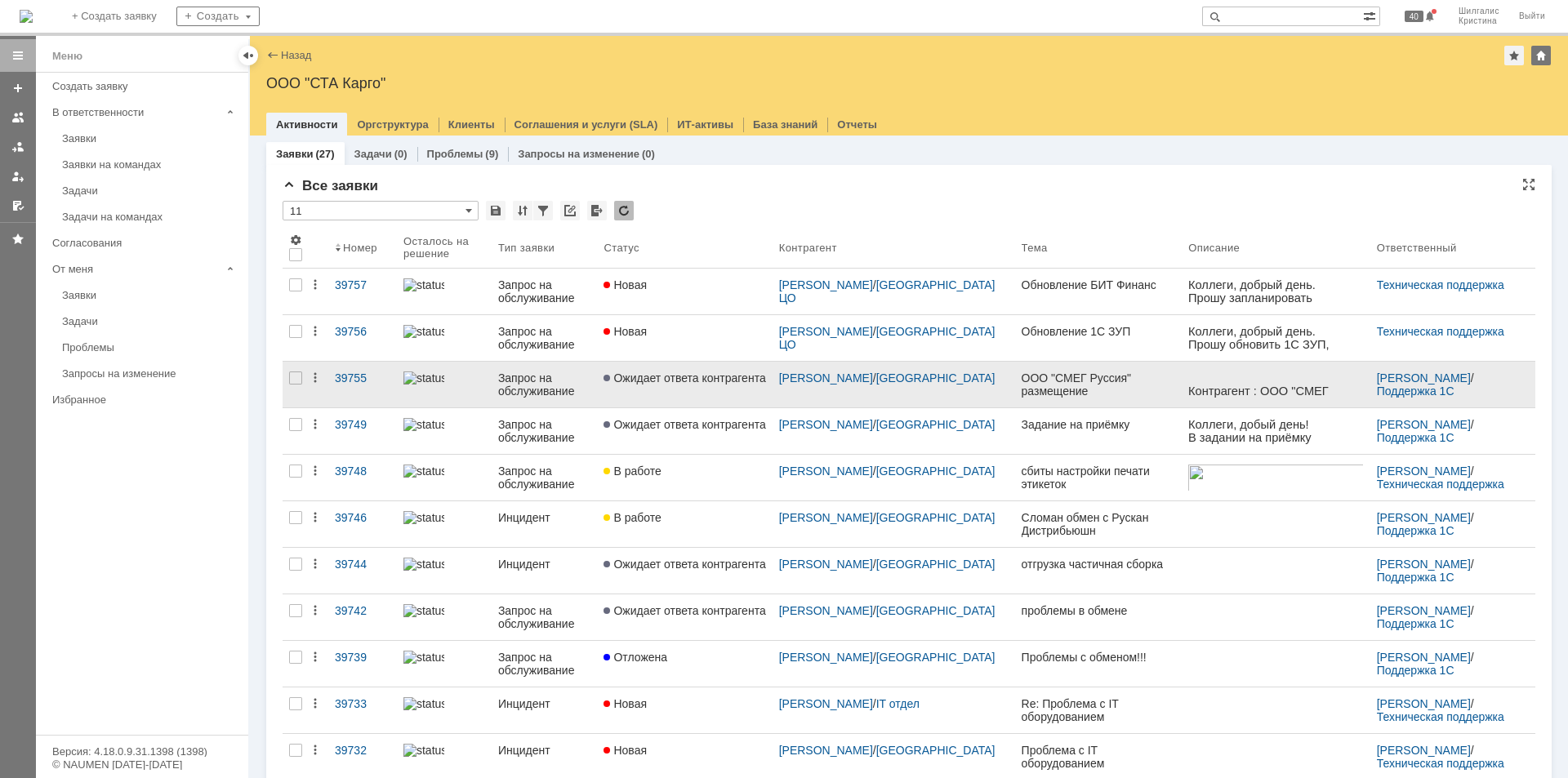
click at [692, 389] on link "Ожидает ответа контрагента" at bounding box center [684, 384] width 175 height 46
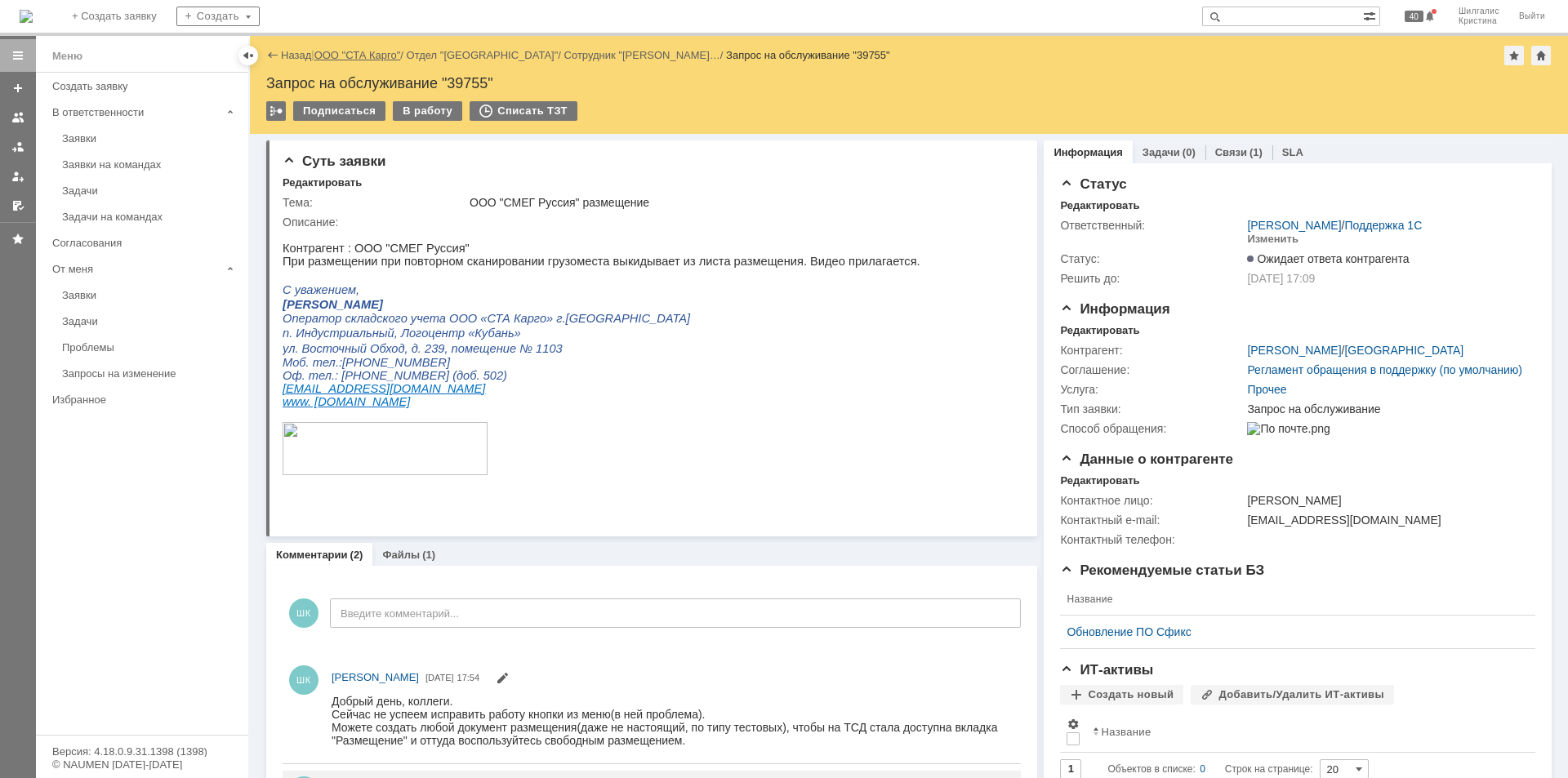
click at [381, 51] on link "ООО "СТА Карго"" at bounding box center [357, 54] width 86 height 13
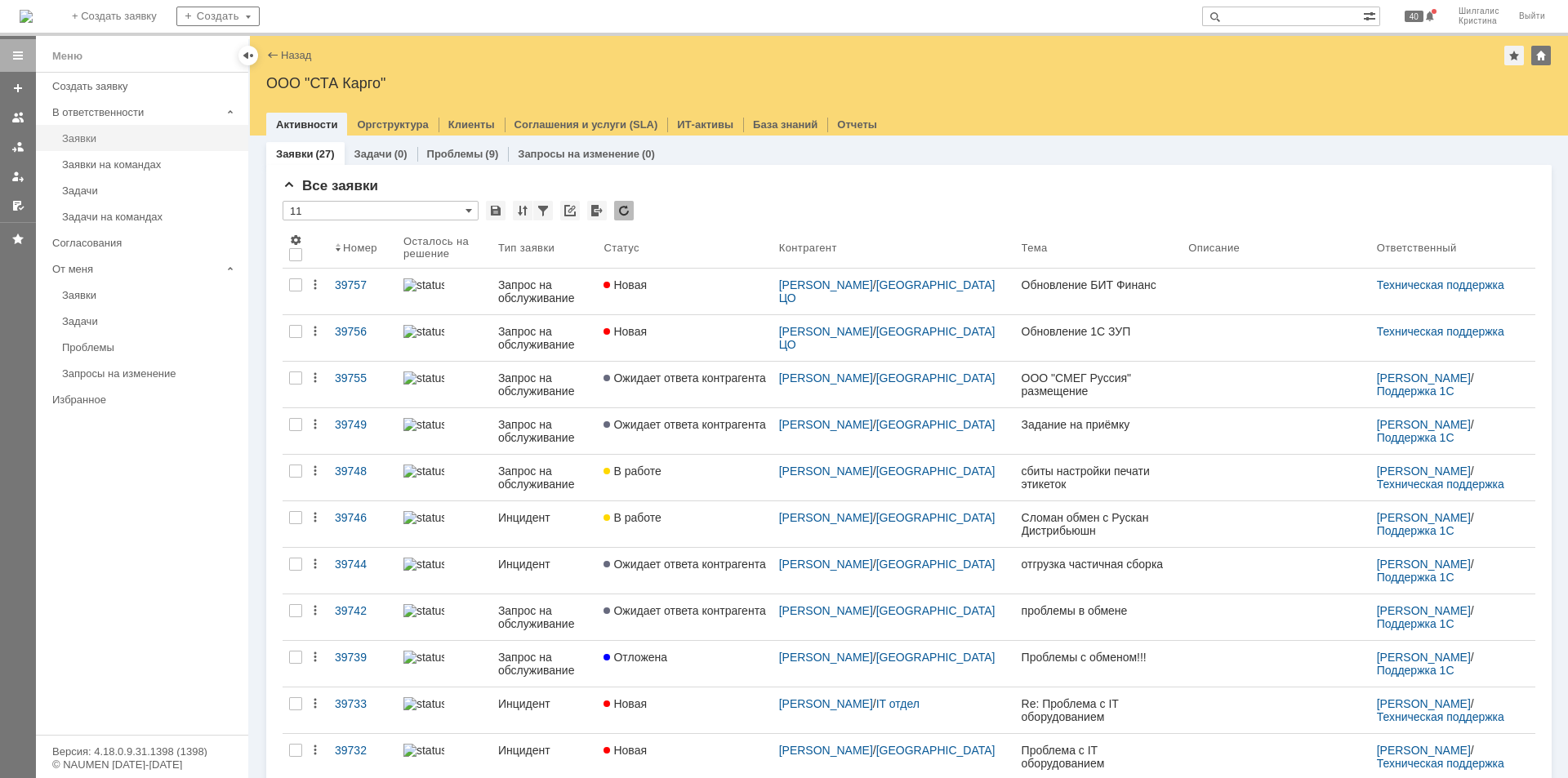
click at [123, 144] on div "Заявки" at bounding box center [150, 138] width 177 height 13
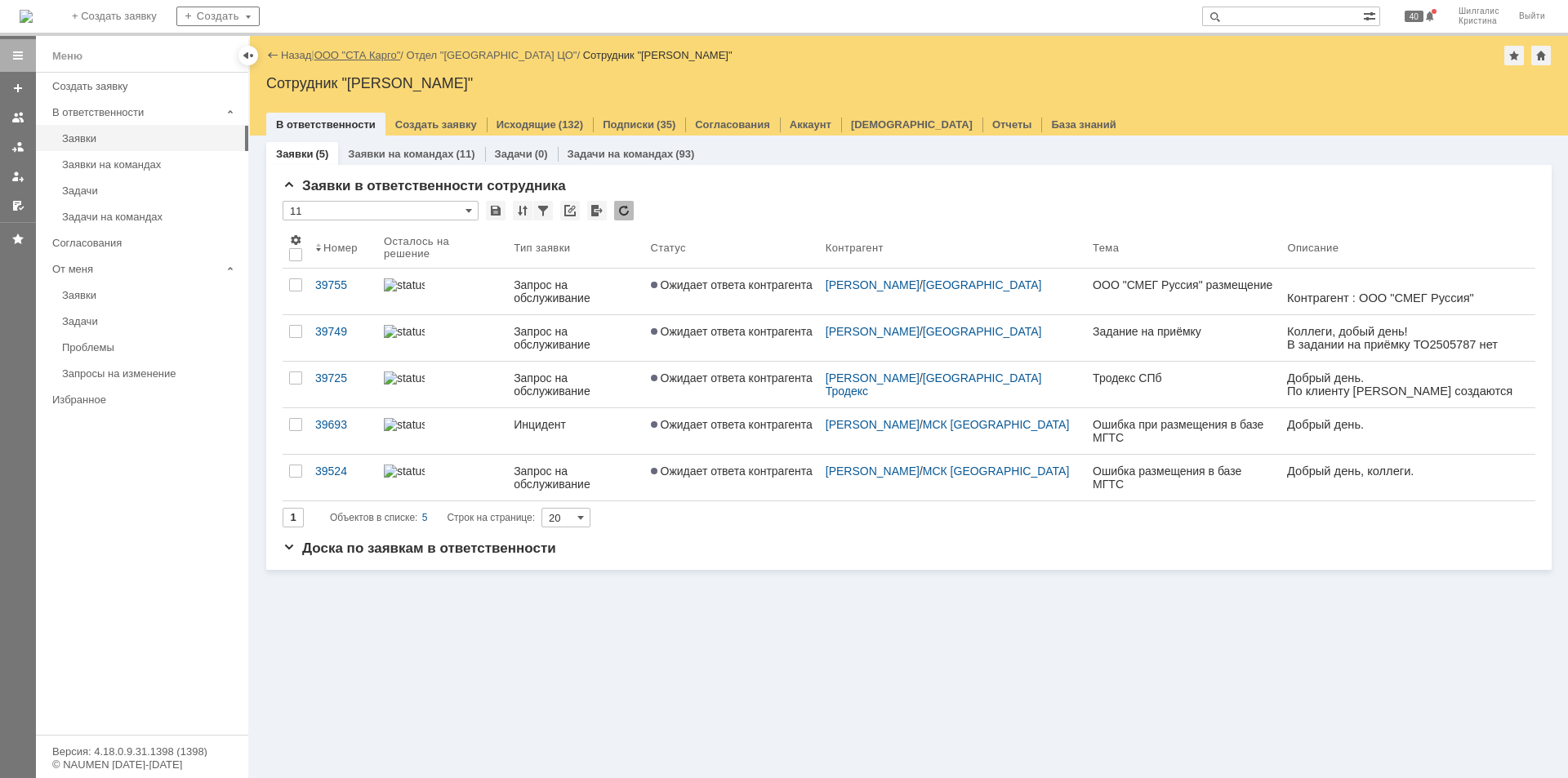
click at [394, 54] on link "ООО "СТА Карго"" at bounding box center [357, 54] width 86 height 13
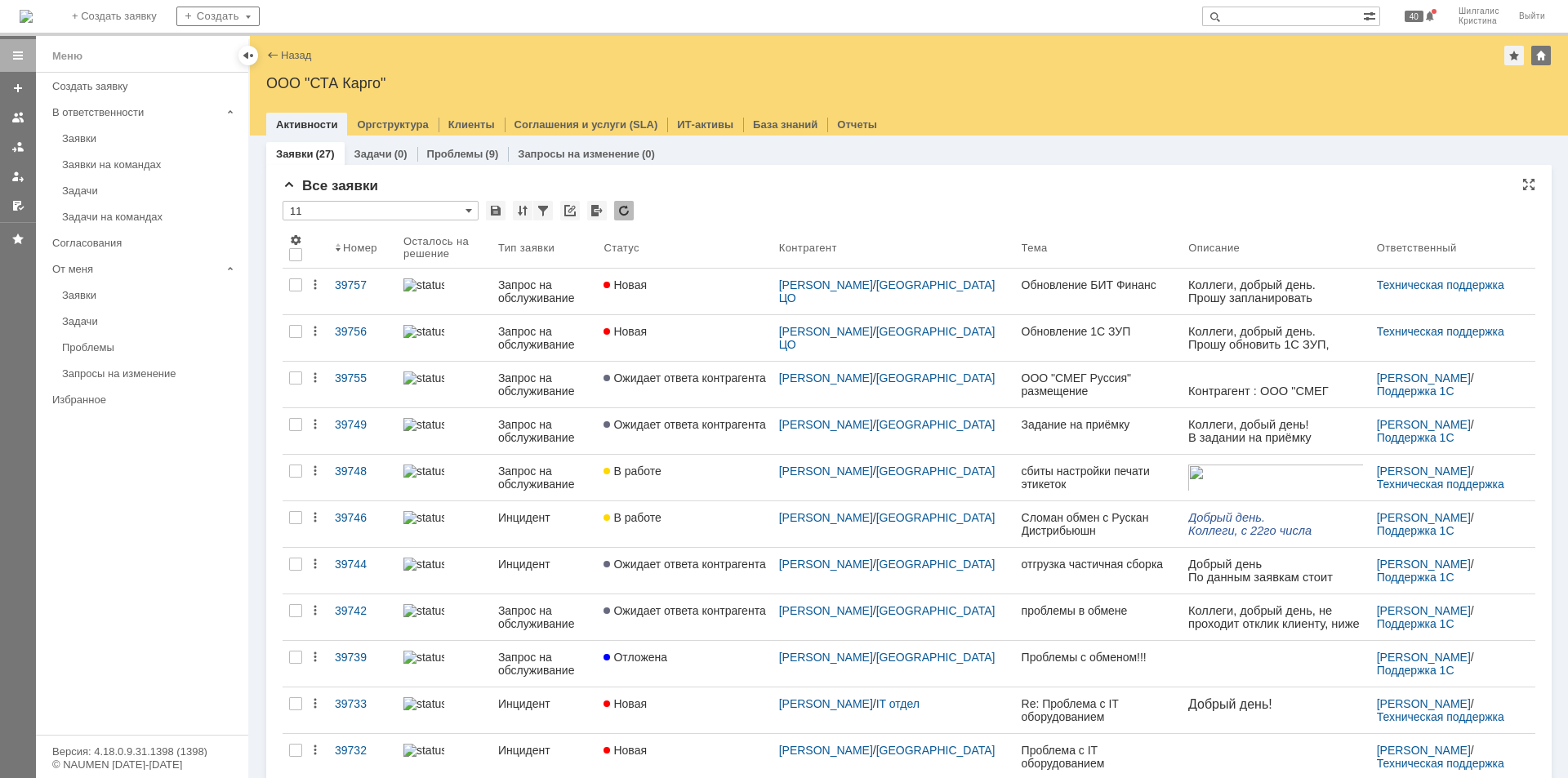
click at [749, 191] on div "Все заявки" at bounding box center [908, 186] width 1252 height 16
click at [713, 198] on div "Все заявки * 11 Результаты поиска: 1 2 Следующая > Объектов в списке: посчитать…" at bounding box center [908, 708] width 1252 height 1060
click at [107, 126] on link "Заявки" at bounding box center [150, 138] width 189 height 25
